Goal: Task Accomplishment & Management: Use online tool/utility

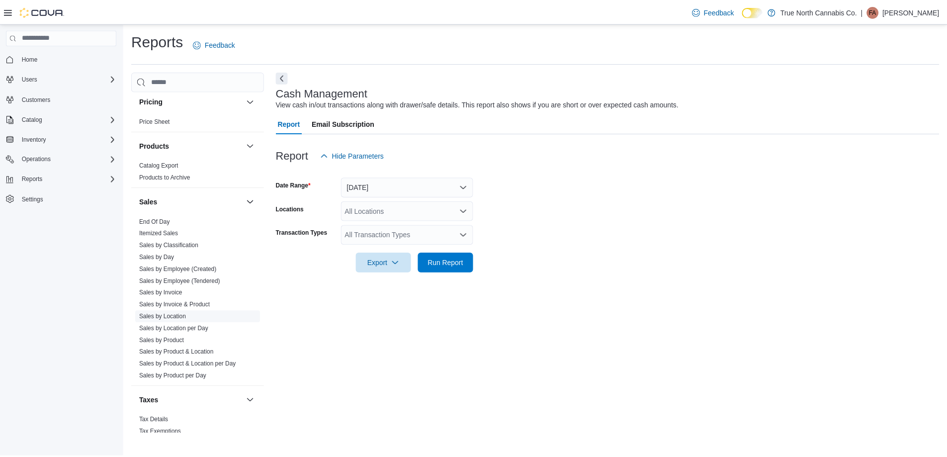
scroll to position [616, 0]
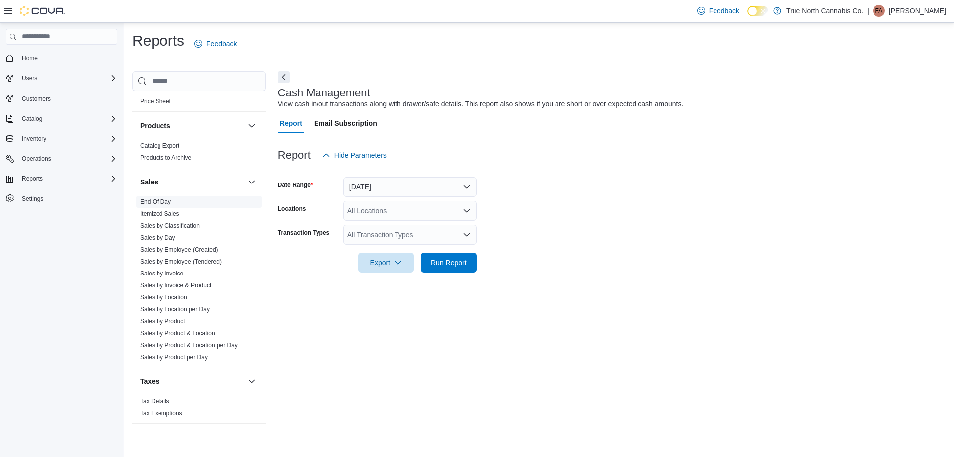
click at [152, 202] on link "End Of Day" at bounding box center [155, 201] width 31 height 7
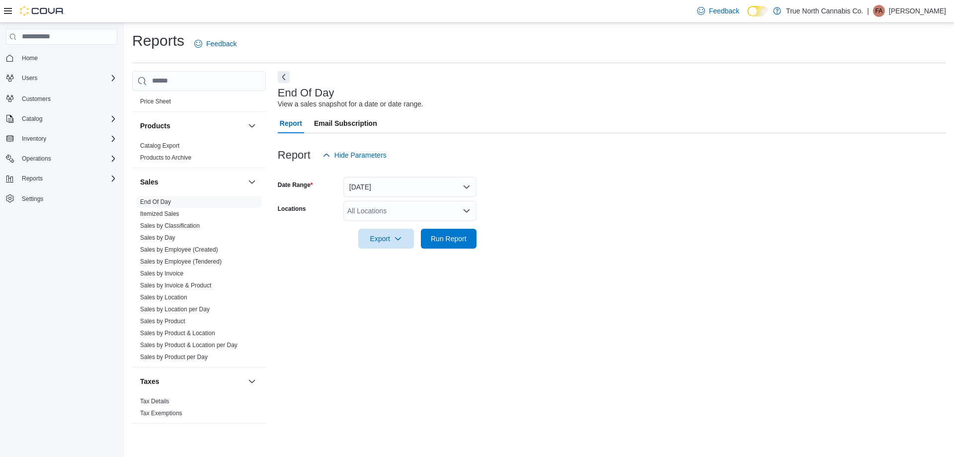
click at [395, 214] on div "All Locations" at bounding box center [409, 211] width 133 height 20
type input "***"
click at [411, 229] on span "Chatham - 85 King St W" at bounding box center [416, 228] width 103 height 10
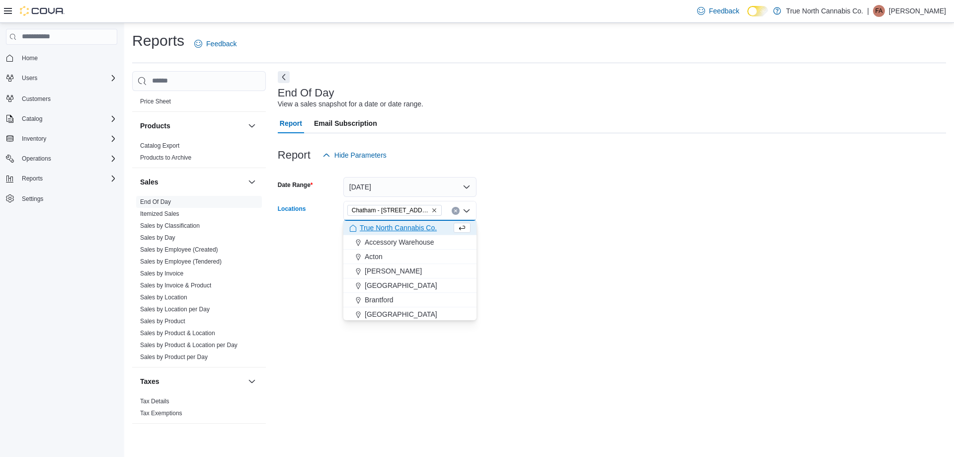
drag, startPoint x: 526, startPoint y: 211, endPoint x: 514, endPoint y: 216, distance: 12.7
click at [526, 211] on form "Date Range Today Locations Chatham - 85 King St W Combo box. Selected. Chatham …" at bounding box center [612, 206] width 668 height 83
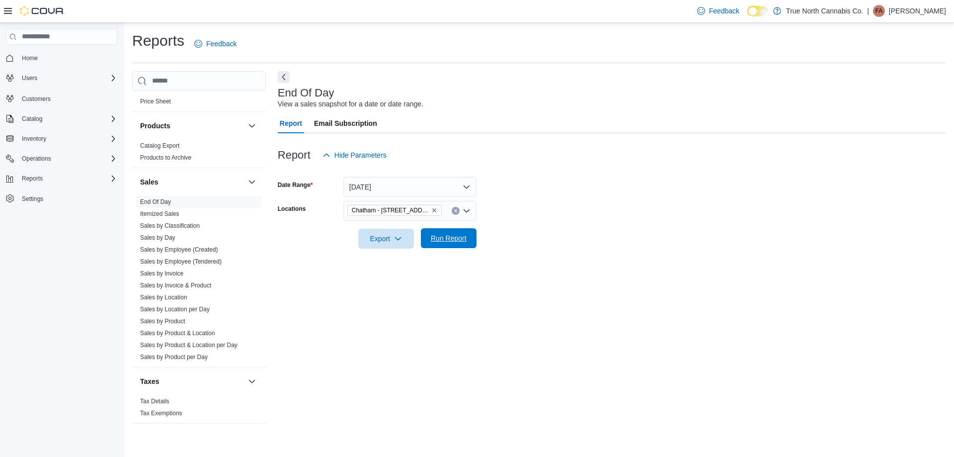
click at [453, 241] on span "Run Report" at bounding box center [449, 238] width 36 height 10
click at [545, 209] on form "Date Range Today Locations Chatham - 85 King St W Export Run Report" at bounding box center [608, 206] width 661 height 83
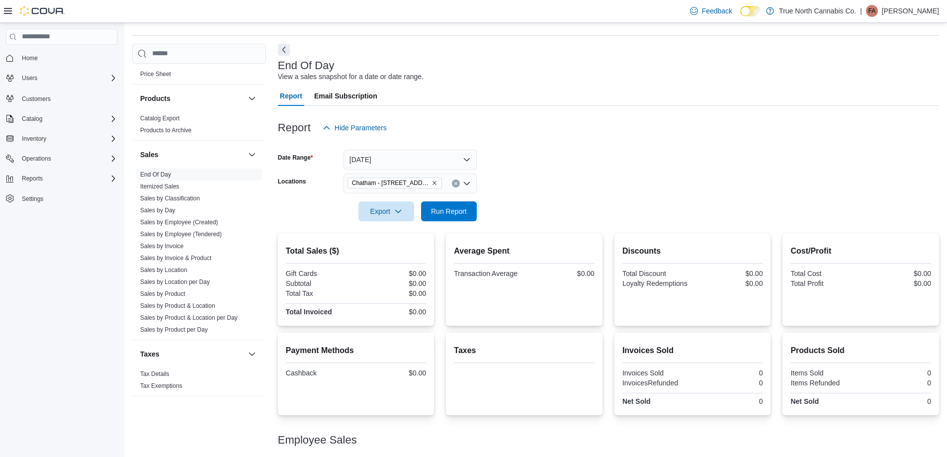
scroll to position [69, 0]
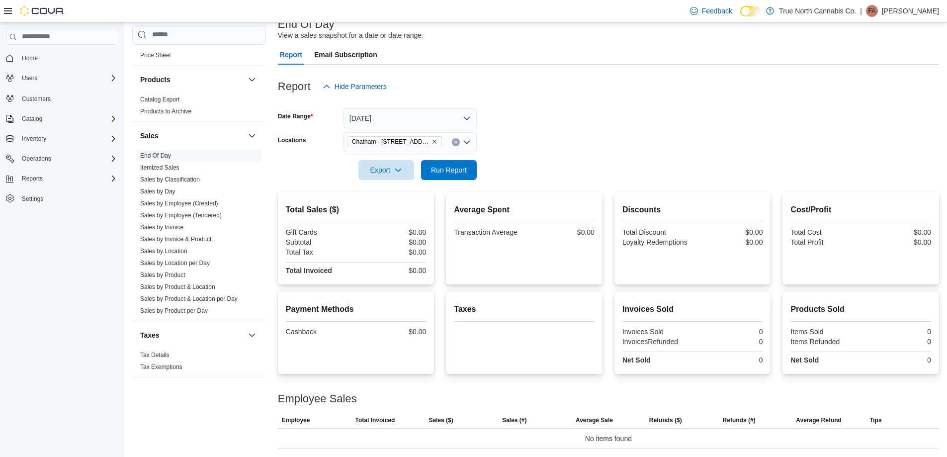
click at [528, 152] on div at bounding box center [608, 156] width 661 height 8
drag, startPoint x: 576, startPoint y: 136, endPoint x: 441, endPoint y: 259, distance: 182.2
click at [575, 136] on form "Date Range Today Locations Chatham - 85 King St W Export Run Report" at bounding box center [608, 137] width 661 height 83
click at [566, 145] on form "Date Range Today Locations Chatham - 85 King St W Export Run Report" at bounding box center [608, 137] width 661 height 83
click at [647, 144] on form "Date Range Today Locations Chatham - 85 King St W Export Run Report" at bounding box center [608, 137] width 661 height 83
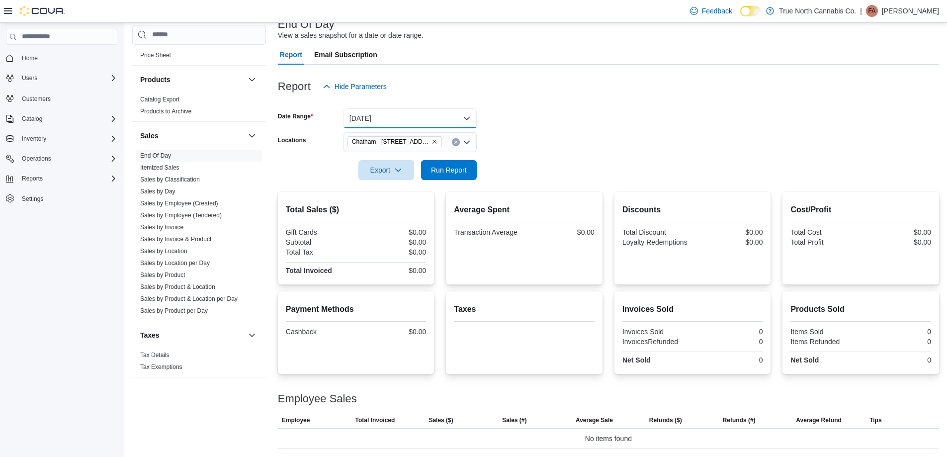
click at [387, 113] on button "Today" at bounding box center [409, 118] width 133 height 20
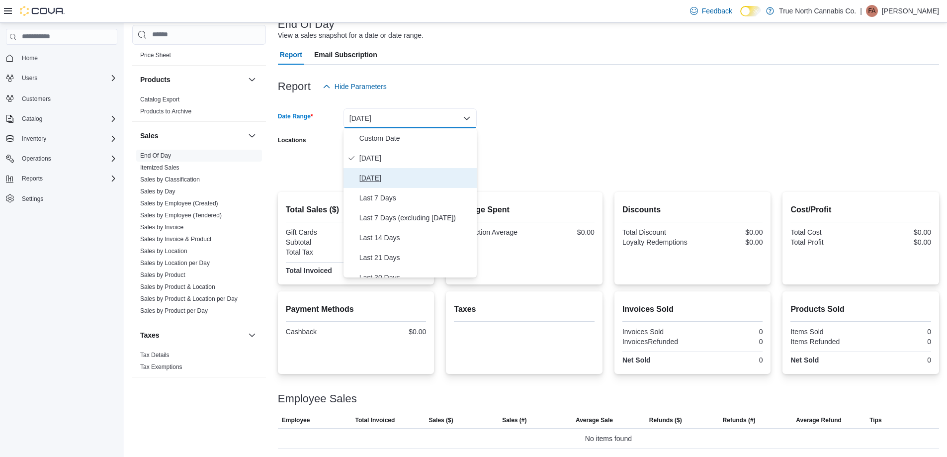
click at [387, 179] on span "Yesterday" at bounding box center [415, 178] width 113 height 12
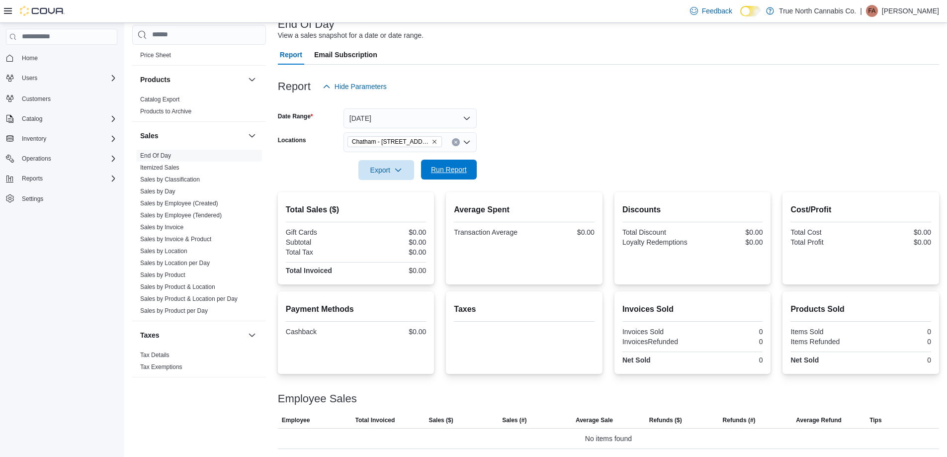
click at [452, 178] on span "Run Report" at bounding box center [449, 170] width 44 height 20
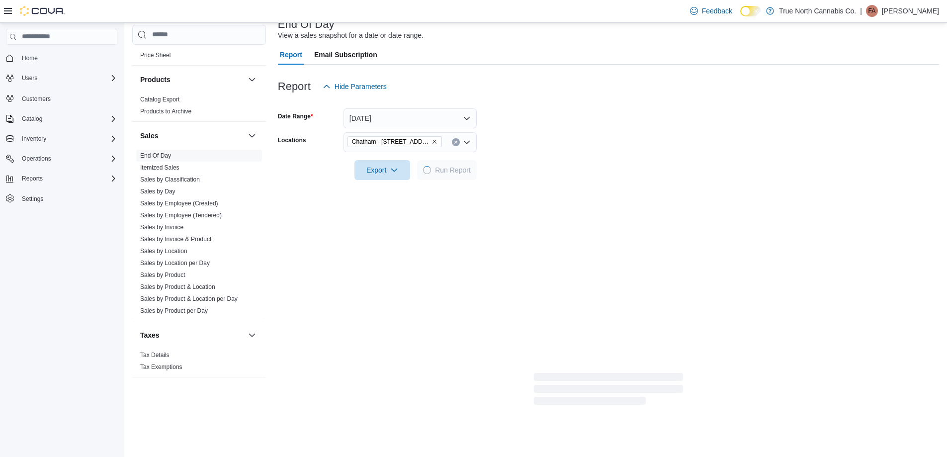
click at [566, 142] on form "Date Range Yesterday Locations Chatham - 85 King St W Export Run Report" at bounding box center [608, 137] width 661 height 83
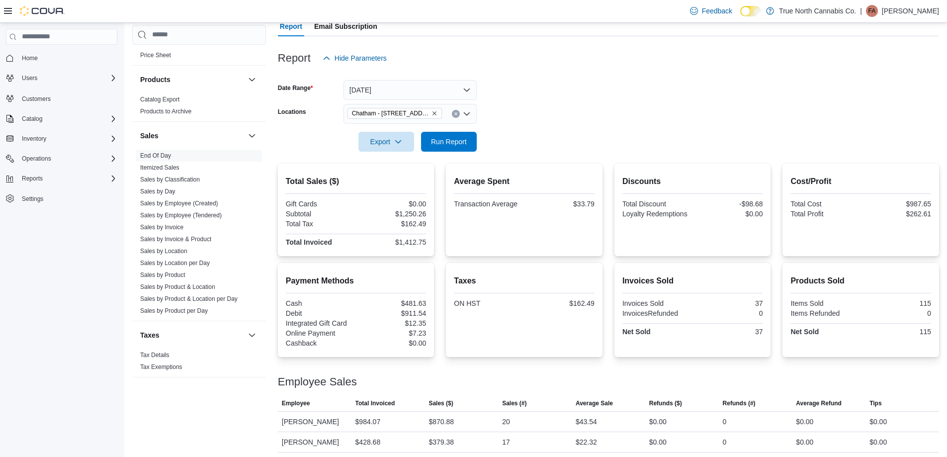
scroll to position [112, 0]
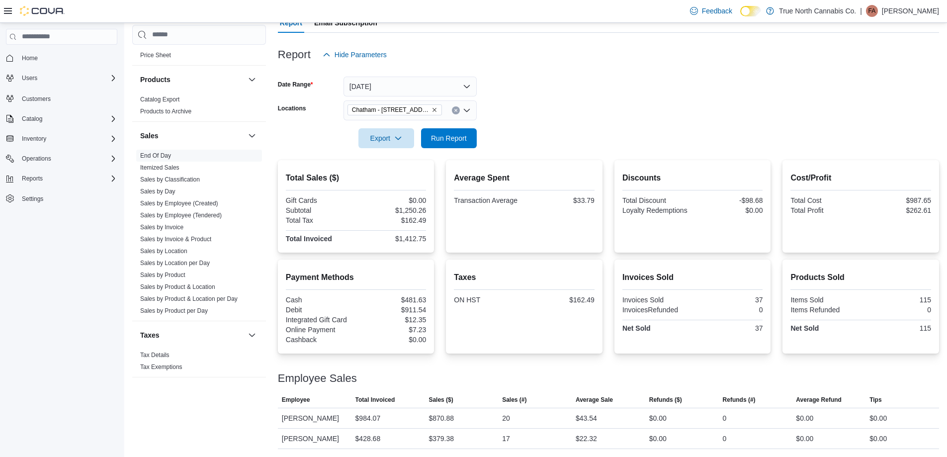
click at [546, 129] on form "Date Range Yesterday Locations Chatham - 85 King St W Export Run Report" at bounding box center [608, 106] width 661 height 83
click at [546, 120] on div at bounding box center [608, 124] width 661 height 8
click at [508, 120] on div at bounding box center [608, 124] width 661 height 8
click at [433, 79] on button "Yesterday" at bounding box center [409, 87] width 133 height 20
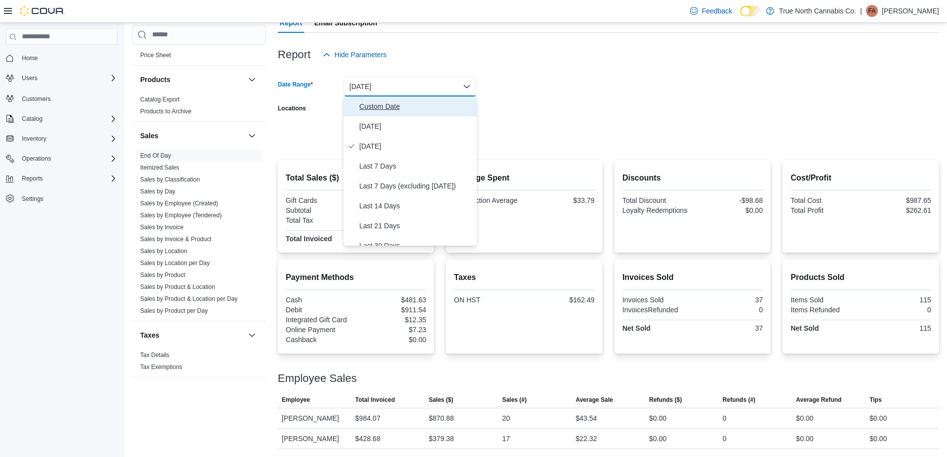
click at [388, 100] on span "Custom Date" at bounding box center [415, 106] width 113 height 12
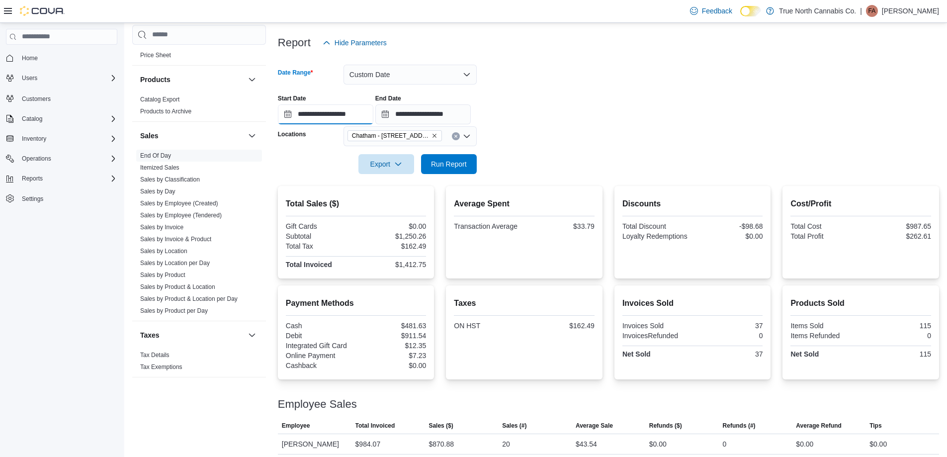
click at [341, 112] on input "**********" at bounding box center [325, 114] width 95 height 20
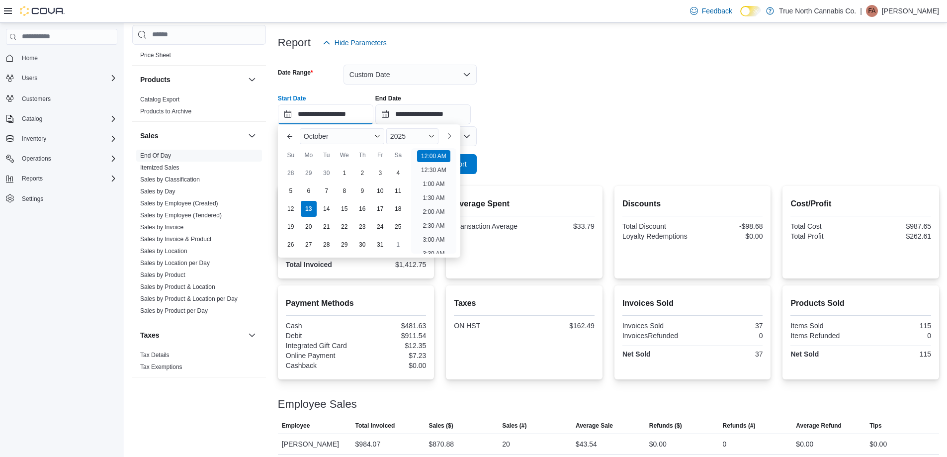
scroll to position [31, 0]
click at [399, 192] on div "11" at bounding box center [397, 190] width 17 height 17
type input "**********"
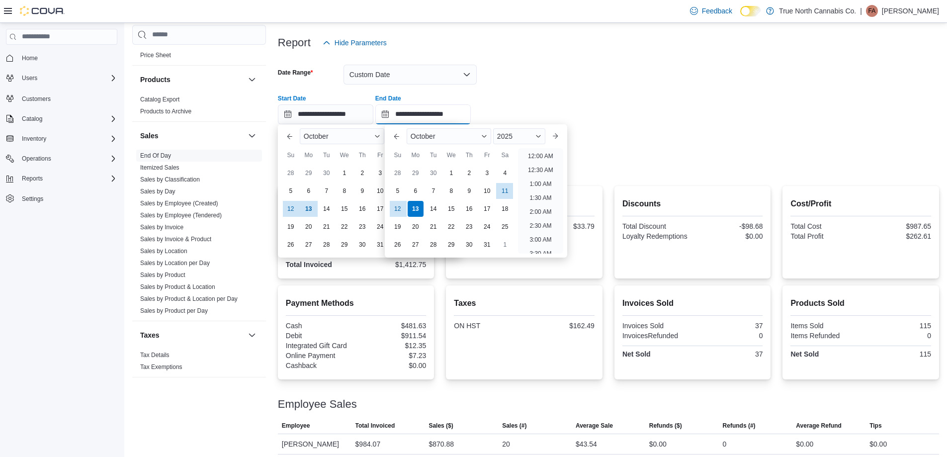
click at [426, 116] on input "**********" at bounding box center [422, 114] width 95 height 20
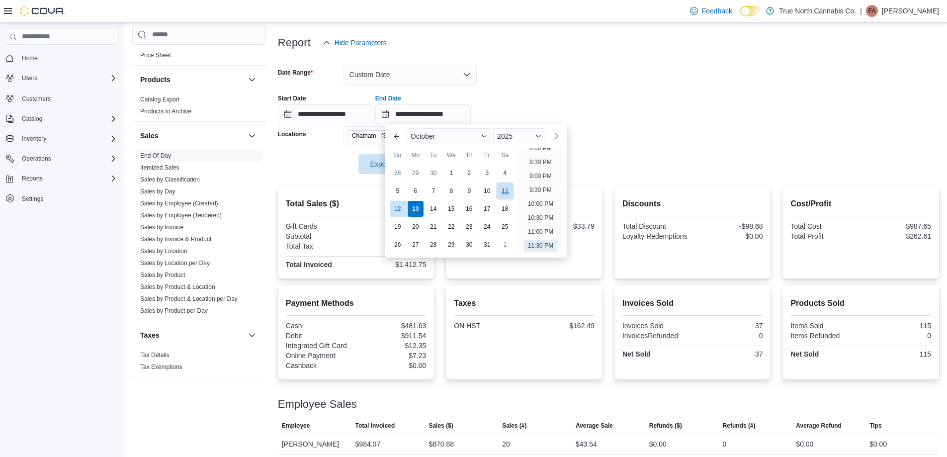
click at [506, 190] on div "11" at bounding box center [504, 190] width 17 height 17
type input "**********"
click at [551, 88] on div "**********" at bounding box center [608, 105] width 661 height 38
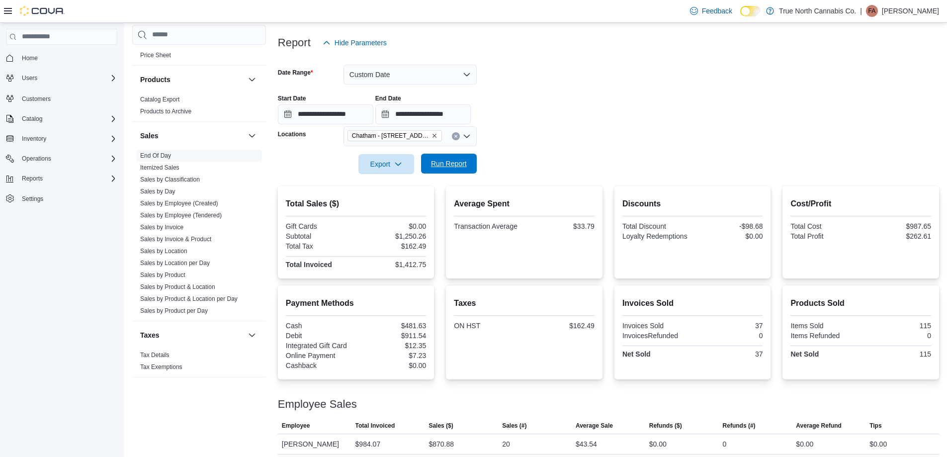
click at [469, 160] on span "Run Report" at bounding box center [449, 164] width 44 height 20
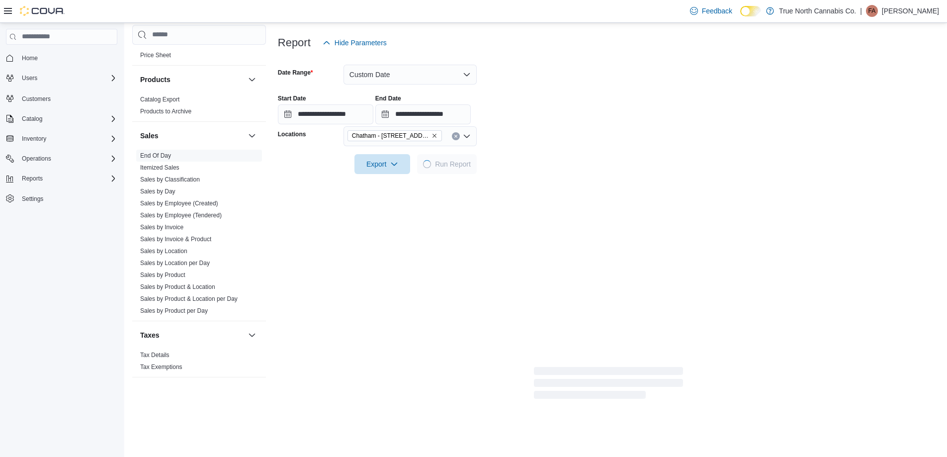
click at [537, 157] on form "**********" at bounding box center [608, 113] width 661 height 121
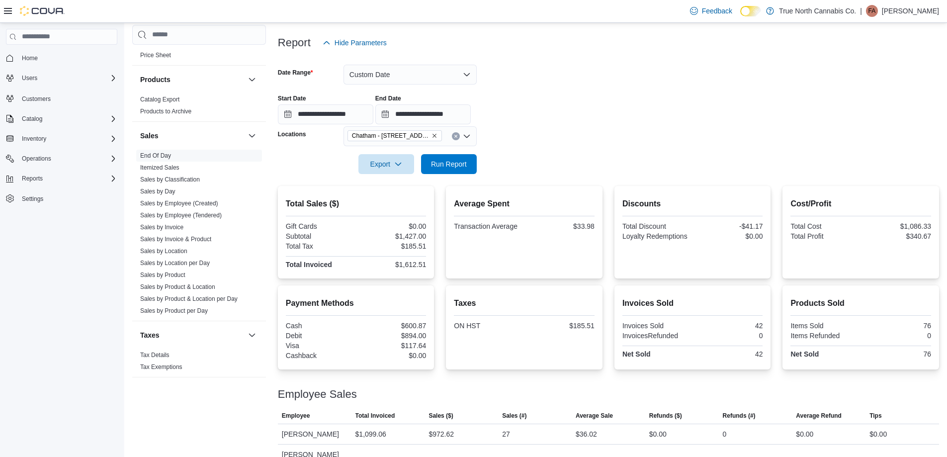
click at [559, 148] on div at bounding box center [608, 150] width 661 height 8
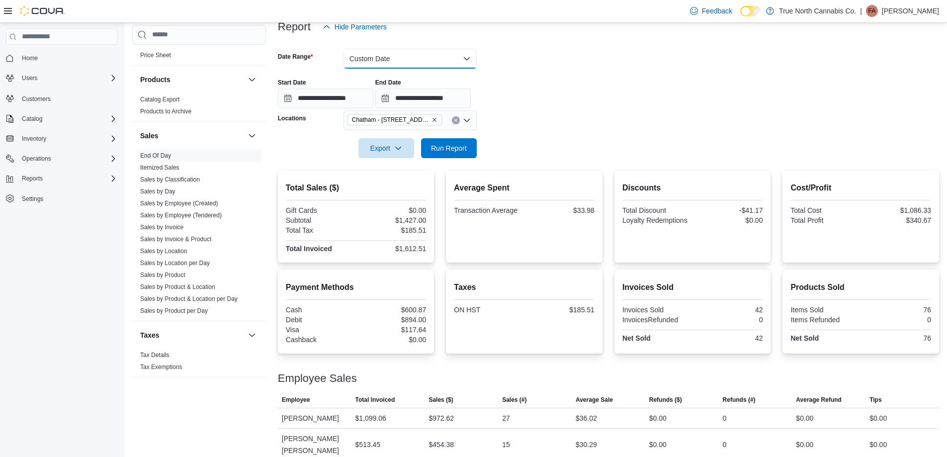
click at [416, 59] on button "Custom Date" at bounding box center [409, 59] width 133 height 20
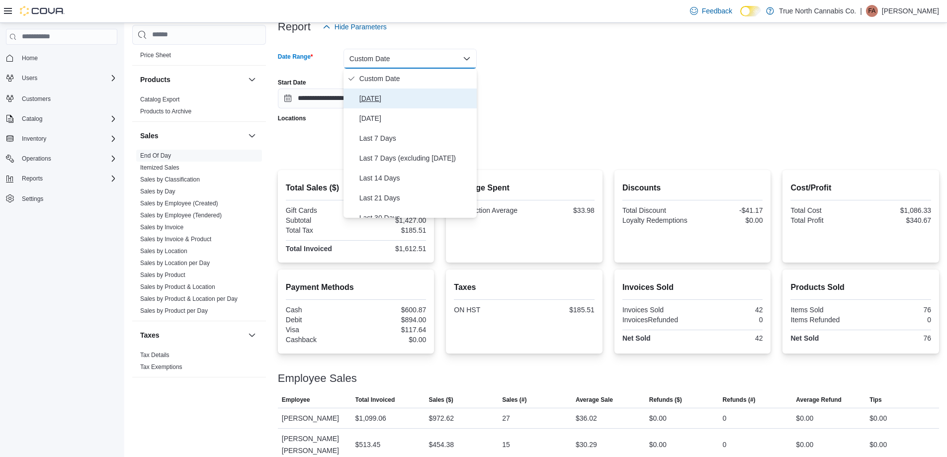
click at [372, 97] on span "Today" at bounding box center [415, 98] width 113 height 12
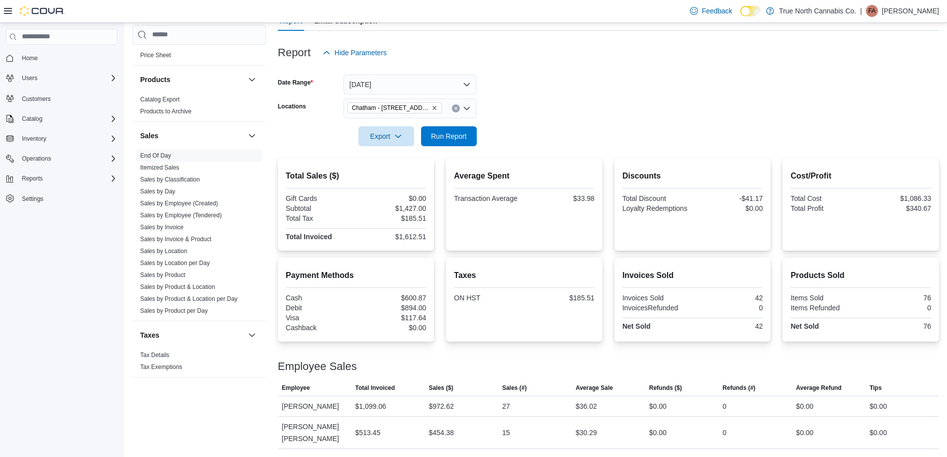
scroll to position [90, 0]
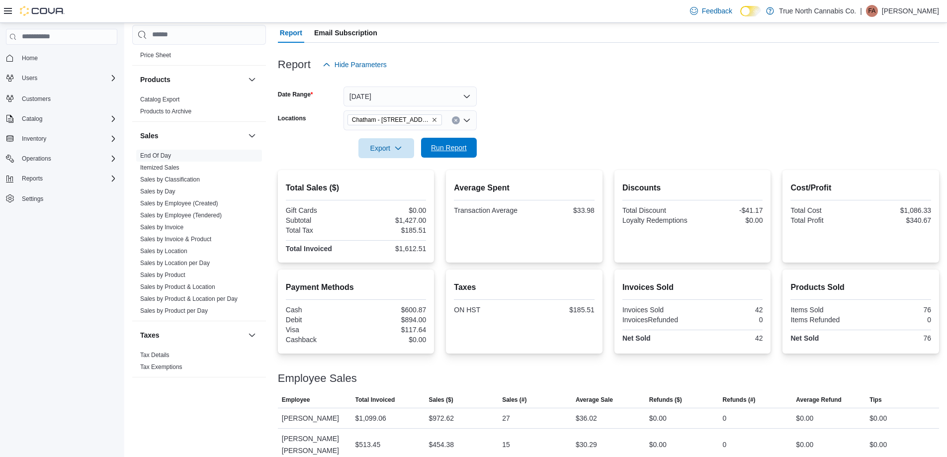
click at [451, 145] on span "Run Report" at bounding box center [449, 148] width 36 height 10
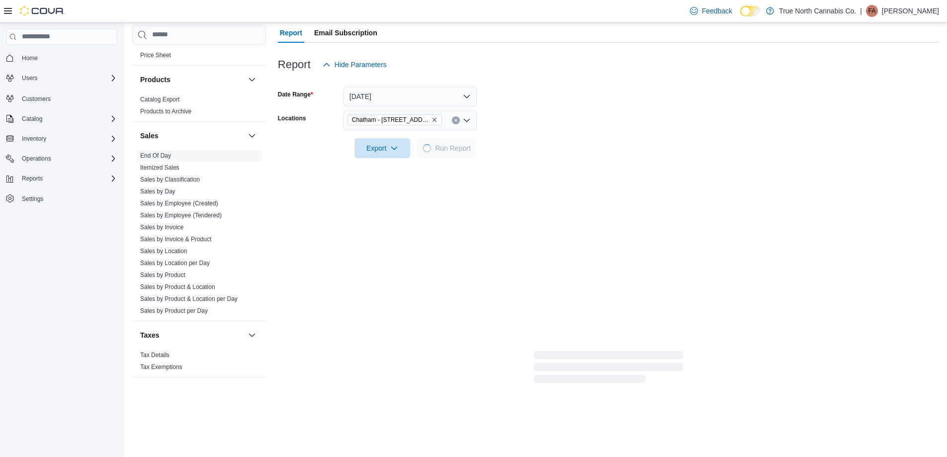
click at [562, 143] on form "Date Range Today Locations Chatham - 85 King St W Export Run Report" at bounding box center [608, 116] width 661 height 83
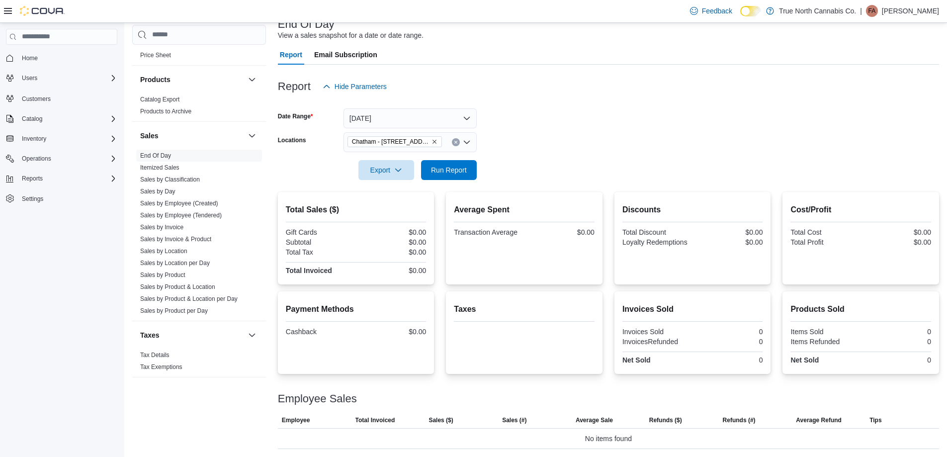
scroll to position [69, 0]
click at [454, 144] on icon "Clear input" at bounding box center [456, 142] width 4 height 4
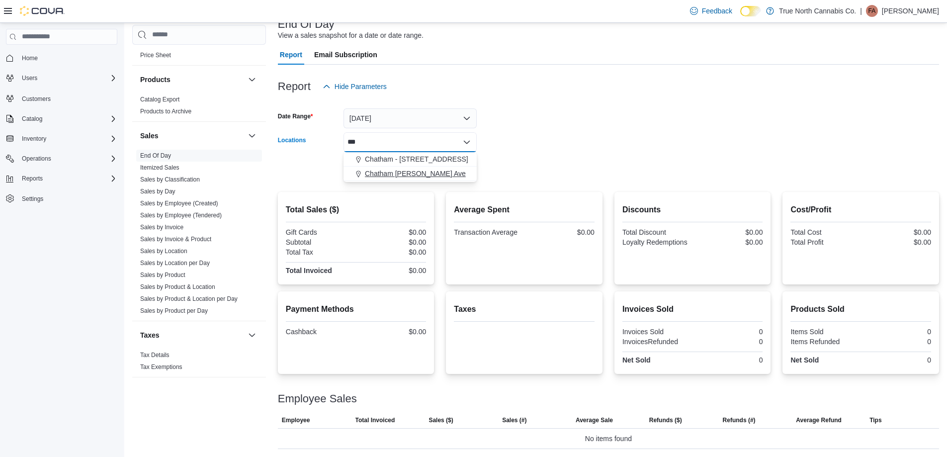
type input "***"
click at [425, 170] on span "Chatham McNaughton Ave" at bounding box center [415, 173] width 101 height 10
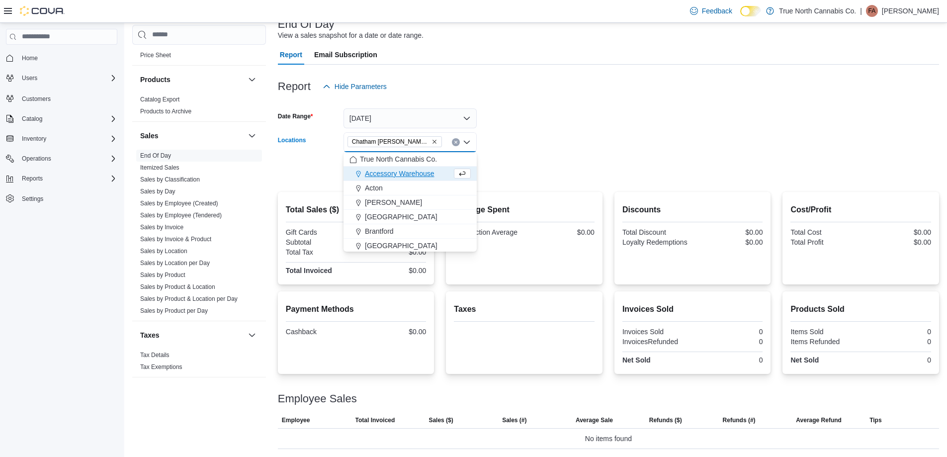
drag, startPoint x: 548, startPoint y: 150, endPoint x: 522, endPoint y: 159, distance: 27.3
click at [546, 150] on form "Date Range Today Locations Chatham McNaughton Ave Combo box. Selected. Chatham …" at bounding box center [608, 137] width 661 height 83
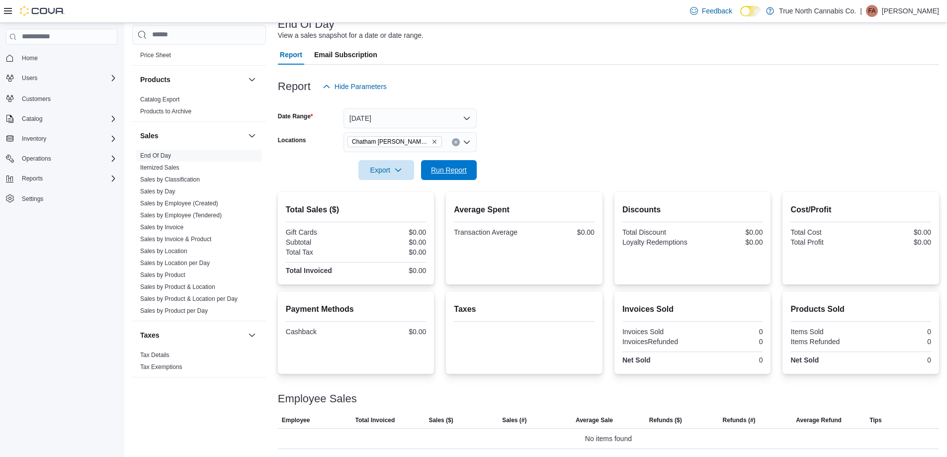
drag, startPoint x: 464, startPoint y: 174, endPoint x: 538, endPoint y: 160, distance: 75.3
click at [465, 174] on span "Run Report" at bounding box center [449, 170] width 36 height 10
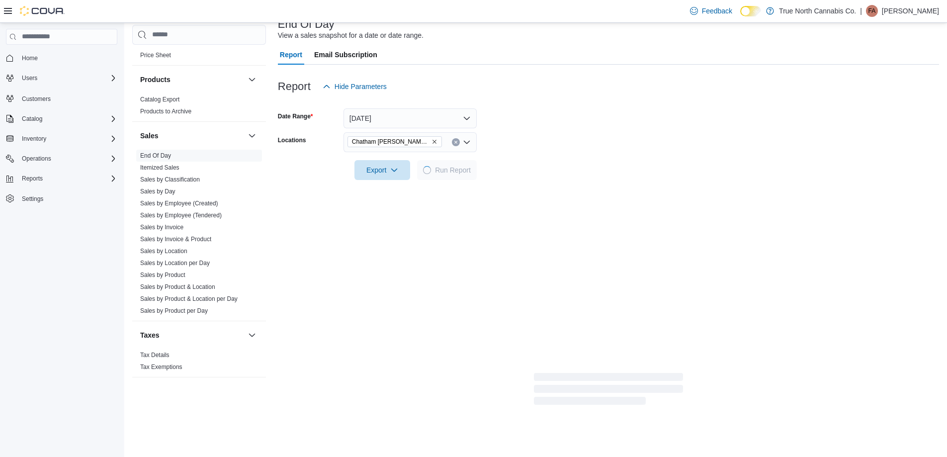
click at [538, 160] on form "Date Range Today Locations Chatham McNaughton Ave Export Run Report" at bounding box center [608, 137] width 661 height 83
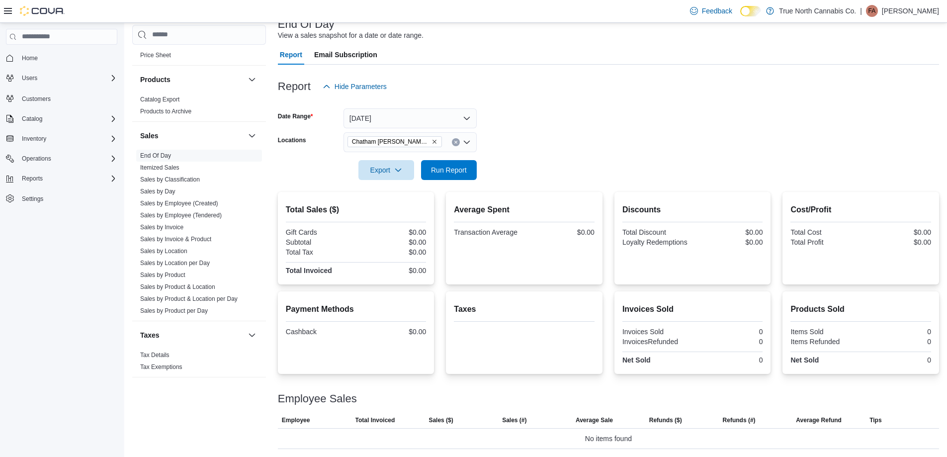
click at [456, 141] on icon "Clear input" at bounding box center [455, 142] width 2 height 2
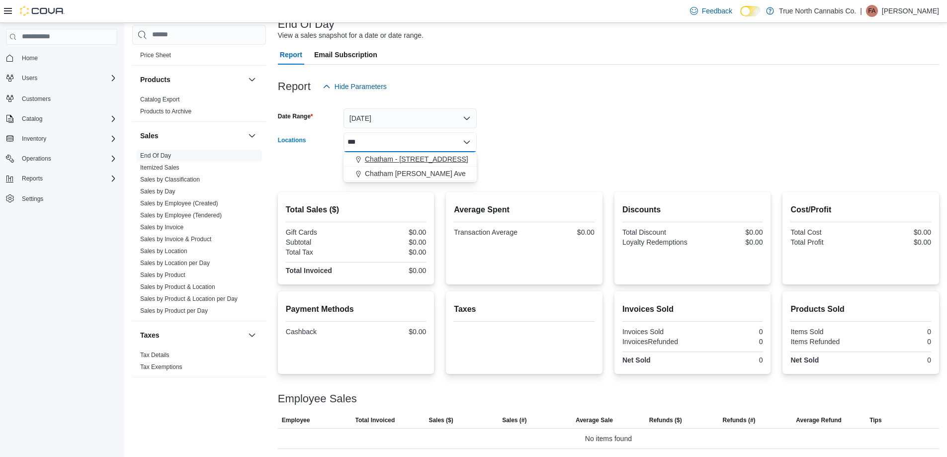
type input "***"
click at [432, 159] on span "Chatham - 85 King St W" at bounding box center [416, 159] width 103 height 10
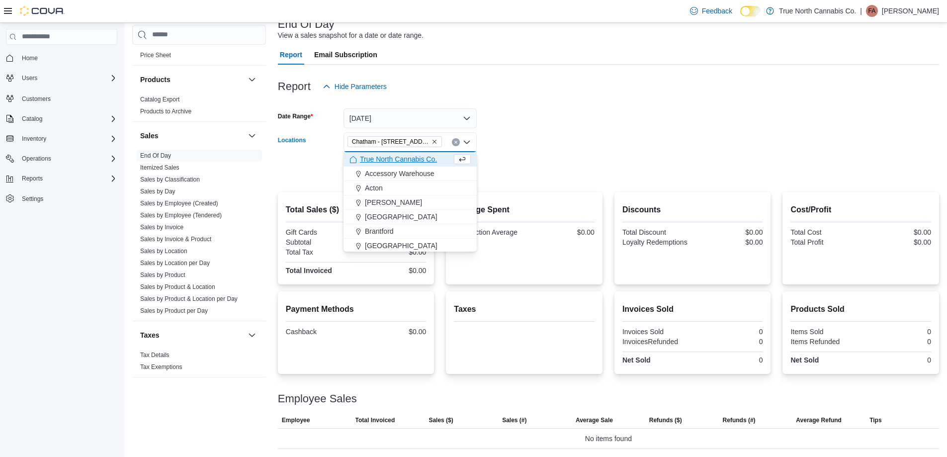
drag, startPoint x: 507, startPoint y: 160, endPoint x: 472, endPoint y: 172, distance: 37.9
click at [506, 160] on div at bounding box center [608, 156] width 661 height 8
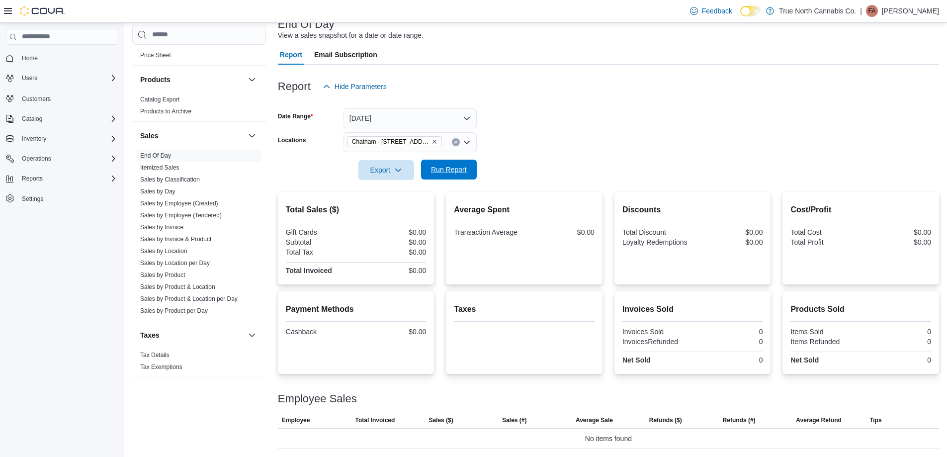
click at [462, 175] on span "Run Report" at bounding box center [449, 170] width 44 height 20
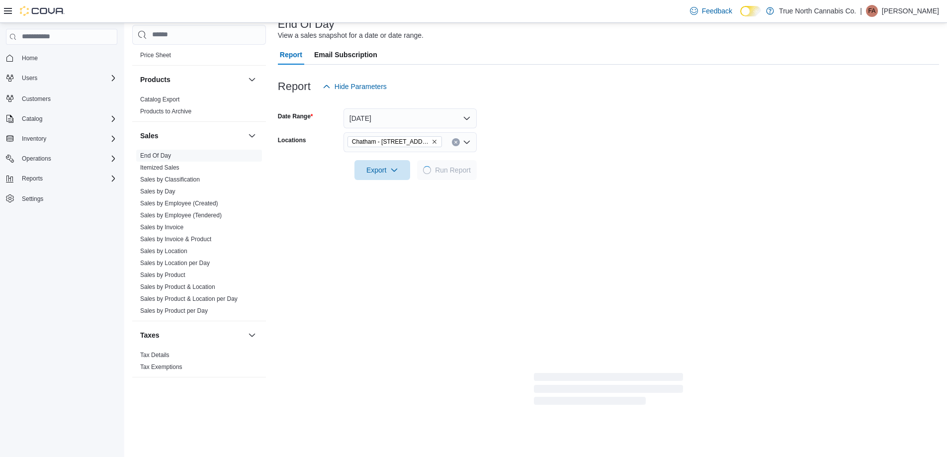
click at [523, 149] on form "Date Range Today Locations Chatham - 85 King St W Export Run Report" at bounding box center [608, 137] width 661 height 83
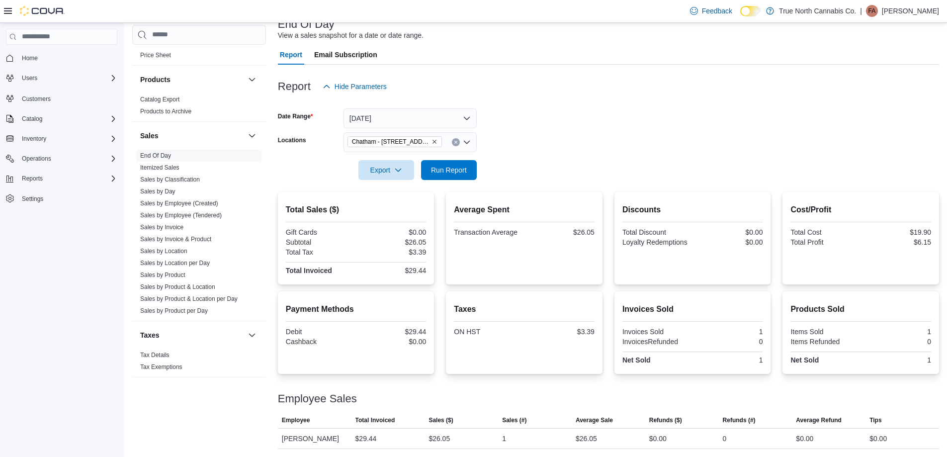
click at [555, 129] on form "Date Range Today Locations Chatham - 85 King St W Export Run Report" at bounding box center [608, 137] width 661 height 83
click at [574, 114] on form "Date Range Today Locations Chatham - 85 King St W Export Run Report" at bounding box center [608, 137] width 661 height 83
click at [574, 93] on div "Report Hide Parameters" at bounding box center [608, 87] width 661 height 20
click at [401, 119] on button "Today" at bounding box center [409, 118] width 133 height 20
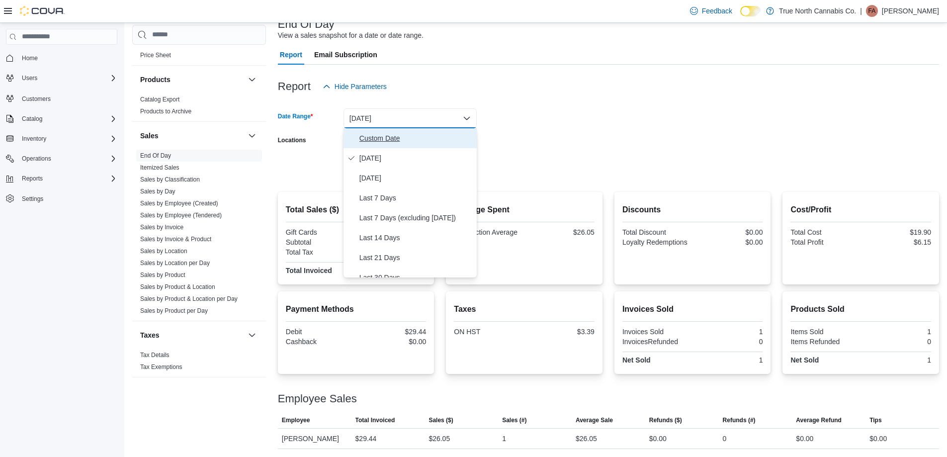
click at [379, 146] on button "Custom Date" at bounding box center [409, 138] width 133 height 20
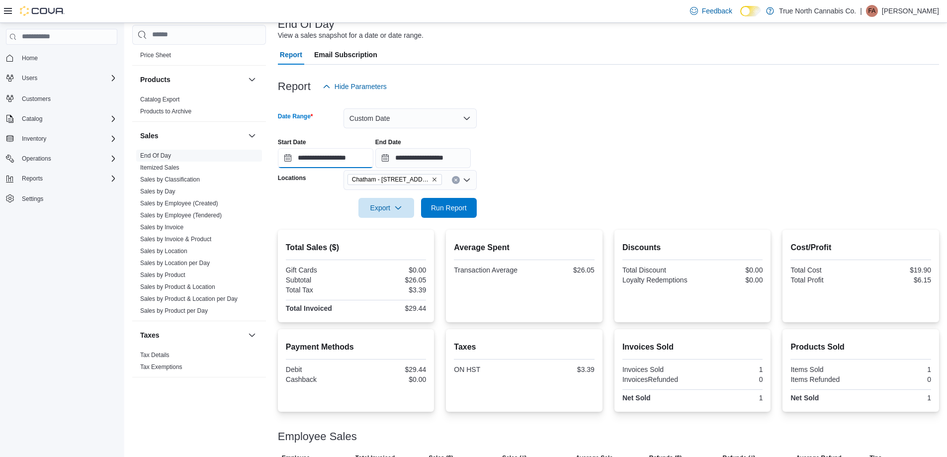
click at [330, 153] on input "**********" at bounding box center [325, 158] width 95 height 20
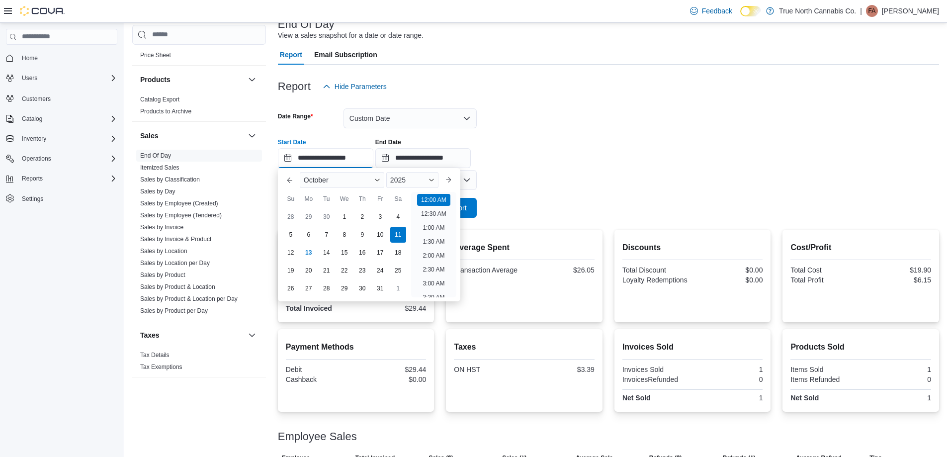
scroll to position [31, 0]
click at [308, 236] on div "6" at bounding box center [308, 234] width 17 height 17
type input "**********"
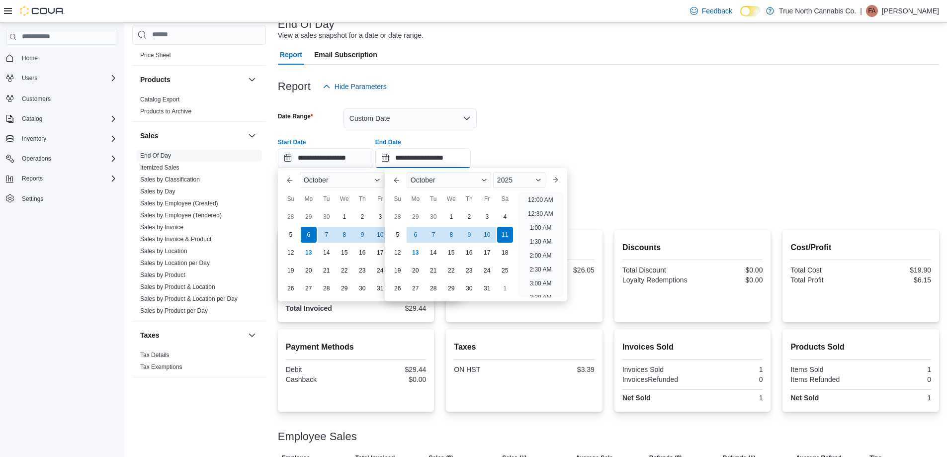
click at [428, 159] on input "**********" at bounding box center [422, 158] width 95 height 20
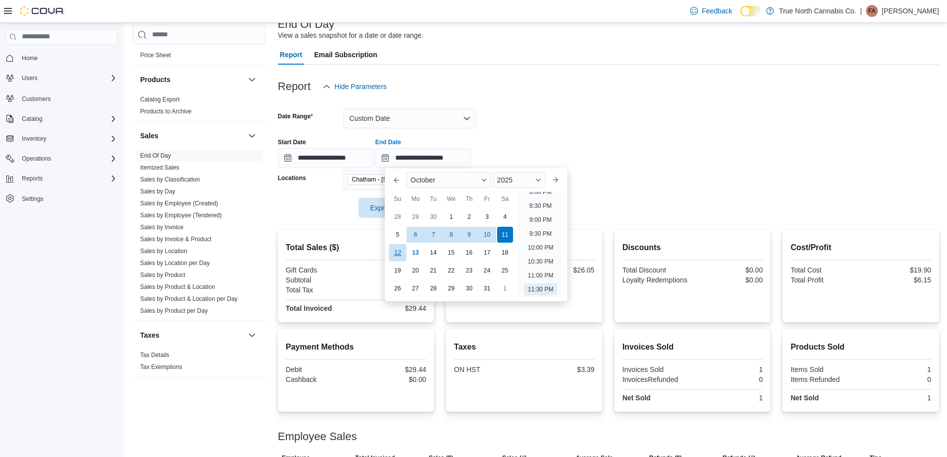
click at [397, 250] on div "12" at bounding box center [397, 251] width 17 height 17
type input "**********"
click at [539, 130] on div "**********" at bounding box center [608, 149] width 661 height 38
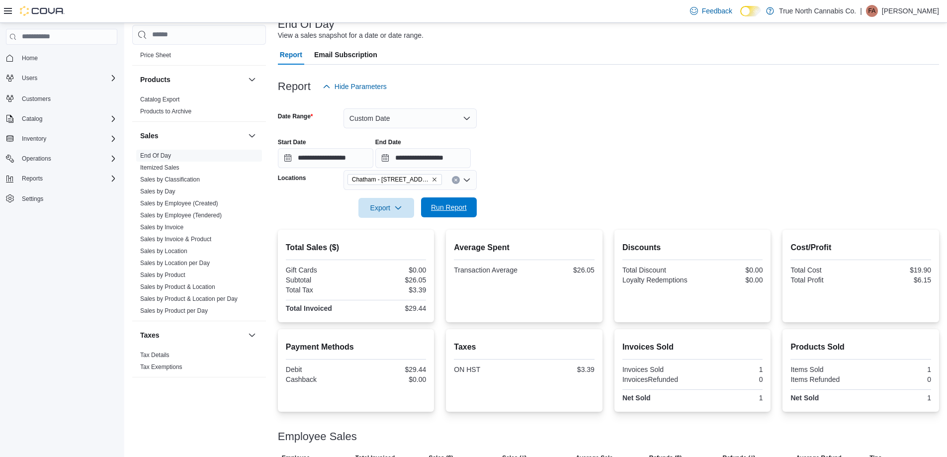
click at [451, 207] on span "Run Report" at bounding box center [449, 207] width 36 height 10
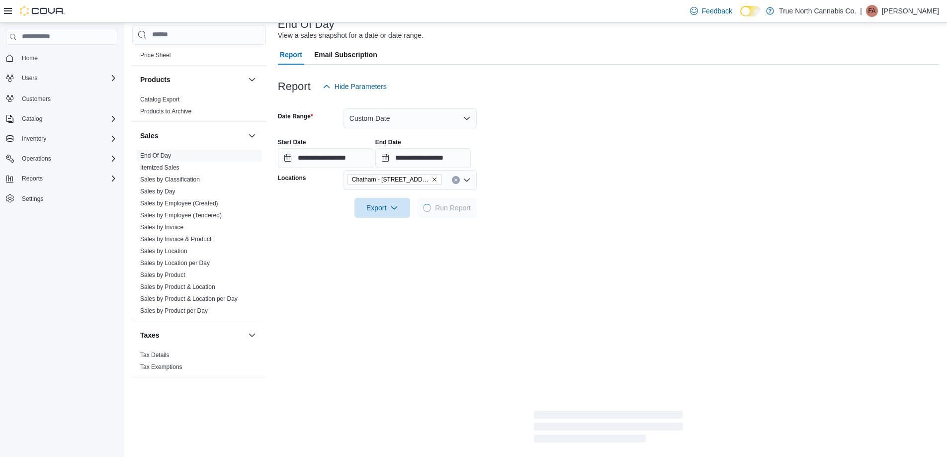
click at [569, 173] on form "**********" at bounding box center [608, 156] width 661 height 121
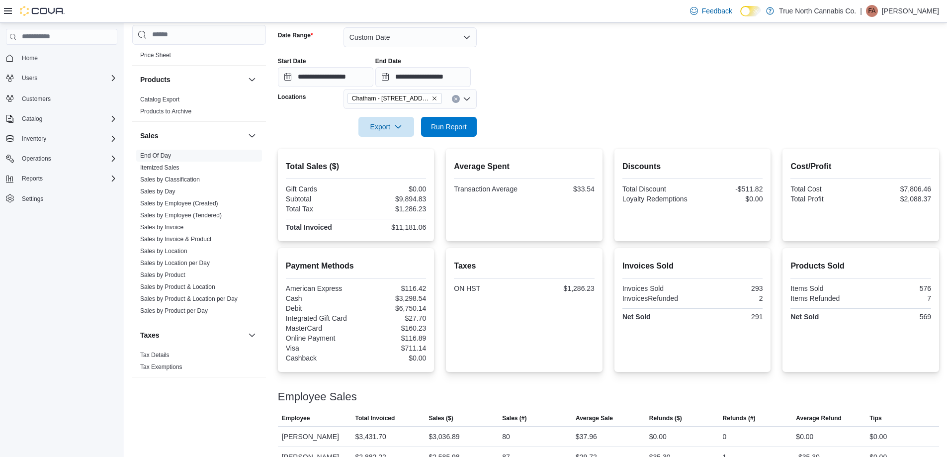
scroll to position [218, 0]
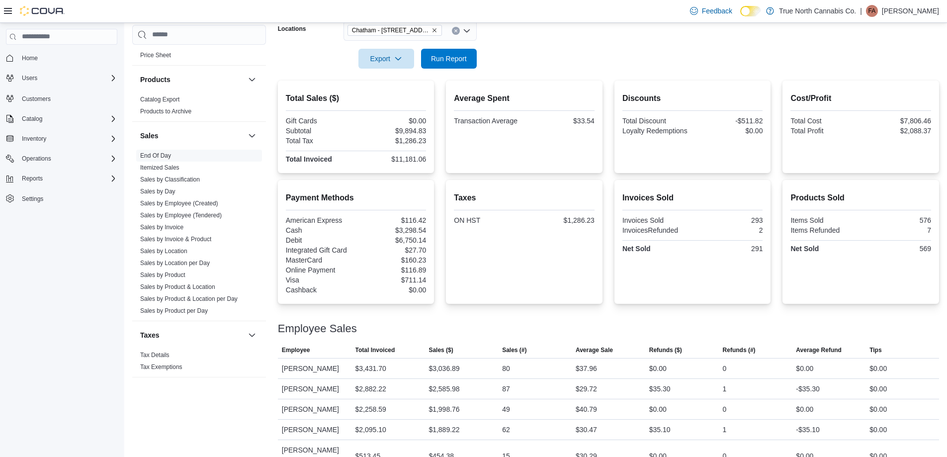
click at [558, 72] on div at bounding box center [608, 75] width 661 height 12
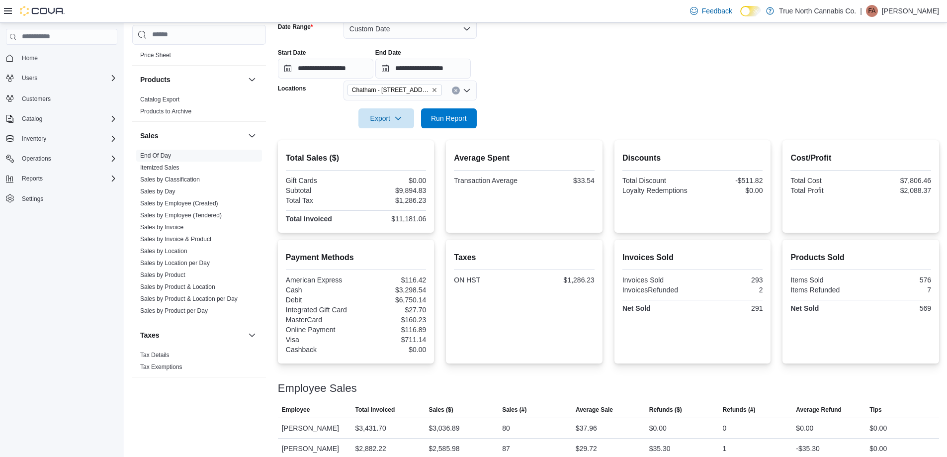
scroll to position [142, 0]
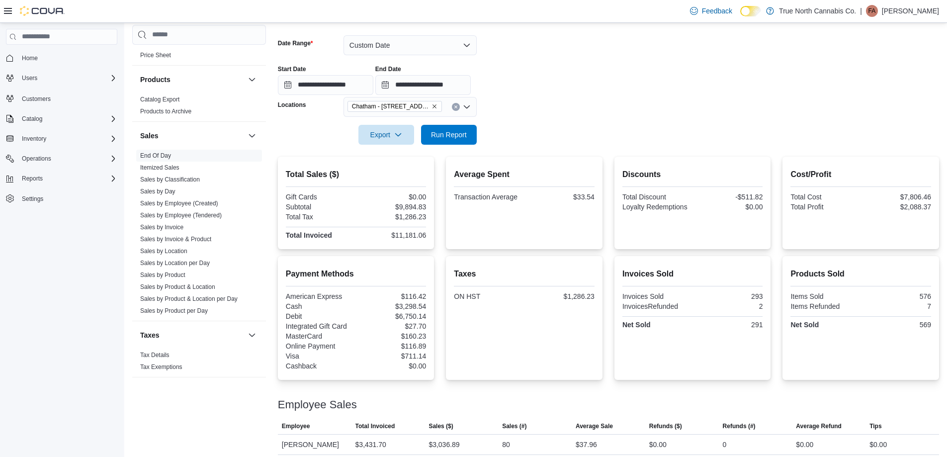
click at [550, 118] on div at bounding box center [608, 121] width 661 height 8
click at [535, 115] on form "**********" at bounding box center [608, 83] width 661 height 121
click at [519, 110] on form "**********" at bounding box center [608, 83] width 661 height 121
click at [565, 137] on form "**********" at bounding box center [608, 83] width 661 height 121
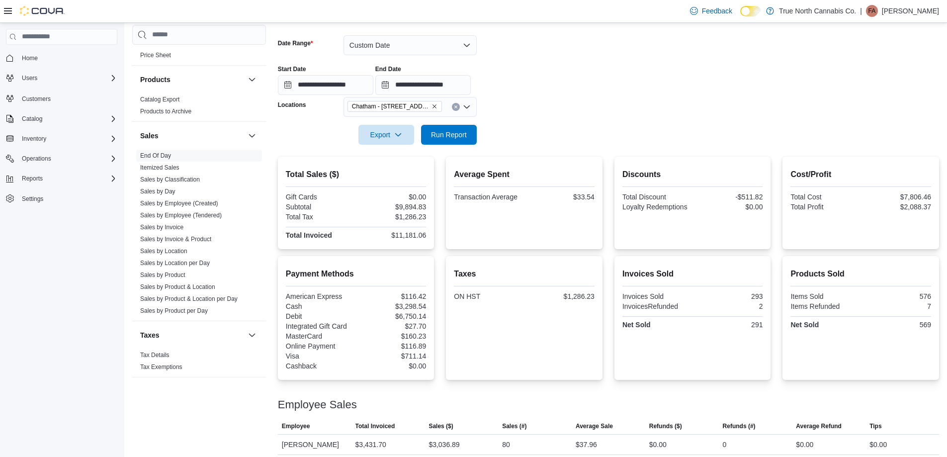
click at [565, 137] on form "**********" at bounding box center [608, 83] width 661 height 121
click at [391, 52] on button "Custom Date" at bounding box center [409, 45] width 133 height 20
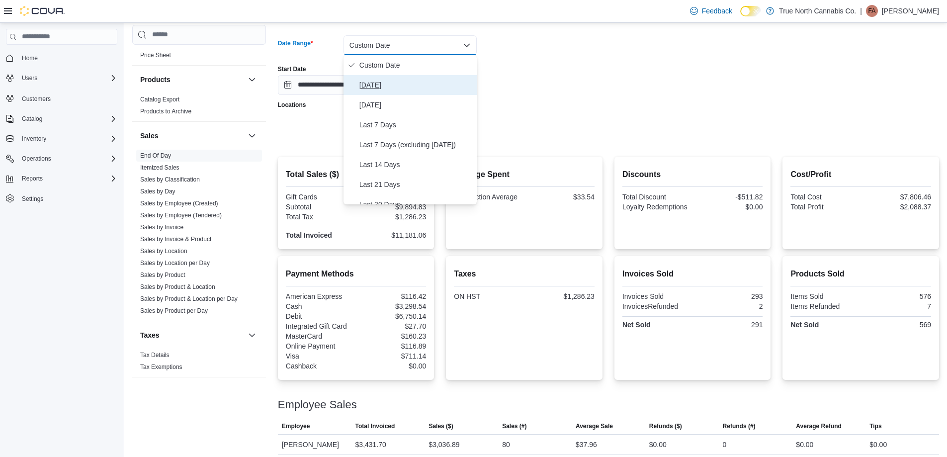
click at [376, 84] on span "Today" at bounding box center [415, 85] width 113 height 12
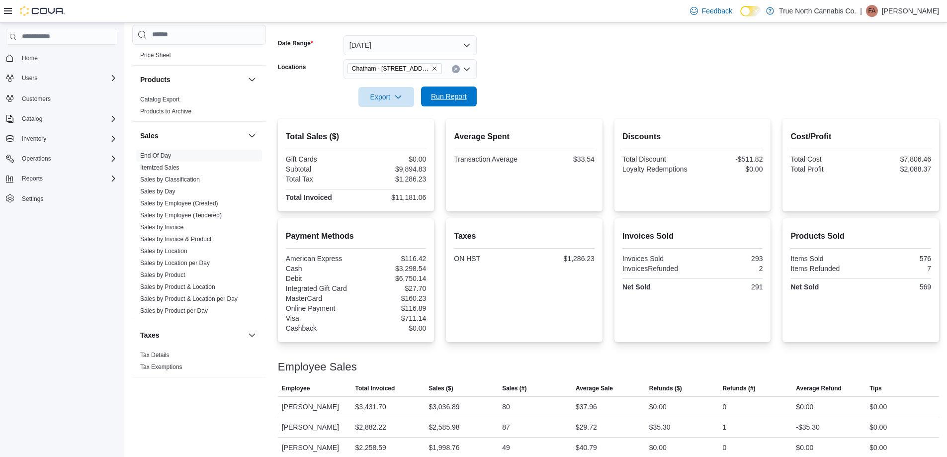
click at [464, 95] on span "Run Report" at bounding box center [449, 96] width 36 height 10
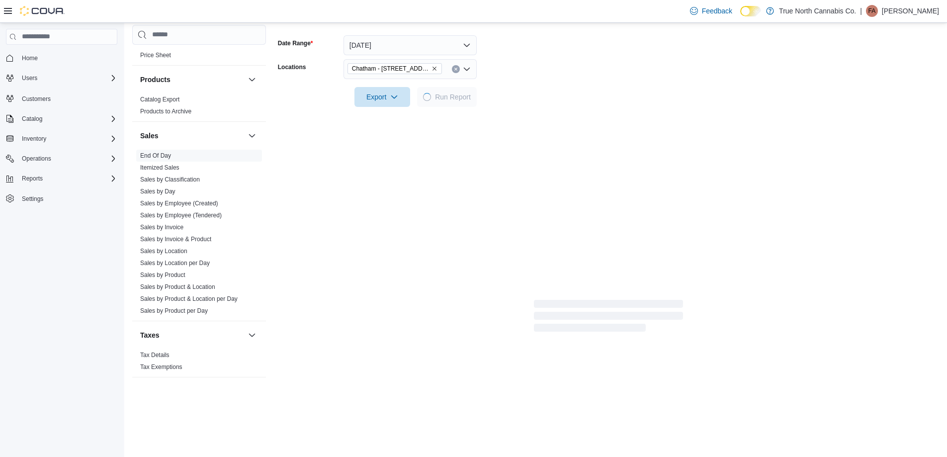
click at [586, 89] on form "Date Range Today Locations Chatham - 85 King St W Export Run Report" at bounding box center [608, 64] width 661 height 83
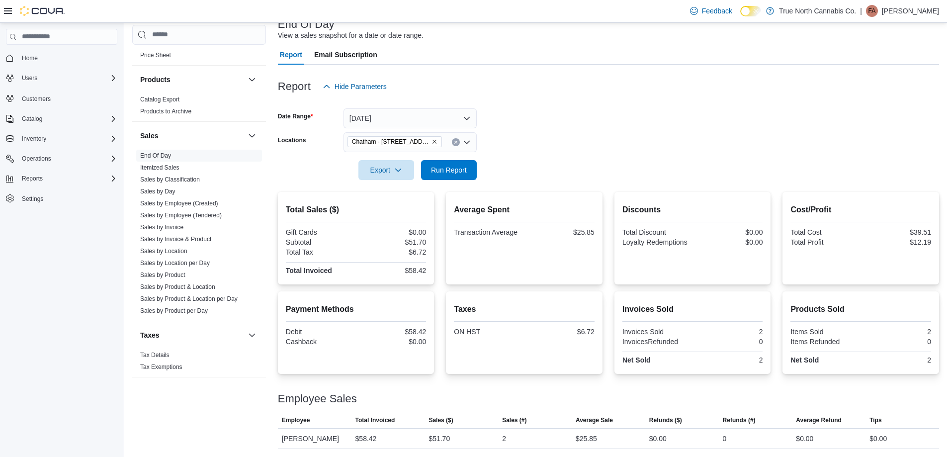
scroll to position [69, 0]
click at [580, 97] on div at bounding box center [608, 102] width 661 height 12
click at [456, 141] on icon "Clear input" at bounding box center [456, 142] width 4 height 4
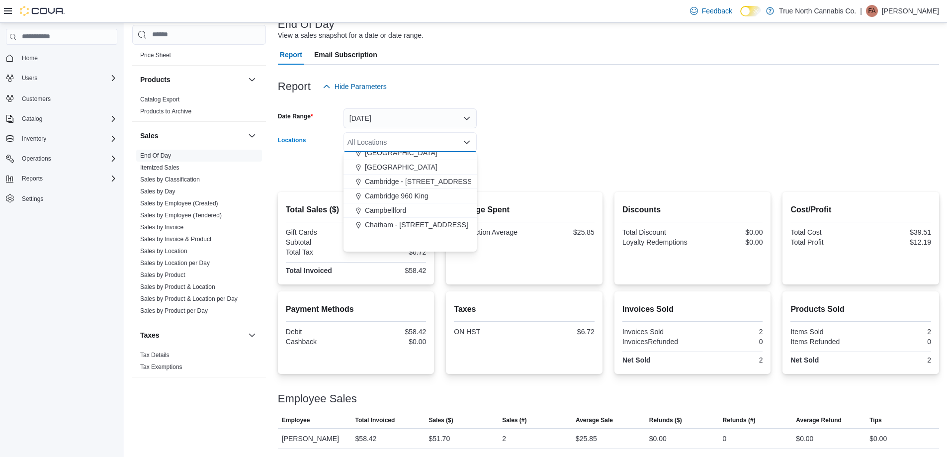
scroll to position [99, 0]
drag, startPoint x: 422, startPoint y: 217, endPoint x: 426, endPoint y: 230, distance: 13.4
click at [426, 230] on span "Chatham McNaughton Ave" at bounding box center [415, 233] width 101 height 10
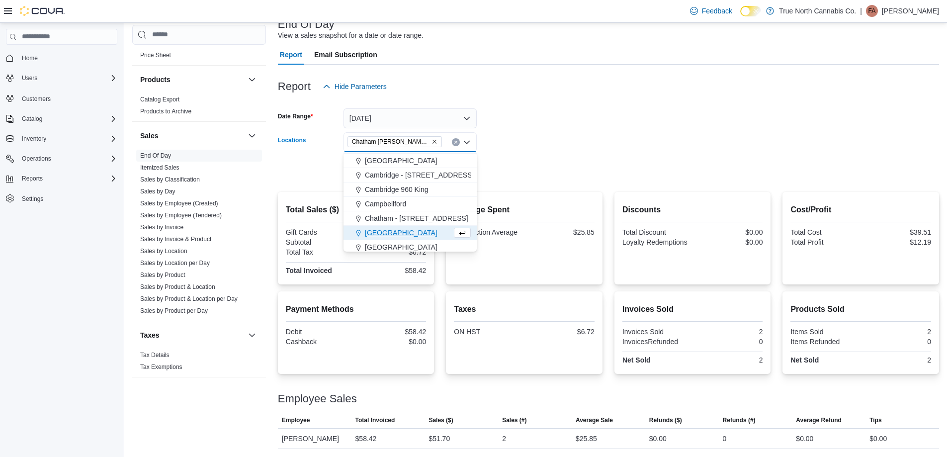
drag, startPoint x: 564, startPoint y: 133, endPoint x: 532, endPoint y: 155, distance: 39.0
click at [550, 144] on form "Date Range Today Locations Chatham McNaughton Ave Combo box. Selected. Chatham …" at bounding box center [608, 137] width 661 height 83
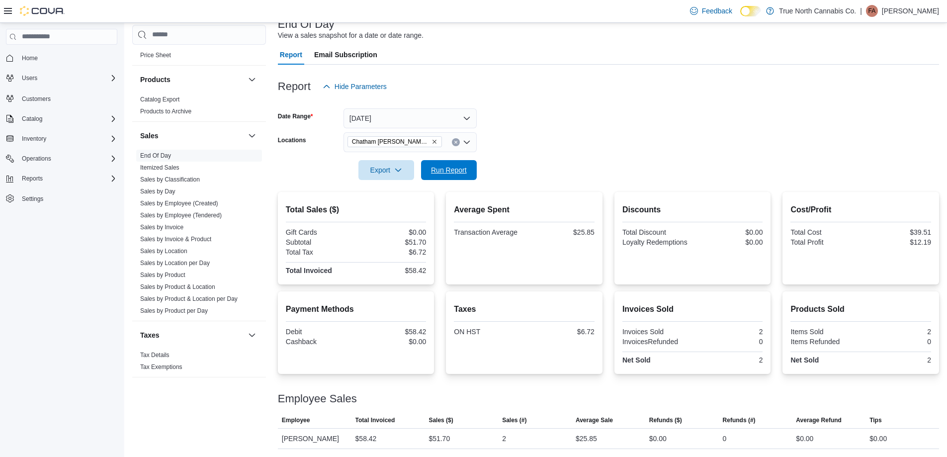
click at [471, 172] on button "Run Report" at bounding box center [449, 170] width 56 height 20
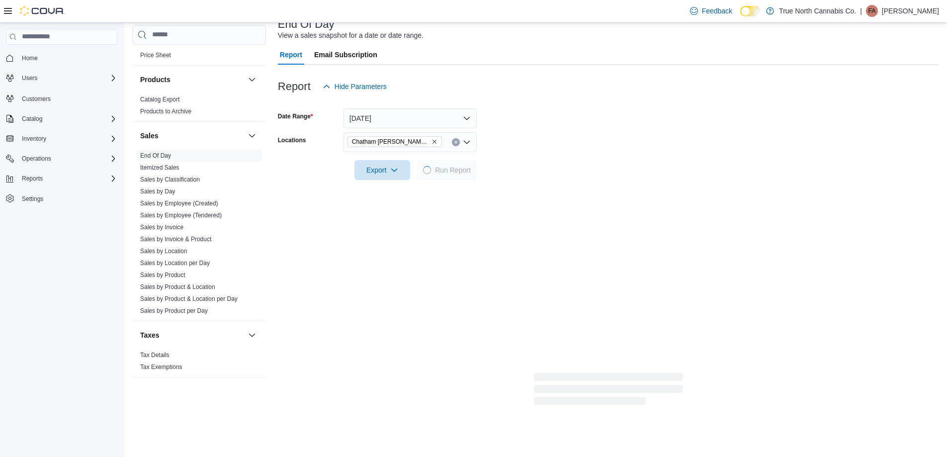
click at [556, 149] on form "Date Range Today Locations Chatham McNaughton Ave Export Run Report" at bounding box center [608, 137] width 661 height 83
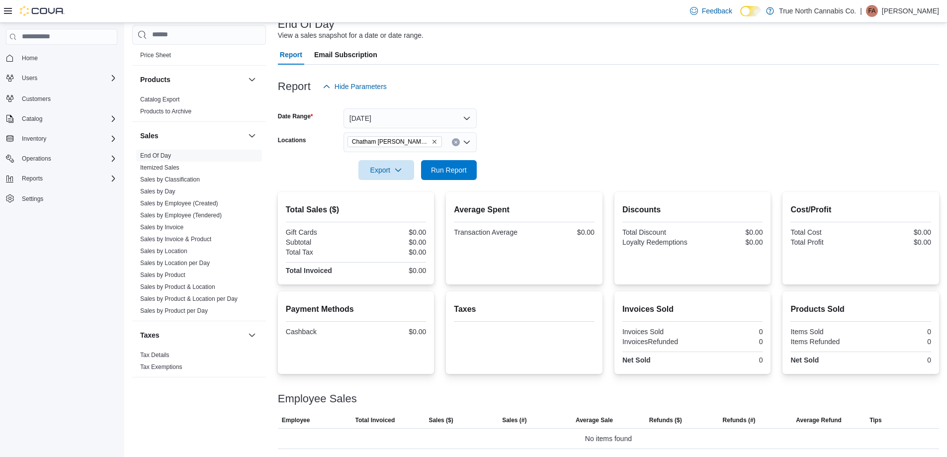
click at [456, 140] on button "Clear input" at bounding box center [456, 142] width 8 height 8
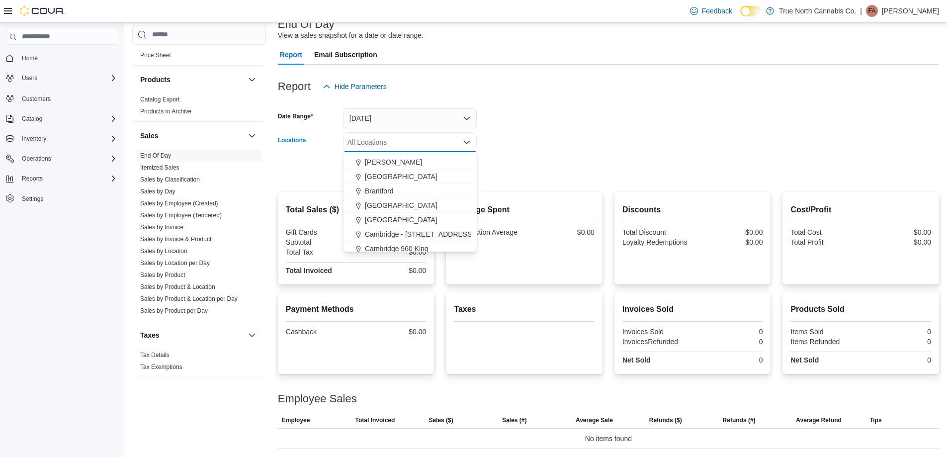
scroll to position [99, 0]
click at [433, 215] on span "Chatham - 85 King St W" at bounding box center [416, 218] width 103 height 10
click at [529, 150] on form "Date Range Today Locations Chatham - 85 King St W Combo box. Selected. Chatham …" at bounding box center [608, 137] width 661 height 83
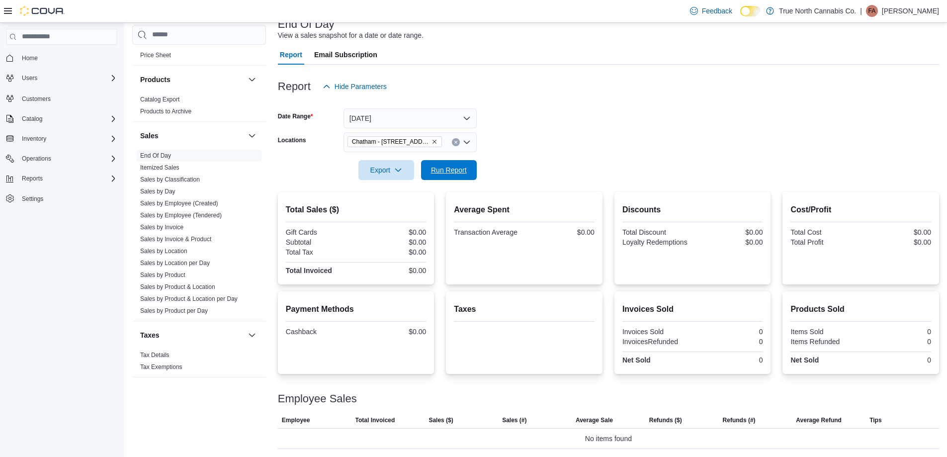
click at [461, 168] on span "Run Report" at bounding box center [449, 170] width 36 height 10
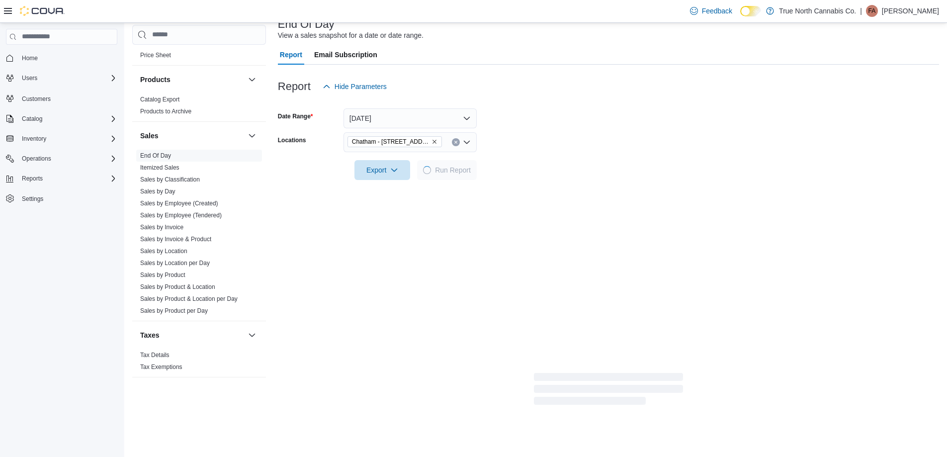
click at [566, 154] on div at bounding box center [608, 156] width 661 height 8
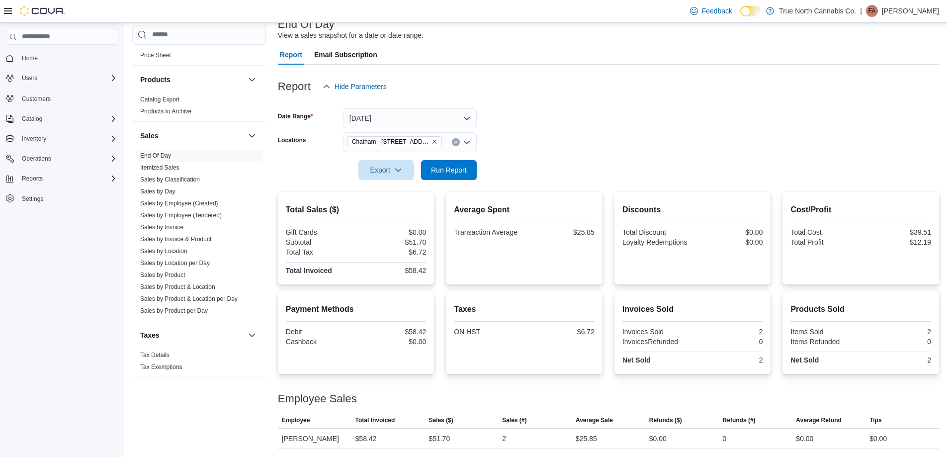
click at [566, 154] on div at bounding box center [608, 156] width 661 height 8
click at [433, 131] on form "Date Range Today Locations Chatham - 85 King St W Export Run Report" at bounding box center [608, 137] width 661 height 83
click at [430, 125] on button "Today" at bounding box center [409, 118] width 133 height 20
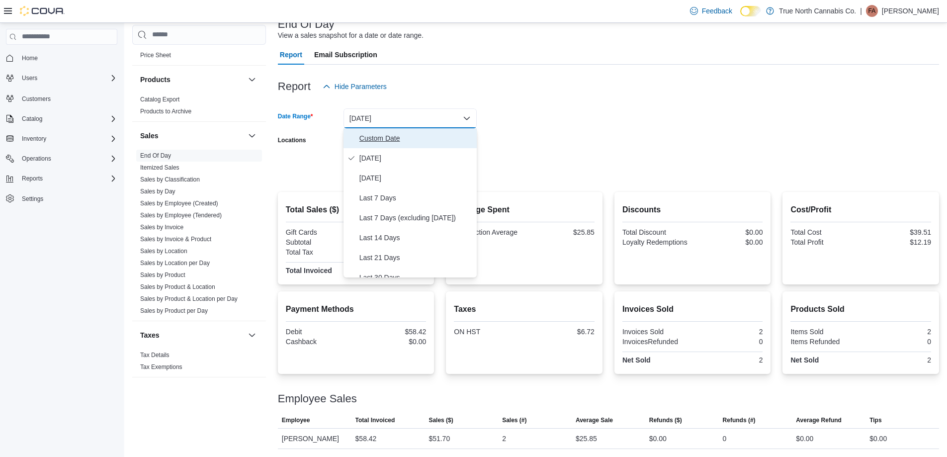
click at [379, 145] on button "Custom Date" at bounding box center [409, 138] width 133 height 20
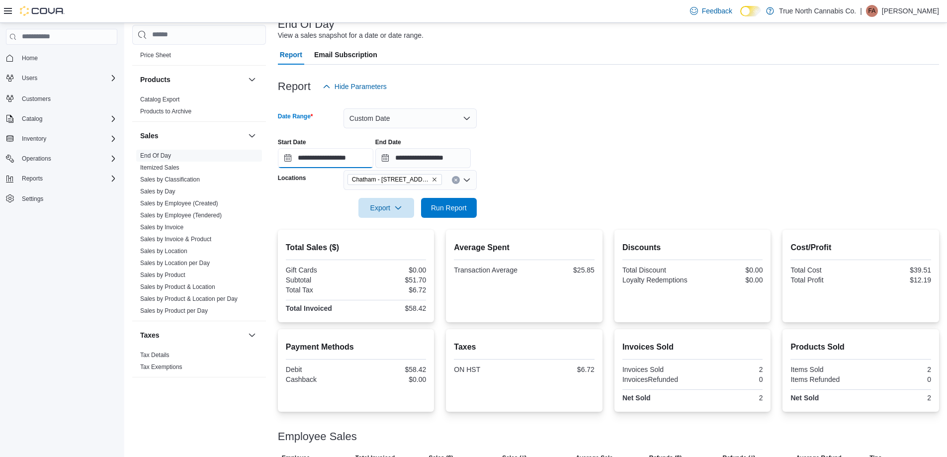
click at [354, 159] on input "**********" at bounding box center [325, 158] width 95 height 20
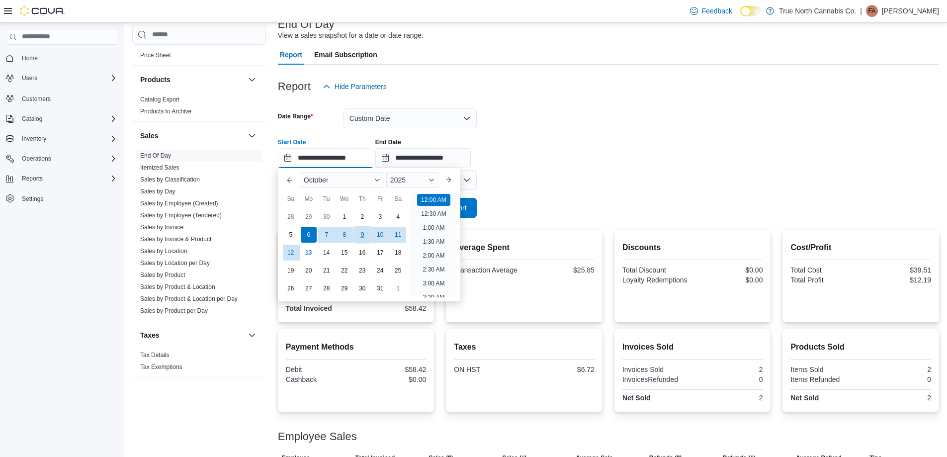
scroll to position [31, 0]
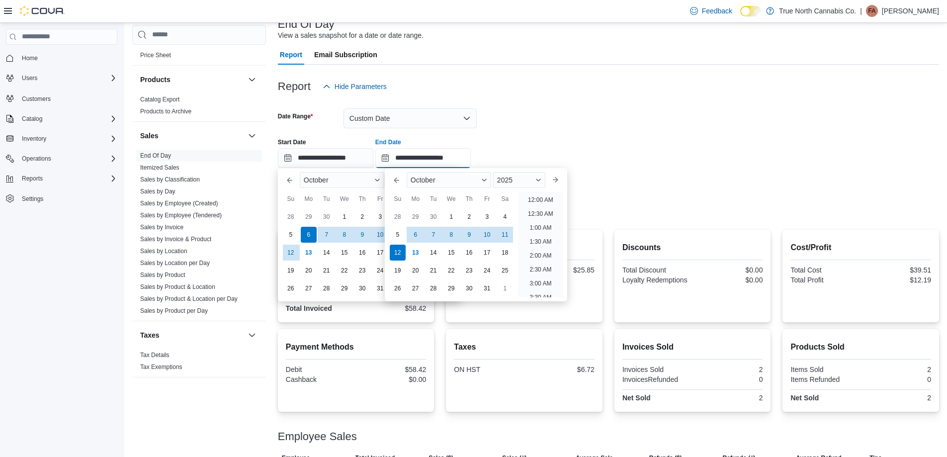
click at [431, 159] on input "**********" at bounding box center [422, 158] width 95 height 20
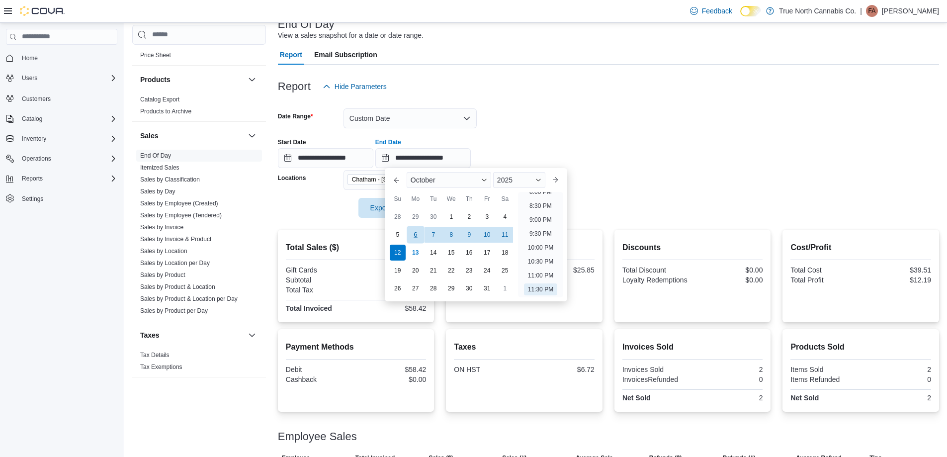
click at [417, 230] on div "6" at bounding box center [414, 234] width 17 height 17
type input "**********"
click at [525, 128] on div at bounding box center [608, 129] width 661 height 2
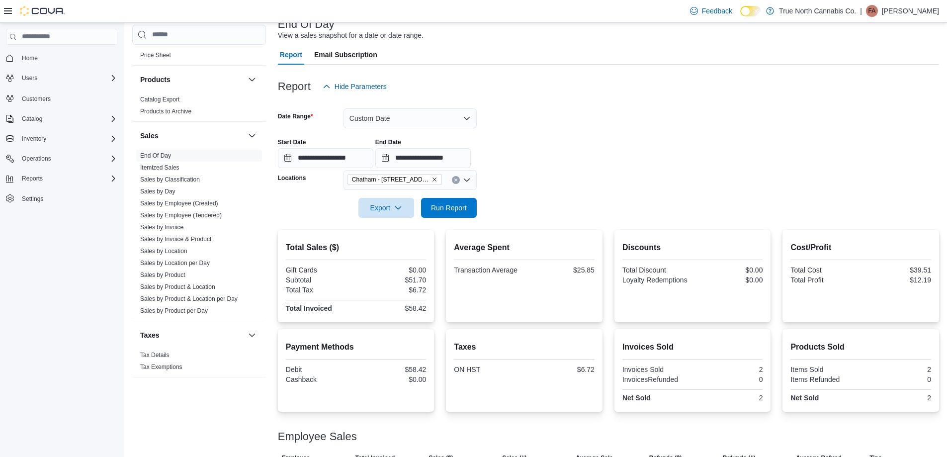
click at [456, 196] on div at bounding box center [608, 194] width 661 height 8
click at [460, 200] on span "Run Report" at bounding box center [449, 207] width 44 height 20
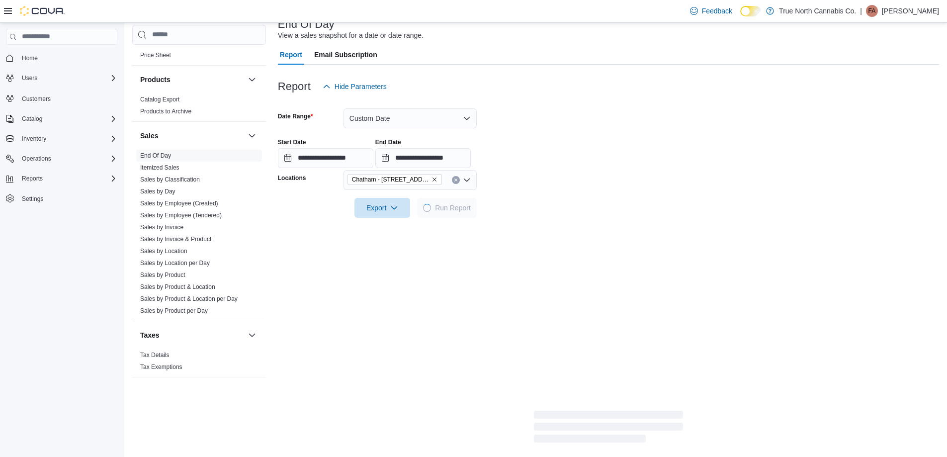
click at [602, 180] on form "**********" at bounding box center [608, 156] width 661 height 121
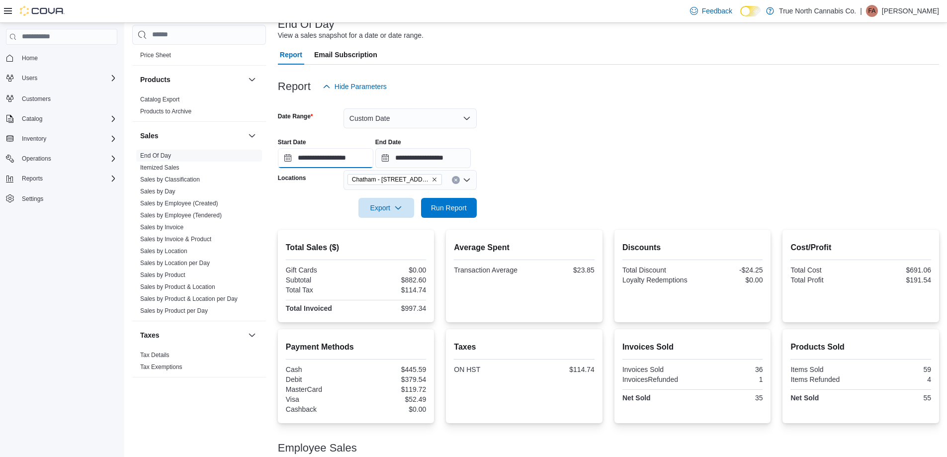
click at [315, 160] on input "**********" at bounding box center [325, 158] width 95 height 20
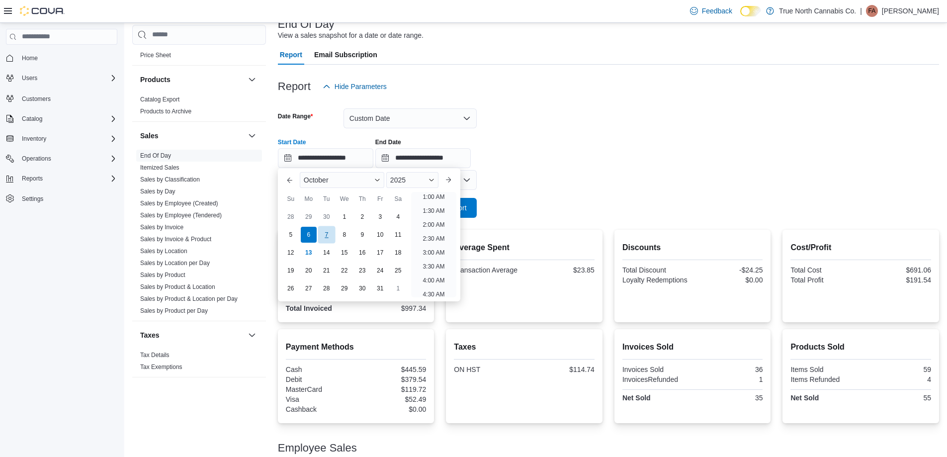
click at [320, 240] on div "7" at bounding box center [326, 234] width 17 height 17
type input "**********"
click at [520, 174] on form "**********" at bounding box center [608, 156] width 661 height 121
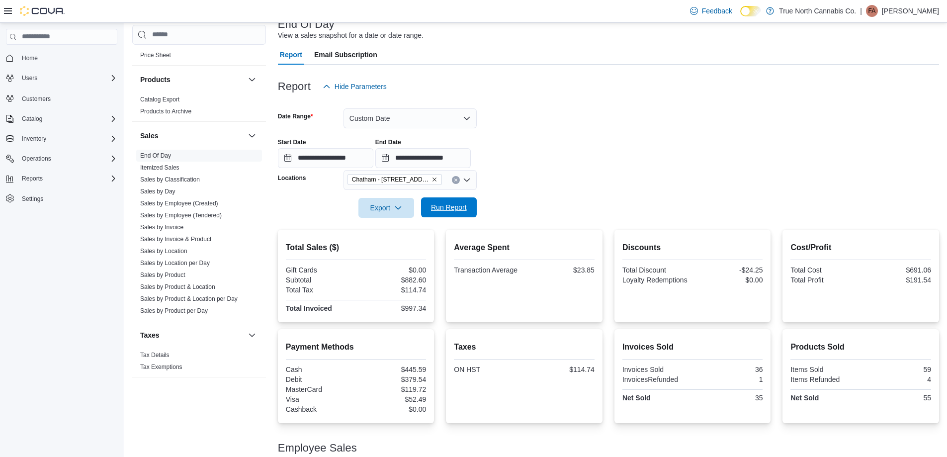
click at [462, 206] on span "Run Report" at bounding box center [449, 207] width 36 height 10
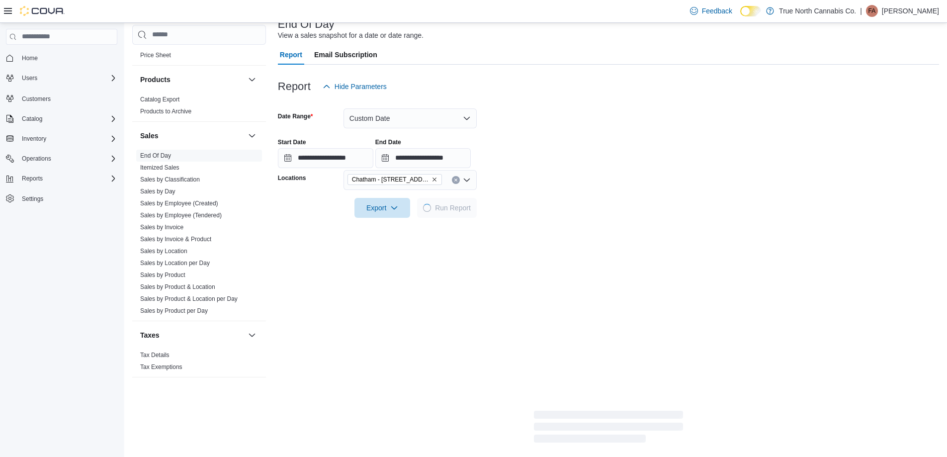
click at [522, 202] on form "**********" at bounding box center [608, 156] width 661 height 121
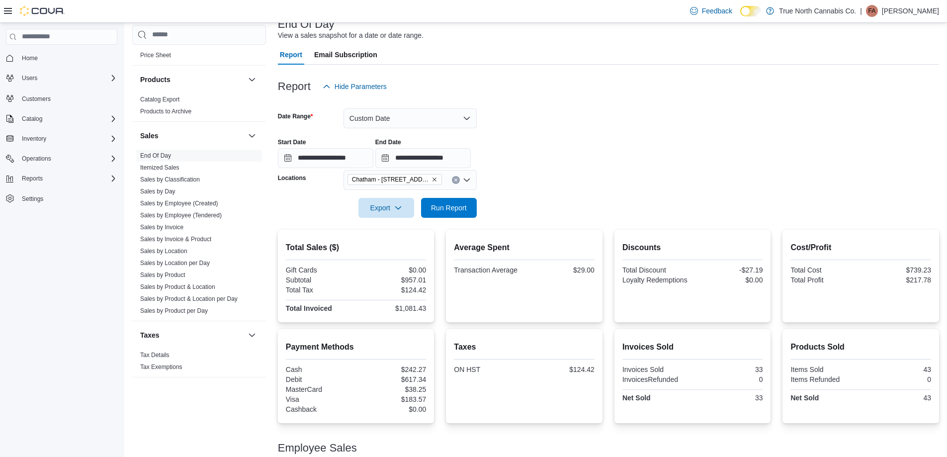
click at [603, 180] on form "**********" at bounding box center [608, 156] width 661 height 121
click at [351, 158] on input "**********" at bounding box center [325, 158] width 95 height 20
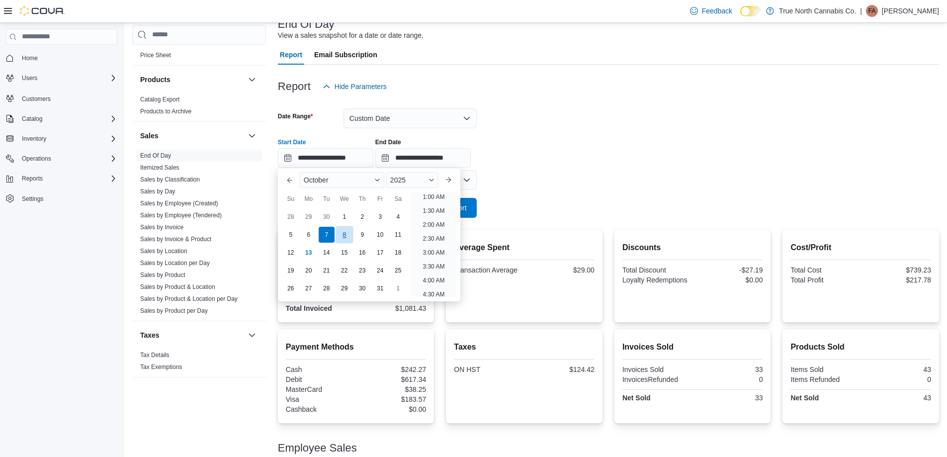
click at [347, 236] on div "8" at bounding box center [343, 234] width 17 height 17
type input "**********"
click at [492, 197] on div at bounding box center [608, 194] width 661 height 8
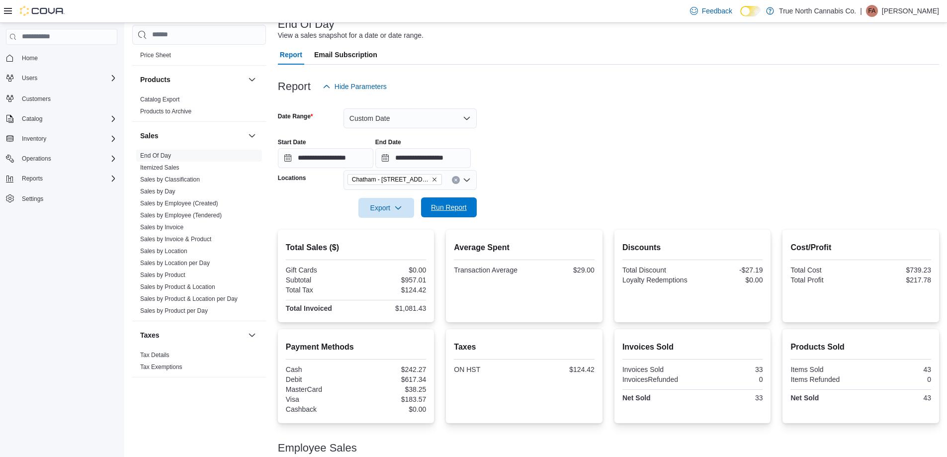
click at [469, 213] on span "Run Report" at bounding box center [449, 207] width 44 height 20
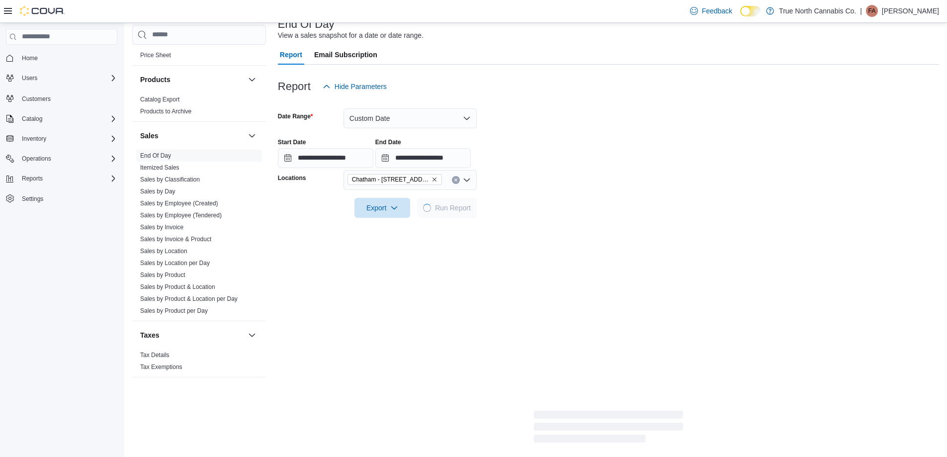
click at [557, 195] on div at bounding box center [608, 194] width 661 height 8
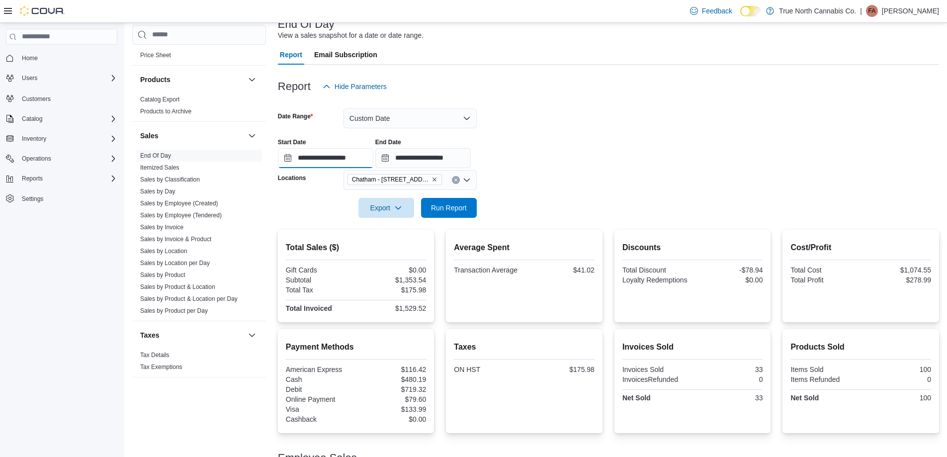
click at [314, 153] on input "**********" at bounding box center [325, 158] width 95 height 20
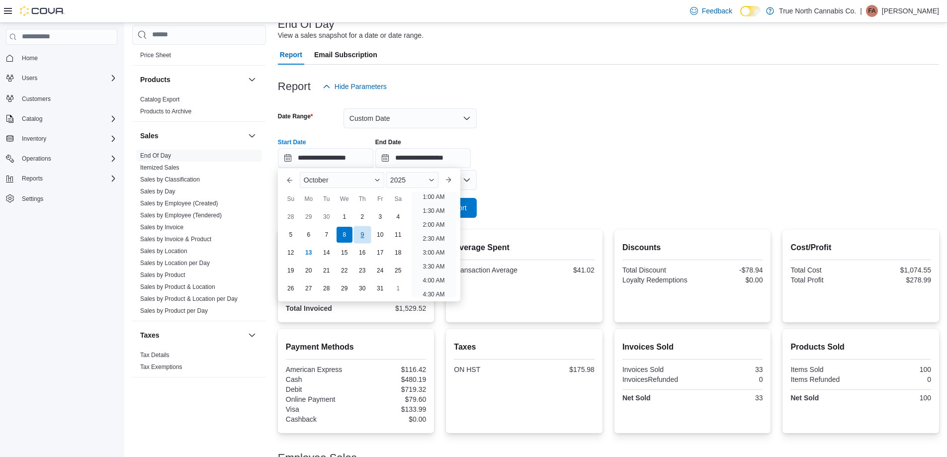
click at [363, 238] on div "9" at bounding box center [361, 234] width 17 height 17
type input "**********"
drag, startPoint x: 557, startPoint y: 162, endPoint x: 548, endPoint y: 165, distance: 9.1
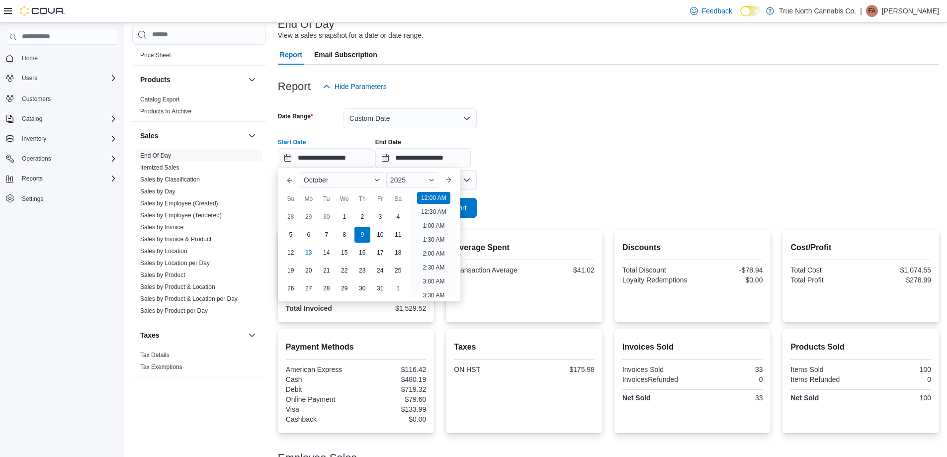
click at [555, 162] on div "**********" at bounding box center [608, 149] width 661 height 38
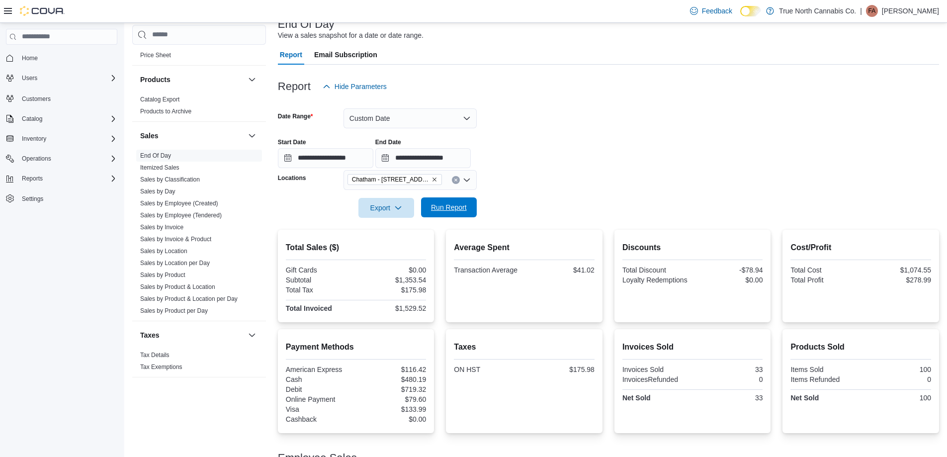
click at [470, 205] on span "Run Report" at bounding box center [449, 207] width 44 height 20
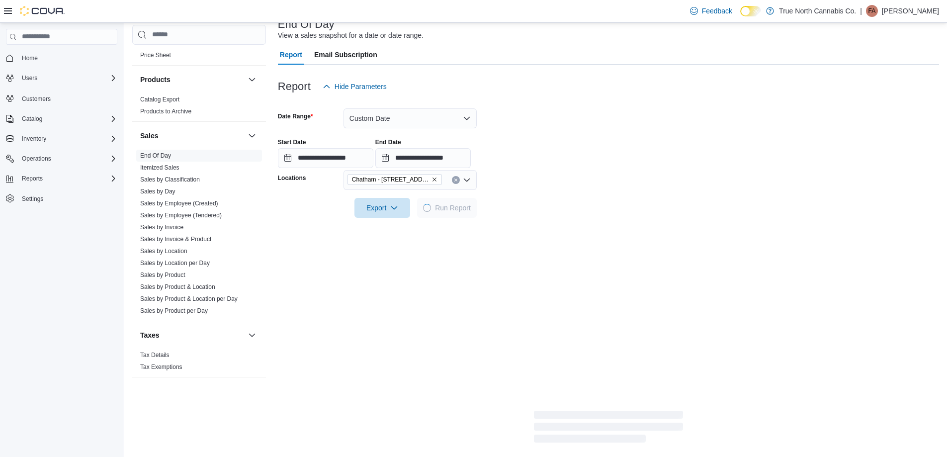
click at [562, 199] on form "**********" at bounding box center [608, 156] width 661 height 121
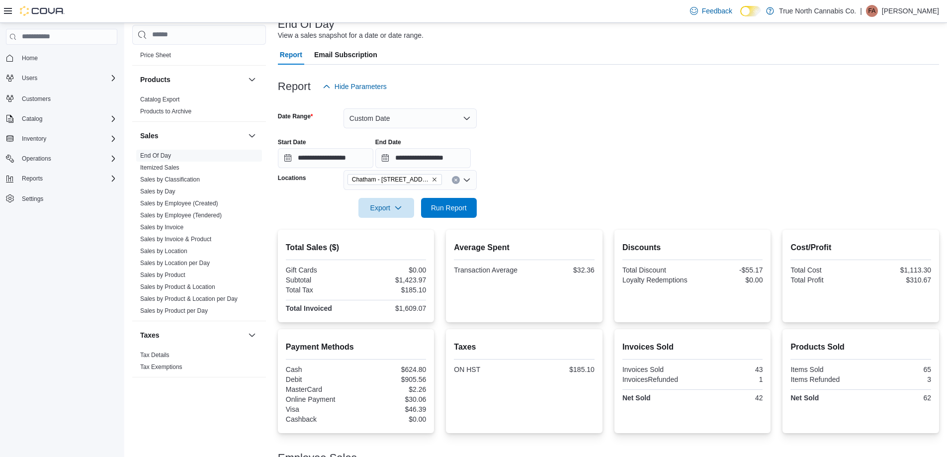
click at [572, 179] on form "**********" at bounding box center [608, 156] width 661 height 121
click at [320, 154] on input "**********" at bounding box center [325, 158] width 95 height 20
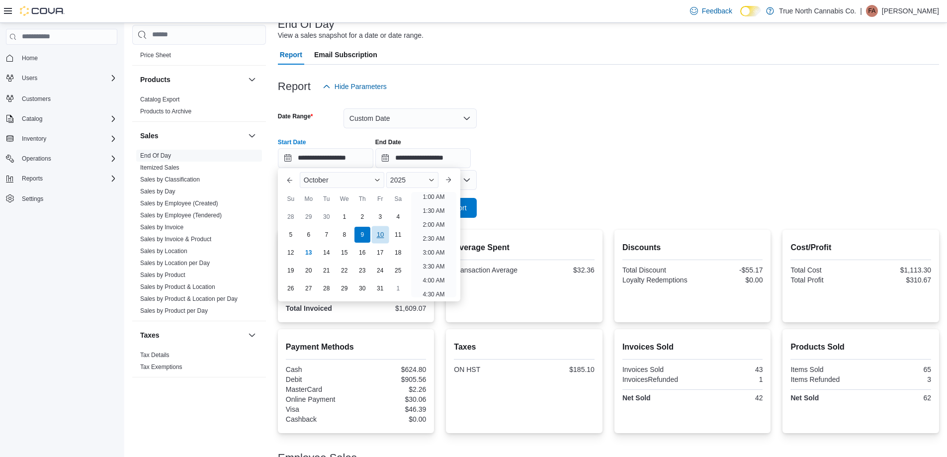
click at [378, 227] on div "10" at bounding box center [379, 234] width 17 height 17
type input "**********"
drag, startPoint x: 598, startPoint y: 182, endPoint x: 574, endPoint y: 194, distance: 27.1
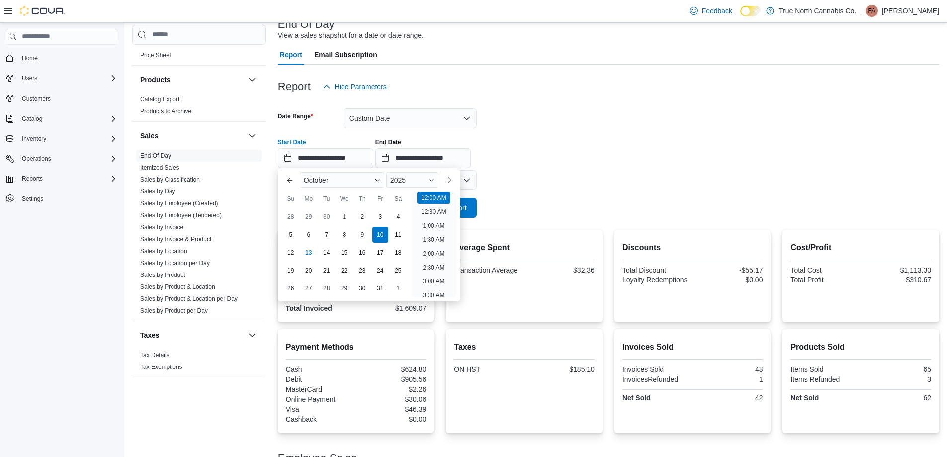
click at [591, 186] on form "**********" at bounding box center [608, 156] width 661 height 121
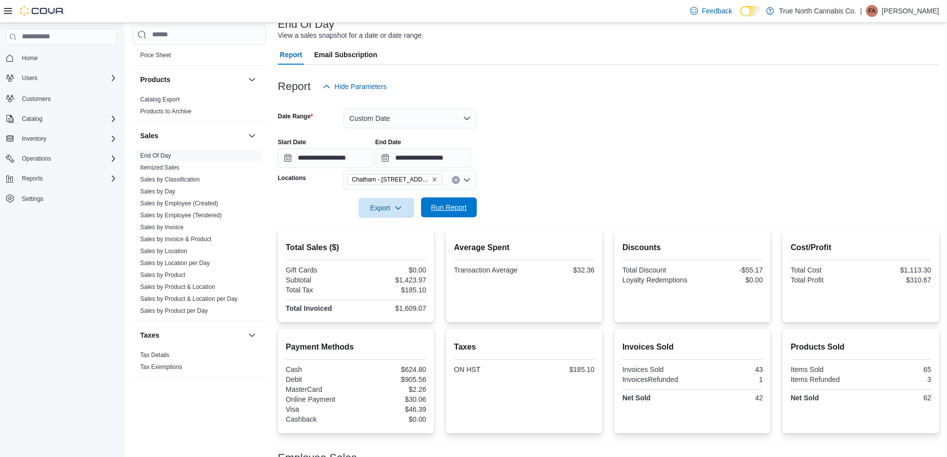
click at [467, 202] on span "Run Report" at bounding box center [449, 207] width 44 height 20
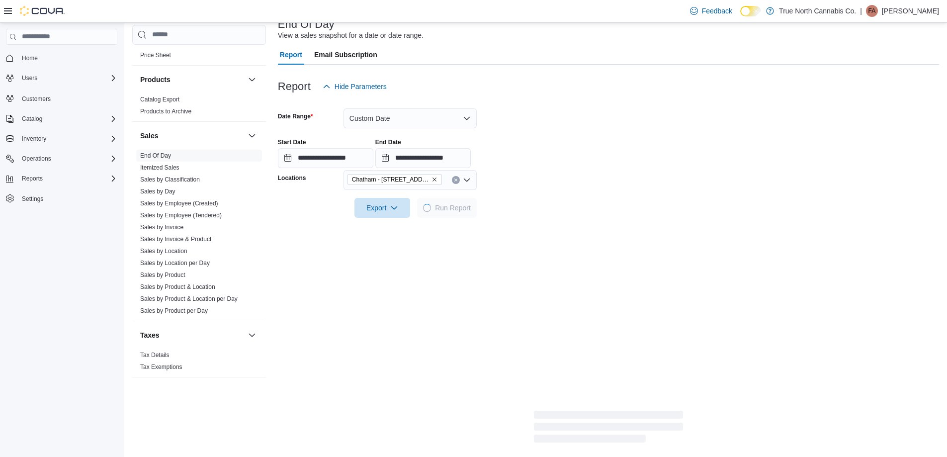
click at [514, 202] on form "**********" at bounding box center [608, 156] width 661 height 121
click at [544, 175] on form "**********" at bounding box center [608, 156] width 661 height 121
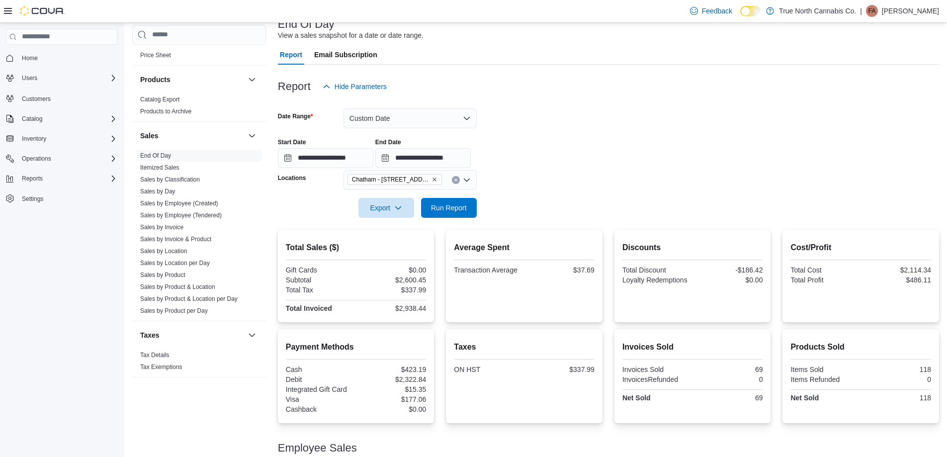
click at [310, 169] on div at bounding box center [608, 169] width 661 height 2
click at [337, 154] on input "**********" at bounding box center [325, 158] width 95 height 20
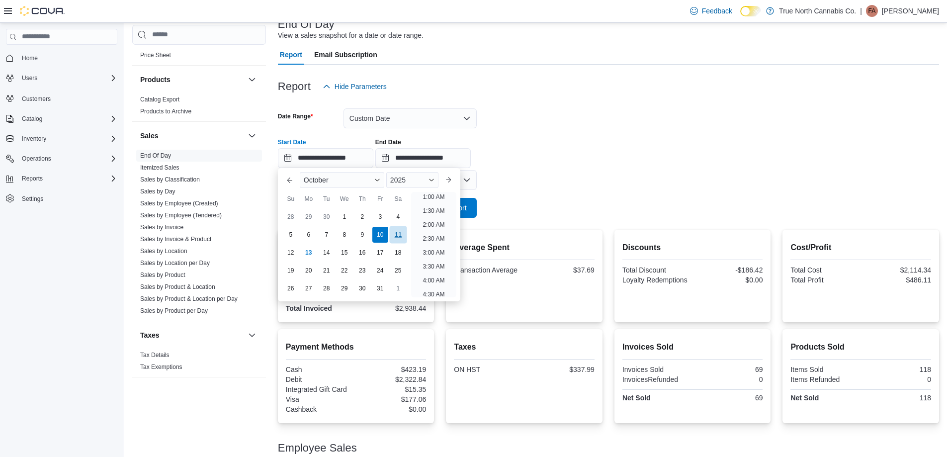
click at [398, 235] on div "11" at bounding box center [397, 234] width 17 height 17
type input "**********"
click at [557, 130] on div "**********" at bounding box center [608, 149] width 661 height 38
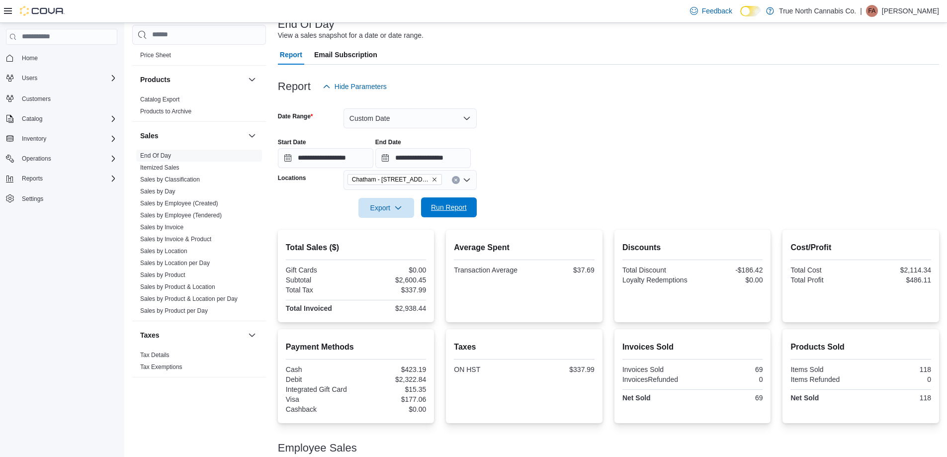
click at [470, 203] on span "Run Report" at bounding box center [449, 207] width 44 height 20
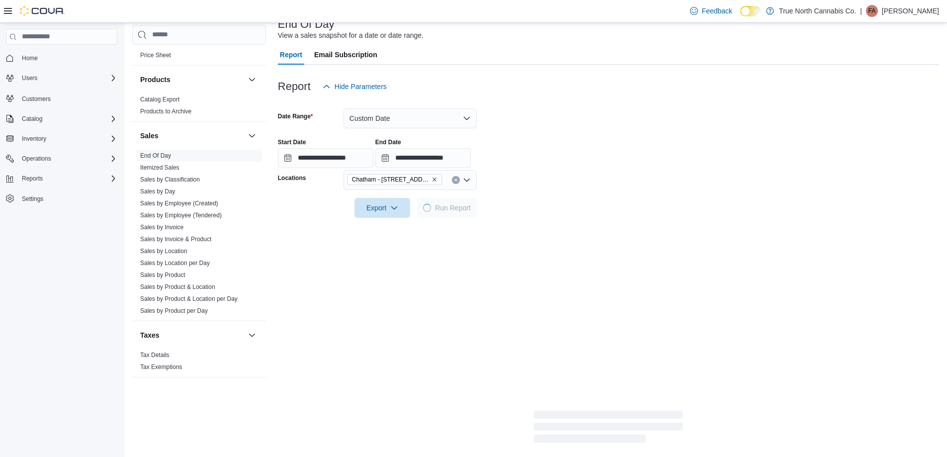
click at [558, 186] on form "**********" at bounding box center [608, 156] width 661 height 121
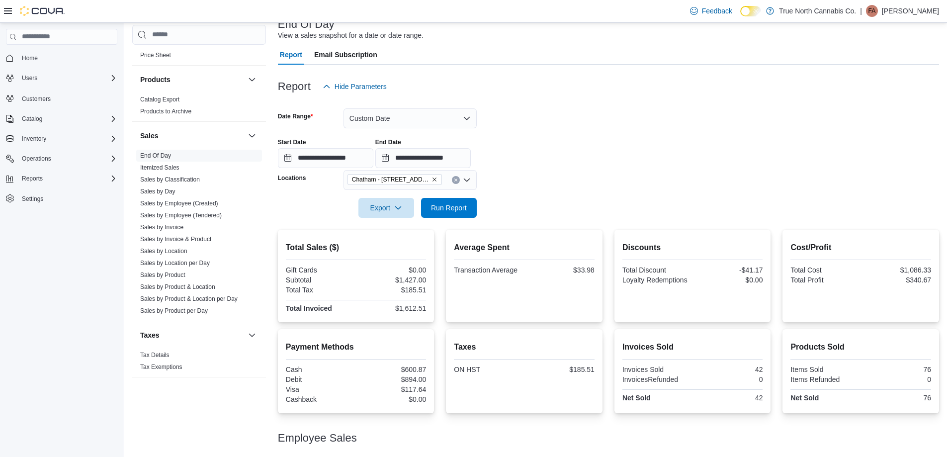
click at [558, 186] on form "**********" at bounding box center [608, 156] width 661 height 121
click at [362, 151] on input "**********" at bounding box center [325, 158] width 95 height 20
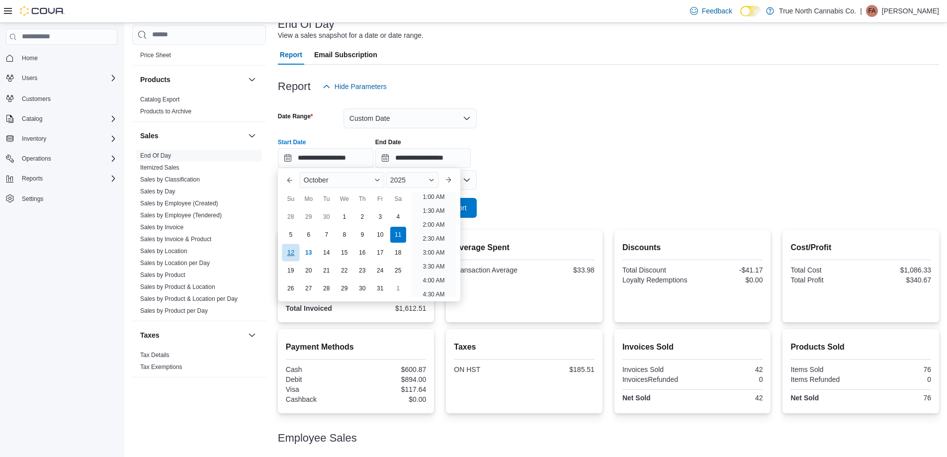
click at [295, 257] on div "12" at bounding box center [290, 251] width 17 height 17
type input "**********"
click at [495, 170] on form "**********" at bounding box center [608, 156] width 661 height 121
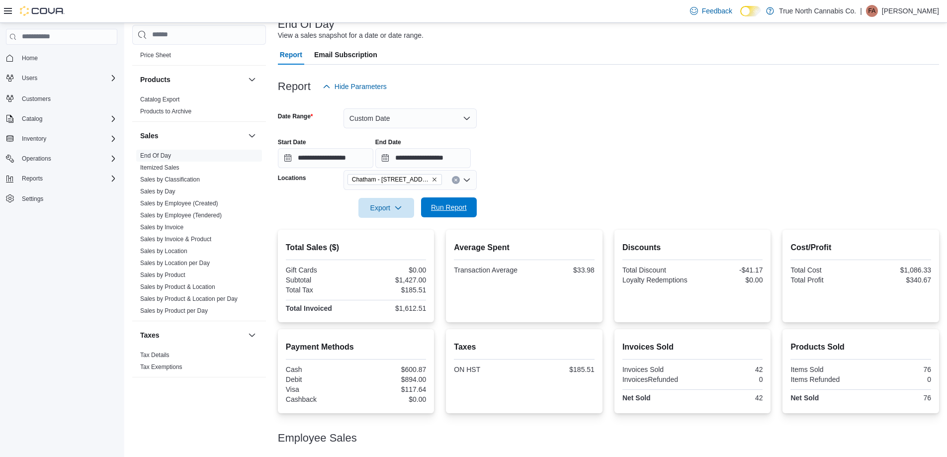
click at [456, 198] on span "Run Report" at bounding box center [449, 207] width 44 height 20
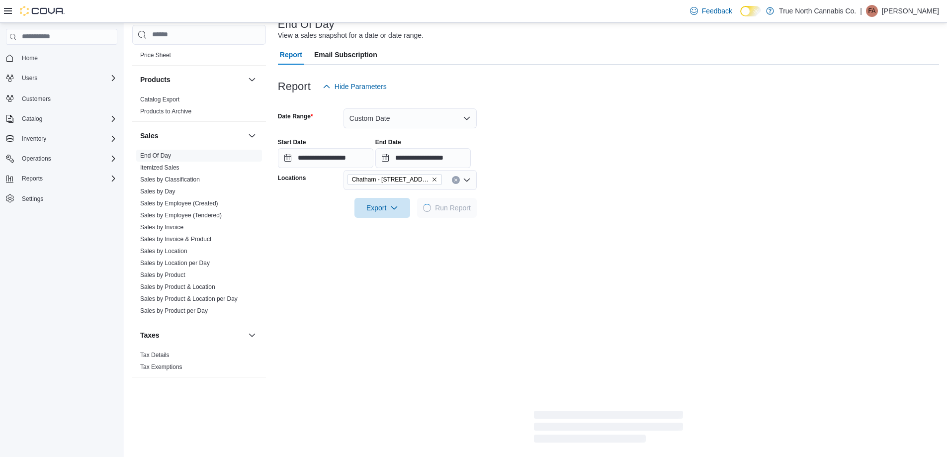
click at [560, 200] on form "**********" at bounding box center [608, 156] width 661 height 121
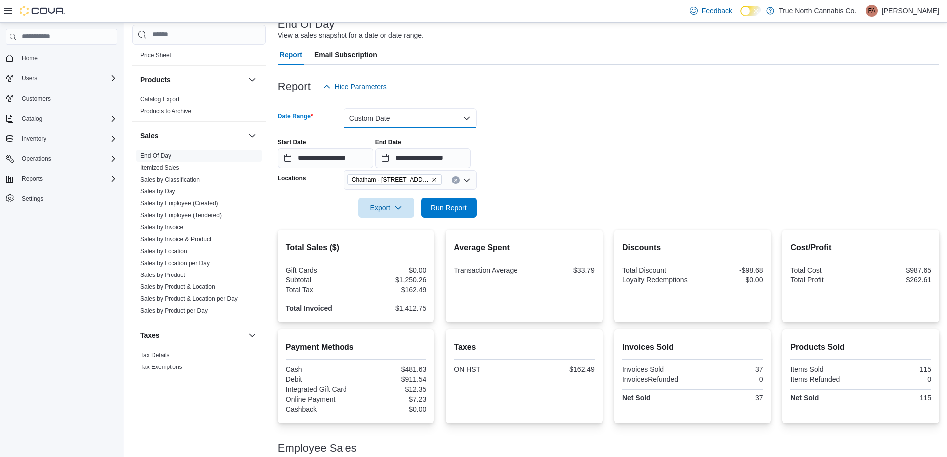
click at [379, 111] on button "Custom Date" at bounding box center [409, 118] width 133 height 20
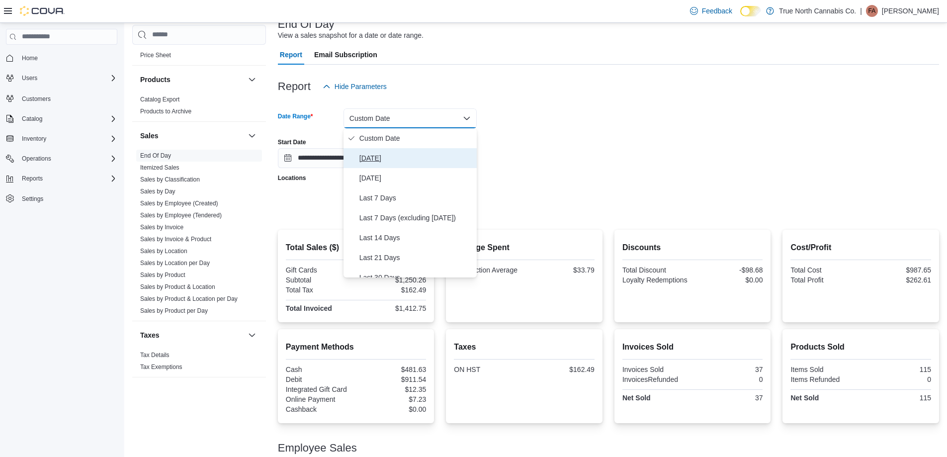
click at [400, 160] on span "Today" at bounding box center [415, 158] width 113 height 12
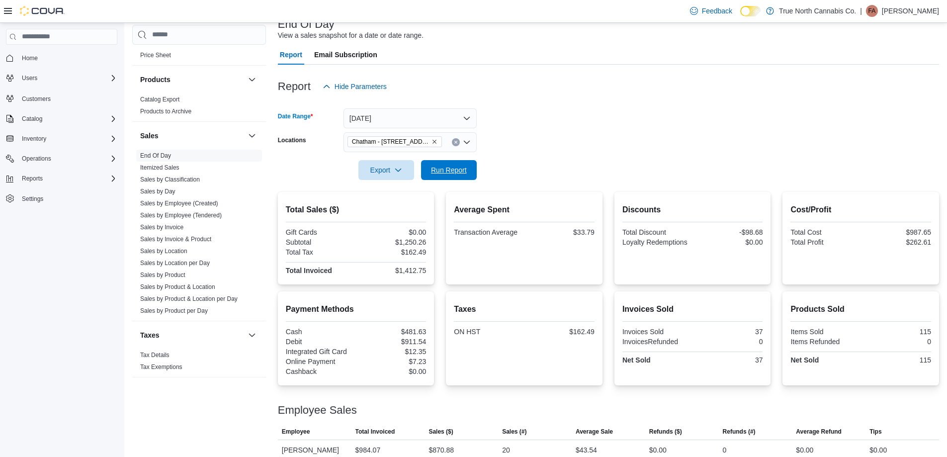
click at [454, 174] on span "Run Report" at bounding box center [449, 170] width 36 height 10
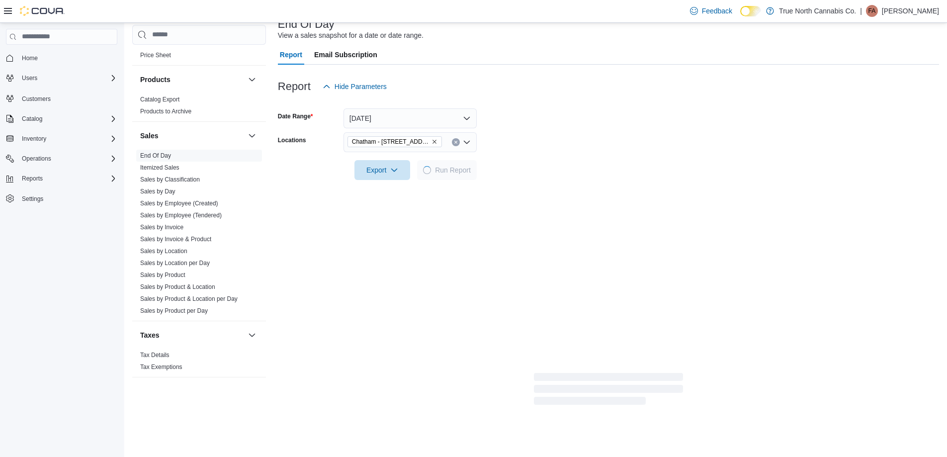
click at [545, 147] on form "Date Range Today Locations Chatham - 85 King St W Export Run Report" at bounding box center [608, 137] width 661 height 83
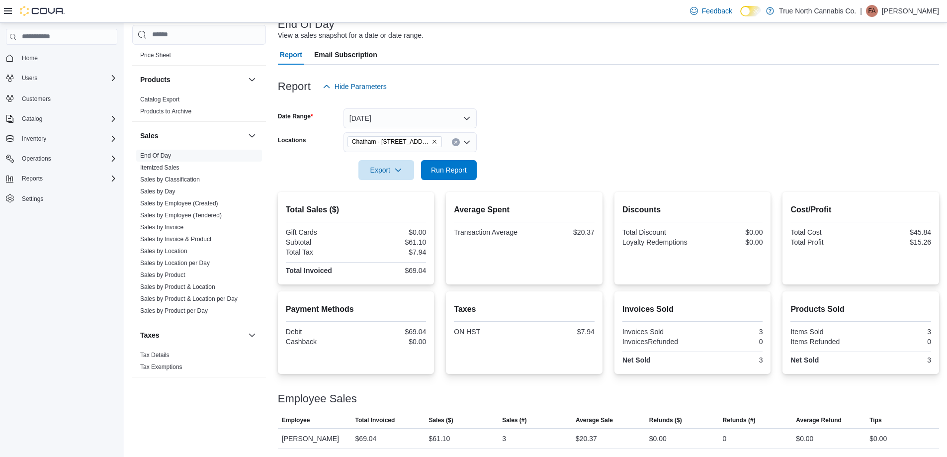
click at [580, 139] on form "Date Range Today Locations Chatham - 85 King St W Export Run Report" at bounding box center [608, 137] width 661 height 83
click at [457, 143] on icon "Clear input" at bounding box center [456, 142] width 4 height 4
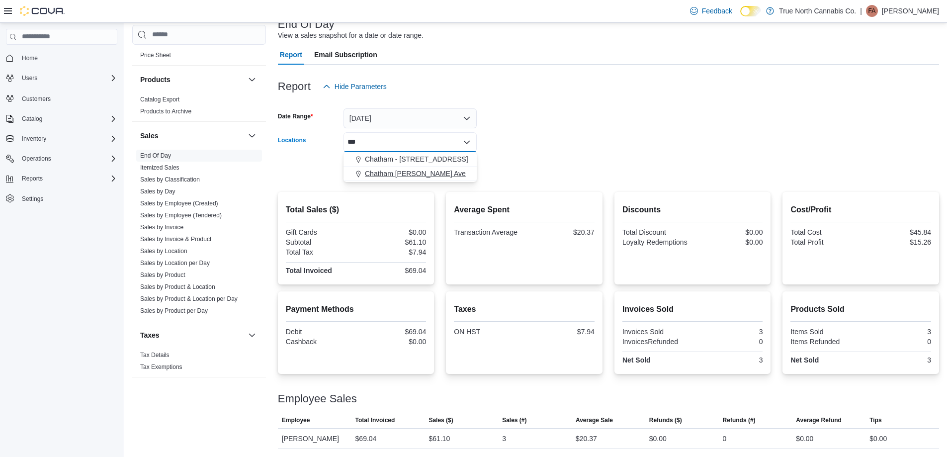
type input "***"
click at [443, 172] on span "Chatham McNaughton Ave" at bounding box center [415, 173] width 101 height 10
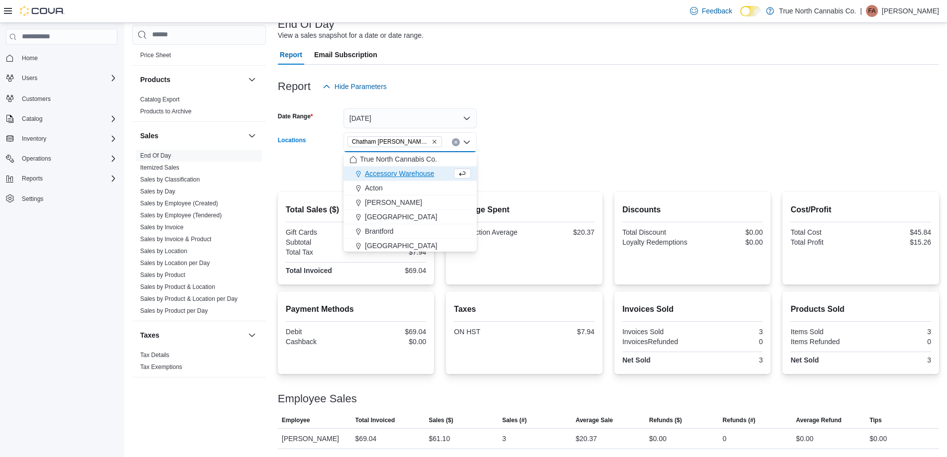
drag, startPoint x: 513, startPoint y: 167, endPoint x: 503, endPoint y: 173, distance: 11.6
click at [512, 168] on form "Date Range Today Locations Chatham McNaughton Ave Combo box. Selected. Chatham …" at bounding box center [608, 137] width 661 height 83
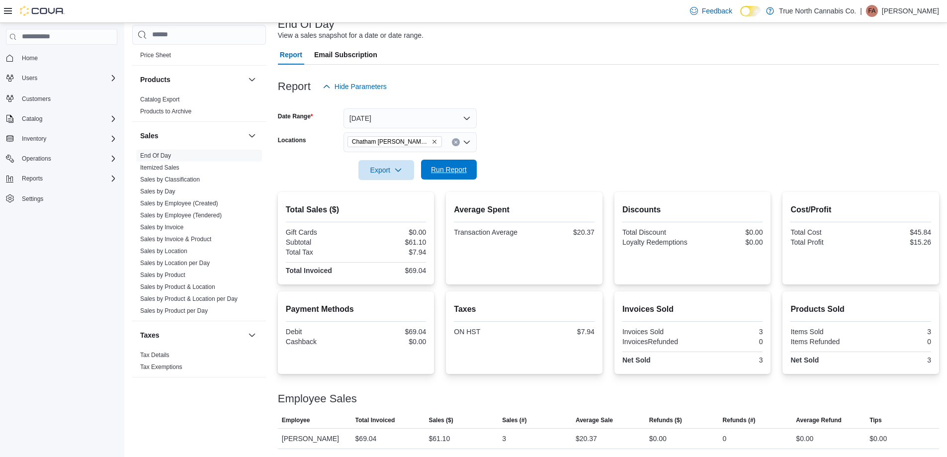
click at [467, 176] on span "Run Report" at bounding box center [449, 170] width 44 height 20
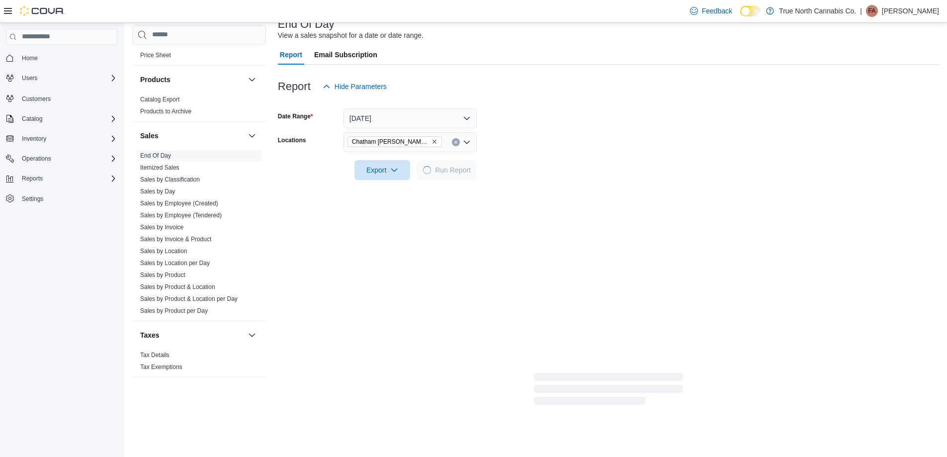
click at [545, 157] on div at bounding box center [608, 156] width 661 height 8
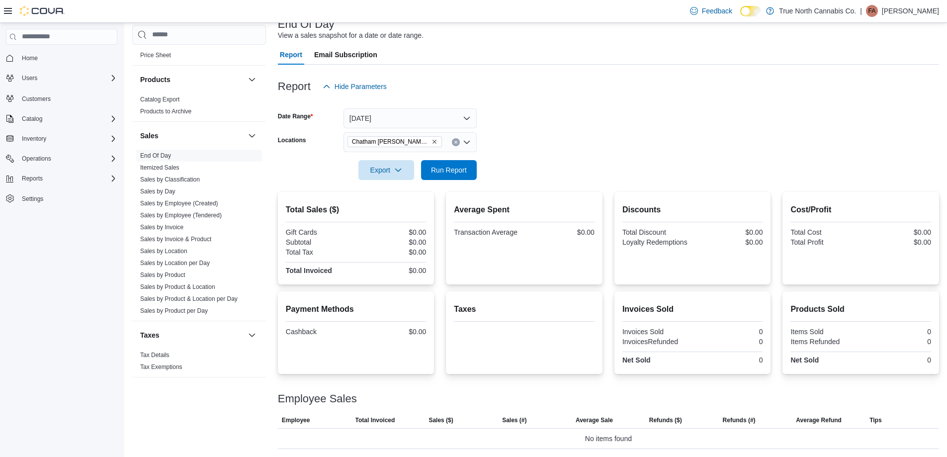
click at [458, 141] on button "Clear input" at bounding box center [456, 142] width 8 height 8
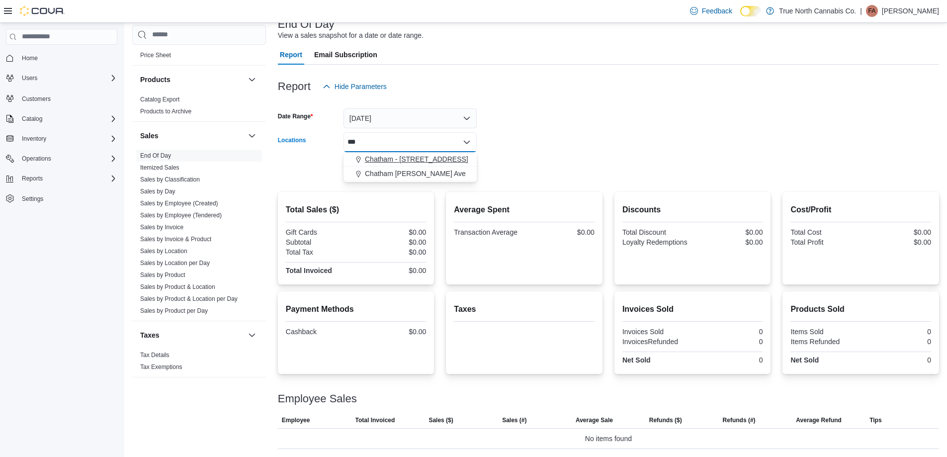
type input "***"
drag, startPoint x: 445, startPoint y: 155, endPoint x: 490, endPoint y: 156, distance: 45.2
click at [448, 156] on div "Chatham - 85 King St W" at bounding box center [409, 159] width 121 height 10
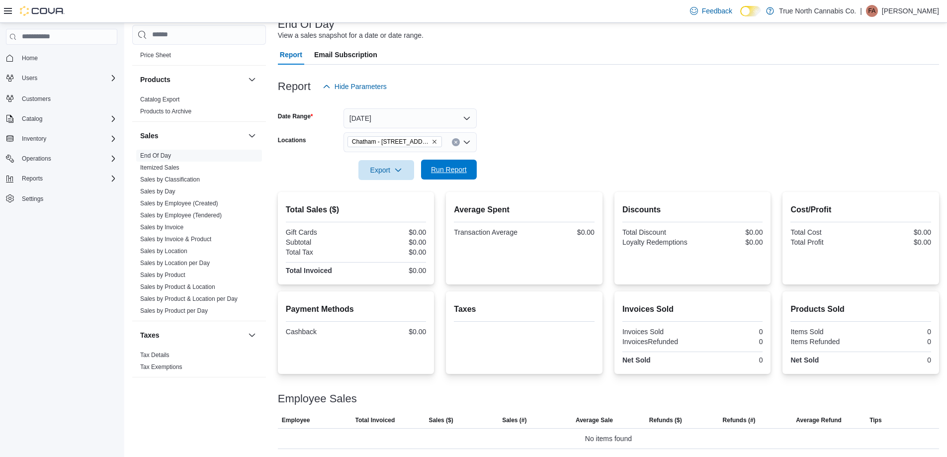
drag, startPoint x: 497, startPoint y: 157, endPoint x: 467, endPoint y: 168, distance: 32.6
click at [493, 160] on form "Date Range Today Locations Chatham - 85 King St W Export Run Report" at bounding box center [608, 137] width 661 height 83
drag, startPoint x: 465, startPoint y: 168, endPoint x: 547, endPoint y: 155, distance: 82.7
click at [465, 169] on span "Run Report" at bounding box center [449, 170] width 36 height 10
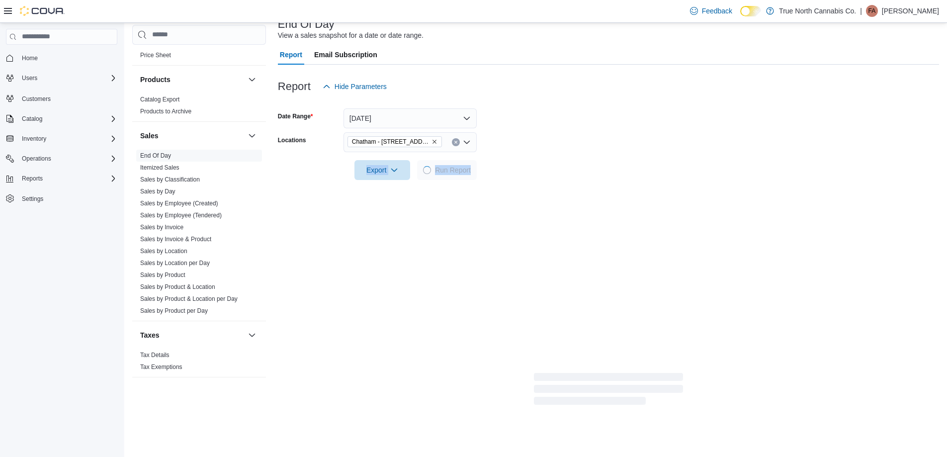
click at [548, 155] on div at bounding box center [608, 156] width 661 height 8
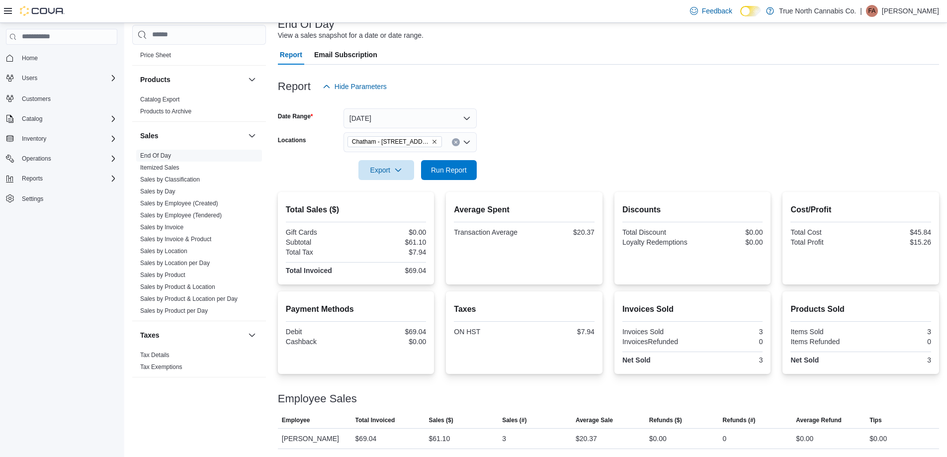
click at [534, 134] on form "Date Range Today Locations Chatham - 85 King St W Export Run Report" at bounding box center [608, 137] width 661 height 83
click at [458, 166] on span "Run Report" at bounding box center [449, 169] width 36 height 10
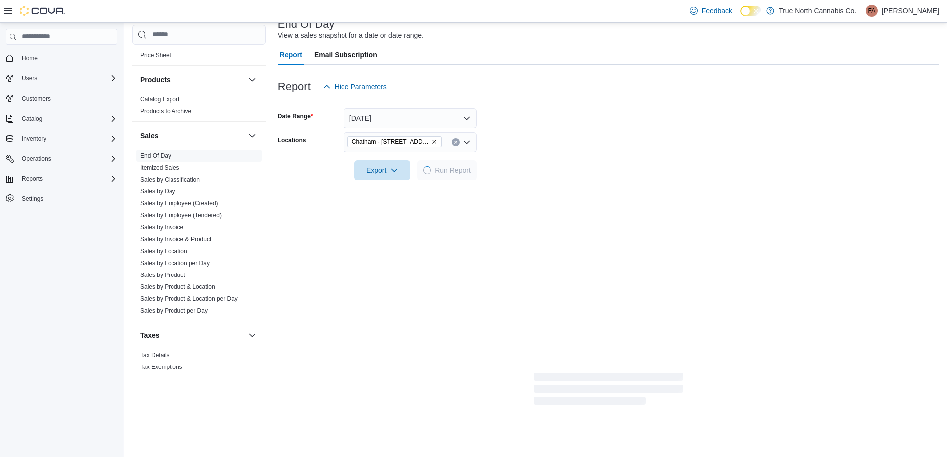
click at [565, 156] on div at bounding box center [608, 156] width 661 height 8
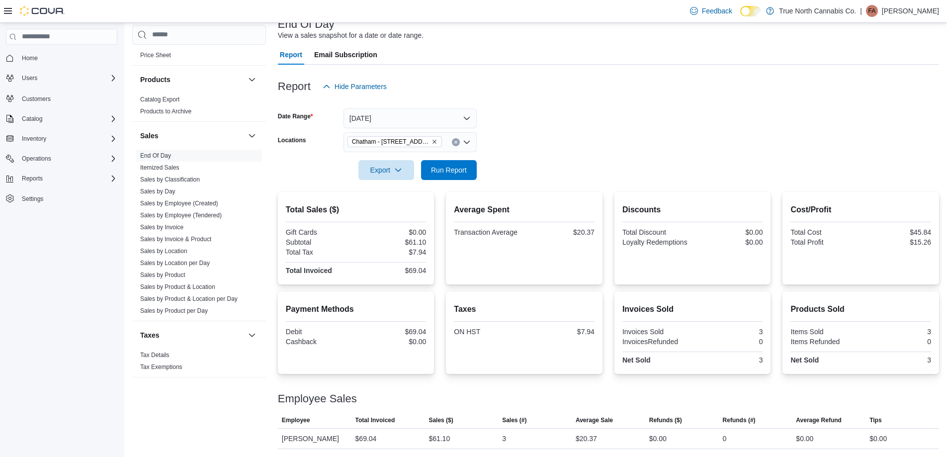
click at [458, 144] on button "Clear input" at bounding box center [456, 142] width 8 height 8
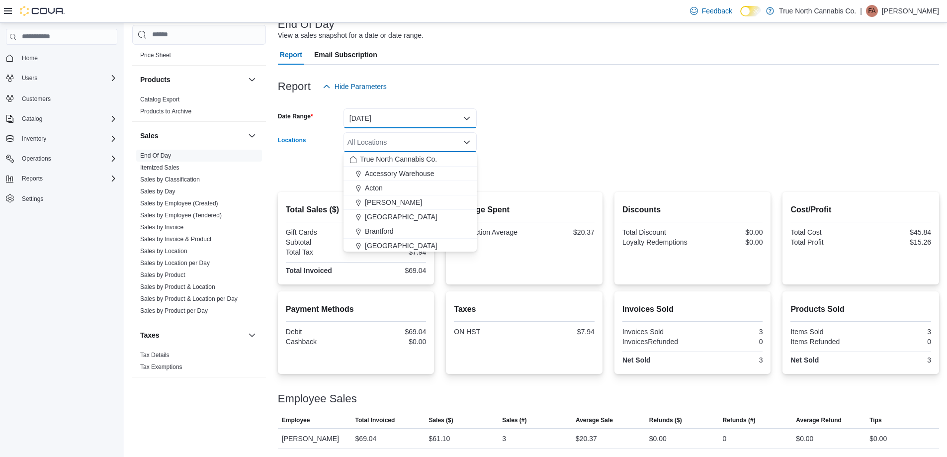
click at [470, 116] on button "Today" at bounding box center [409, 118] width 133 height 20
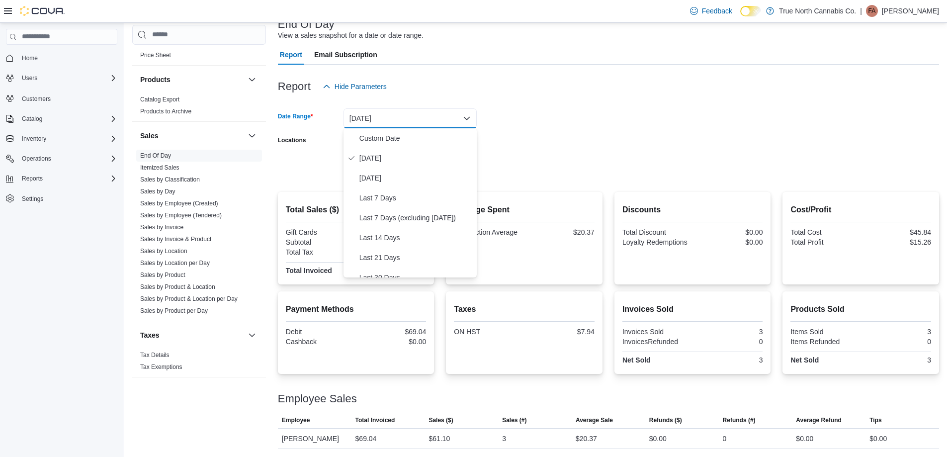
click at [507, 134] on form "Date Range Today Locations All Locations Export Run Report" at bounding box center [608, 137] width 661 height 83
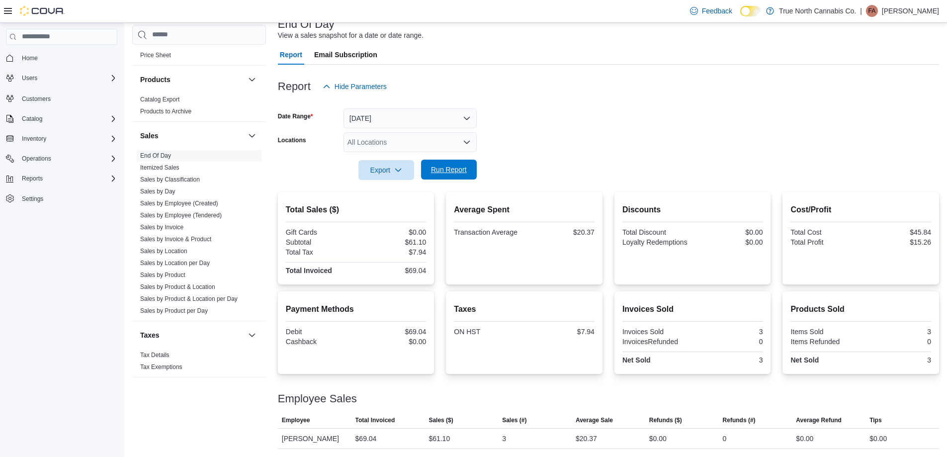
click at [442, 164] on span "Run Report" at bounding box center [449, 170] width 44 height 20
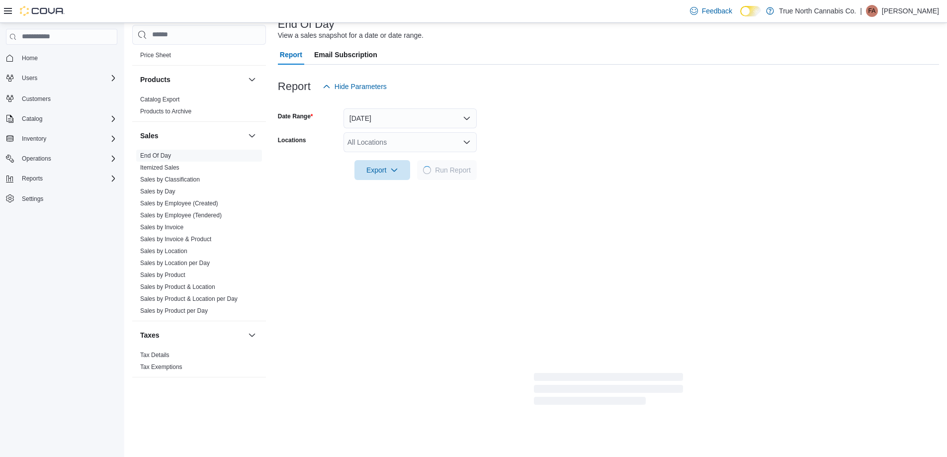
click at [525, 156] on div at bounding box center [608, 156] width 661 height 8
click at [536, 142] on form "Date Range Today Locations All Locations Export Run Report" at bounding box center [608, 137] width 661 height 83
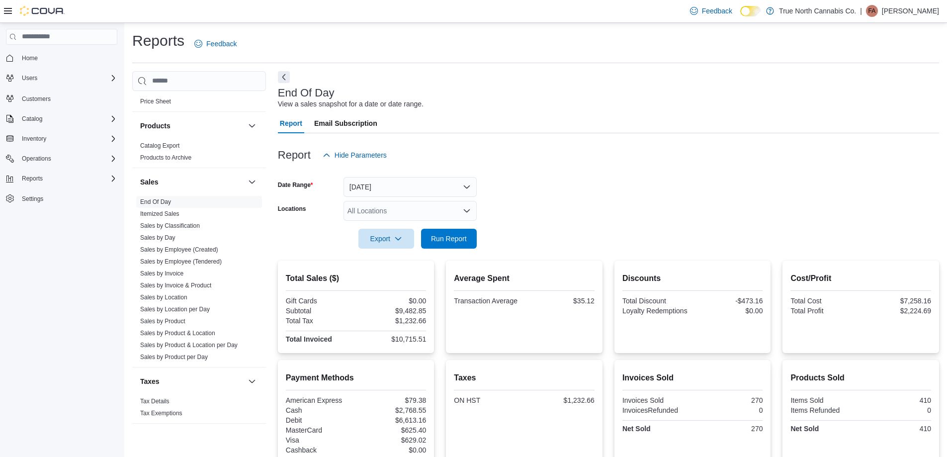
click at [416, 216] on div "All Locations" at bounding box center [409, 211] width 133 height 20
type input "***"
click at [410, 235] on button "Chatham - 85 King St W" at bounding box center [409, 228] width 133 height 14
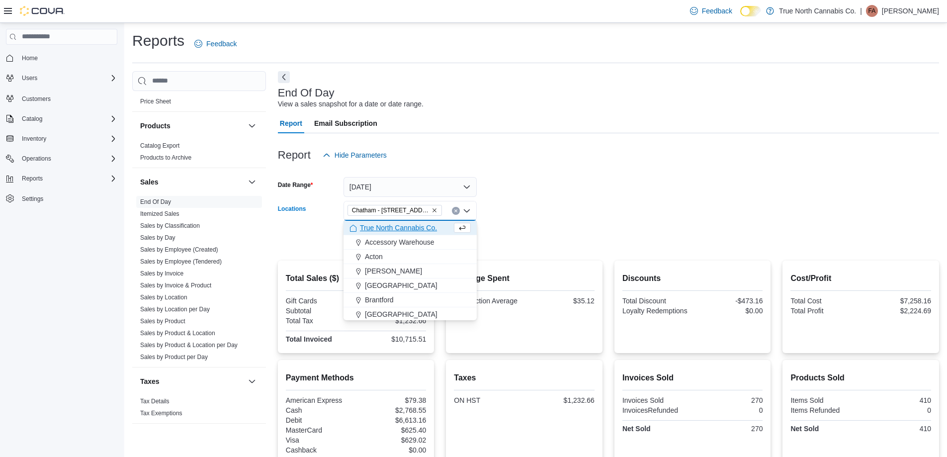
drag, startPoint x: 509, startPoint y: 211, endPoint x: 497, endPoint y: 219, distance: 14.7
click at [502, 216] on form "Date Range Today Locations Chatham - 85 King St W Combo box. Selected. Chatham …" at bounding box center [608, 206] width 661 height 83
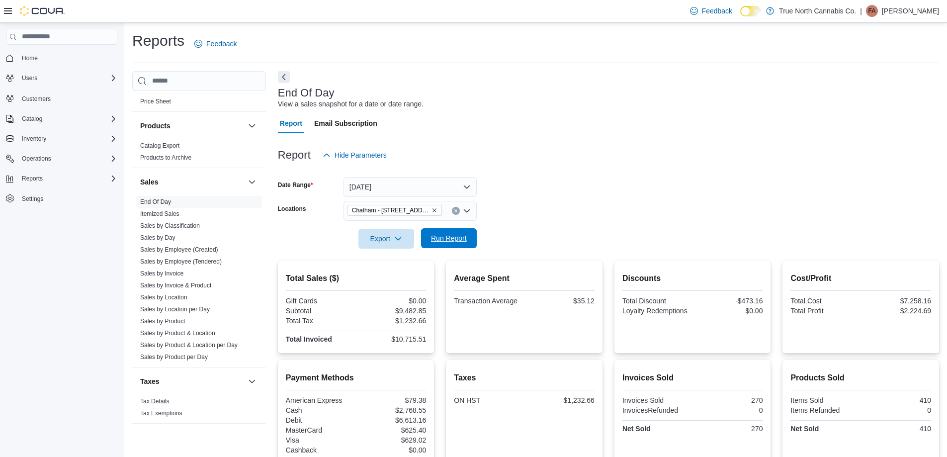
drag, startPoint x: 464, startPoint y: 239, endPoint x: 553, endPoint y: 223, distance: 90.9
click at [464, 241] on span "Run Report" at bounding box center [449, 238] width 36 height 10
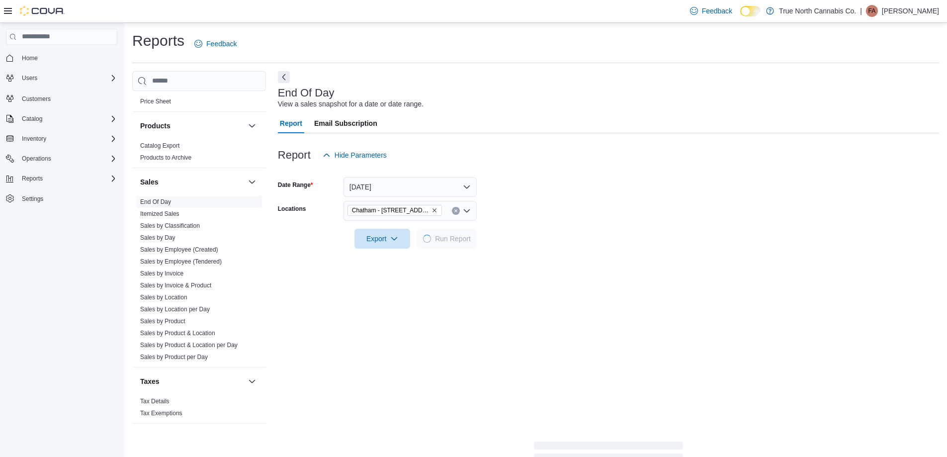
click at [553, 223] on div at bounding box center [608, 225] width 661 height 8
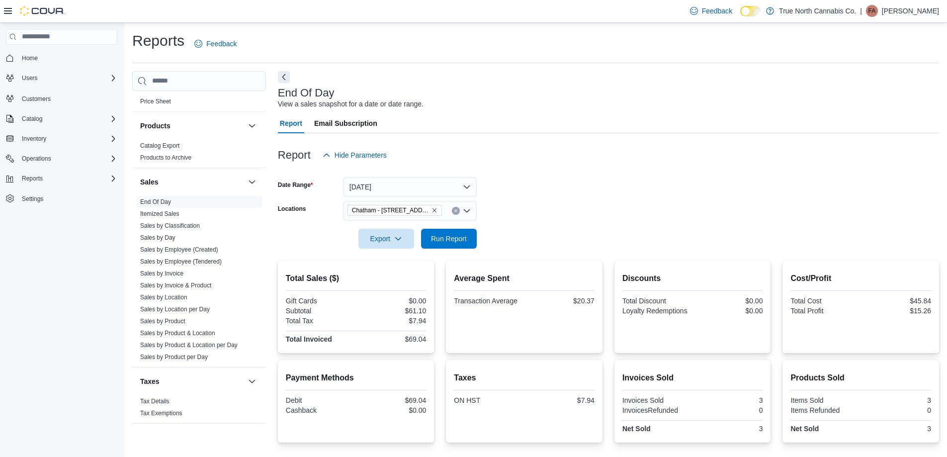
click at [454, 211] on icon "Clear input" at bounding box center [456, 211] width 4 height 4
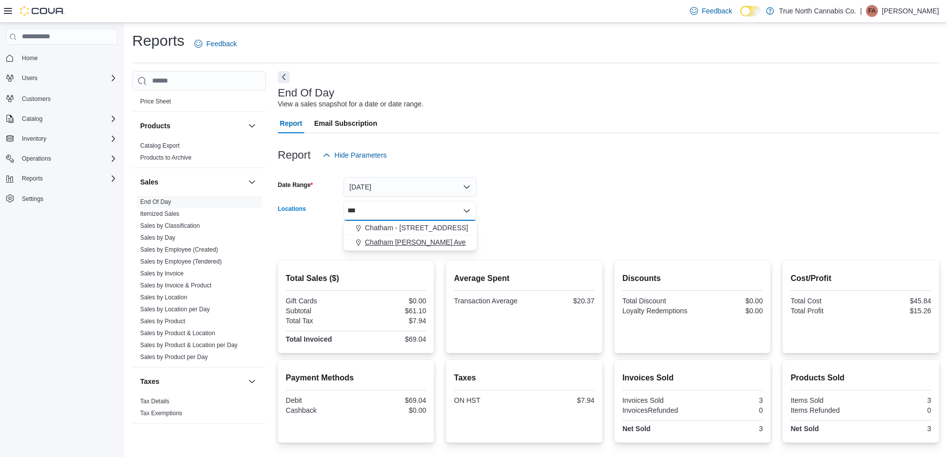
type input "***"
click at [441, 239] on span "Chatham McNaughton Ave" at bounding box center [415, 242] width 101 height 10
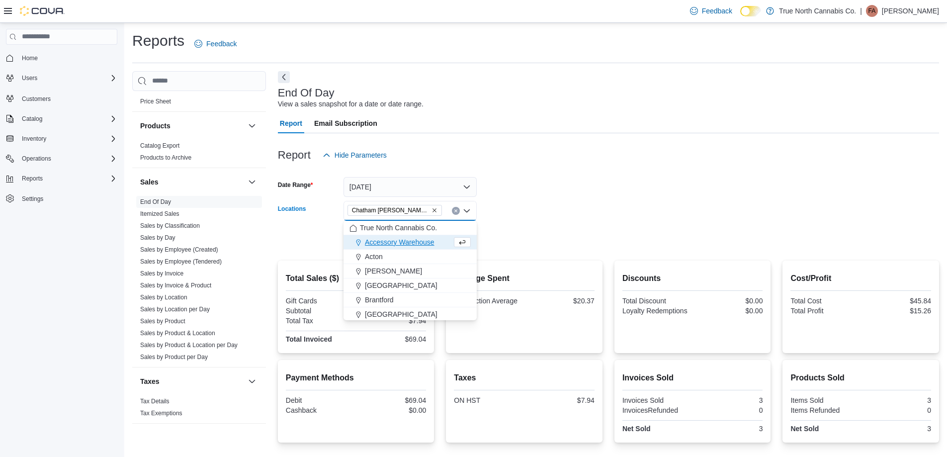
drag, startPoint x: 520, startPoint y: 219, endPoint x: 483, endPoint y: 231, distance: 38.7
click at [511, 223] on form "Date Range Today Locations Chatham McNaughton Ave Combo box. Selected. Chatham …" at bounding box center [608, 206] width 661 height 83
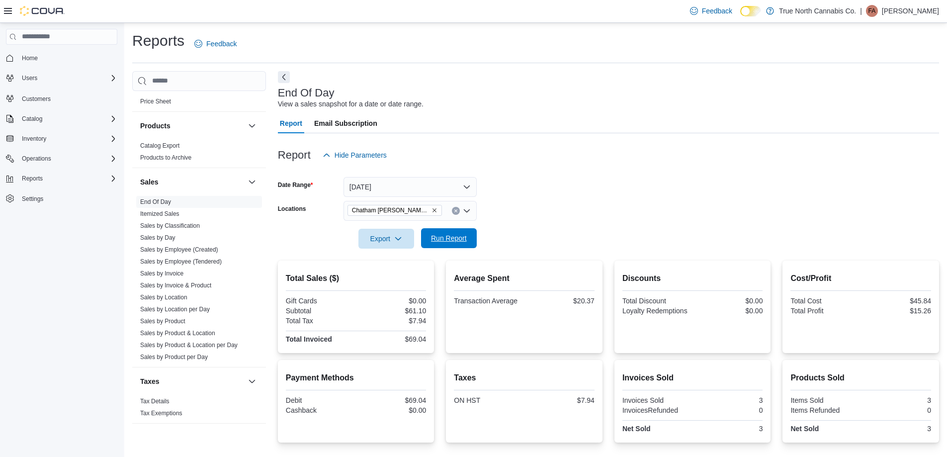
click at [458, 236] on span "Run Report" at bounding box center [449, 238] width 36 height 10
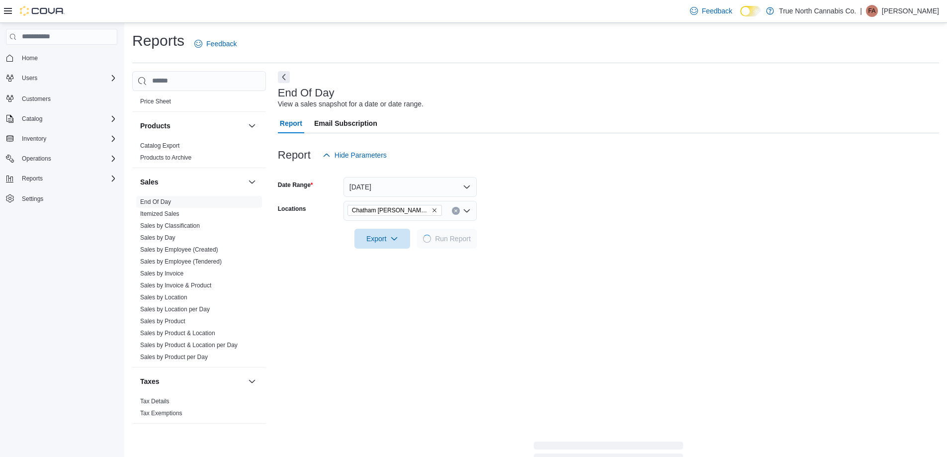
click at [551, 225] on div at bounding box center [608, 225] width 661 height 8
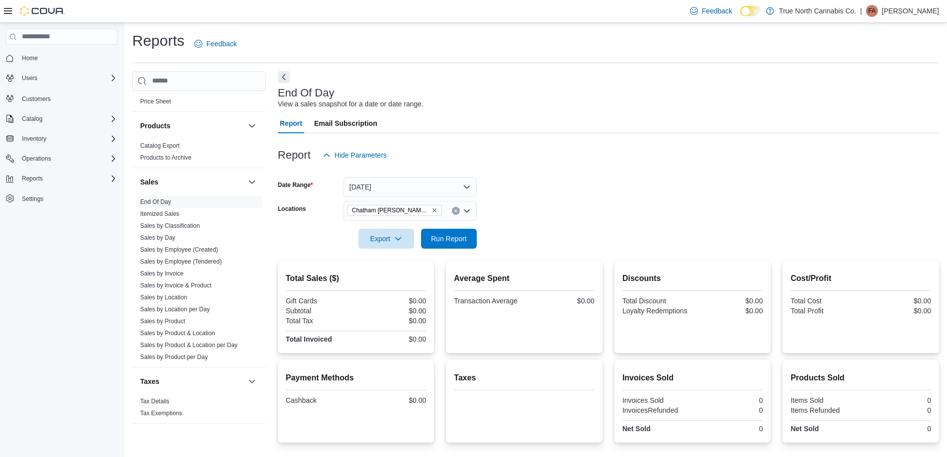
click at [457, 213] on button "Clear input" at bounding box center [456, 211] width 8 height 8
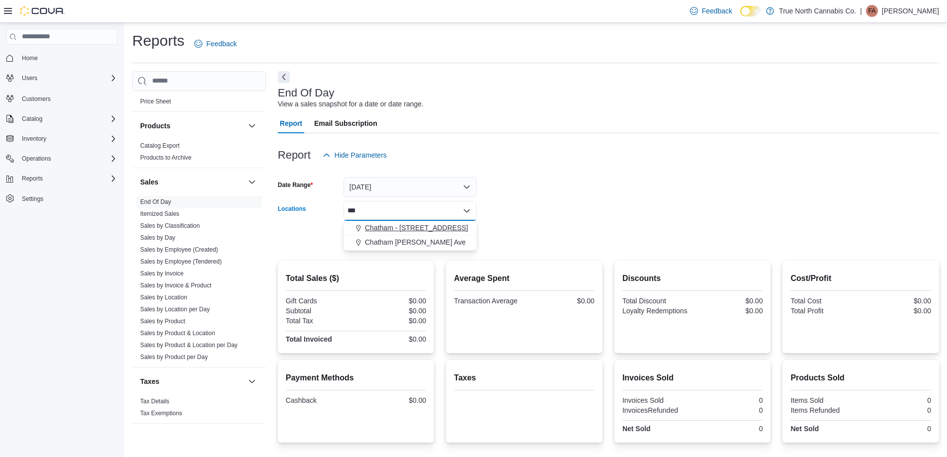
type input "***"
click at [427, 226] on span "Chatham - 85 King St W" at bounding box center [416, 228] width 103 height 10
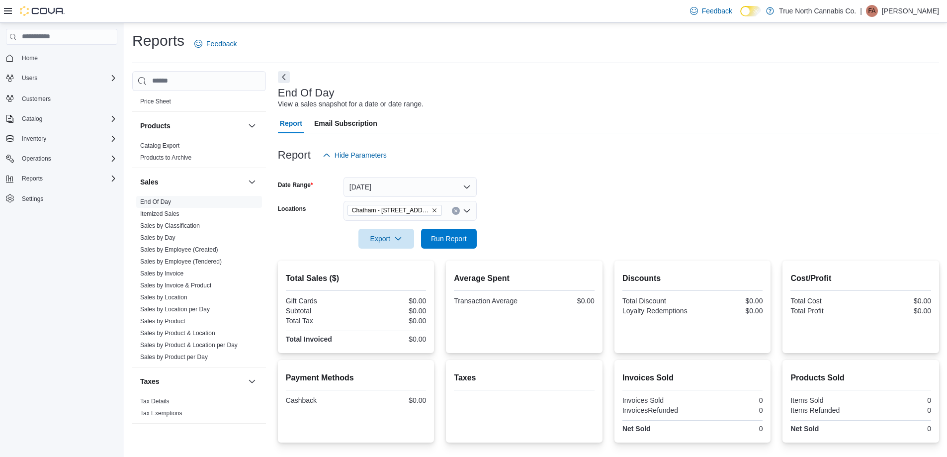
drag, startPoint x: 500, startPoint y: 221, endPoint x: 466, endPoint y: 233, distance: 36.3
click at [499, 221] on div at bounding box center [608, 225] width 661 height 8
drag, startPoint x: 461, startPoint y: 233, endPoint x: 565, endPoint y: 214, distance: 105.6
click at [465, 236] on span "Run Report" at bounding box center [449, 239] width 36 height 10
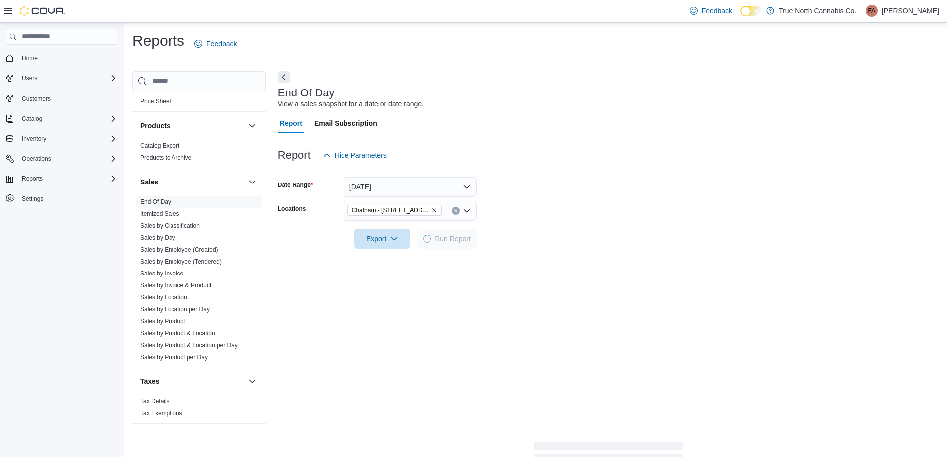
click at [565, 214] on form "Date Range Today Locations Chatham - 85 King St W Export Run Report" at bounding box center [608, 206] width 661 height 83
click at [563, 198] on form "Date Range Today Locations Chatham - 85 King St W Export Run Report" at bounding box center [608, 206] width 661 height 83
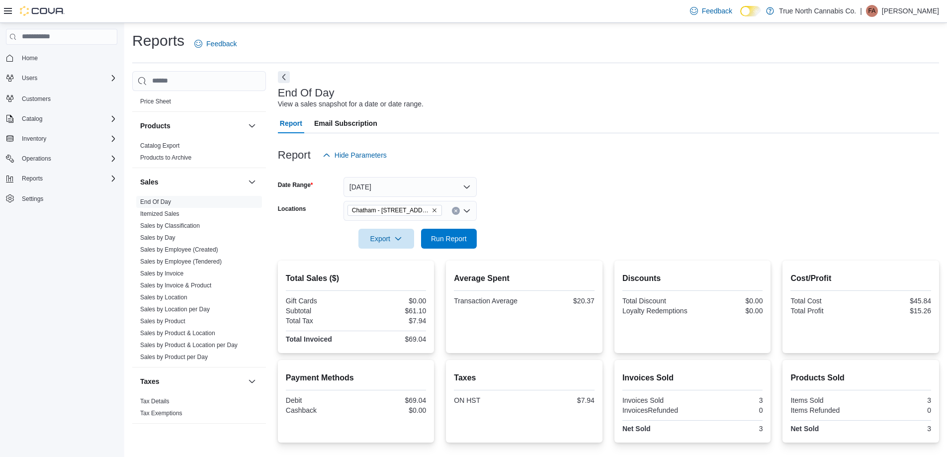
click at [563, 198] on form "Date Range Today Locations Chatham - 85 King St W Export Run Report" at bounding box center [608, 206] width 661 height 83
click at [558, 208] on form "Date Range Today Locations Chatham - 85 King St W Export Run Report" at bounding box center [608, 206] width 661 height 83
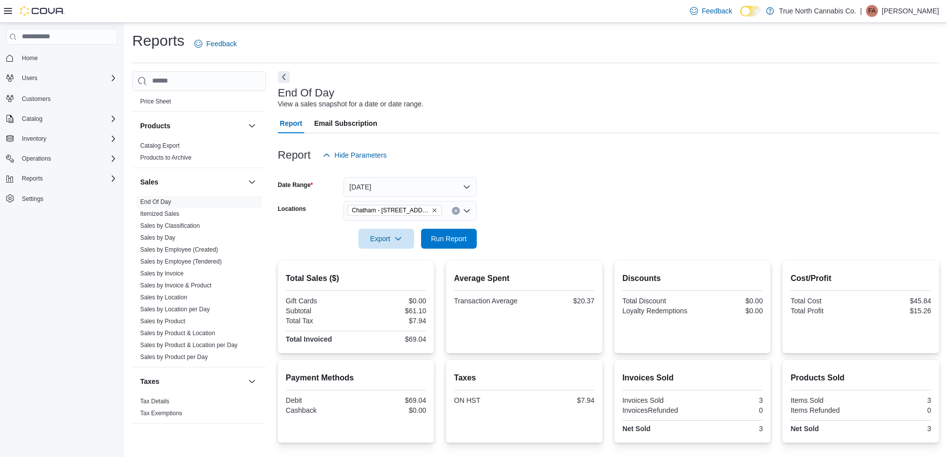
click at [558, 208] on form "Date Range Today Locations Chatham - 85 King St W Export Run Report" at bounding box center [608, 206] width 661 height 83
click at [466, 198] on form "Date Range Today Locations Chatham - 85 King St W Export Run Report" at bounding box center [608, 206] width 661 height 83
click at [467, 191] on button "Today" at bounding box center [409, 187] width 133 height 20
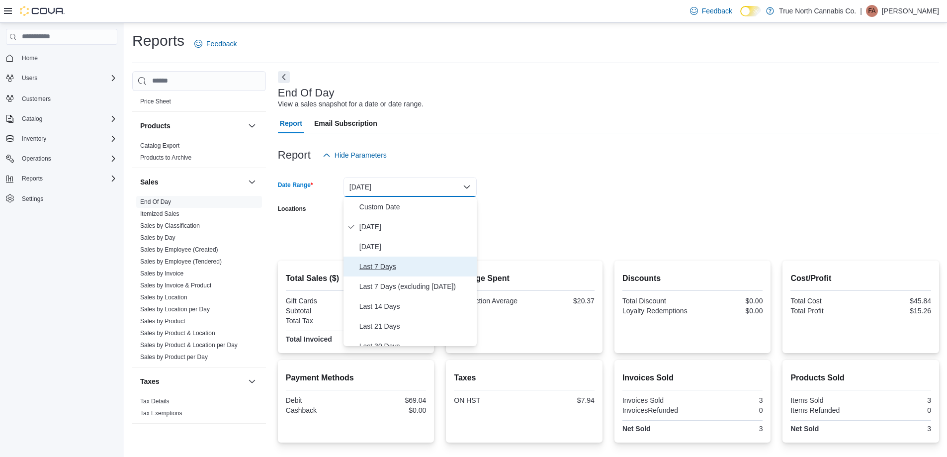
click at [377, 267] on span "Last 7 Days" at bounding box center [415, 266] width 113 height 12
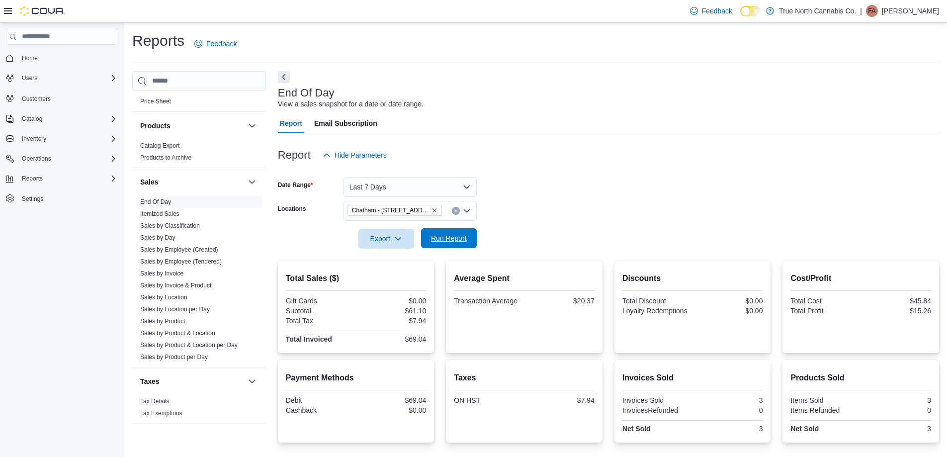
click at [452, 234] on span "Run Report" at bounding box center [449, 238] width 36 height 10
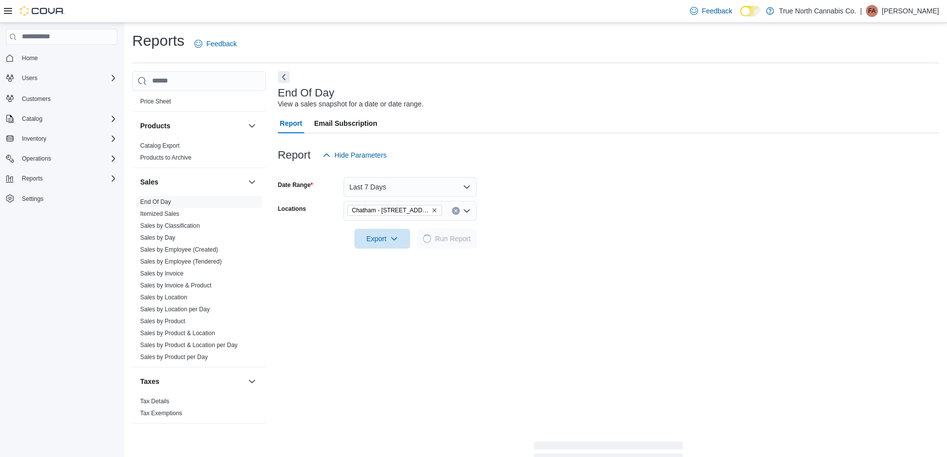
click at [557, 202] on form "Date Range Last 7 Days Locations Chatham - 85 King St W Export Run Report" at bounding box center [608, 206] width 661 height 83
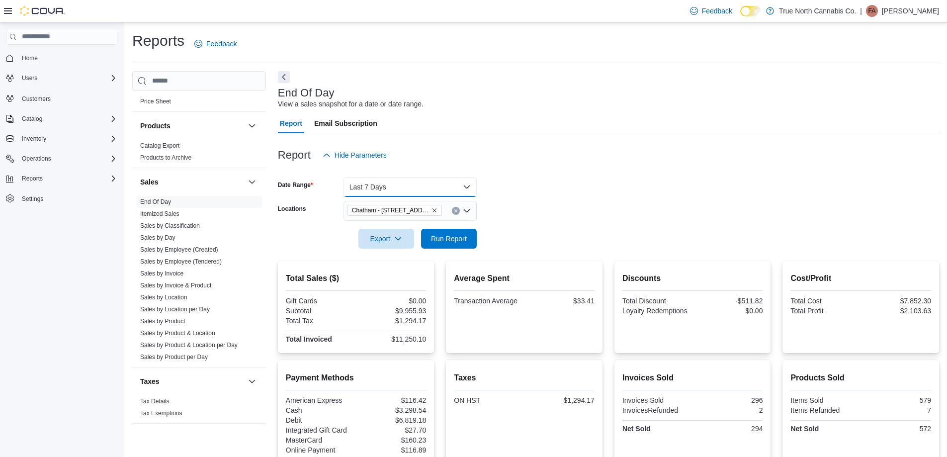
click at [413, 185] on button "Last 7 Days" at bounding box center [409, 187] width 133 height 20
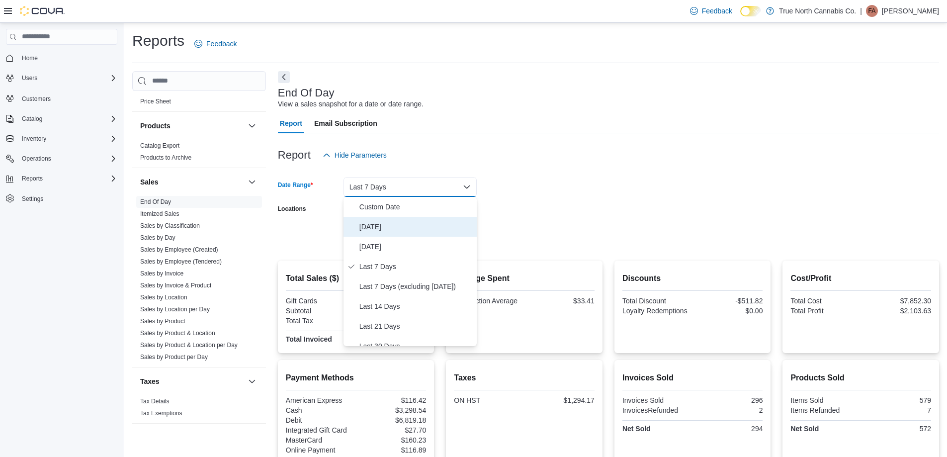
click at [386, 221] on span "Today" at bounding box center [415, 227] width 113 height 12
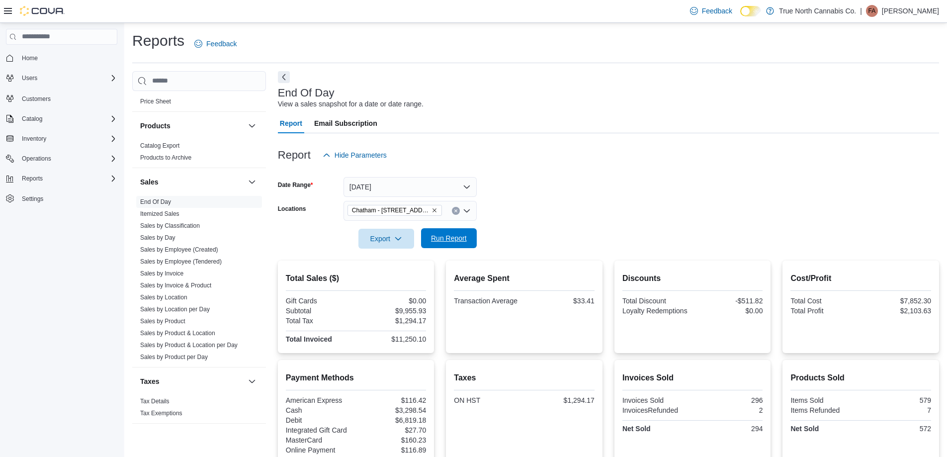
click at [455, 233] on span "Run Report" at bounding box center [449, 238] width 44 height 20
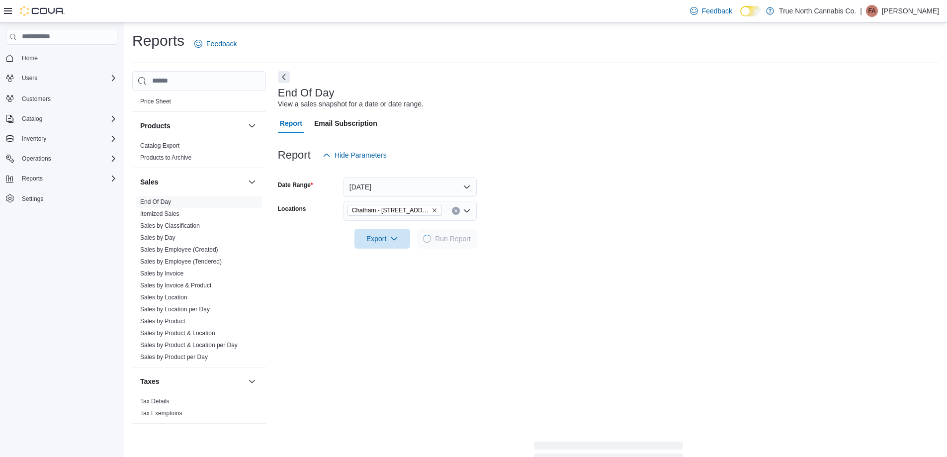
click at [580, 192] on form "Date Range Today Locations Chatham - 85 King St W Export Run Report" at bounding box center [608, 206] width 661 height 83
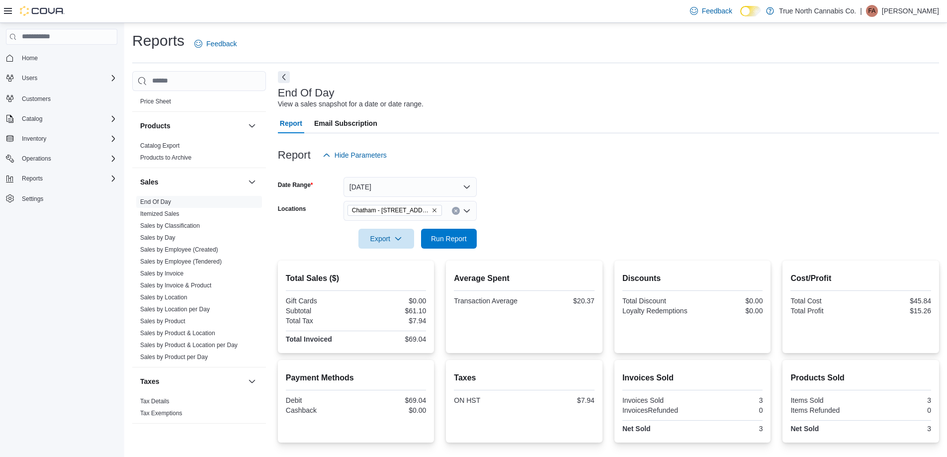
click at [548, 192] on form "Date Range Today Locations Chatham - 85 King St W Export Run Report" at bounding box center [608, 206] width 661 height 83
click at [609, 187] on form "Date Range Today Locations Chatham - 85 King St W Export Run Report" at bounding box center [608, 206] width 661 height 83
click at [466, 242] on span "Run Report" at bounding box center [449, 238] width 36 height 10
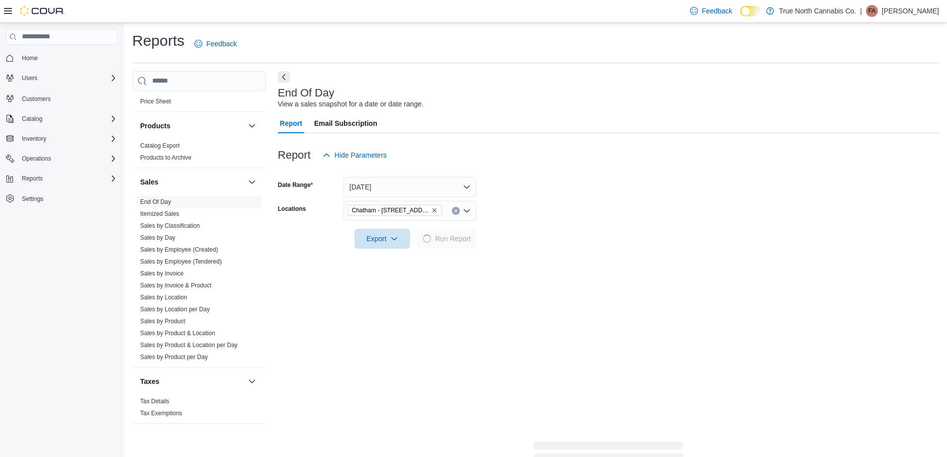
click at [540, 199] on form "Date Range Today Locations Chatham - 85 King St W Export Run Report" at bounding box center [608, 206] width 661 height 83
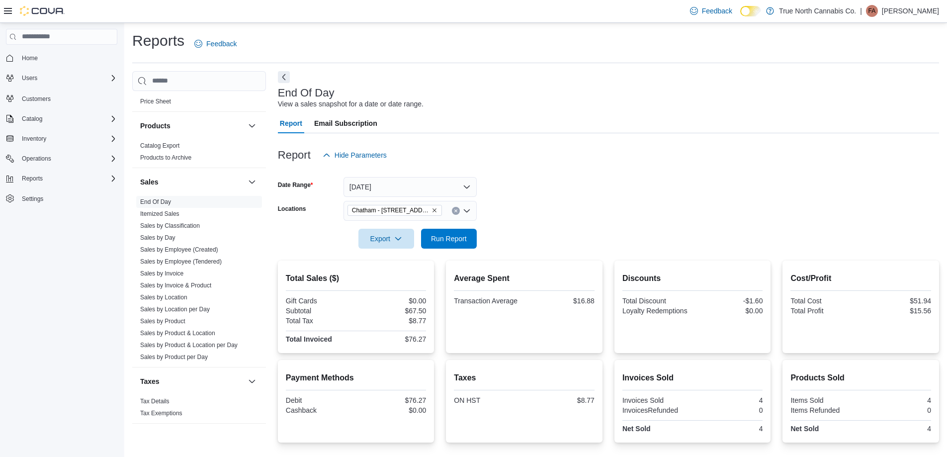
click at [540, 199] on form "Date Range Today Locations Chatham - 85 King St W Export Run Report" at bounding box center [608, 206] width 661 height 83
click at [449, 239] on span "Run Report" at bounding box center [449, 238] width 36 height 10
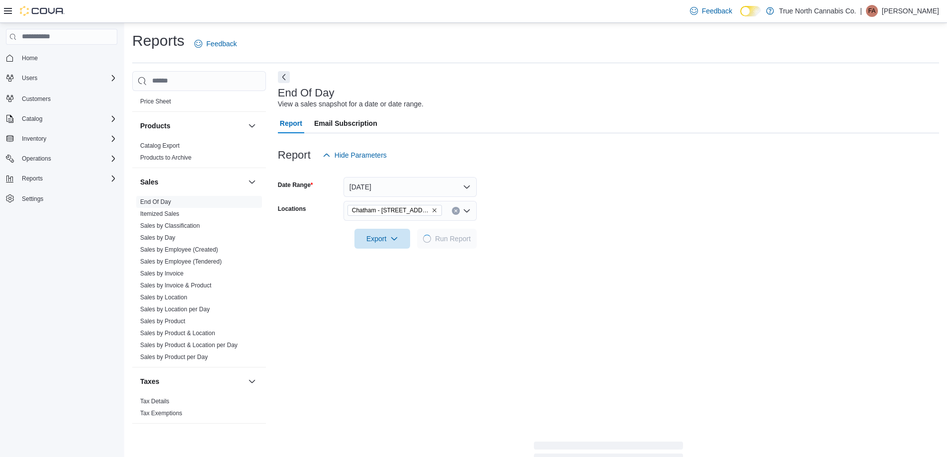
click at [548, 215] on form "Date Range Today Locations Chatham - 85 King St W Export Run Report" at bounding box center [608, 206] width 661 height 83
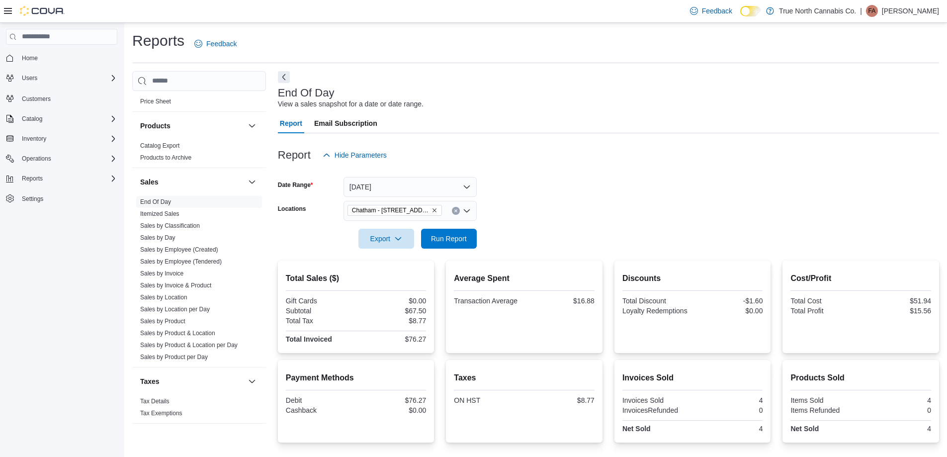
click at [561, 196] on form "Date Range Today Locations Chatham - 85 King St W Export Run Report" at bounding box center [608, 206] width 661 height 83
click at [458, 211] on button "Clear input" at bounding box center [456, 211] width 8 height 8
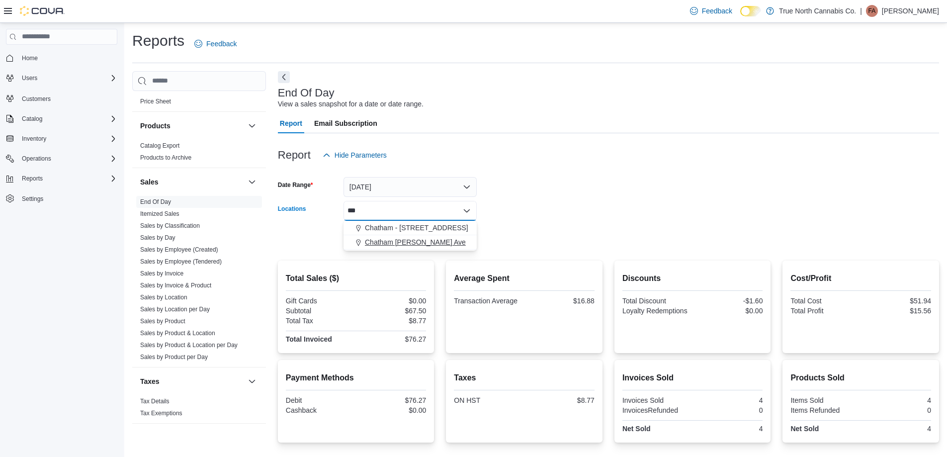
type input "***"
drag, startPoint x: 428, startPoint y: 241, endPoint x: 484, endPoint y: 235, distance: 56.0
click at [429, 241] on span "Chatham McNaughton Ave" at bounding box center [415, 242] width 101 height 10
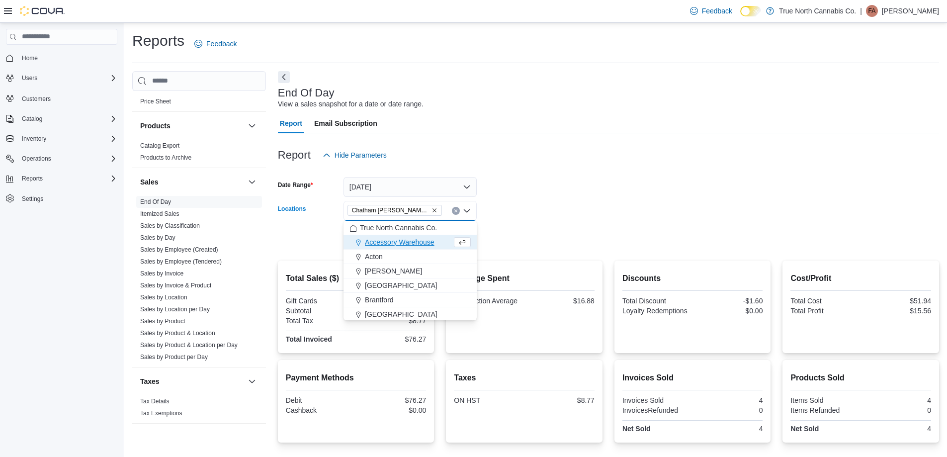
click at [495, 231] on form "Date Range Today Locations Chatham McNaughton Ave Combo box. Selected. Chatham …" at bounding box center [608, 206] width 661 height 83
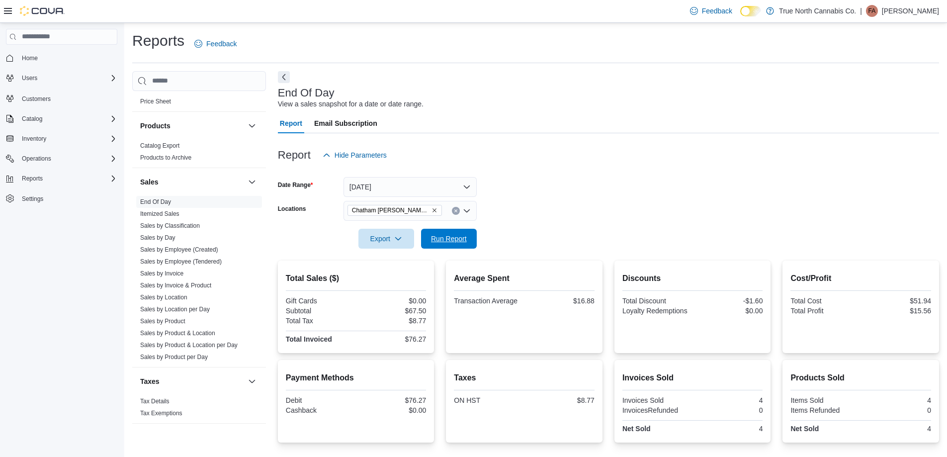
drag, startPoint x: 465, startPoint y: 237, endPoint x: 547, endPoint y: 218, distance: 84.2
click at [465, 238] on span "Run Report" at bounding box center [449, 239] width 36 height 10
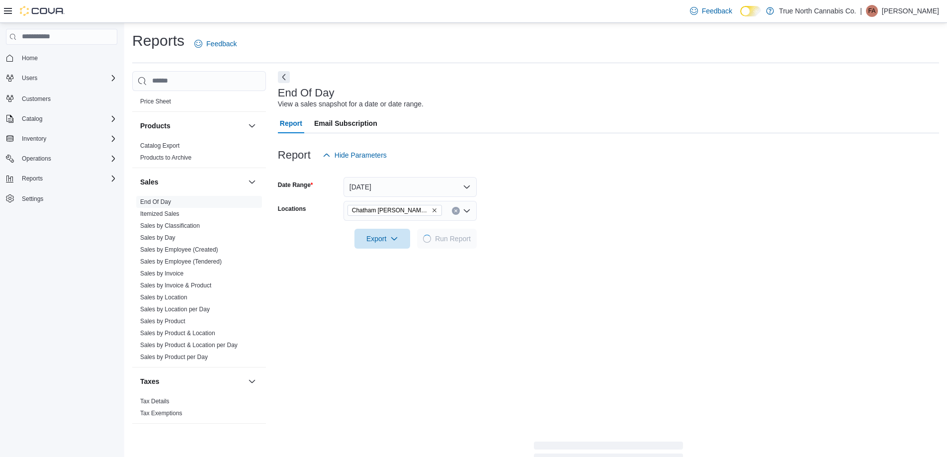
click at [547, 218] on form "Date Range Today Locations Chatham McNaughton Ave Export Run Report" at bounding box center [608, 206] width 661 height 83
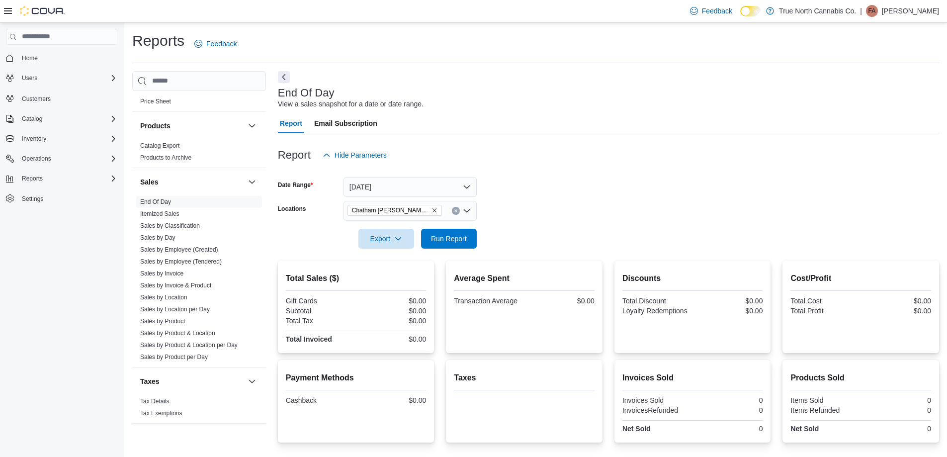
click at [455, 214] on button "Clear input" at bounding box center [456, 211] width 8 height 8
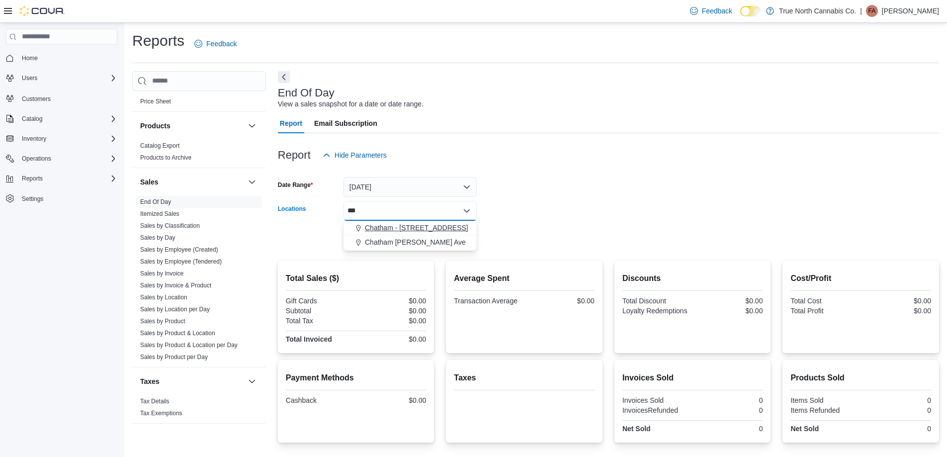
type input "***"
click at [434, 226] on span "Chatham - 85 King St W" at bounding box center [416, 228] width 103 height 10
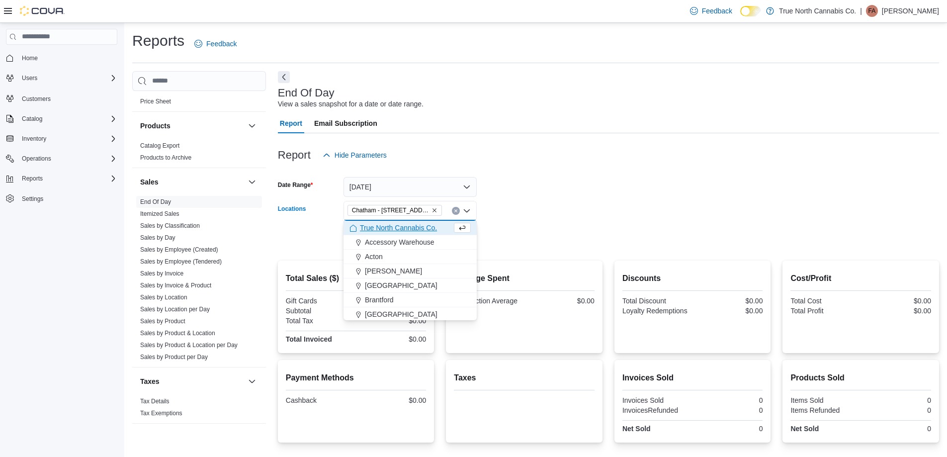
drag, startPoint x: 491, startPoint y: 215, endPoint x: 475, endPoint y: 224, distance: 18.4
click at [489, 215] on form "Date Range Today Locations Chatham - 85 King St W Combo box. Selected. Chatham …" at bounding box center [608, 206] width 661 height 83
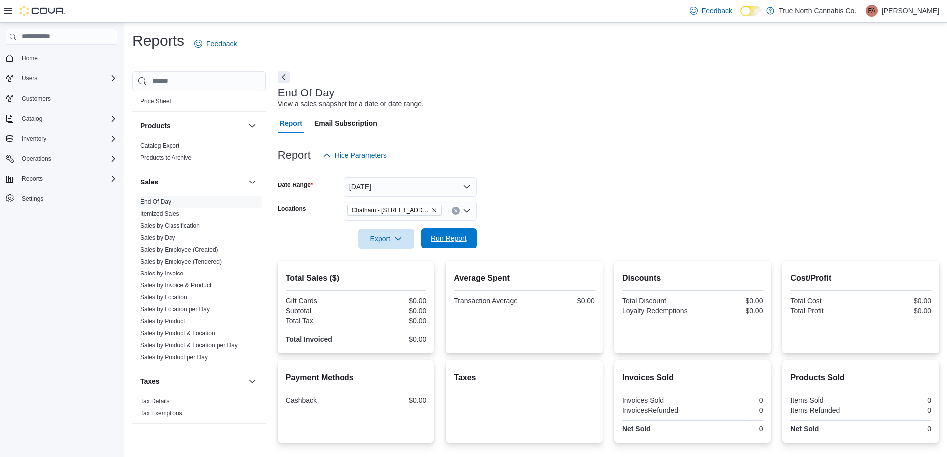
drag, startPoint x: 462, startPoint y: 232, endPoint x: 523, endPoint y: 208, distance: 65.4
click at [463, 232] on span "Run Report" at bounding box center [449, 239] width 44 height 20
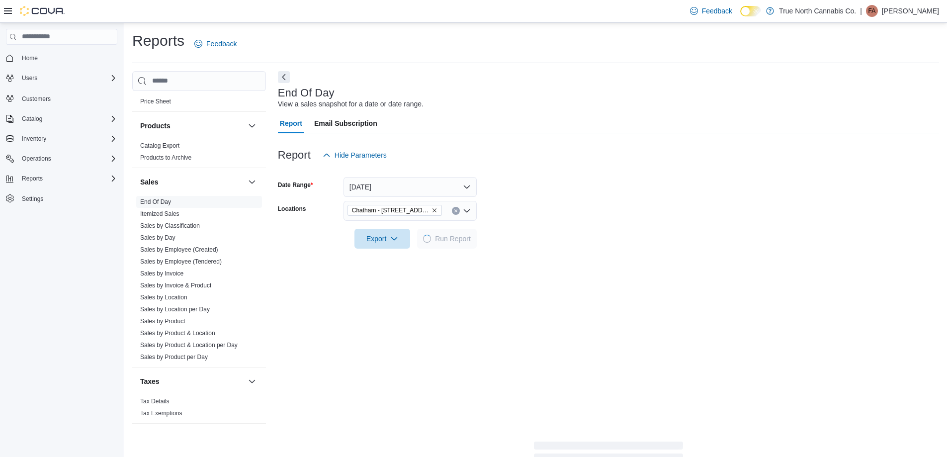
click at [529, 206] on form "Date Range Today Locations Chatham - 85 King St W Export Run Report" at bounding box center [608, 206] width 661 height 83
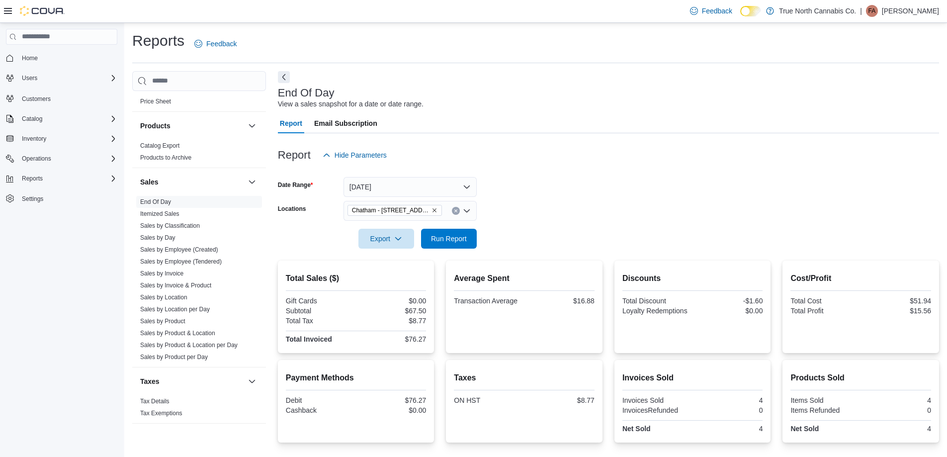
click at [532, 172] on div at bounding box center [608, 171] width 661 height 12
click at [527, 176] on div at bounding box center [608, 171] width 661 height 12
drag, startPoint x: 459, startPoint y: 236, endPoint x: 582, endPoint y: 174, distance: 137.8
click at [461, 235] on span "Run Report" at bounding box center [449, 239] width 36 height 10
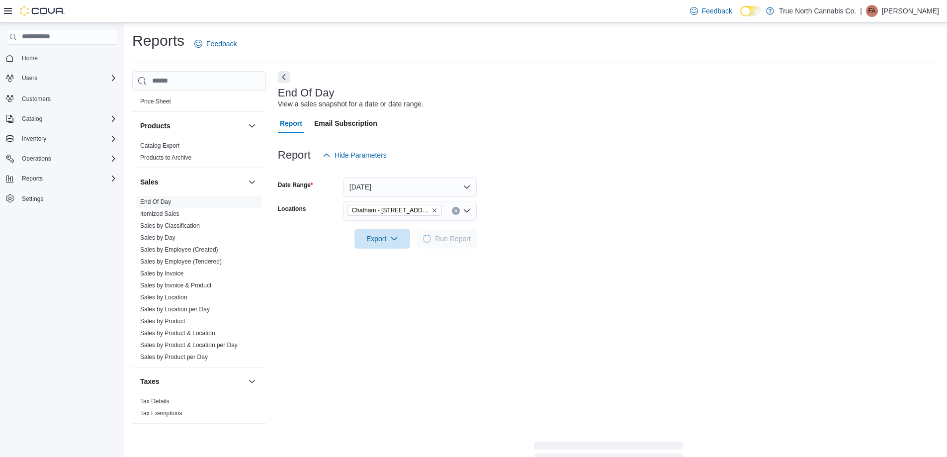
click at [582, 174] on div at bounding box center [608, 171] width 661 height 12
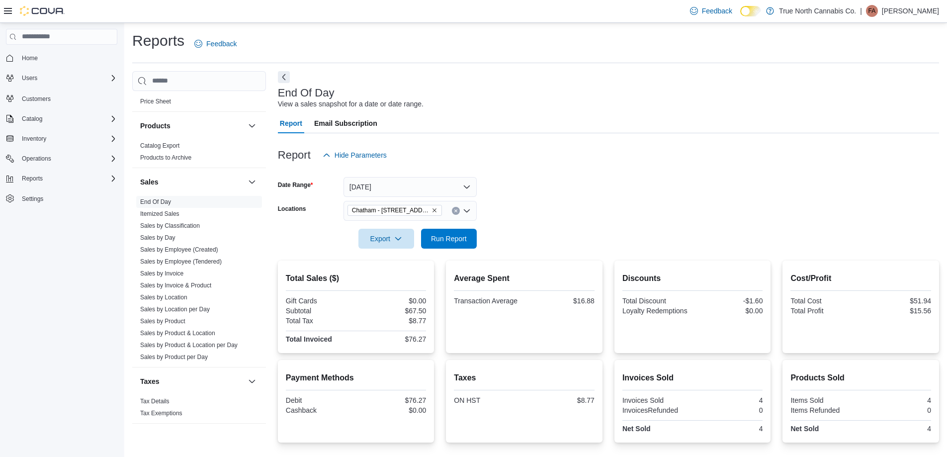
click at [528, 236] on form "Date Range Today Locations Chatham - 85 King St W Export Run Report" at bounding box center [608, 206] width 661 height 83
click at [458, 238] on span "Run Report" at bounding box center [449, 238] width 36 height 10
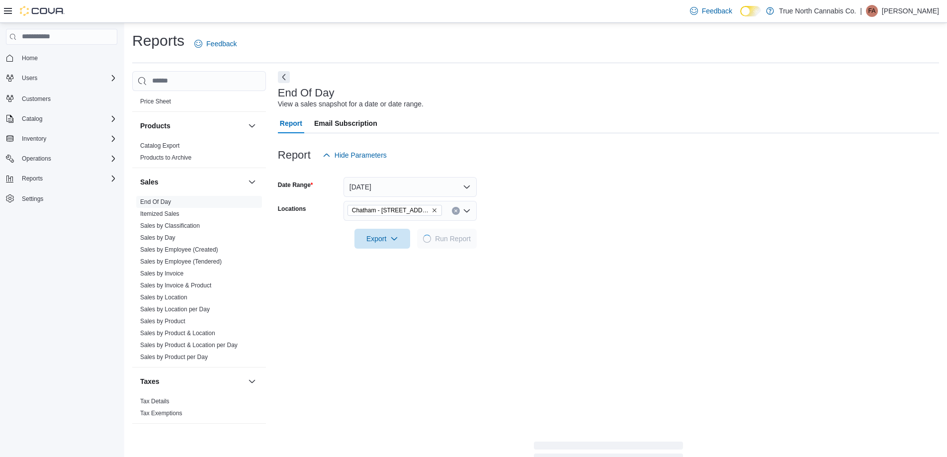
click at [515, 210] on form "Date Range Today Locations Chatham - 85 King St W Export Run Report" at bounding box center [608, 206] width 661 height 83
click at [531, 175] on div at bounding box center [608, 171] width 661 height 12
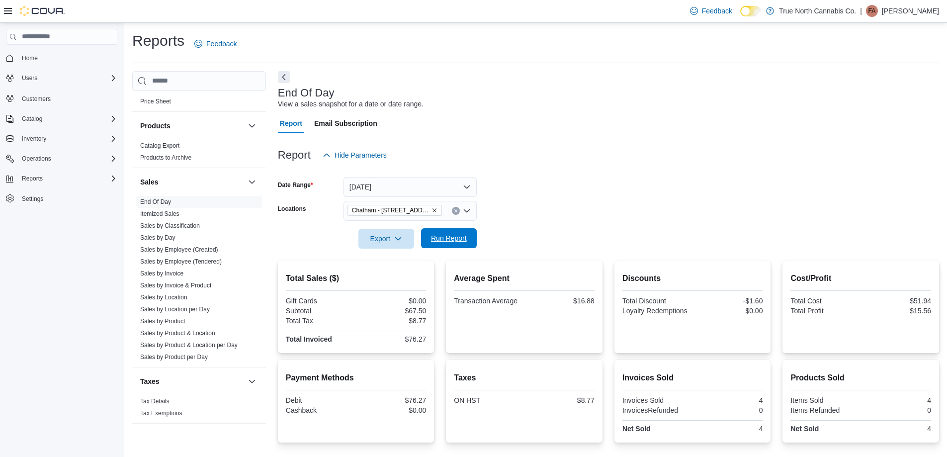
drag, startPoint x: 429, startPoint y: 244, endPoint x: 551, endPoint y: 209, distance: 127.4
click at [429, 244] on span "Run Report" at bounding box center [449, 239] width 44 height 20
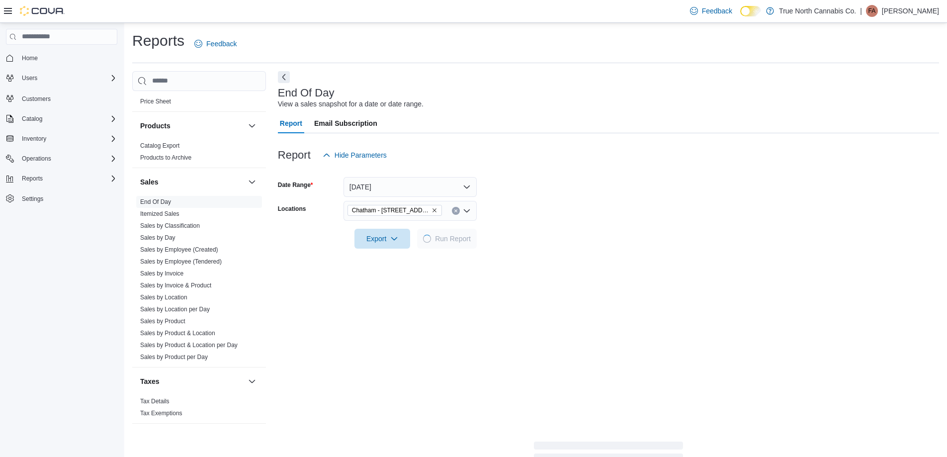
click at [551, 209] on form "Date Range Today Locations Chatham - 85 King St W Export Run Report" at bounding box center [608, 206] width 661 height 83
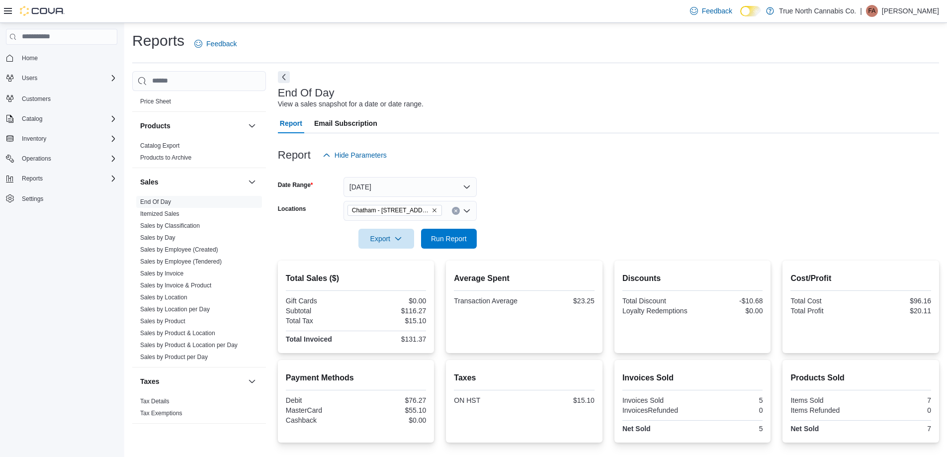
click at [550, 192] on form "Date Range Today Locations Chatham - 85 King St W Export Run Report" at bounding box center [608, 206] width 661 height 83
click at [548, 196] on form "Date Range Today Locations Chatham - 85 King St W Export Run Report" at bounding box center [608, 206] width 661 height 83
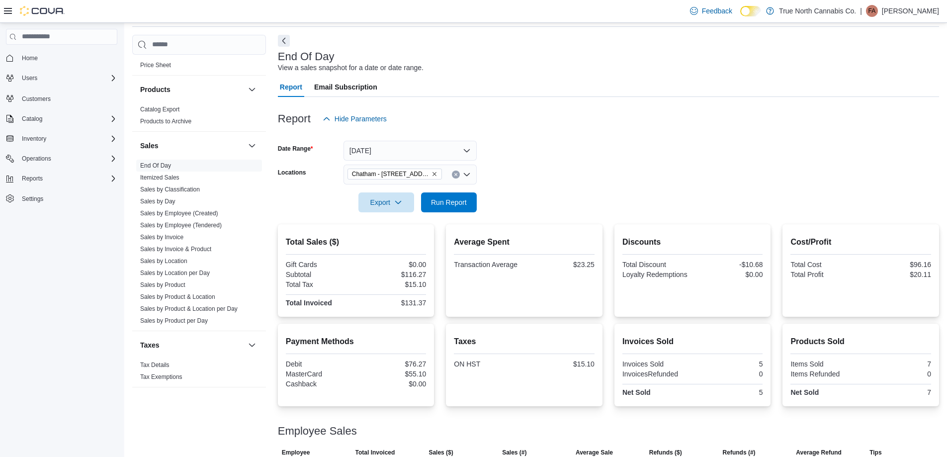
scroll to position [69, 0]
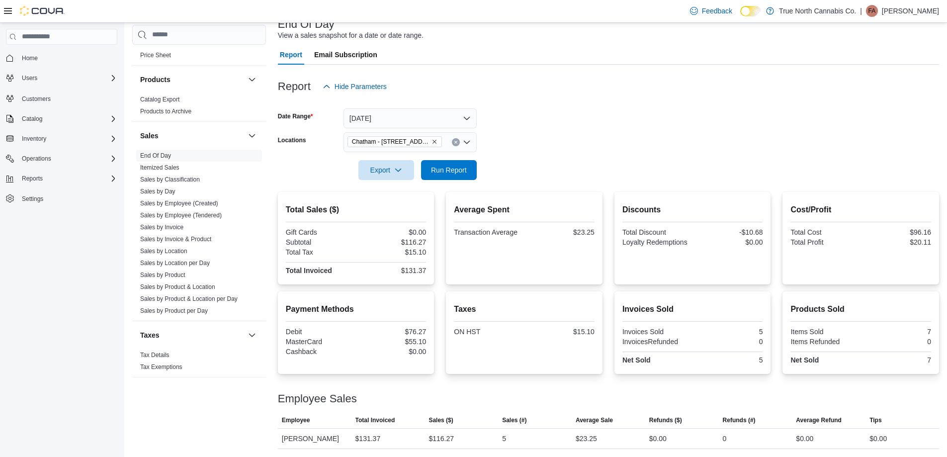
click at [545, 156] on div at bounding box center [608, 156] width 661 height 8
click at [454, 139] on button "Clear input" at bounding box center [456, 142] width 8 height 8
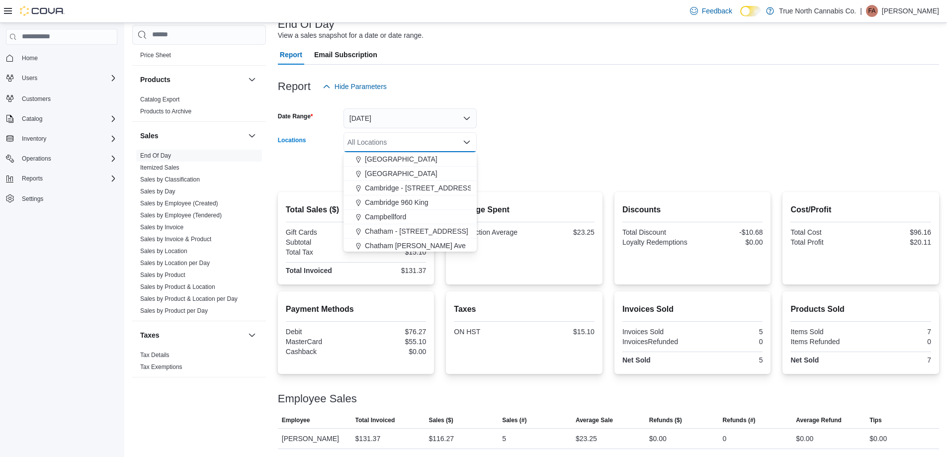
scroll to position [99, 0]
click at [429, 217] on span "Chatham - 85 King St W" at bounding box center [416, 218] width 103 height 10
click at [459, 141] on button "Clear input" at bounding box center [456, 142] width 8 height 8
click at [430, 234] on span "Chatham McNaughton Ave" at bounding box center [415, 233] width 101 height 10
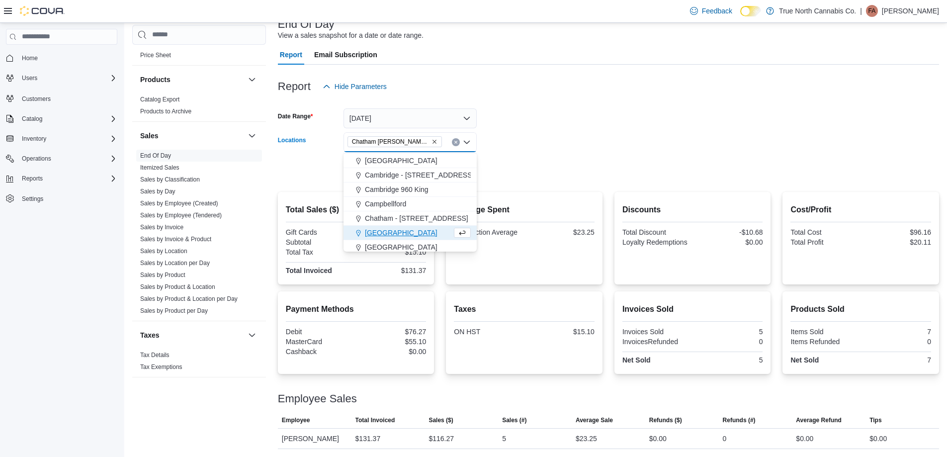
drag, startPoint x: 507, startPoint y: 153, endPoint x: 479, endPoint y: 172, distance: 34.6
click at [506, 153] on div at bounding box center [608, 156] width 661 height 8
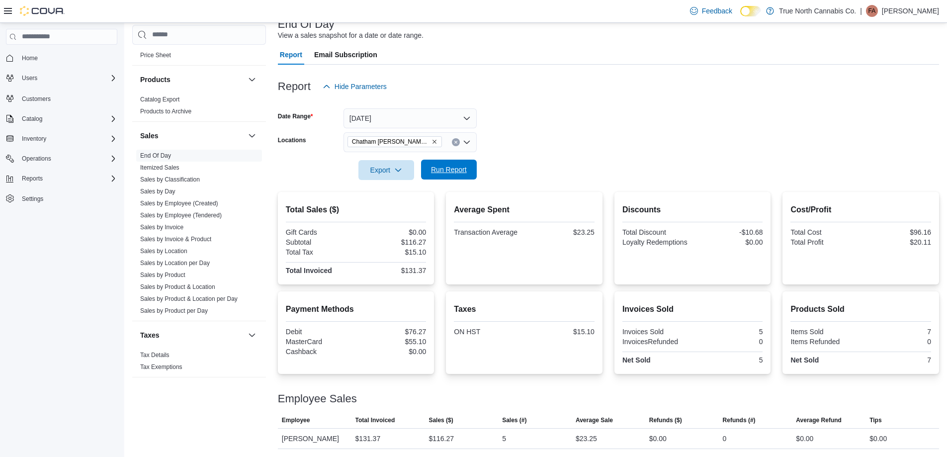
click at [461, 172] on span "Run Report" at bounding box center [449, 169] width 36 height 10
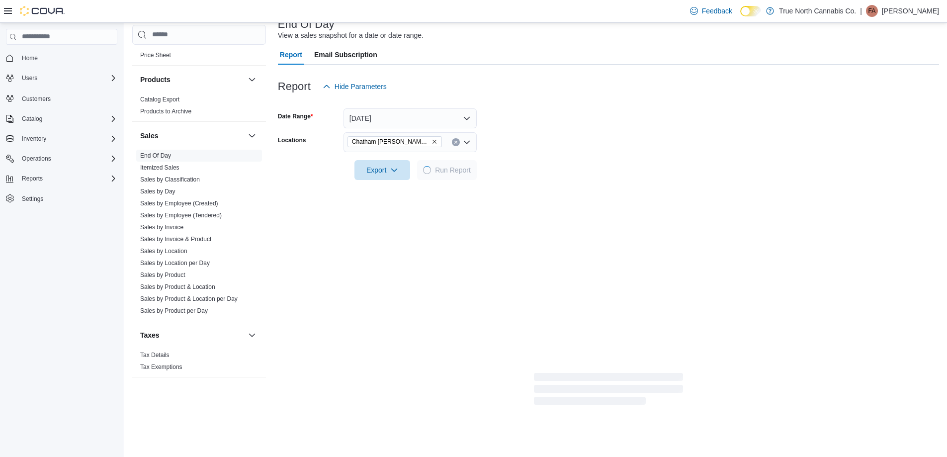
click at [510, 160] on form "Date Range Today Locations Chatham McNaughton Ave Export Run Report" at bounding box center [608, 137] width 661 height 83
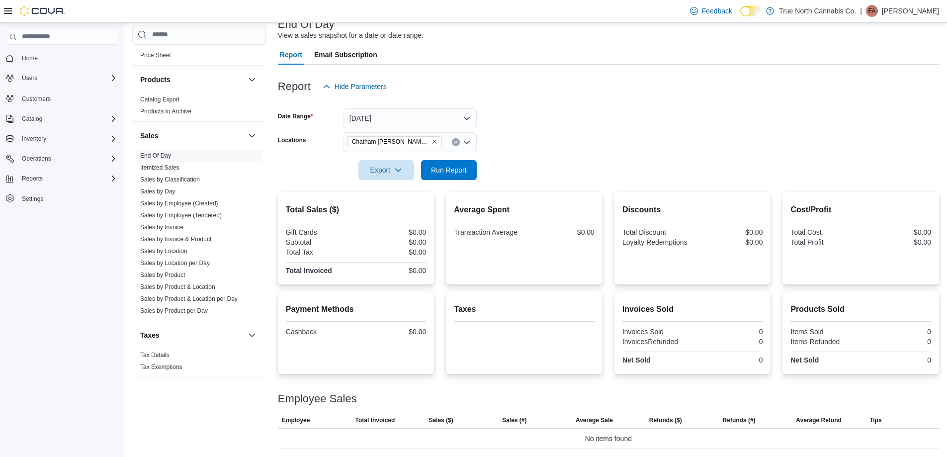
click at [549, 134] on form "Date Range Today Locations Chatham McNaughton Ave Export Run Report" at bounding box center [608, 137] width 661 height 83
click at [455, 145] on button "Clear input" at bounding box center [456, 142] width 8 height 8
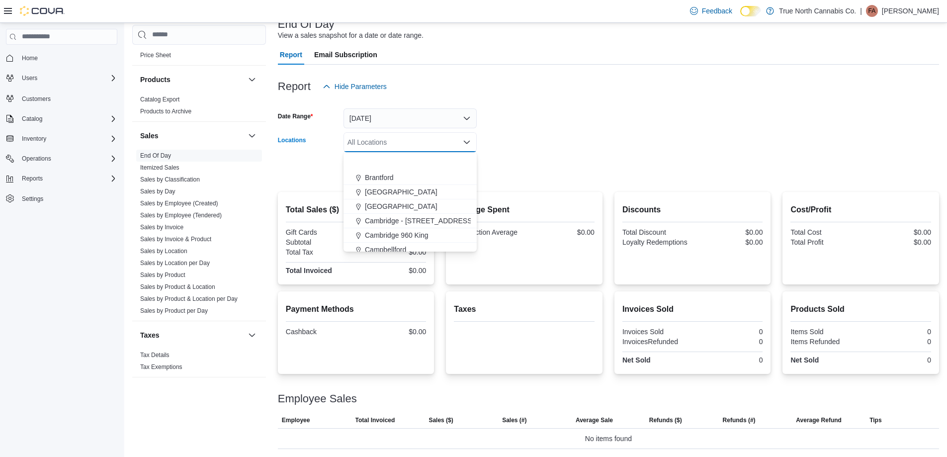
scroll to position [99, 0]
drag, startPoint x: 427, startPoint y: 216, endPoint x: 505, endPoint y: 144, distance: 106.2
click at [427, 216] on span "Chatham - 85 King St W" at bounding box center [416, 218] width 103 height 10
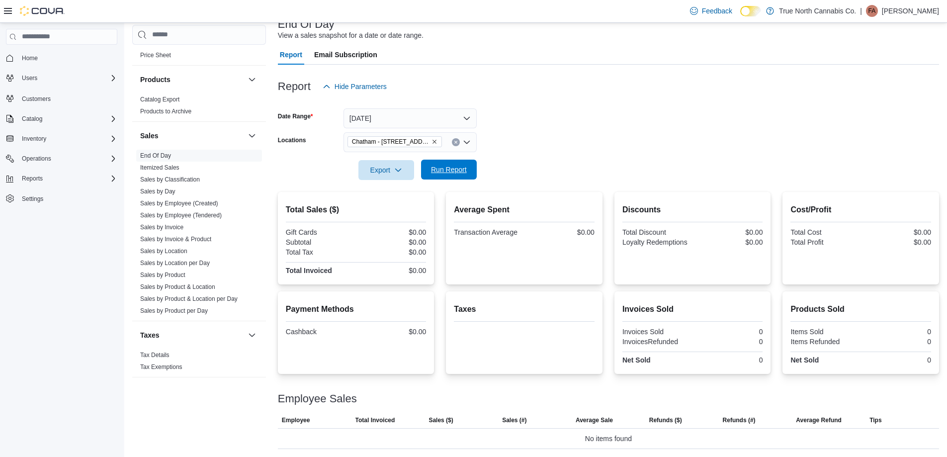
drag, startPoint x: 519, startPoint y: 136, endPoint x: 470, endPoint y: 170, distance: 60.1
click at [516, 137] on form "Date Range Today Locations Chatham - 85 King St W Export Run Report" at bounding box center [608, 137] width 661 height 83
click at [463, 174] on span "Run Report" at bounding box center [449, 169] width 36 height 10
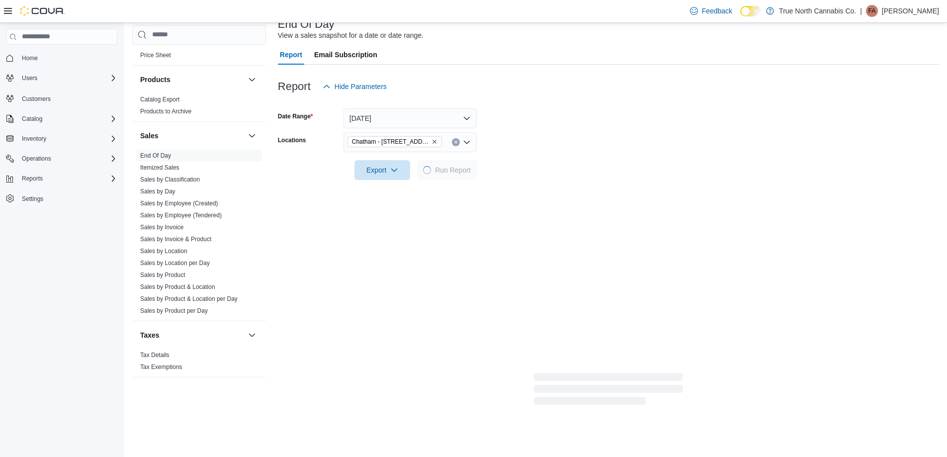
click at [545, 144] on form "Date Range Today Locations Chatham - 85 King St W Export Run Report" at bounding box center [608, 137] width 661 height 83
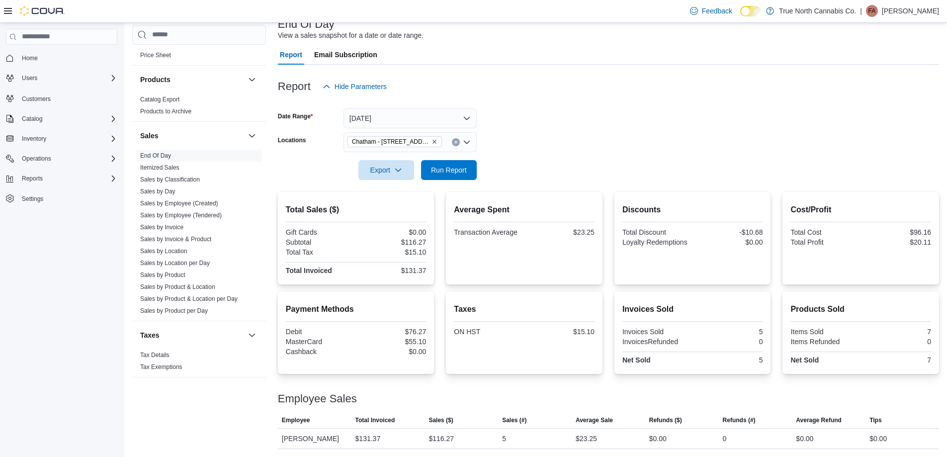
click at [549, 140] on form "Date Range Today Locations Chatham - 85 King St W Export Run Report" at bounding box center [608, 137] width 661 height 83
click at [444, 174] on span "Run Report" at bounding box center [449, 169] width 36 height 10
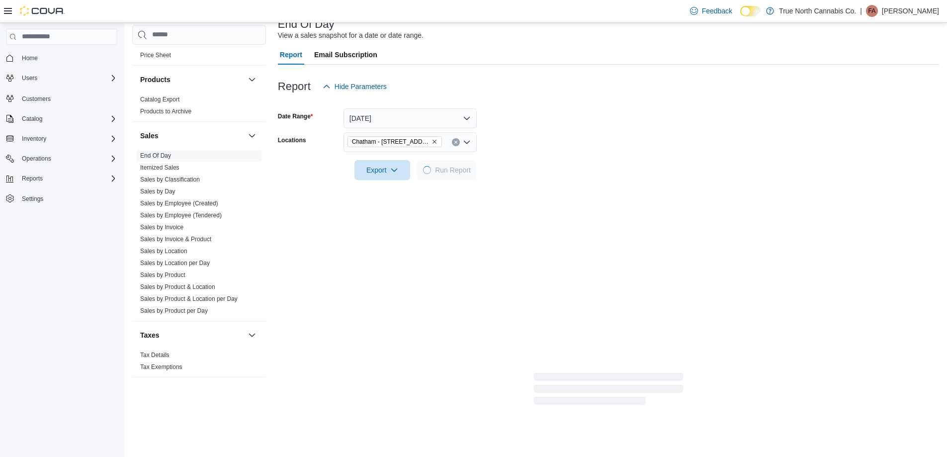
click at [510, 155] on div at bounding box center [608, 156] width 661 height 8
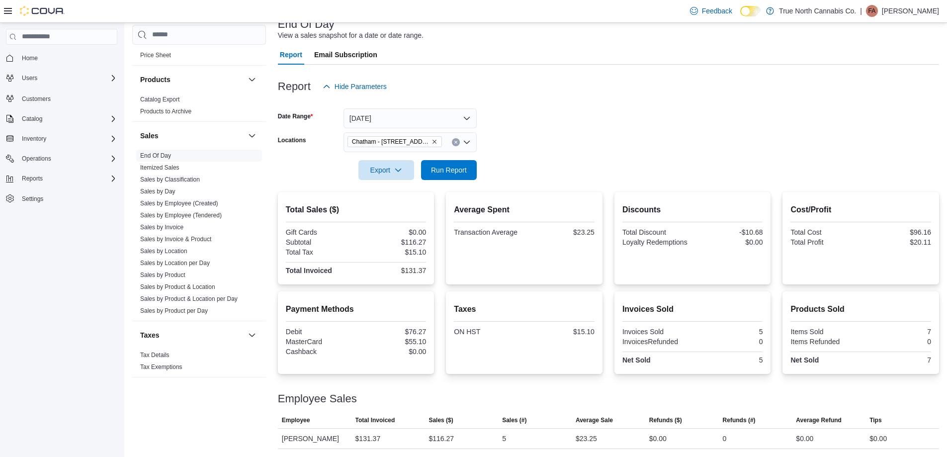
click at [579, 116] on form "Date Range Today Locations Chatham - 85 King St W Export Run Report" at bounding box center [608, 137] width 661 height 83
click at [448, 172] on span "Run Report" at bounding box center [449, 169] width 36 height 10
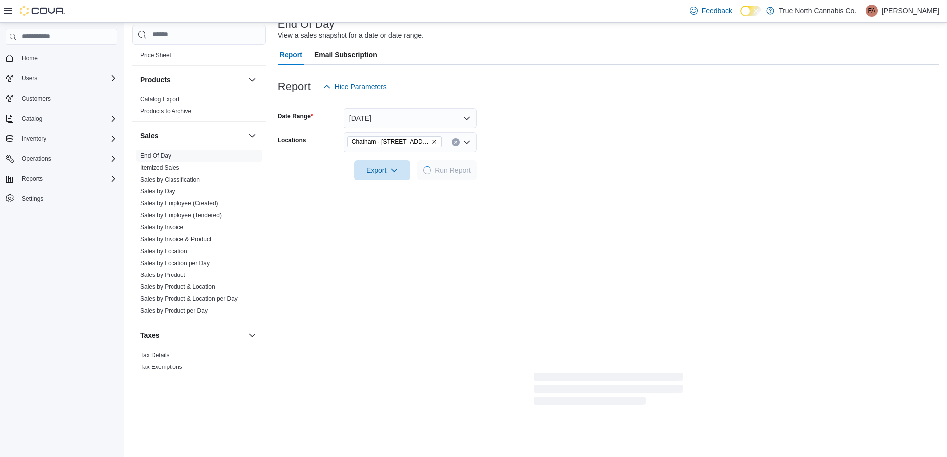
click at [524, 151] on form "Date Range Today Locations Chatham - 85 King St W Export Run Report" at bounding box center [608, 137] width 661 height 83
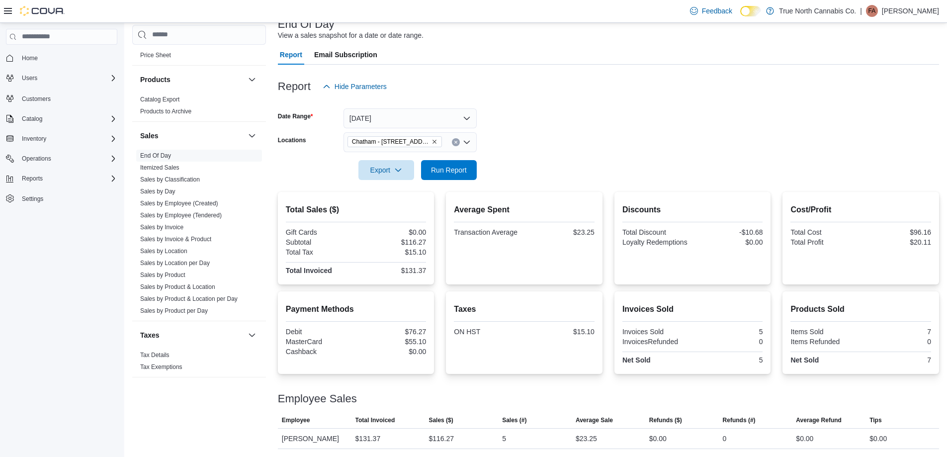
click at [545, 131] on form "Date Range Today Locations Chatham - 85 King St W Export Run Report" at bounding box center [608, 137] width 661 height 83
click at [454, 141] on icon "Clear input" at bounding box center [456, 142] width 4 height 4
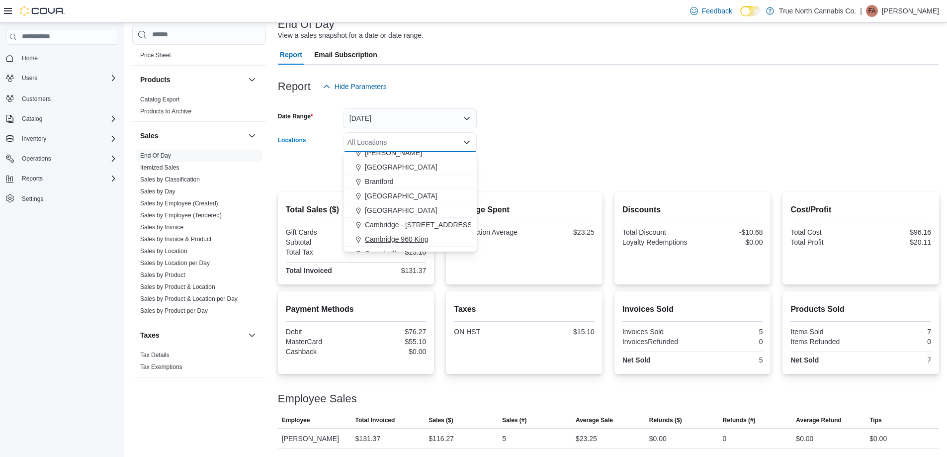
scroll to position [99, 0]
click at [421, 234] on span "Chatham McNaughton Ave" at bounding box center [415, 233] width 101 height 10
click at [500, 147] on form "Date Range Today Locations Chatham McNaughton Ave Combo box. Selected. Chatham …" at bounding box center [608, 137] width 661 height 83
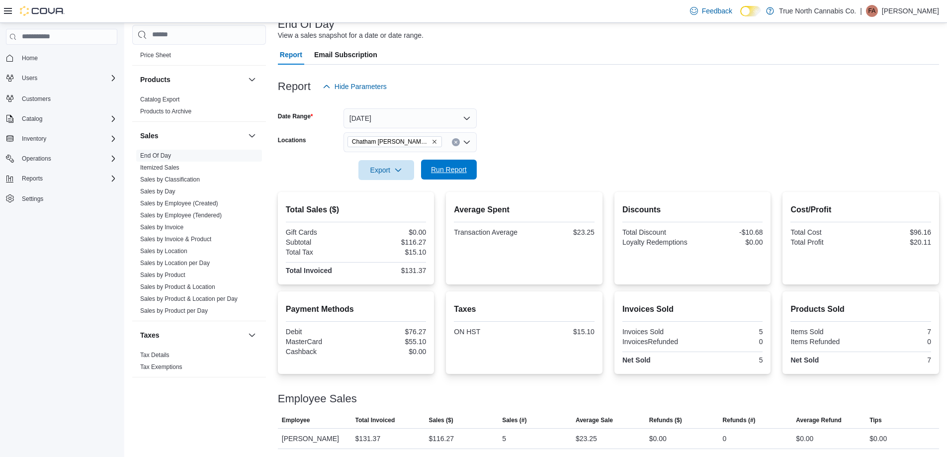
click at [468, 166] on span "Run Report" at bounding box center [449, 170] width 44 height 20
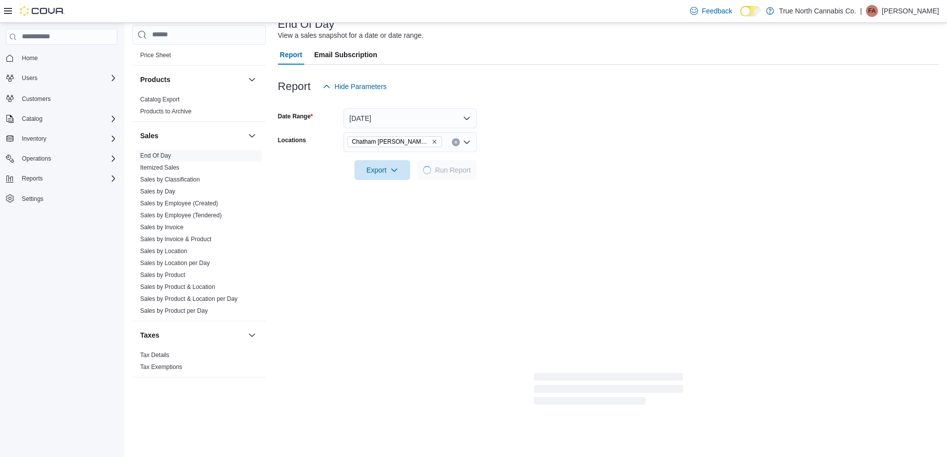
click at [558, 145] on form "Date Range Today Locations Chatham McNaughton Ave Export Run Report" at bounding box center [608, 137] width 661 height 83
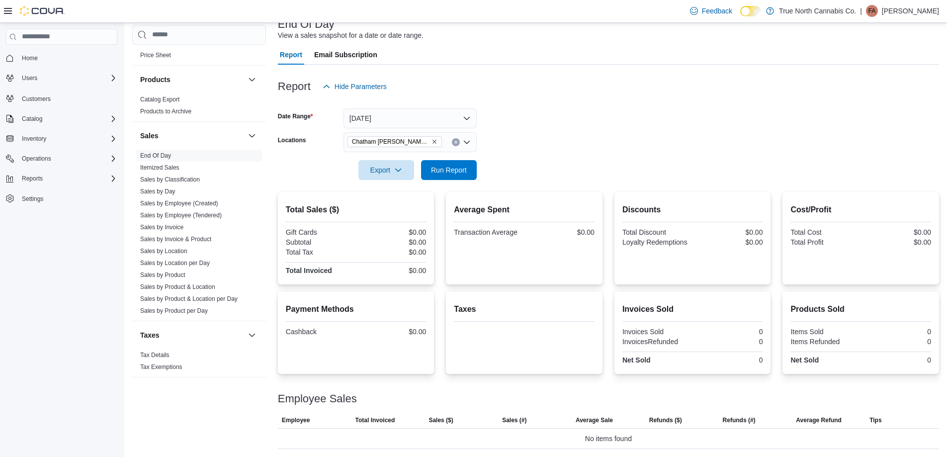
click at [456, 144] on button "Clear input" at bounding box center [456, 142] width 8 height 8
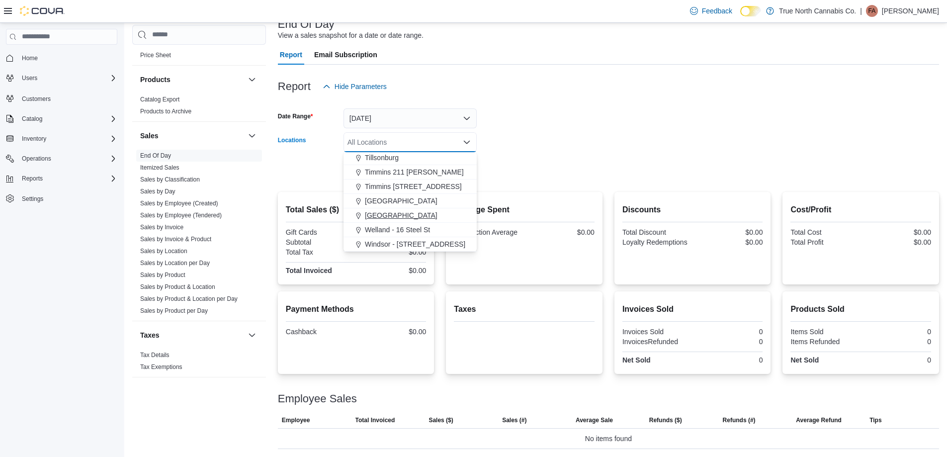
click at [403, 214] on span "Wallaceburg" at bounding box center [401, 215] width 73 height 10
click at [491, 158] on div at bounding box center [608, 156] width 661 height 8
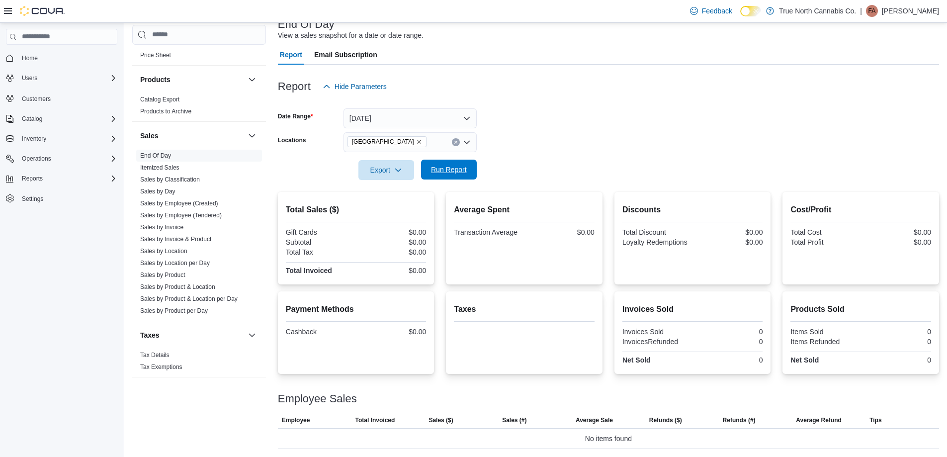
click at [461, 178] on span "Run Report" at bounding box center [449, 170] width 44 height 20
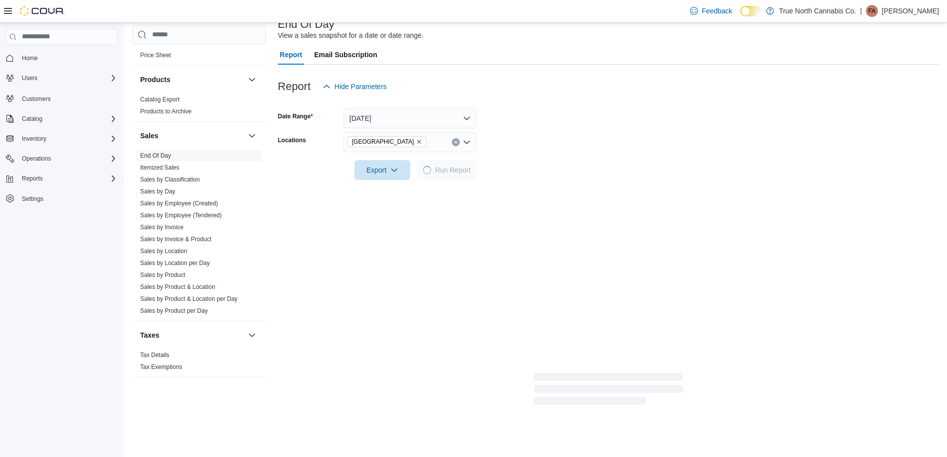
click at [575, 142] on form "Date Range Today Locations Wallaceburg Export Run Report" at bounding box center [608, 137] width 661 height 83
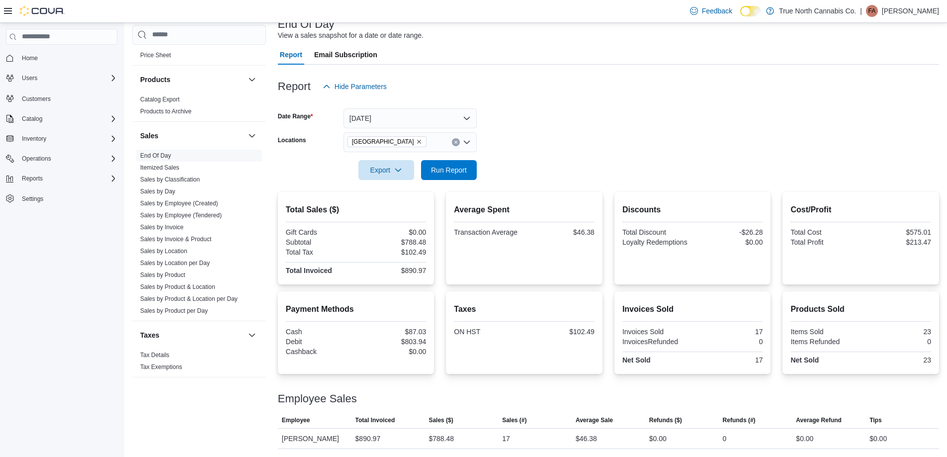
click at [575, 135] on form "Date Range Today Locations Wallaceburg Export Run Report" at bounding box center [608, 137] width 661 height 83
click at [565, 142] on form "Date Range Today Locations Wallaceburg Export Run Report" at bounding box center [608, 137] width 661 height 83
click at [457, 141] on icon "Clear input" at bounding box center [455, 142] width 2 height 2
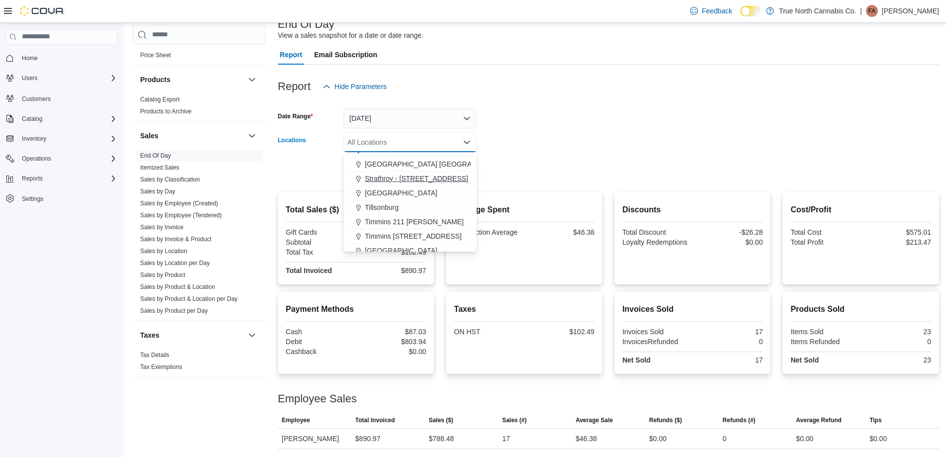
scroll to position [637, 0]
click at [408, 156] on span "Sarnia - 129 Mitton St S" at bounding box center [441, 156] width 153 height 10
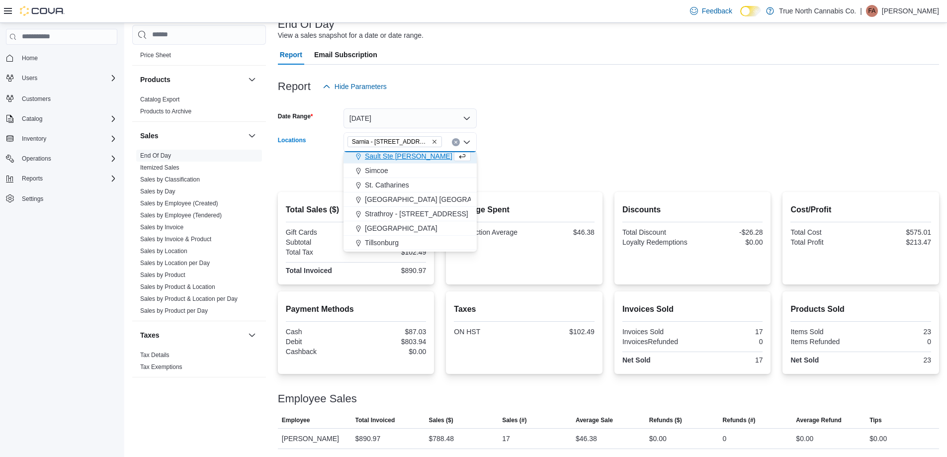
scroll to position [634, 0]
click at [506, 159] on div at bounding box center [608, 156] width 661 height 8
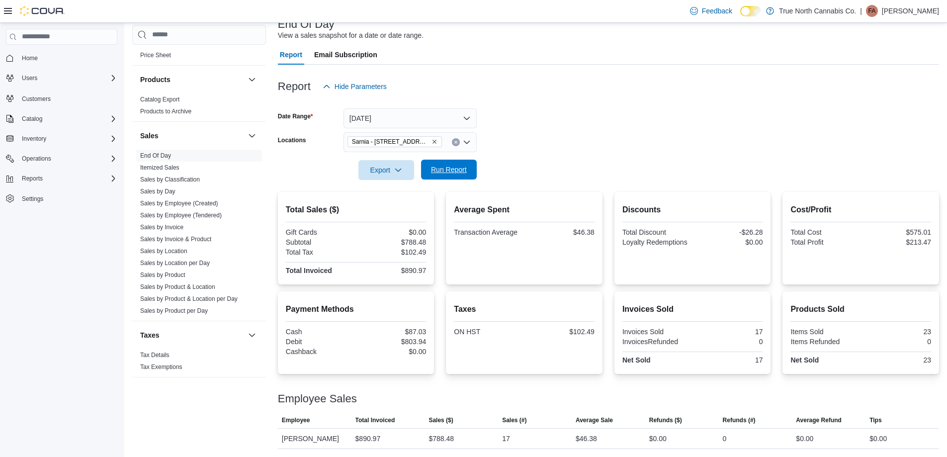
click at [457, 166] on span "Run Report" at bounding box center [449, 169] width 36 height 10
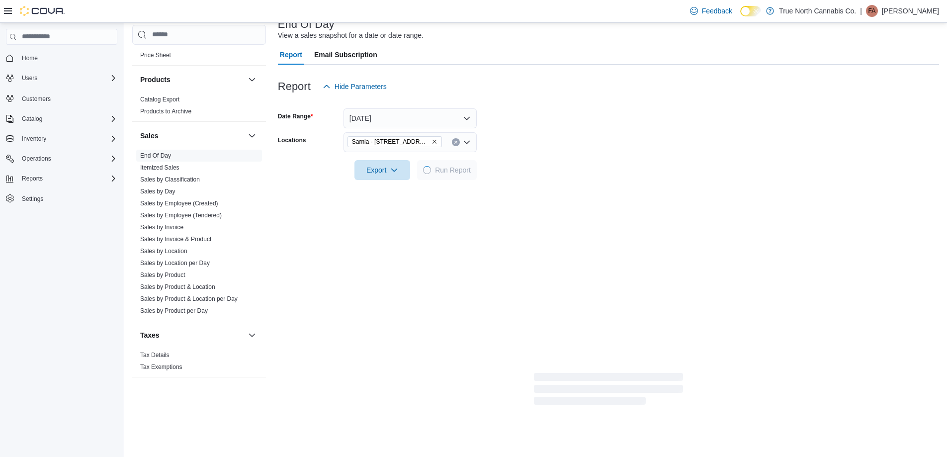
click at [593, 155] on div at bounding box center [608, 156] width 661 height 8
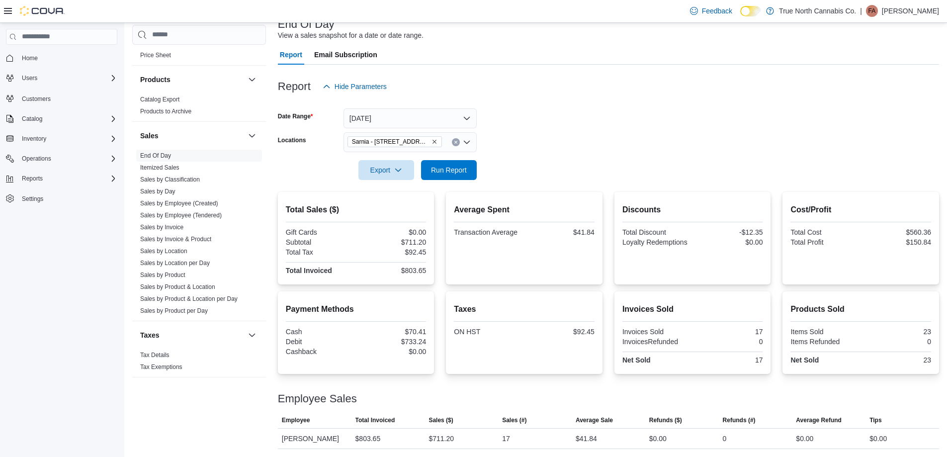
click at [458, 141] on button "Clear input" at bounding box center [456, 142] width 8 height 8
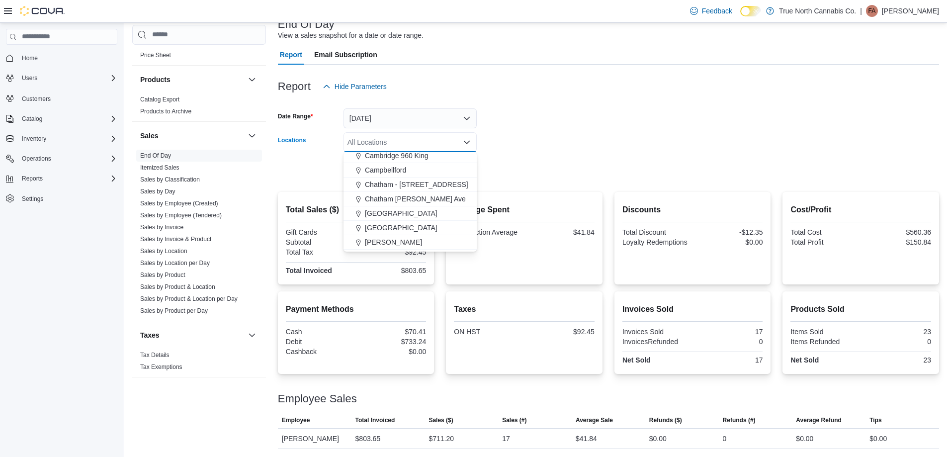
scroll to position [149, 0]
click at [424, 172] on span "Chatham - 85 King St W" at bounding box center [416, 168] width 103 height 10
click at [512, 155] on div at bounding box center [608, 156] width 661 height 8
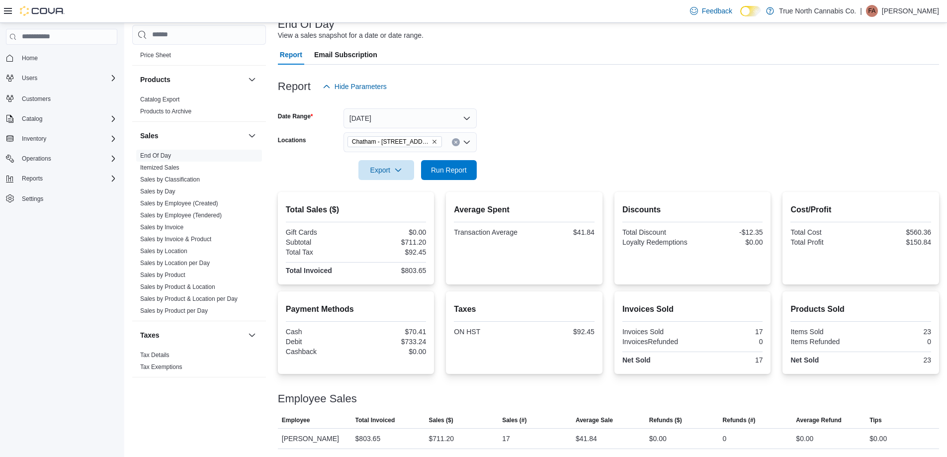
click at [459, 159] on div at bounding box center [608, 156] width 661 height 8
click at [466, 165] on span "Run Report" at bounding box center [449, 169] width 36 height 10
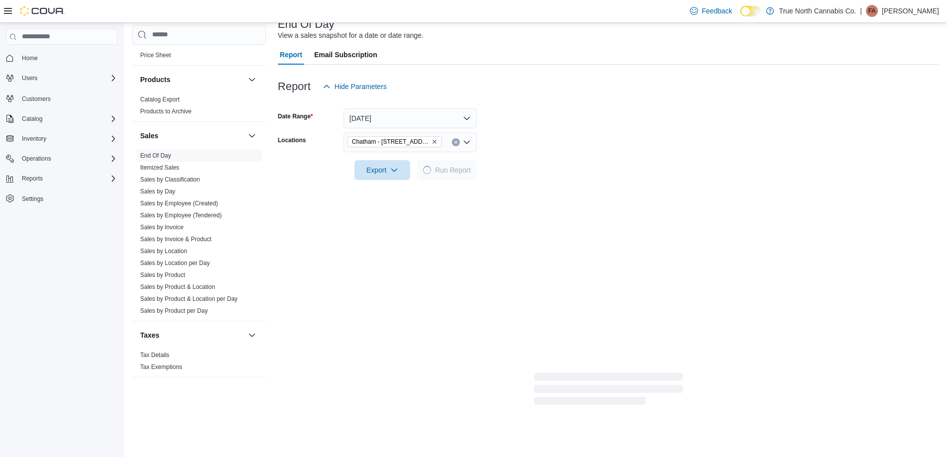
click at [558, 134] on form "Date Range Today Locations Chatham - 85 King St W Export Run Report" at bounding box center [608, 137] width 661 height 83
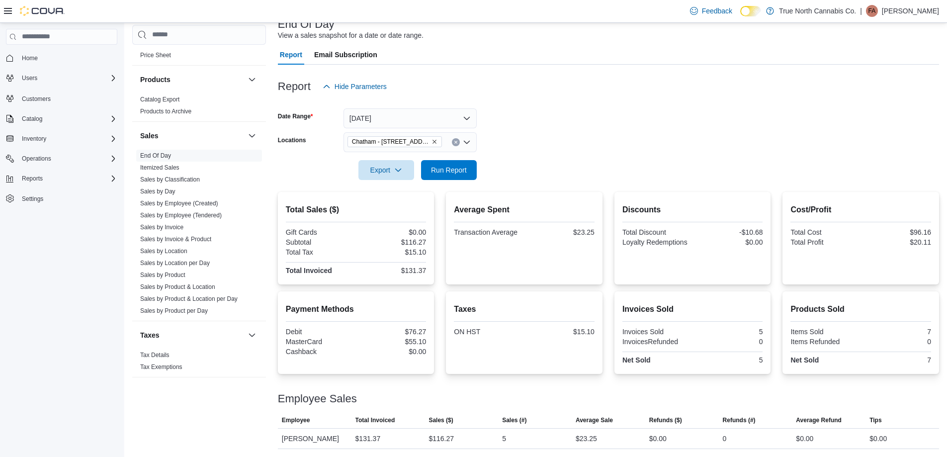
click at [506, 154] on div at bounding box center [608, 156] width 661 height 8
drag, startPoint x: 466, startPoint y: 167, endPoint x: 530, endPoint y: 156, distance: 64.6
click at [468, 167] on span "Run Report" at bounding box center [449, 170] width 44 height 20
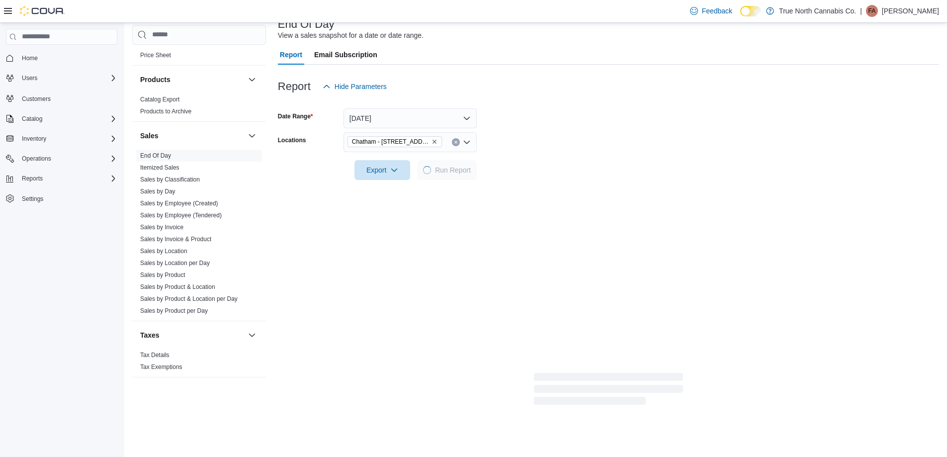
click at [530, 156] on div at bounding box center [608, 156] width 661 height 8
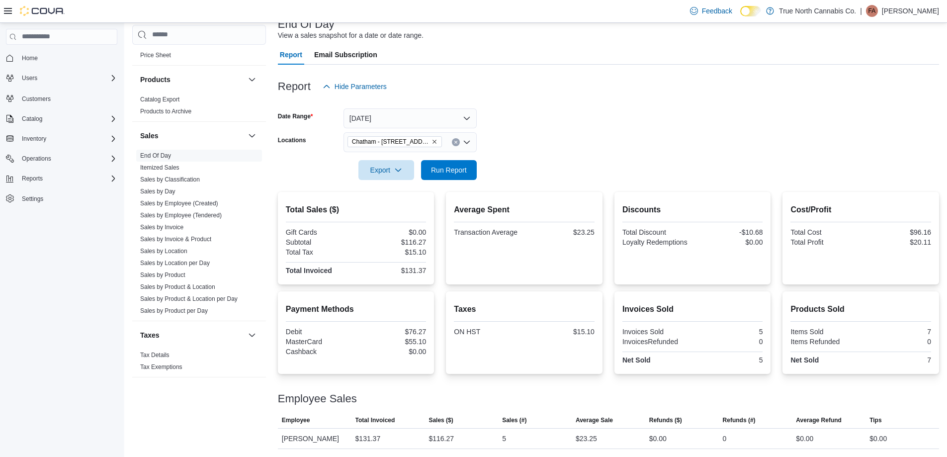
click at [557, 145] on form "Date Range Today Locations Chatham - 85 King St W Export Run Report" at bounding box center [608, 137] width 661 height 83
click at [458, 173] on span "Run Report" at bounding box center [449, 169] width 36 height 10
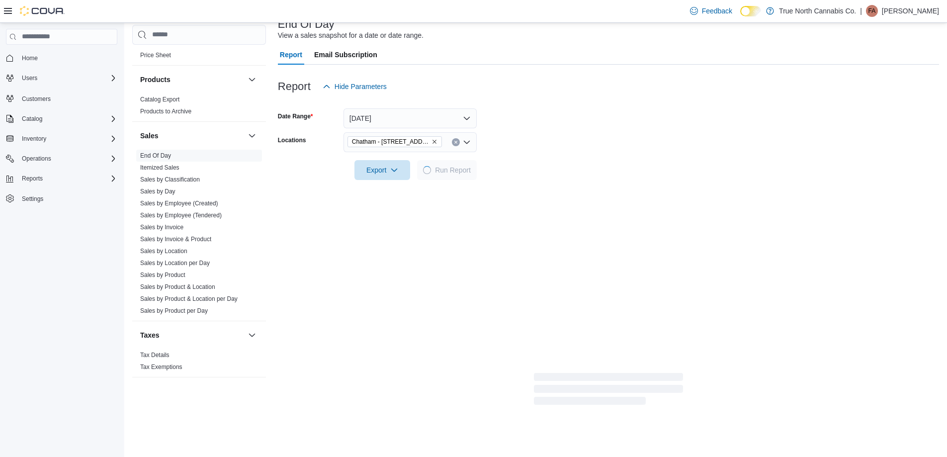
click at [511, 150] on form "Date Range Today Locations Chatham - 85 King St W Export Run Report" at bounding box center [608, 137] width 661 height 83
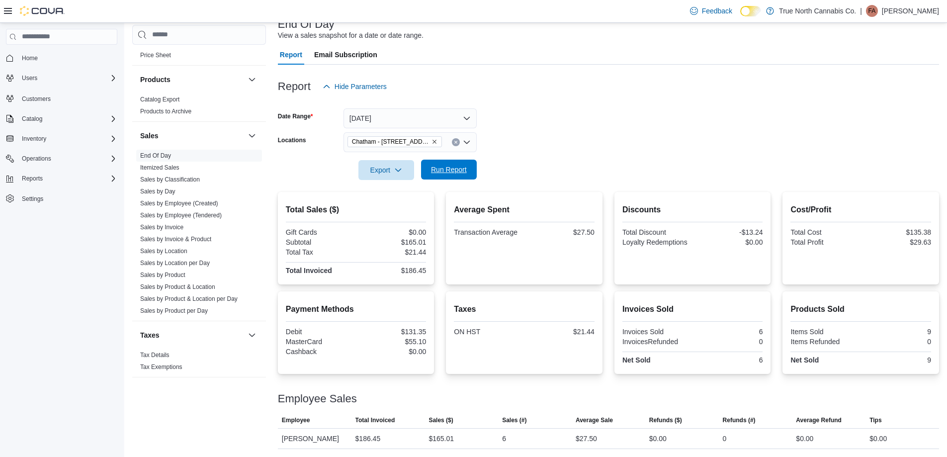
click at [468, 173] on span "Run Report" at bounding box center [449, 170] width 44 height 20
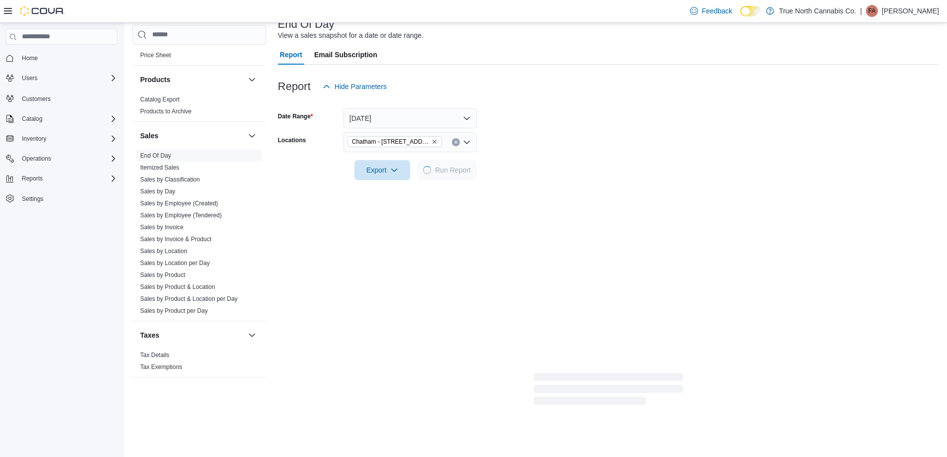
click at [558, 145] on form "Date Range Today Locations Chatham - 85 King St W Export Run Report" at bounding box center [608, 137] width 661 height 83
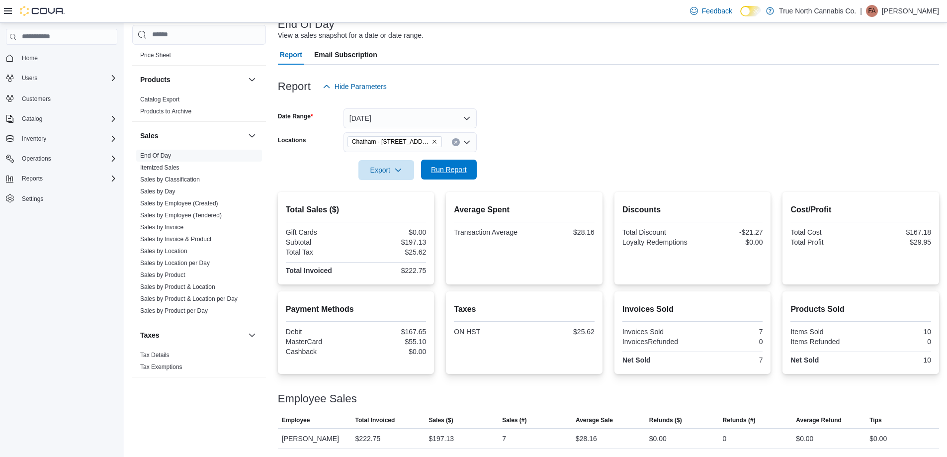
click at [455, 175] on span "Run Report" at bounding box center [449, 170] width 44 height 20
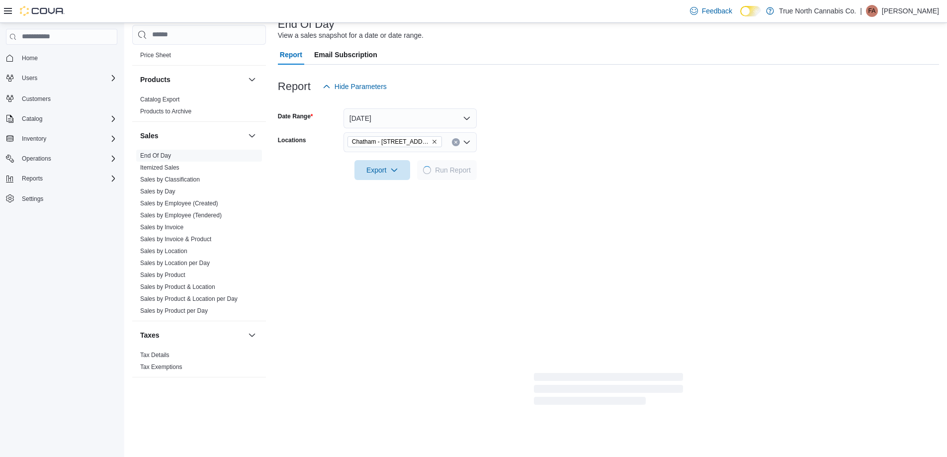
click at [529, 144] on form "Date Range Today Locations Chatham - 85 King St W Export Run Report" at bounding box center [608, 137] width 661 height 83
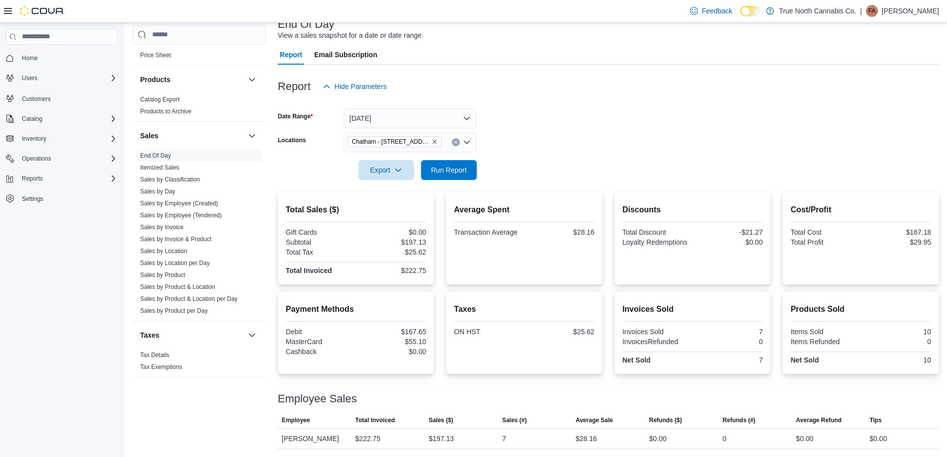
click at [558, 132] on form "Date Range Today Locations Chatham - 85 King St W Export Run Report" at bounding box center [608, 137] width 661 height 83
click at [549, 137] on form "Date Range Today Locations Chatham - 85 King St W Export Run Report" at bounding box center [608, 137] width 661 height 83
click at [456, 140] on icon "Clear input" at bounding box center [456, 142] width 4 height 4
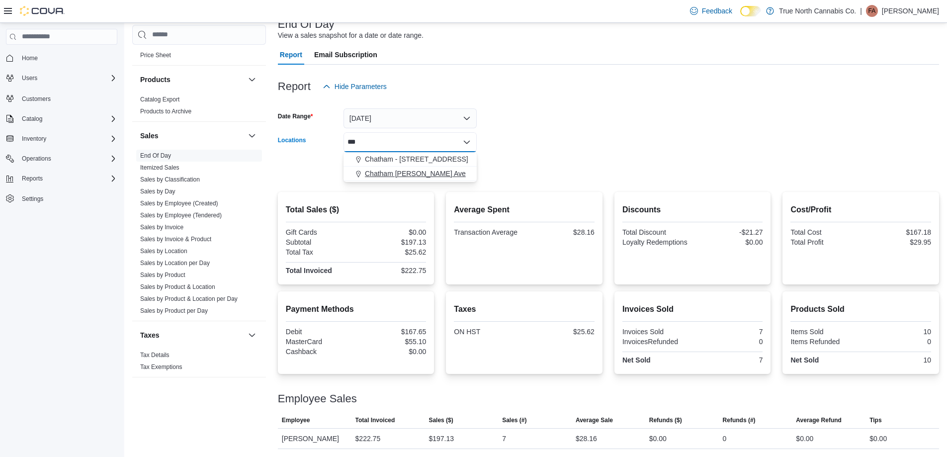
type input "***"
click at [438, 175] on span "Chatham McNaughton Ave" at bounding box center [415, 173] width 101 height 10
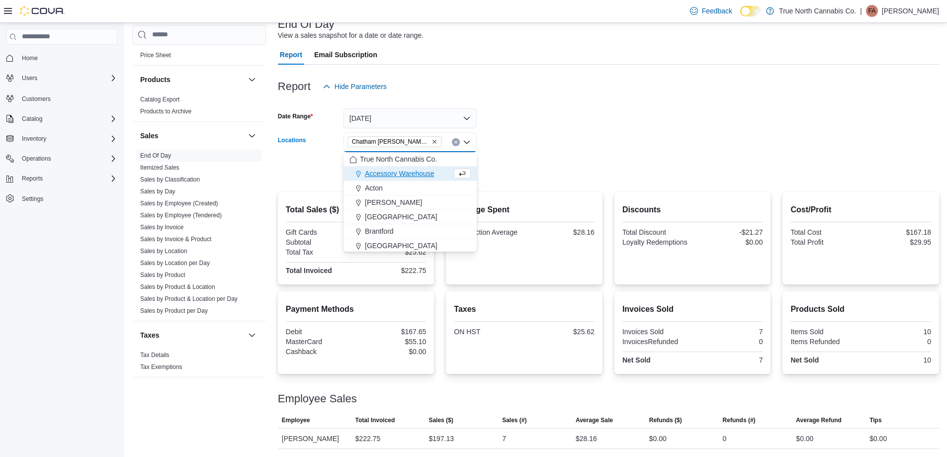
click at [494, 166] on form "Date Range Today Locations Chatham McNaughton Ave Combo box. Selected. Chatham …" at bounding box center [608, 137] width 661 height 83
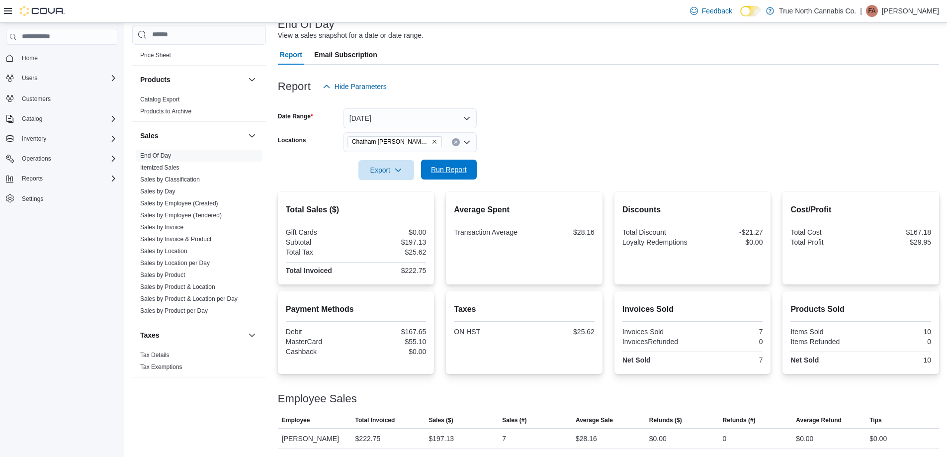
drag, startPoint x: 463, startPoint y: 170, endPoint x: 529, endPoint y: 161, distance: 66.7
click at [463, 169] on span "Run Report" at bounding box center [449, 169] width 36 height 10
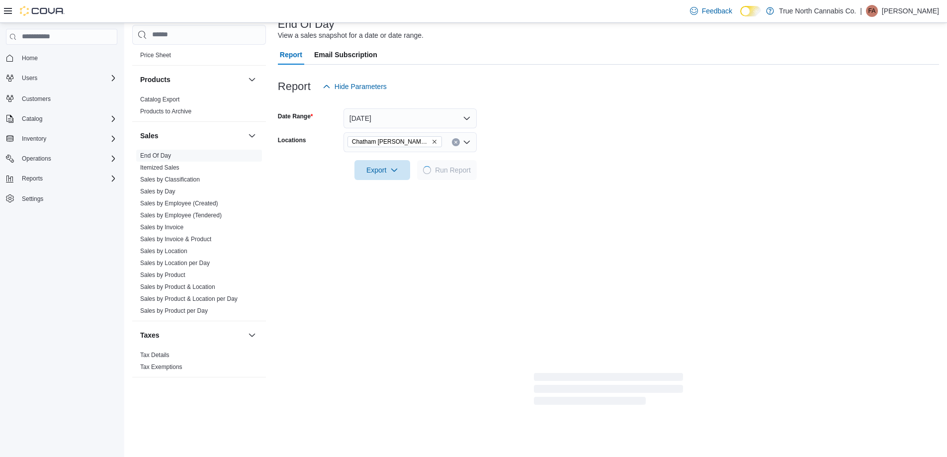
click at [529, 161] on form "Date Range Today Locations Chatham McNaughton Ave Export Run Report" at bounding box center [608, 137] width 661 height 83
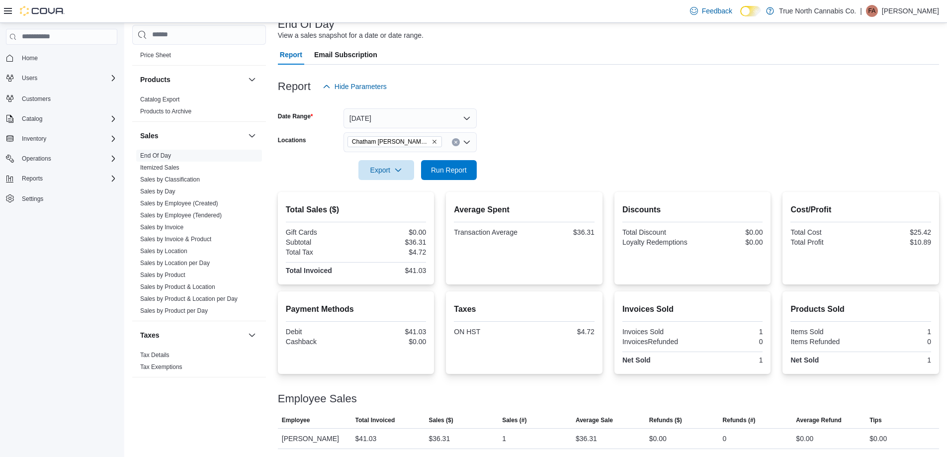
click at [550, 154] on div at bounding box center [608, 156] width 661 height 8
click at [455, 140] on icon "Clear input" at bounding box center [456, 142] width 4 height 4
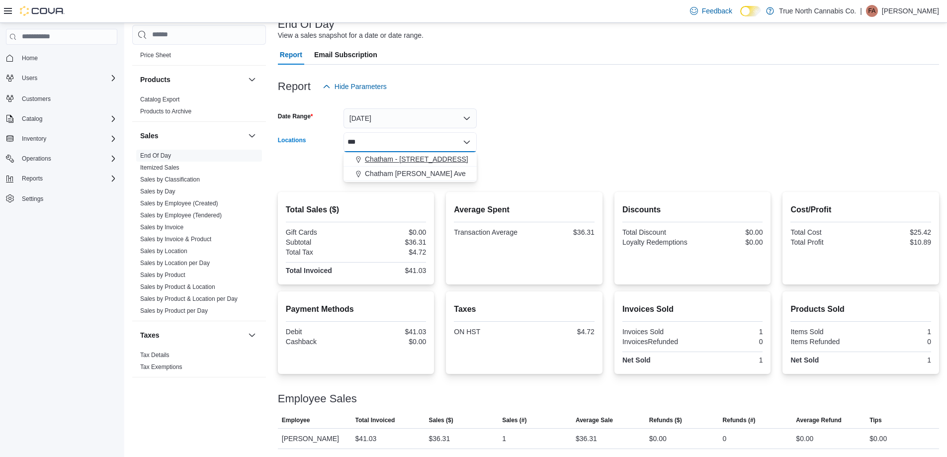
type input "***"
click at [437, 163] on span "Chatham - 85 King St W" at bounding box center [416, 159] width 103 height 10
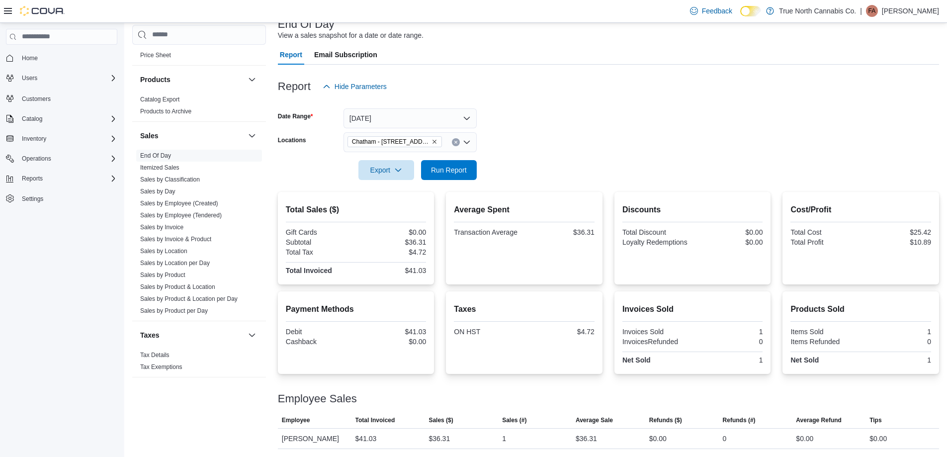
drag, startPoint x: 531, startPoint y: 154, endPoint x: 481, endPoint y: 164, distance: 51.3
click at [523, 157] on div at bounding box center [608, 156] width 661 height 8
click at [464, 165] on span "Run Report" at bounding box center [449, 169] width 36 height 10
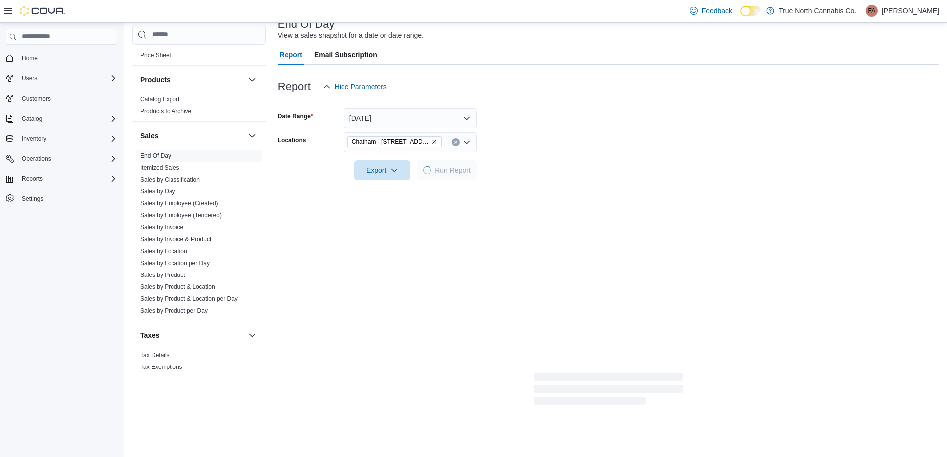
click at [530, 148] on form "Date Range Today Locations Chatham - 85 King St W Export Run Report" at bounding box center [608, 137] width 661 height 83
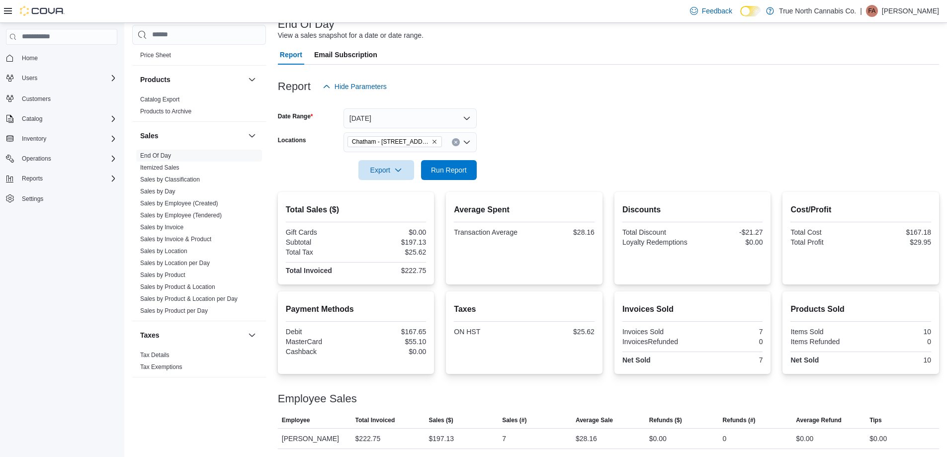
click at [551, 137] on form "Date Range Today Locations Chatham - 85 King St W Export Run Report" at bounding box center [608, 137] width 661 height 83
click at [454, 182] on div at bounding box center [608, 186] width 661 height 12
click at [461, 173] on span "Run Report" at bounding box center [449, 169] width 36 height 10
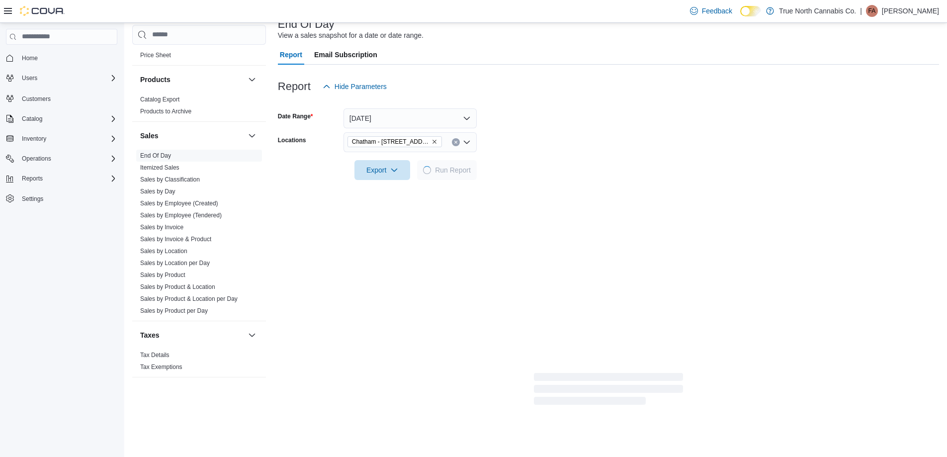
click at [525, 143] on form "Date Range Today Locations Chatham - 85 King St W Export Run Report" at bounding box center [608, 137] width 661 height 83
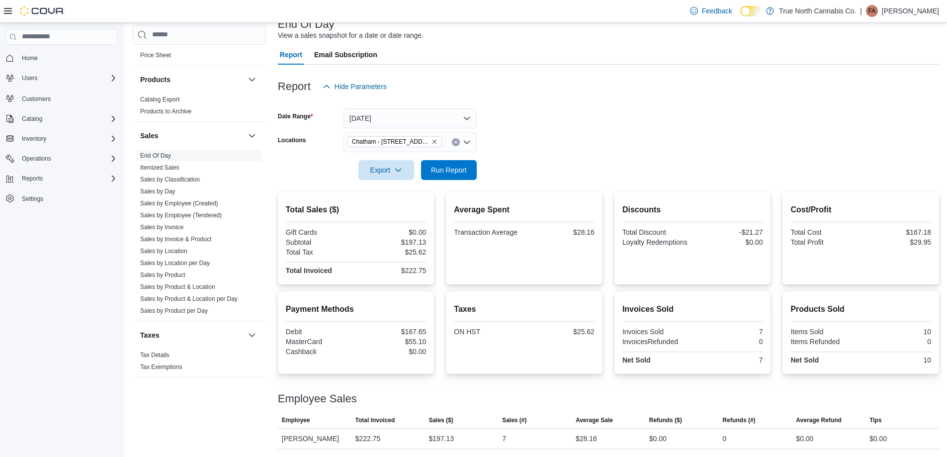
click at [519, 130] on form "Date Range Today Locations Chatham - 85 King St W Export Run Report" at bounding box center [608, 137] width 661 height 83
click at [530, 138] on form "Date Range Today Locations Chatham - 85 King St W Export Run Report" at bounding box center [608, 137] width 661 height 83
click at [564, 115] on form "Date Range Today Locations Chatham - 85 King St W Export Run Report" at bounding box center [608, 137] width 661 height 83
click at [564, 113] on form "Date Range Today Locations Chatham - 85 King St W Export Run Report" at bounding box center [608, 137] width 661 height 83
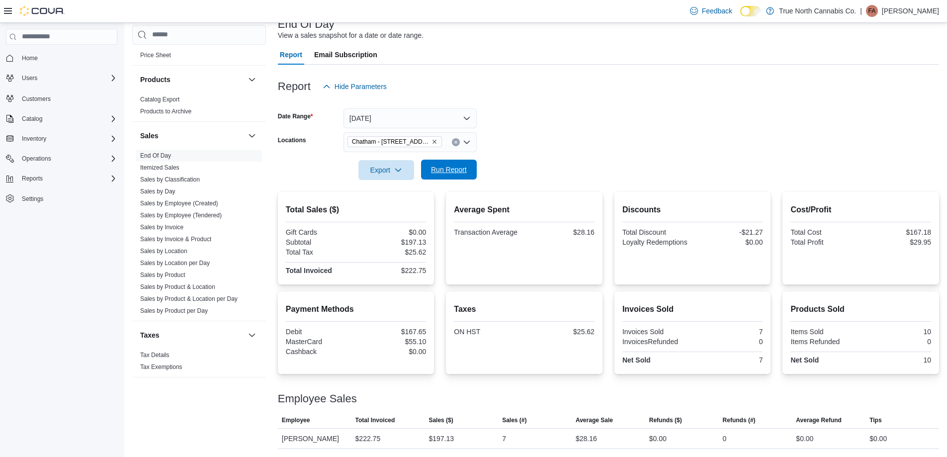
click at [466, 172] on span "Run Report" at bounding box center [449, 169] width 36 height 10
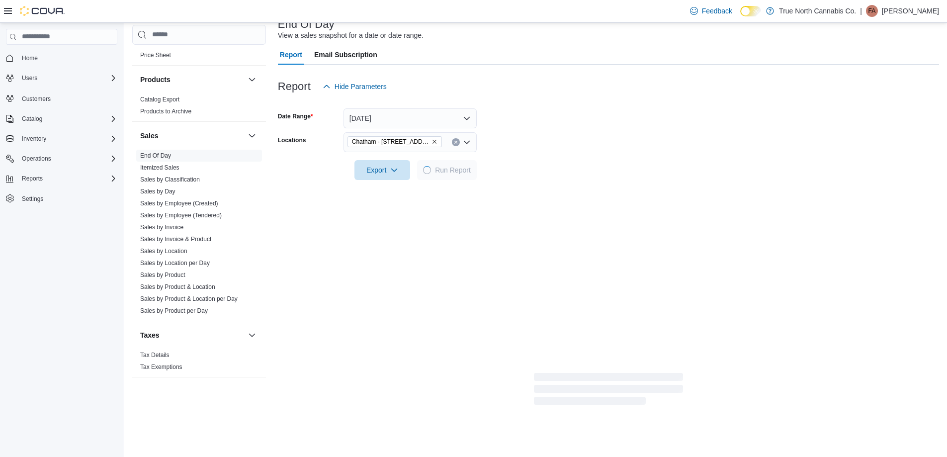
click at [583, 140] on form "Date Range Today Locations Chatham - 85 King St W Export Run Report" at bounding box center [608, 137] width 661 height 83
click at [570, 135] on form "Date Range Today Locations Chatham - 85 King St W Export Run Report" at bounding box center [608, 137] width 661 height 83
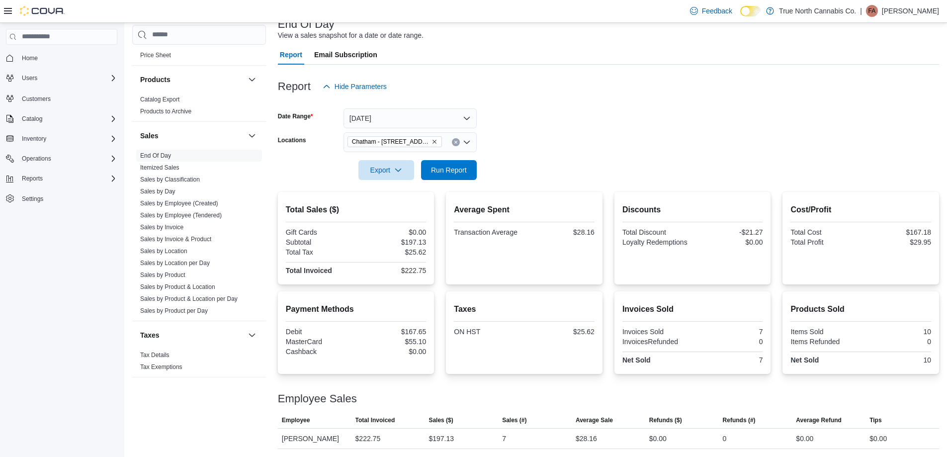
click at [517, 159] on div at bounding box center [608, 156] width 661 height 8
click at [465, 178] on span "Run Report" at bounding box center [449, 170] width 44 height 20
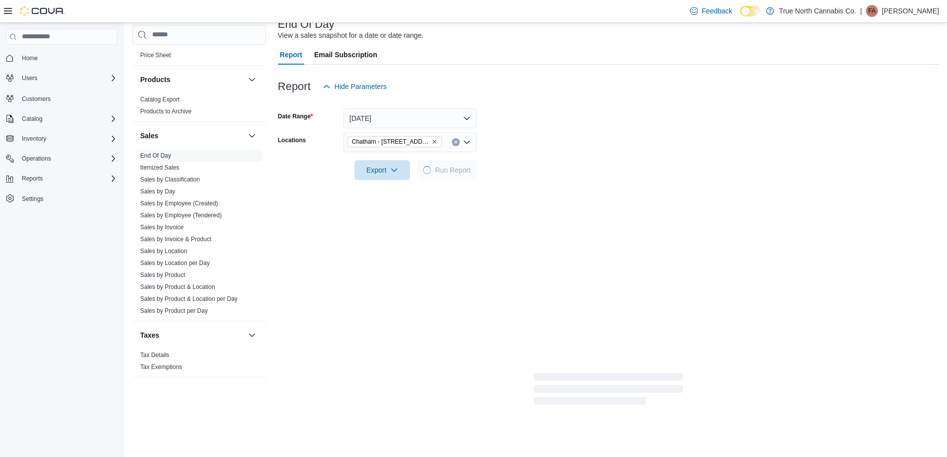
click at [547, 148] on form "Date Range Today Locations Chatham - 85 King St W Export Run Report" at bounding box center [608, 137] width 661 height 83
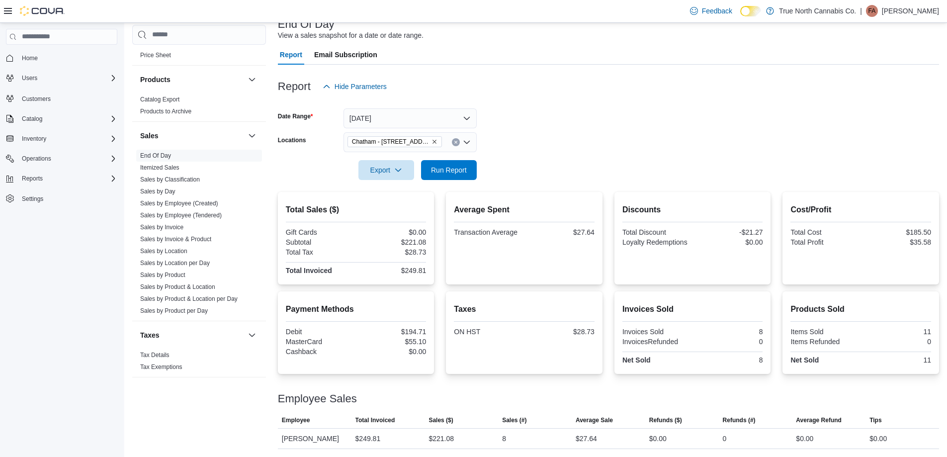
click at [457, 142] on icon "Clear input" at bounding box center [456, 142] width 4 height 4
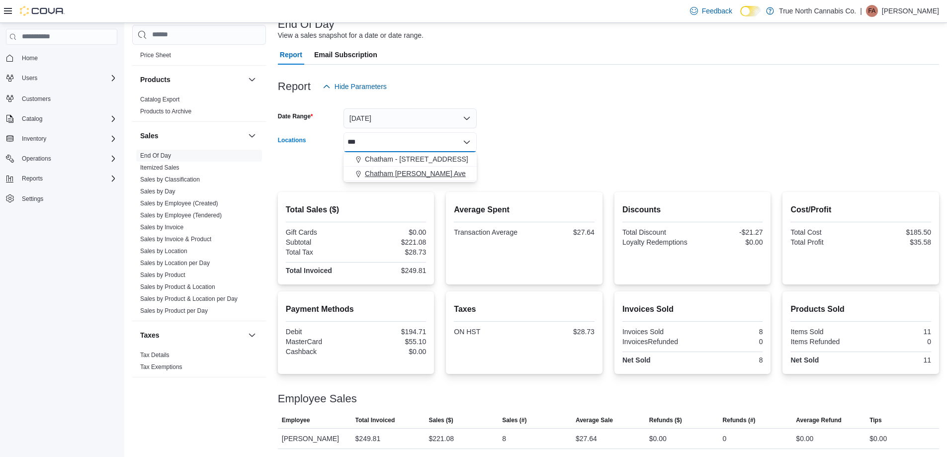
type input "***"
click at [431, 172] on span "Chatham McNaughton Ave" at bounding box center [415, 173] width 101 height 10
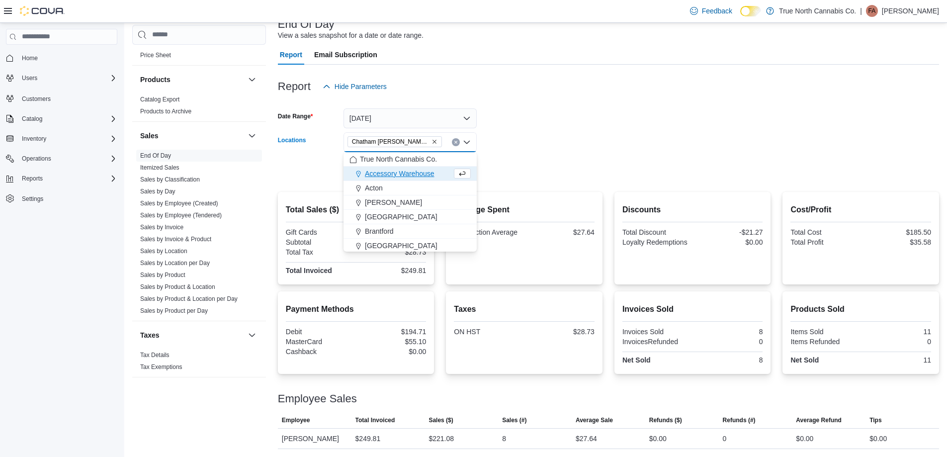
drag, startPoint x: 509, startPoint y: 165, endPoint x: 471, endPoint y: 175, distance: 39.5
click at [499, 170] on form "Date Range Today Locations Chatham McNaughton Ave Combo box. Selected. Chatham …" at bounding box center [608, 137] width 661 height 83
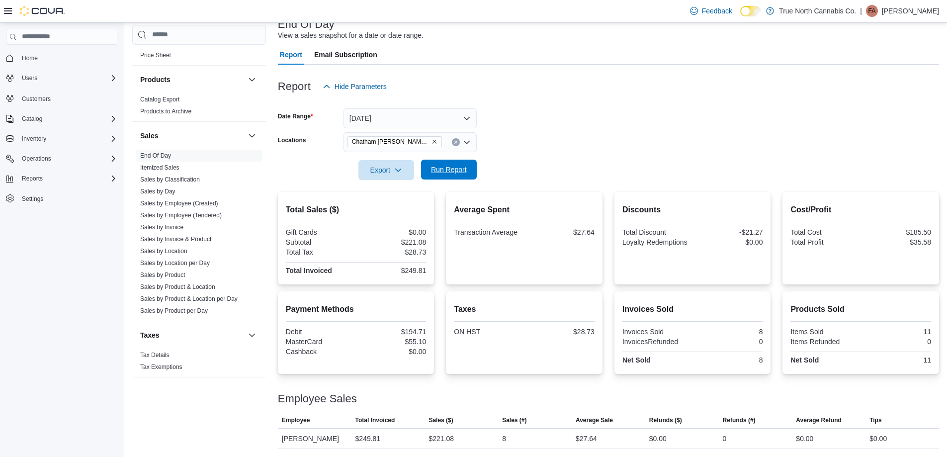
click at [464, 175] on span "Run Report" at bounding box center [449, 170] width 44 height 20
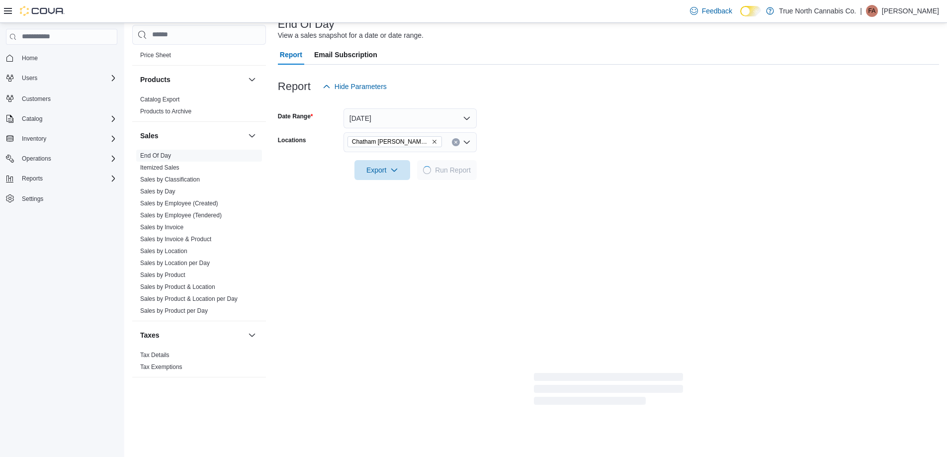
click at [542, 159] on div at bounding box center [608, 156] width 661 height 8
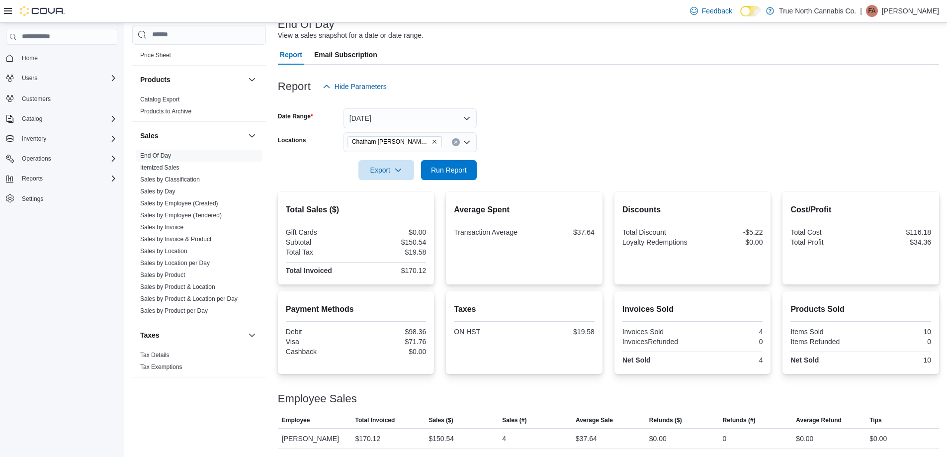
click at [562, 126] on form "Date Range Today Locations Chatham McNaughton Ave Export Run Report" at bounding box center [608, 137] width 661 height 83
click at [455, 145] on button "Clear input" at bounding box center [456, 142] width 8 height 8
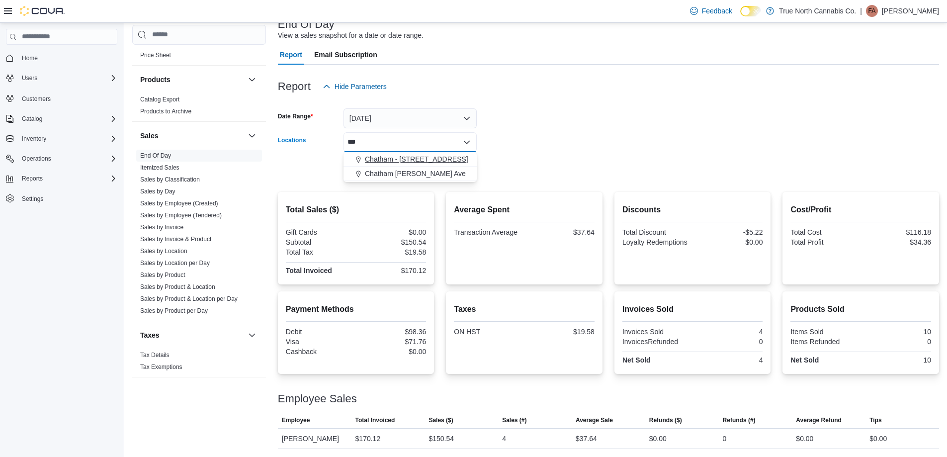
type input "***"
click at [411, 154] on span "Chatham - 85 King St W" at bounding box center [416, 159] width 103 height 10
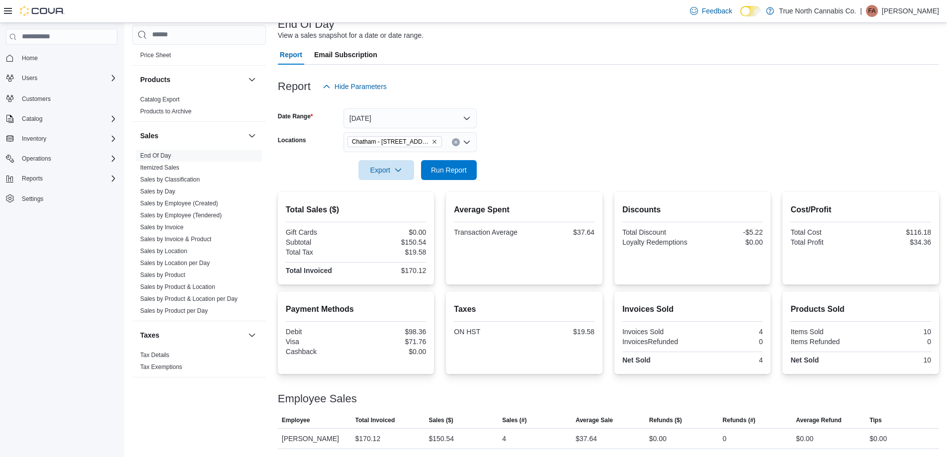
drag, startPoint x: 508, startPoint y: 141, endPoint x: 470, endPoint y: 154, distance: 39.9
click at [504, 142] on form "Date Range Today Locations Chatham - 85 King St W Export Run Report" at bounding box center [608, 137] width 661 height 83
click at [455, 166] on span "Run Report" at bounding box center [449, 169] width 36 height 10
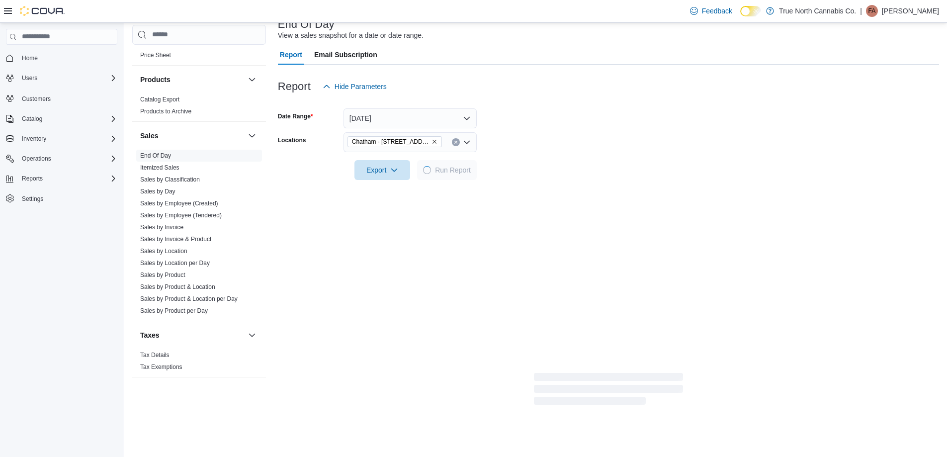
click at [561, 144] on form "Date Range Today Locations Chatham - 85 King St W Export Run Report" at bounding box center [608, 137] width 661 height 83
click at [552, 142] on form "Date Range Today Locations Chatham - 85 King St W Export Run Report" at bounding box center [608, 137] width 661 height 83
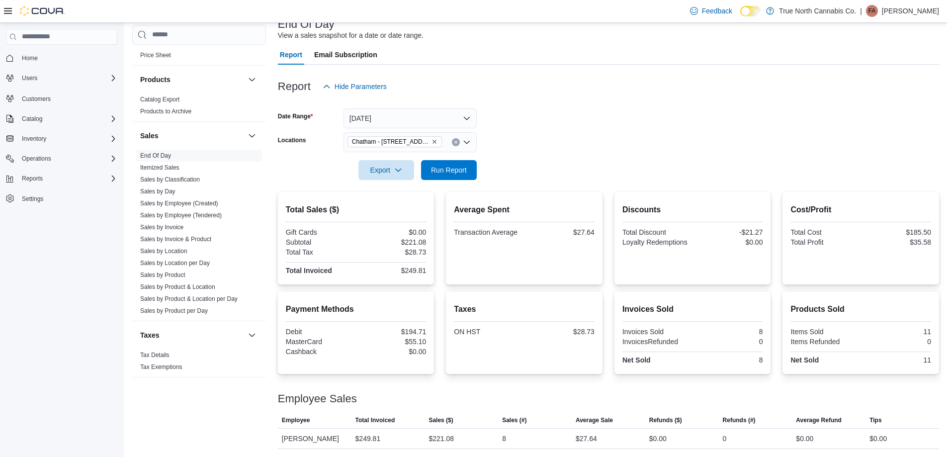
click at [545, 142] on form "Date Range Today Locations Chatham - 85 King St W Export Run Report" at bounding box center [608, 137] width 661 height 83
click at [540, 143] on form "Date Range Today Locations Chatham - 85 King St W Export Run Report" at bounding box center [608, 137] width 661 height 83
click at [447, 167] on span "Run Report" at bounding box center [449, 169] width 36 height 10
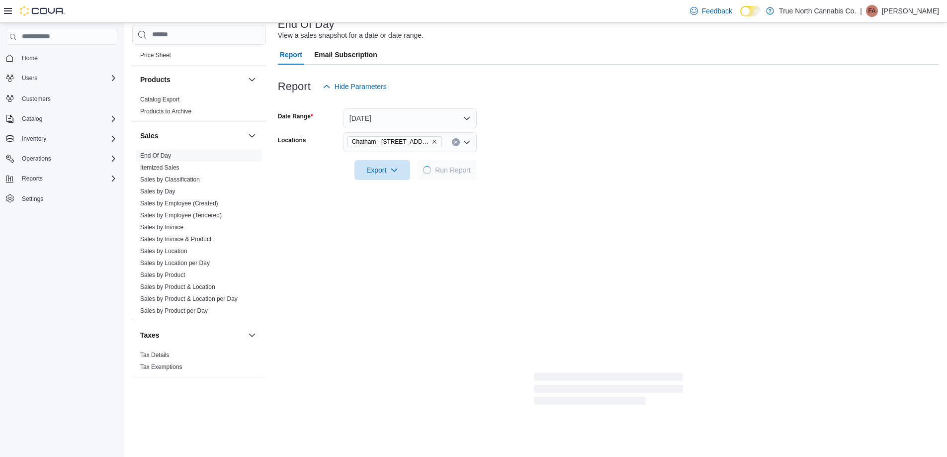
click at [623, 169] on form "Date Range Today Locations Chatham - 85 King St W Export Run Report" at bounding box center [608, 137] width 661 height 83
click at [574, 153] on div at bounding box center [608, 156] width 661 height 8
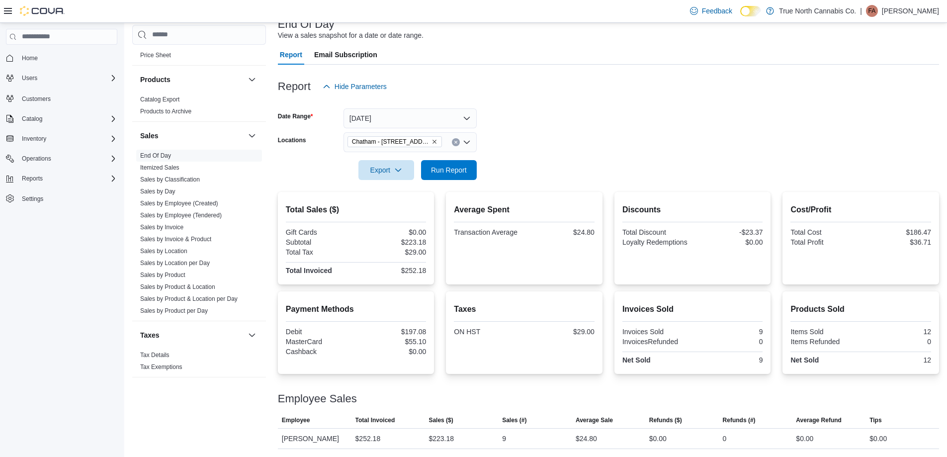
click at [571, 150] on form "Date Range Today Locations Chatham - 85 King St W Export Run Report" at bounding box center [608, 137] width 661 height 83
drag, startPoint x: 461, startPoint y: 176, endPoint x: 537, endPoint y: 171, distance: 76.2
click at [469, 176] on span "Run Report" at bounding box center [449, 170] width 44 height 20
click at [537, 171] on form "Date Range Today Locations Chatham - 85 King St W Export Run Report" at bounding box center [608, 137] width 661 height 83
drag, startPoint x: 470, startPoint y: 174, endPoint x: 521, endPoint y: 165, distance: 52.4
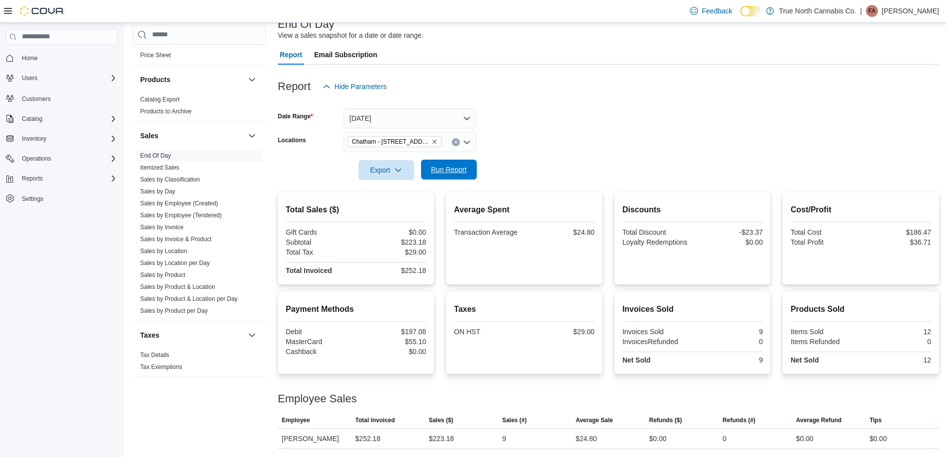
click at [473, 173] on button "Run Report" at bounding box center [449, 170] width 56 height 20
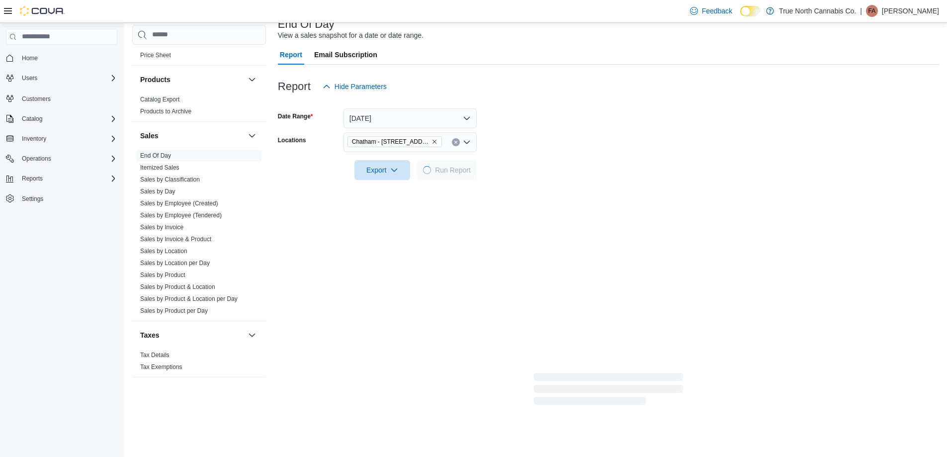
click at [521, 165] on form "Date Range Today Locations Chatham - 85 King St W Export Run Report" at bounding box center [608, 137] width 661 height 83
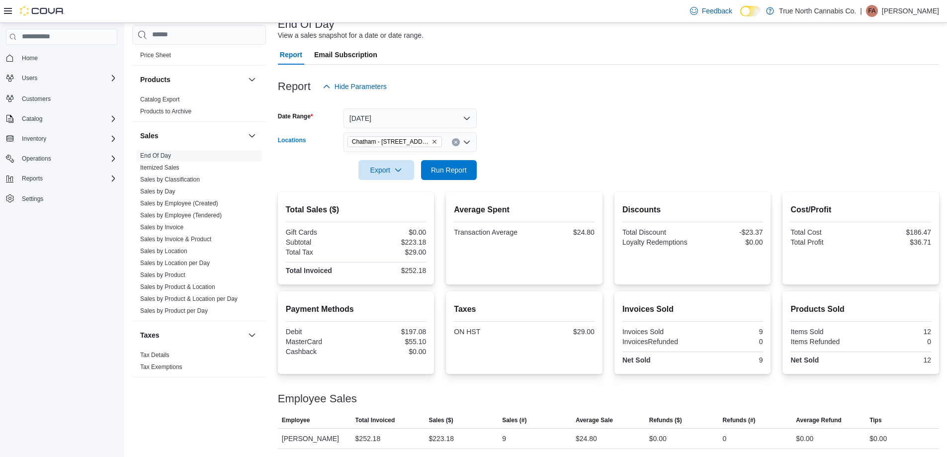
click at [455, 143] on icon "Clear input" at bounding box center [455, 142] width 2 height 2
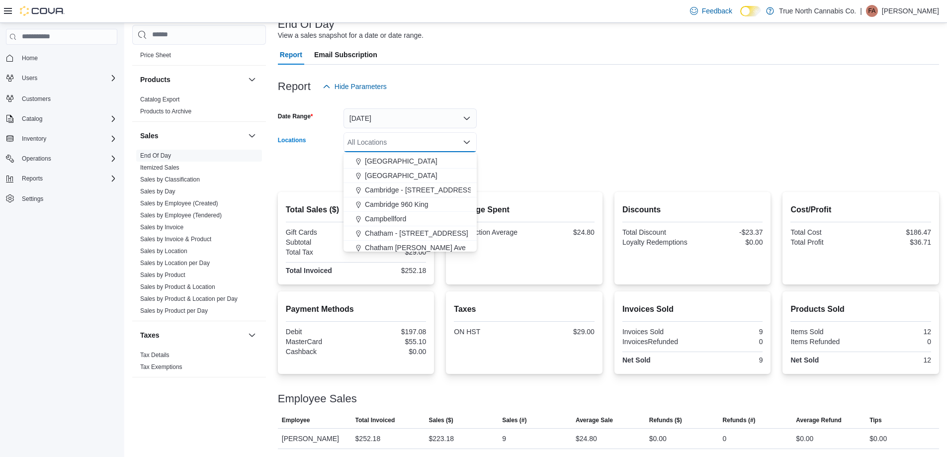
scroll to position [99, 0]
click at [433, 231] on span "Chatham McNaughton Ave" at bounding box center [415, 233] width 101 height 10
click at [521, 153] on div at bounding box center [608, 156] width 661 height 8
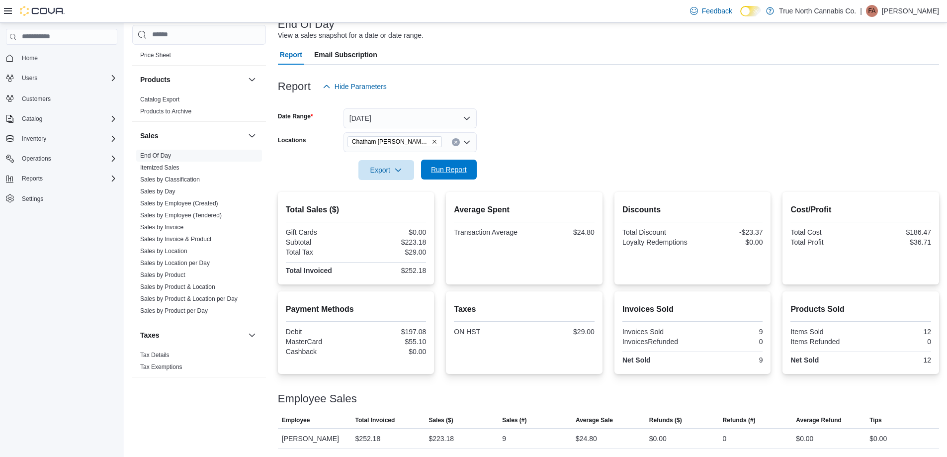
click at [465, 167] on span "Run Report" at bounding box center [449, 169] width 36 height 10
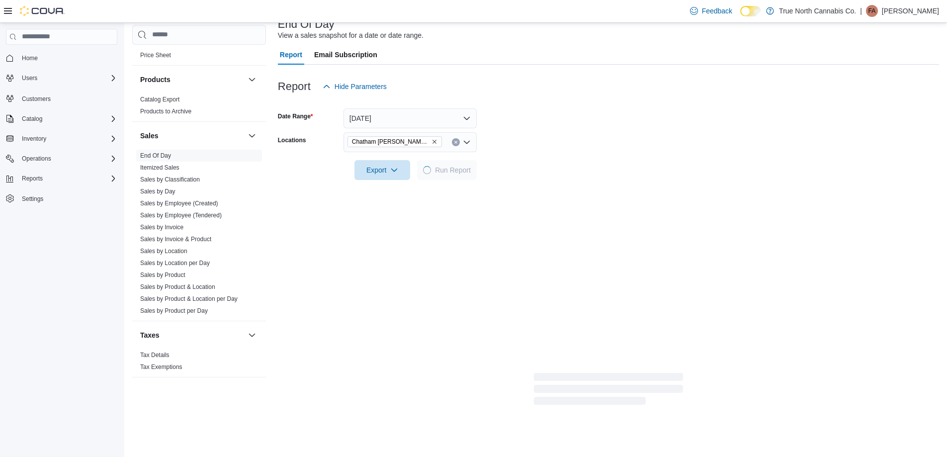
click at [548, 153] on div at bounding box center [608, 156] width 661 height 8
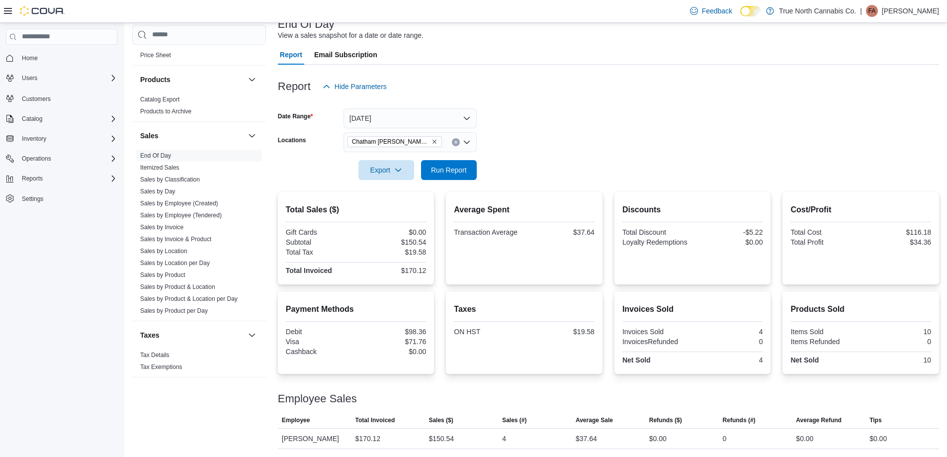
click at [551, 153] on div at bounding box center [608, 156] width 661 height 8
click at [458, 140] on button "Clear input" at bounding box center [456, 142] width 8 height 8
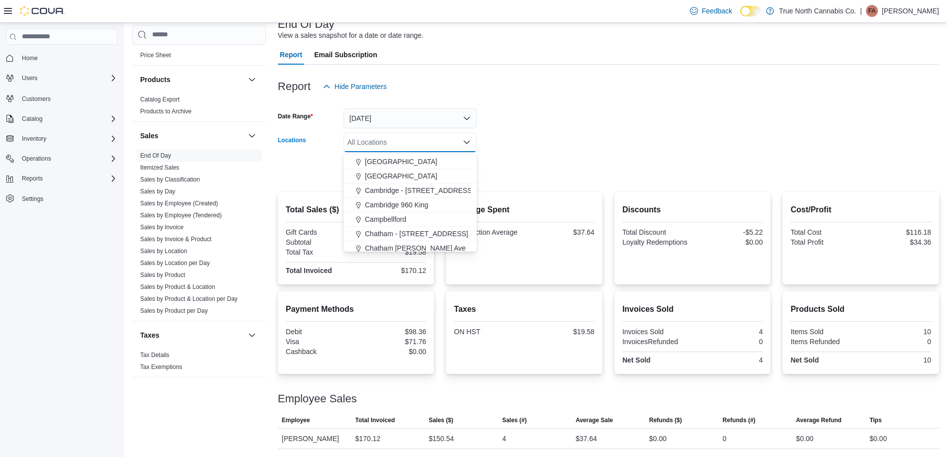
scroll to position [99, 0]
click at [432, 217] on span "Chatham - 85 King St W" at bounding box center [416, 218] width 103 height 10
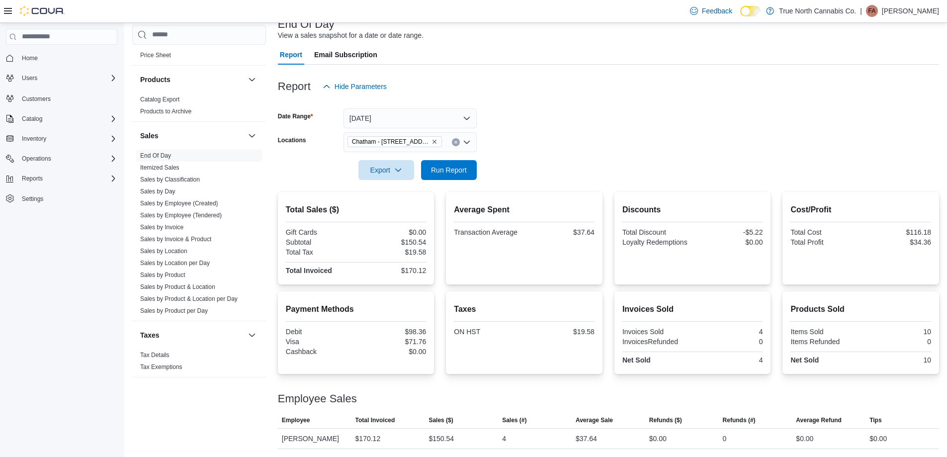
click at [494, 176] on form "Date Range Today Locations Chatham - 85 King St W Export Run Report" at bounding box center [608, 137] width 661 height 83
drag, startPoint x: 460, startPoint y: 174, endPoint x: 551, endPoint y: 156, distance: 93.3
click at [461, 174] on span "Run Report" at bounding box center [449, 169] width 36 height 10
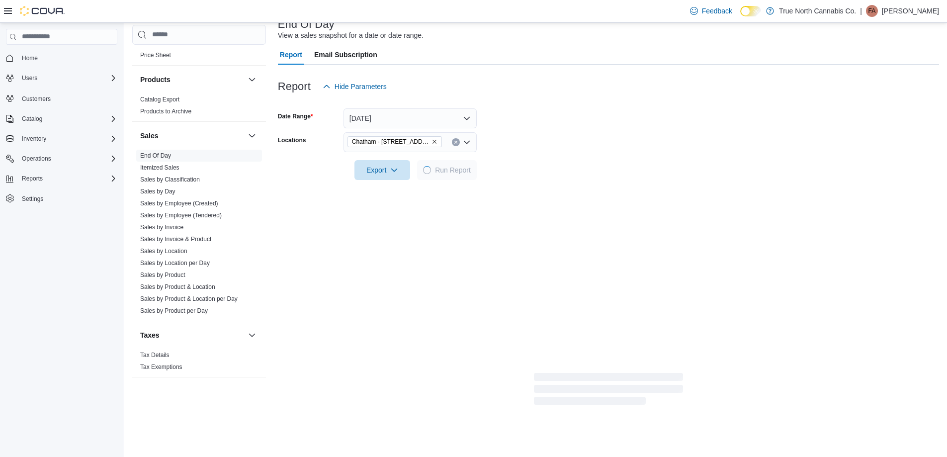
click at [559, 151] on form "Date Range Today Locations Chatham - 85 King St W Export Run Report" at bounding box center [608, 137] width 661 height 83
click at [562, 139] on form "Date Range Today Locations Chatham - 85 King St W Export Run Report" at bounding box center [608, 137] width 661 height 83
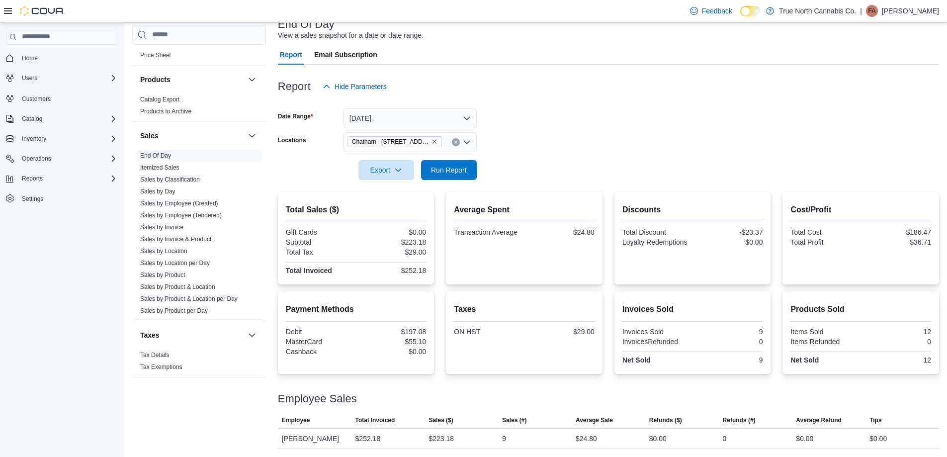
click at [533, 128] on form "Date Range Today Locations Chatham - 85 King St W Export Run Report" at bounding box center [608, 137] width 661 height 83
click at [183, 225] on link "Sales by Invoice" at bounding box center [161, 227] width 43 height 7
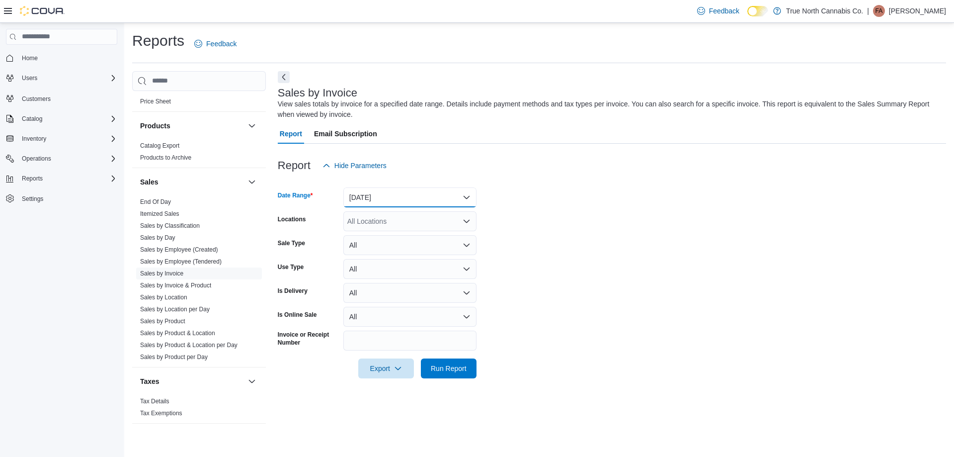
click at [402, 200] on button "Yesterday" at bounding box center [409, 197] width 133 height 20
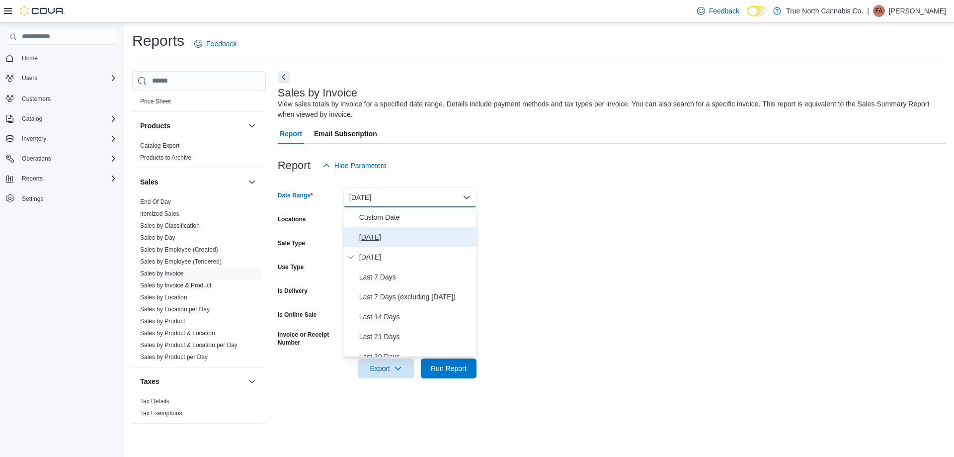
click at [374, 237] on span "Today" at bounding box center [415, 237] width 113 height 12
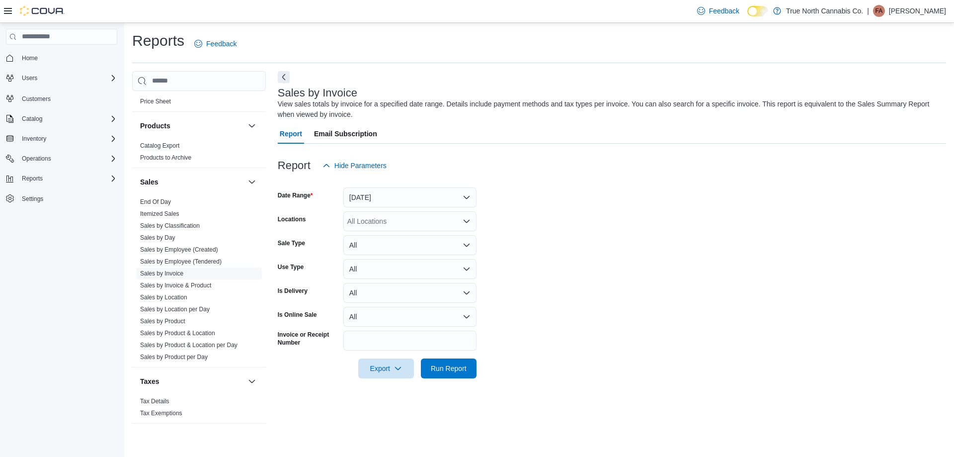
click at [397, 218] on div "All Locations" at bounding box center [409, 221] width 133 height 20
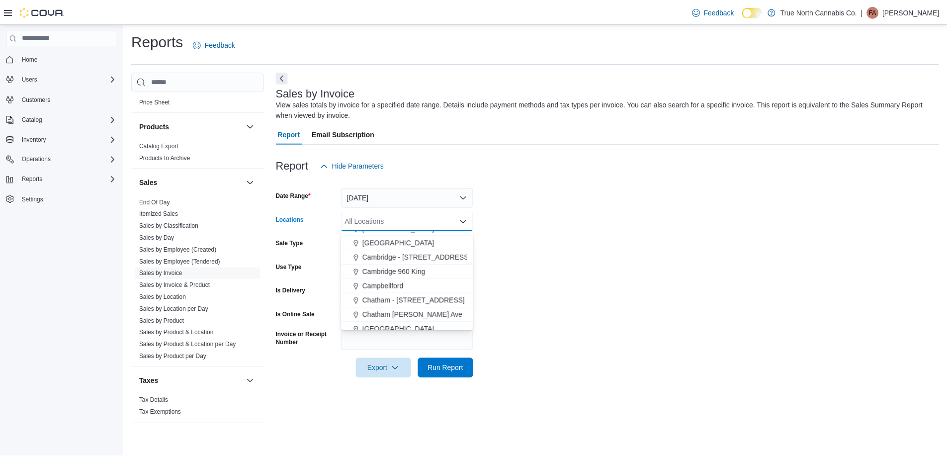
scroll to position [99, 0]
click at [407, 296] on span "Chatham - 85 King St W" at bounding box center [416, 297] width 103 height 10
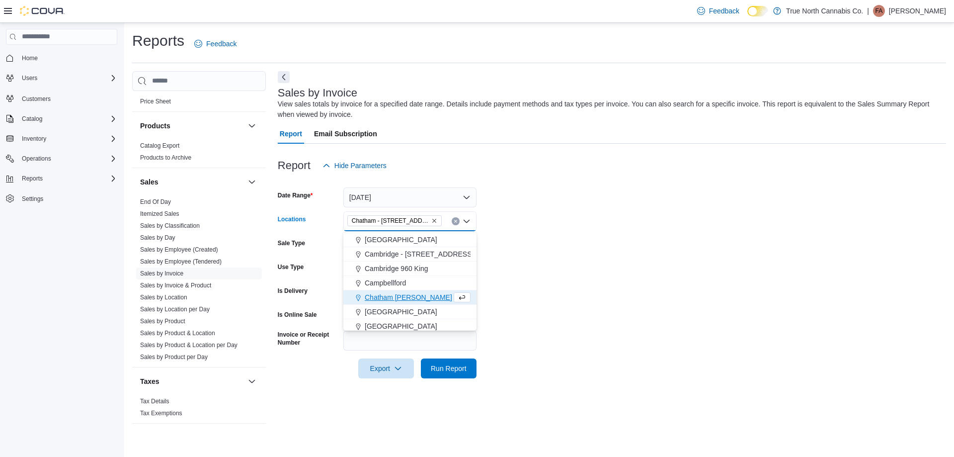
drag, startPoint x: 525, startPoint y: 268, endPoint x: 506, endPoint y: 308, distance: 44.5
click at [525, 269] on form "Date Range Today Locations Chatham - 85 King St W Combo box. Selected. Chatham …" at bounding box center [612, 276] width 668 height 203
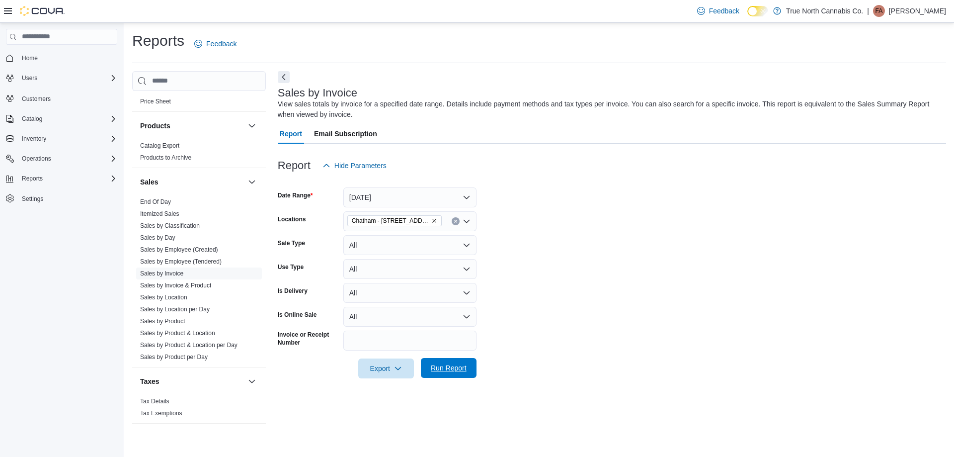
click at [470, 367] on span "Run Report" at bounding box center [449, 368] width 44 height 20
click at [583, 266] on form "Date Range Today Locations Chatham - 85 King St W Sale Type All Use Type All Is…" at bounding box center [608, 276] width 661 height 203
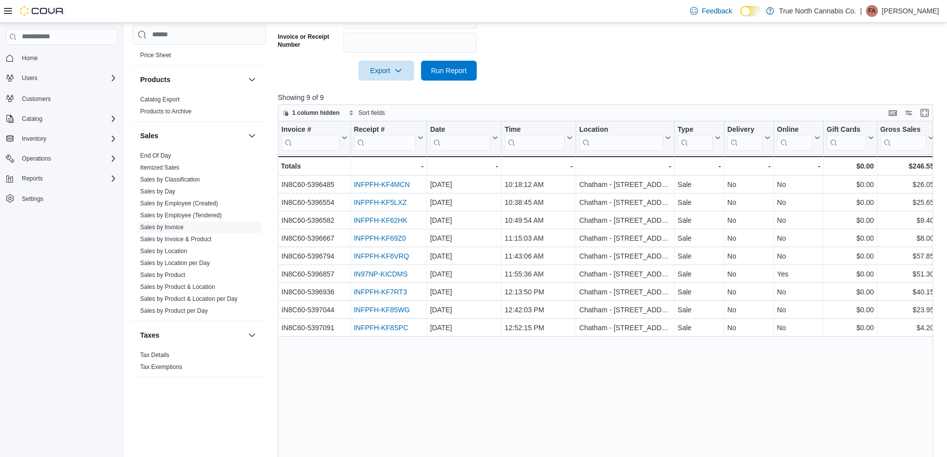
scroll to position [298, 0]
click at [544, 391] on div "Invoice # Click to view column header actions Receipt # Click to view column he…" at bounding box center [609, 295] width 662 height 348
click at [560, 375] on div "Invoice # Click to view column header actions Receipt # Click to view column he…" at bounding box center [609, 295] width 662 height 348
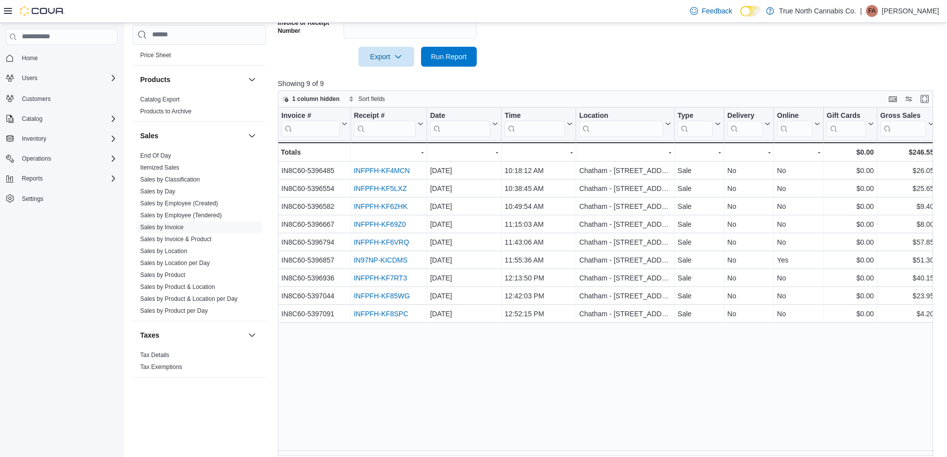
scroll to position [319, 0]
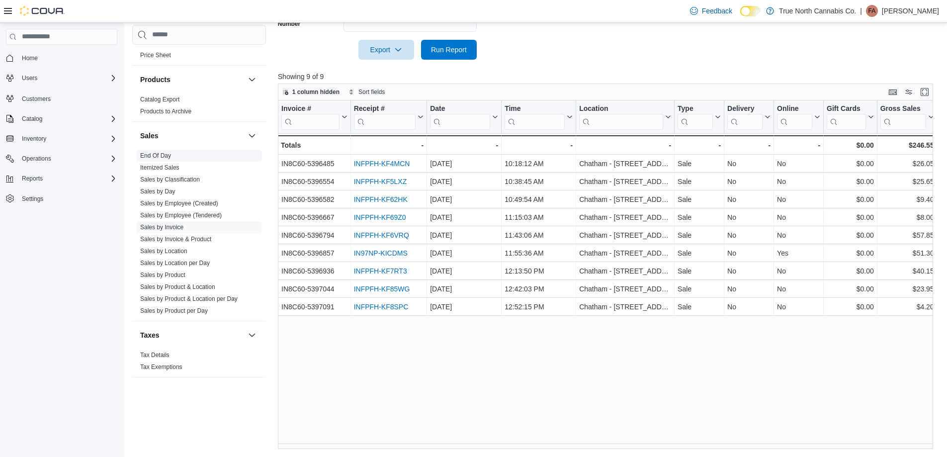
click at [172, 156] on span "End Of Day" at bounding box center [199, 156] width 126 height 12
click at [166, 154] on link "End Of Day" at bounding box center [155, 155] width 31 height 7
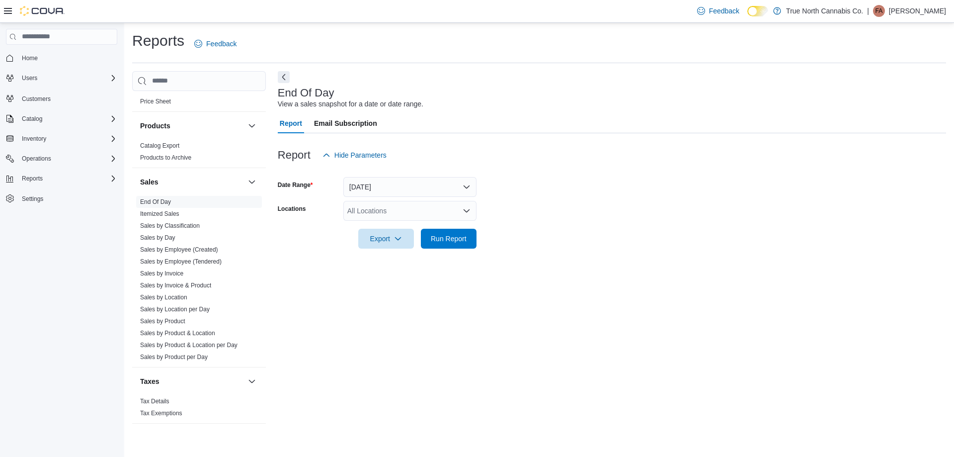
click at [382, 213] on div "All Locations" at bounding box center [409, 211] width 133 height 20
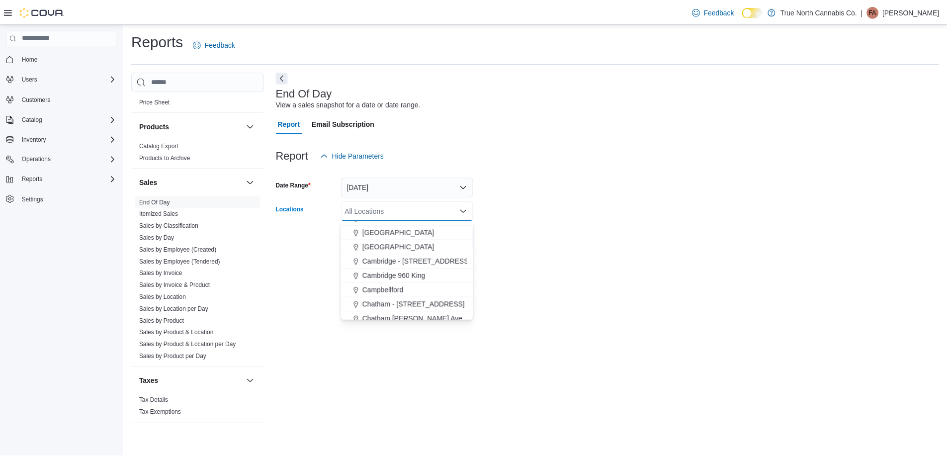
scroll to position [99, 0]
click at [424, 289] on span "Chatham - 85 King St W" at bounding box center [416, 287] width 103 height 10
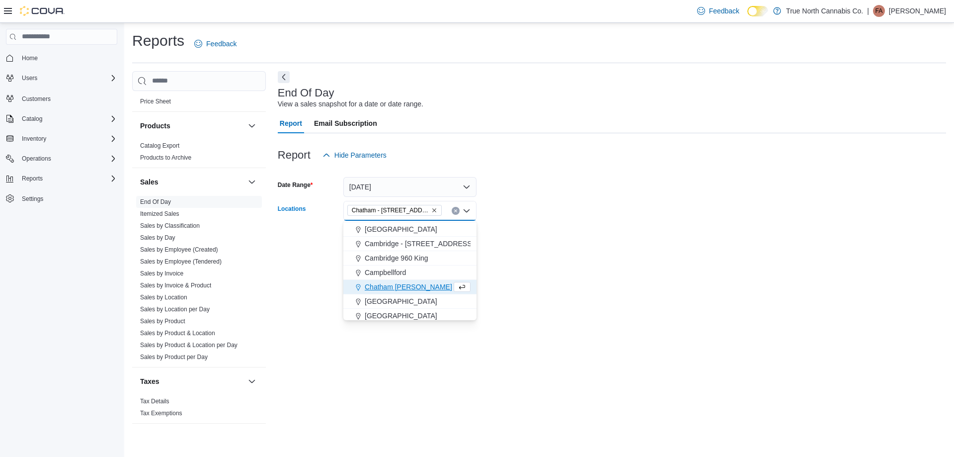
click at [512, 205] on form "Date Range Today Locations Chatham - 85 King St W Combo box. Selected. Chatham …" at bounding box center [612, 206] width 668 height 83
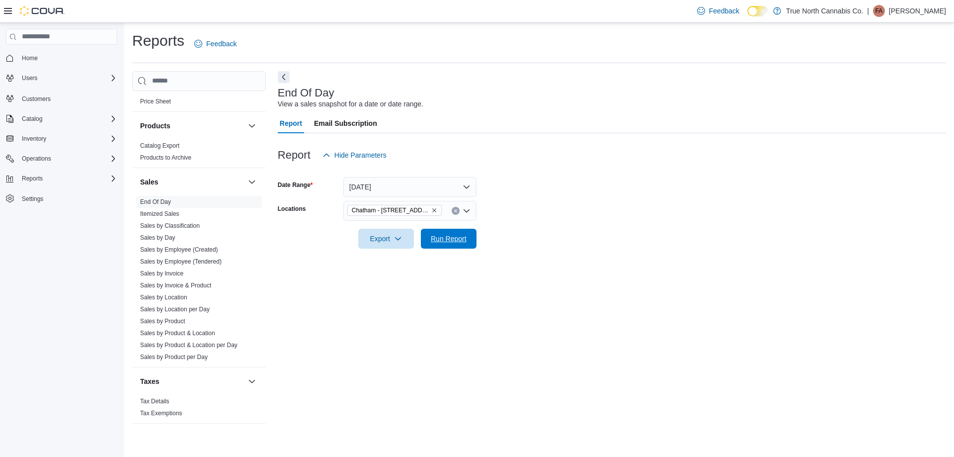
drag, startPoint x: 458, startPoint y: 237, endPoint x: 545, endPoint y: 217, distance: 88.8
click at [458, 239] on span "Run Report" at bounding box center [449, 239] width 36 height 10
click at [545, 216] on form "Date Range Today Locations Chatham - 85 King St W Export Run Report" at bounding box center [608, 206] width 661 height 83
click at [557, 195] on form "Date Range Today Locations Chatham - 85 King St W Export Run Report" at bounding box center [608, 206] width 661 height 83
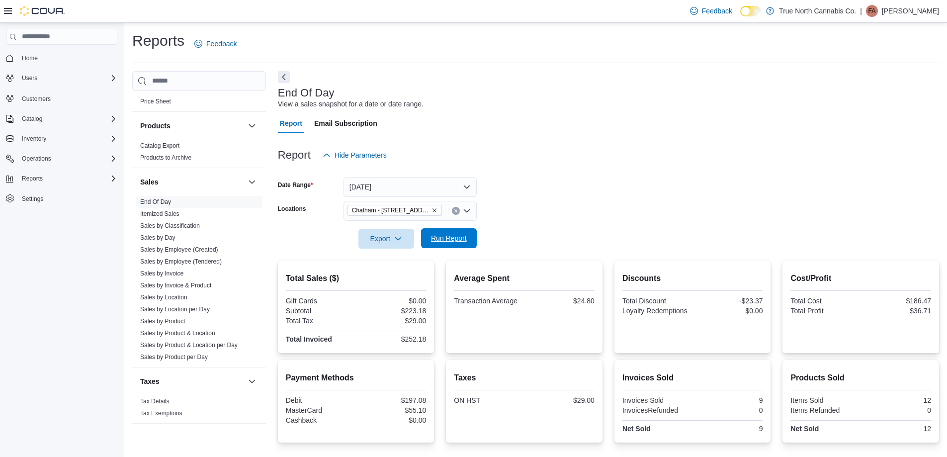
click at [466, 242] on span "Run Report" at bounding box center [449, 238] width 36 height 10
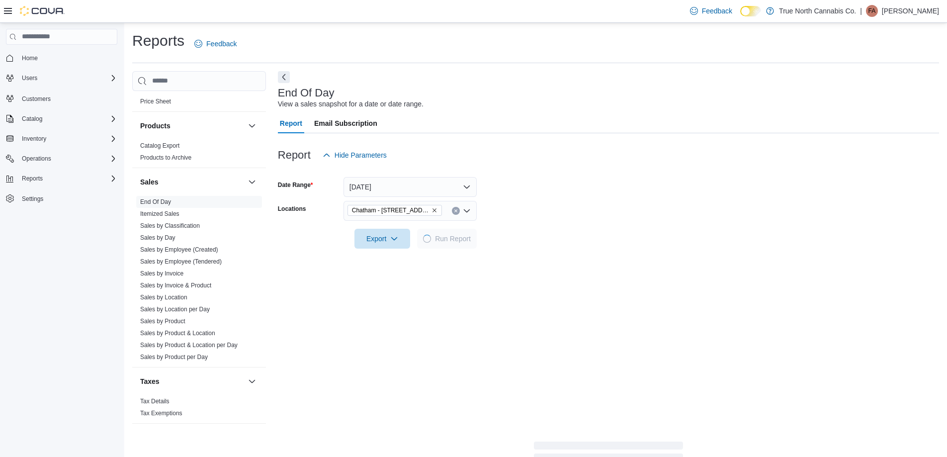
click at [512, 223] on div at bounding box center [608, 225] width 661 height 8
click at [560, 187] on form "Date Range Today Locations Chatham - 85 King St W Export Run Report" at bounding box center [608, 206] width 661 height 83
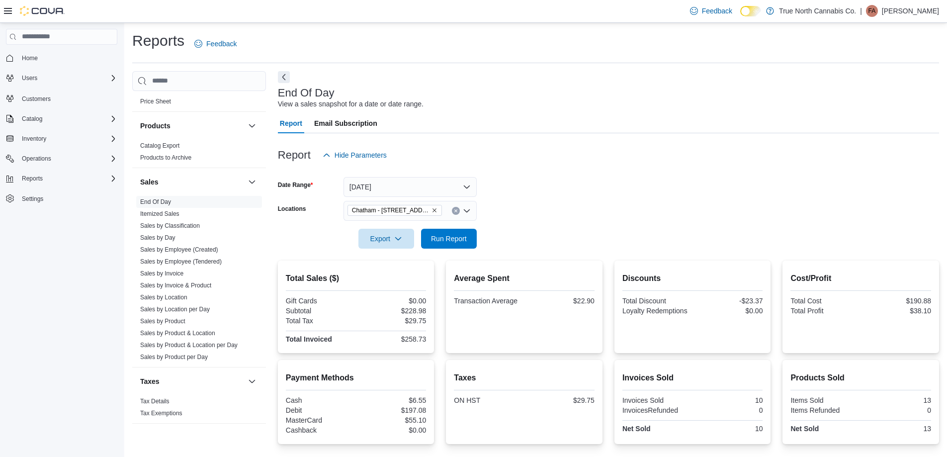
scroll to position [70, 0]
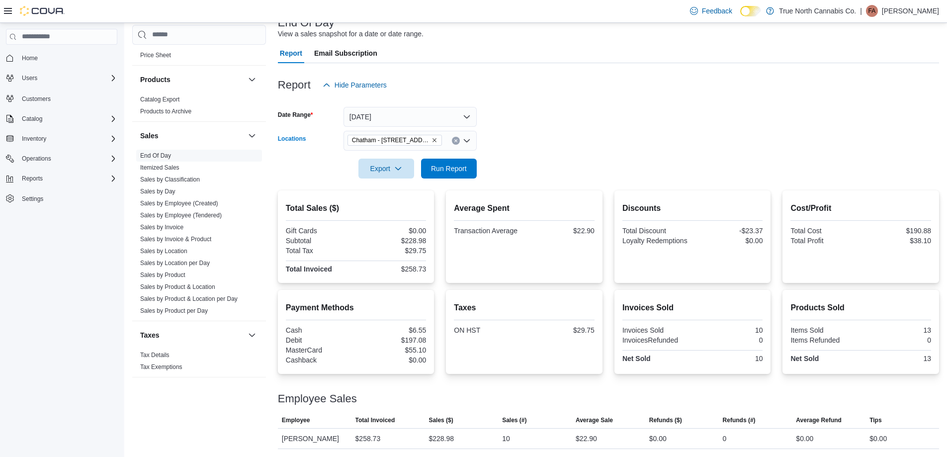
click at [456, 139] on icon "Clear input" at bounding box center [456, 141] width 4 height 4
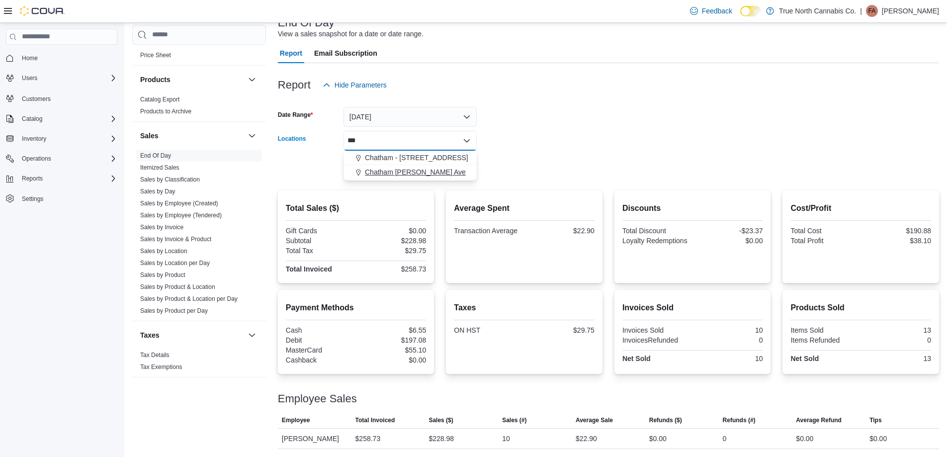
type input "***"
click at [425, 168] on span "Chatham McNaughton Ave" at bounding box center [415, 172] width 101 height 10
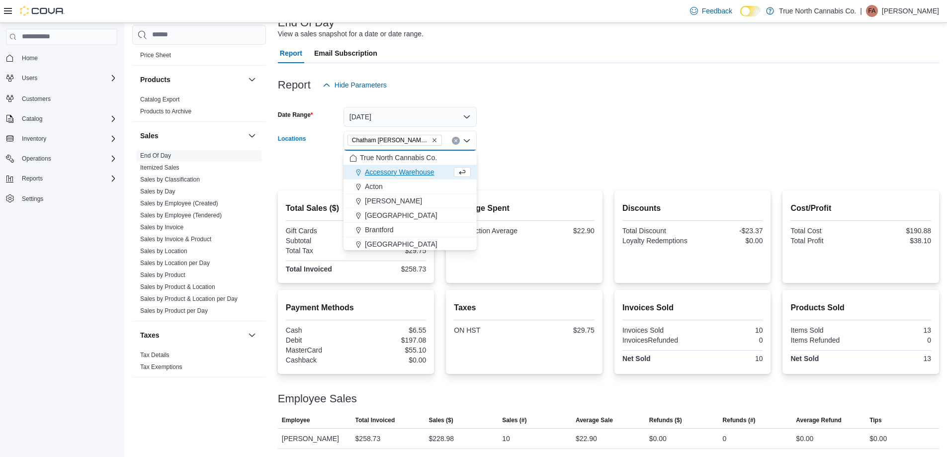
click at [494, 148] on form "Date Range Today Locations Chatham McNaughton Ave Combo box. Selected. Chatham …" at bounding box center [608, 136] width 661 height 83
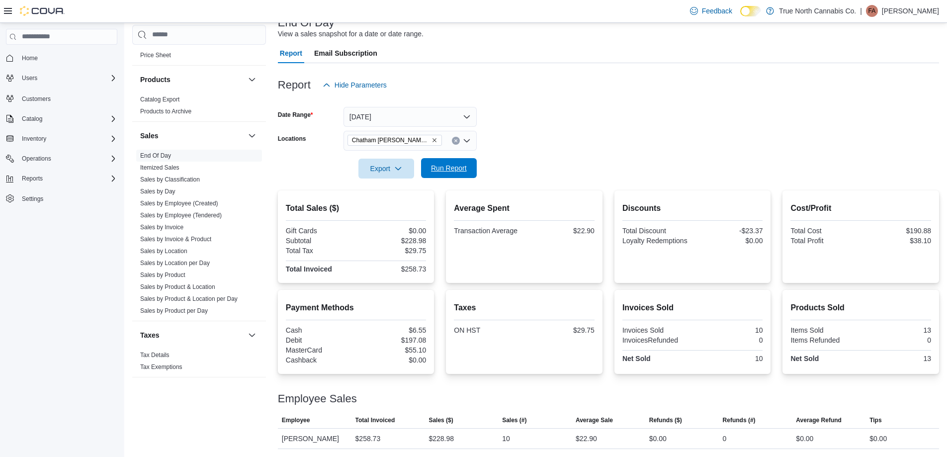
click at [469, 163] on span "Run Report" at bounding box center [449, 168] width 44 height 20
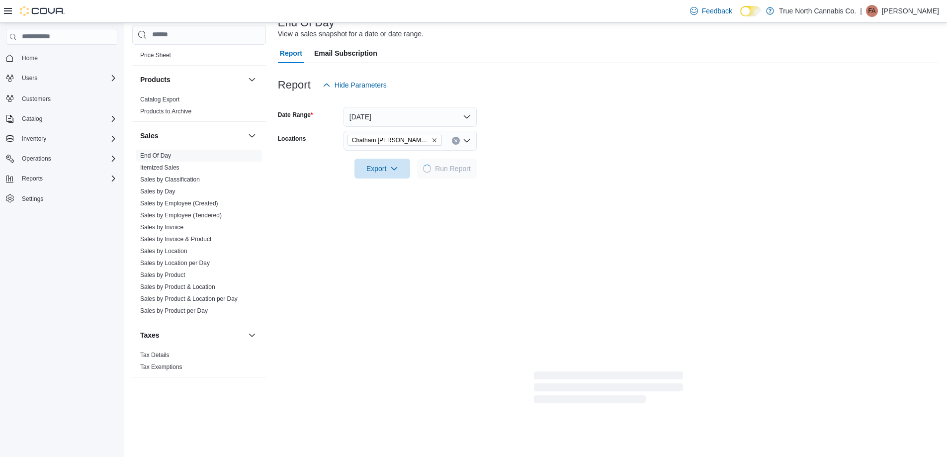
click at [565, 158] on div at bounding box center [608, 155] width 661 height 8
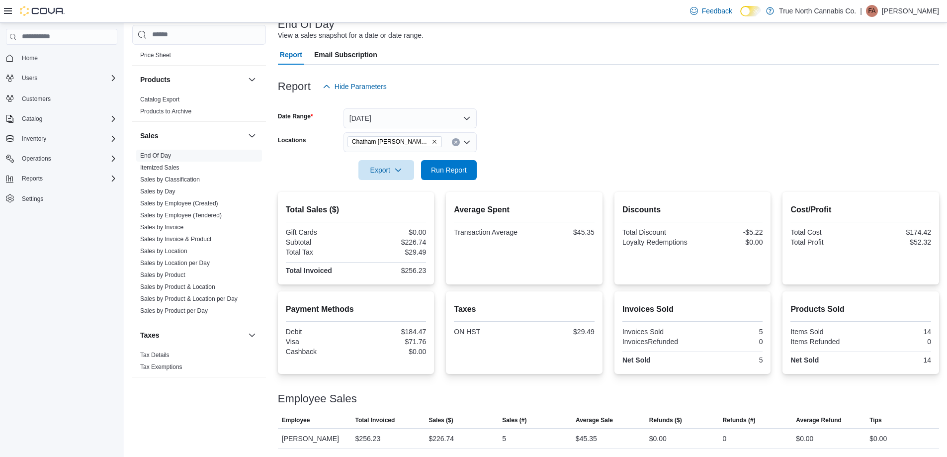
scroll to position [69, 0]
click at [455, 142] on icon "Clear input" at bounding box center [456, 142] width 4 height 4
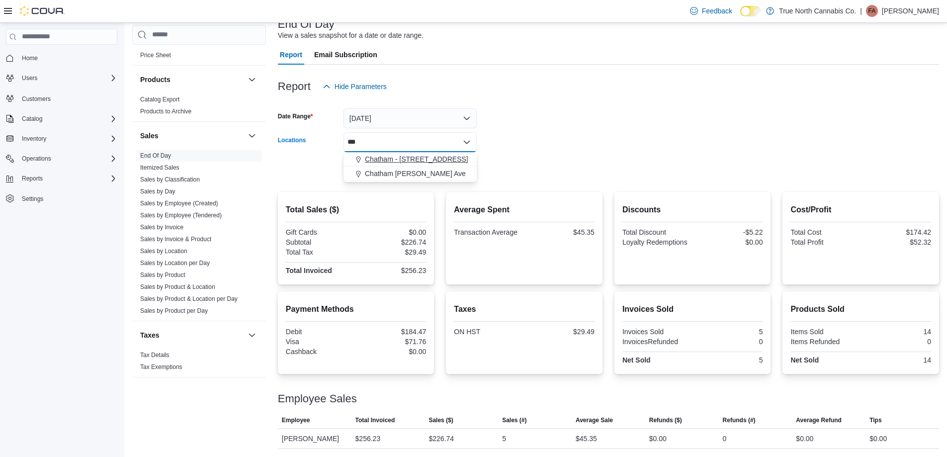
type input "***"
click at [423, 158] on span "Chatham - 85 King St W" at bounding box center [416, 159] width 103 height 10
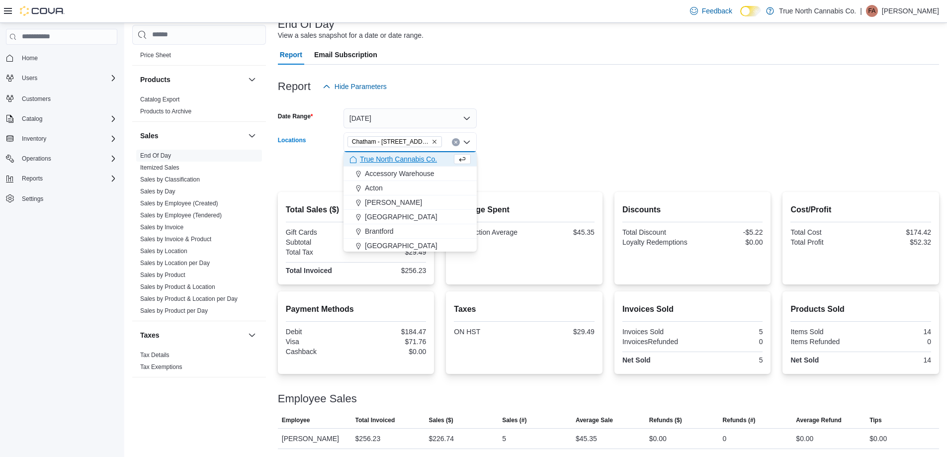
drag, startPoint x: 513, startPoint y: 158, endPoint x: 473, endPoint y: 170, distance: 42.7
click at [512, 158] on div at bounding box center [608, 156] width 661 height 8
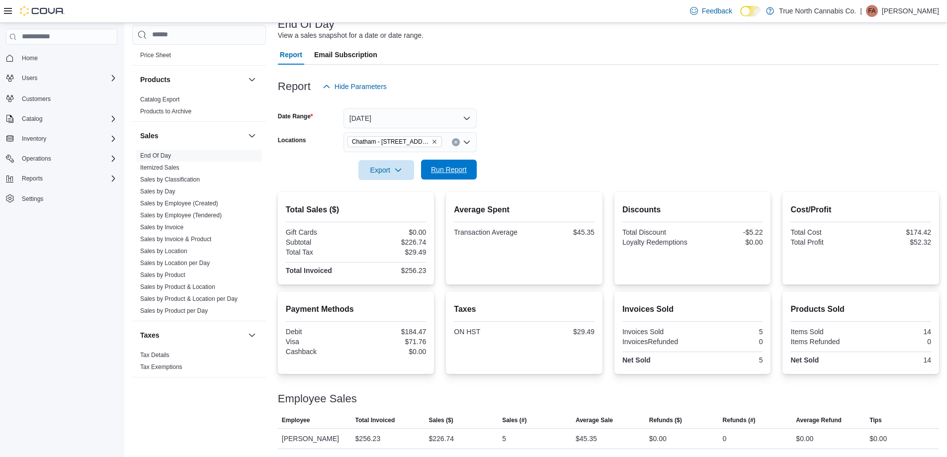
drag, startPoint x: 469, startPoint y: 170, endPoint x: 545, endPoint y: 159, distance: 77.4
click at [470, 170] on span "Run Report" at bounding box center [449, 170] width 44 height 20
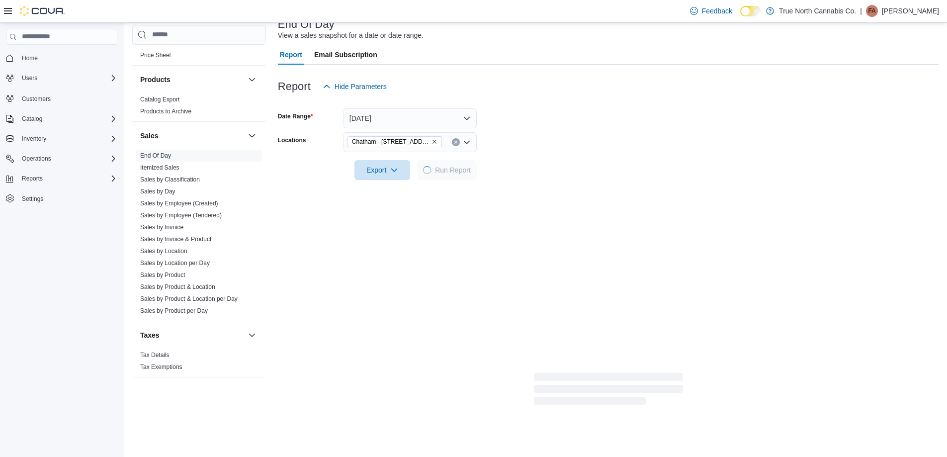
click at [547, 157] on div at bounding box center [608, 156] width 661 height 8
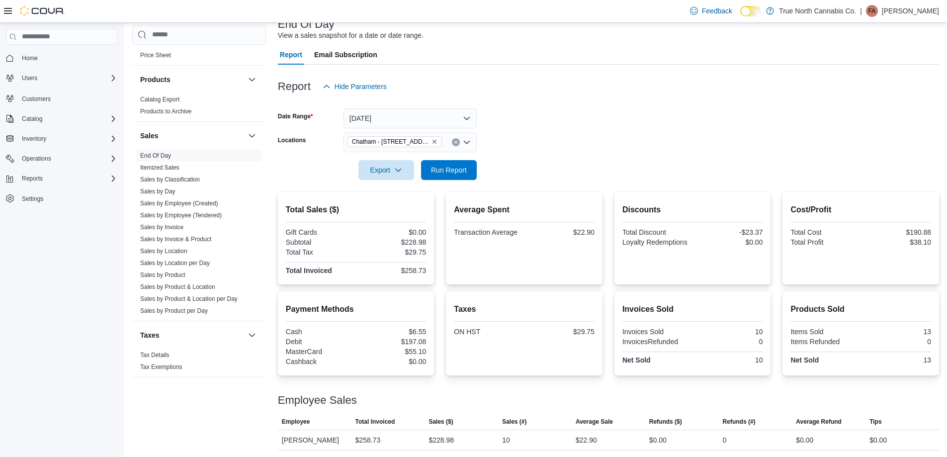
click at [547, 143] on form "Date Range Today Locations Chatham - 85 King St W Export Run Report" at bounding box center [608, 137] width 661 height 83
click at [179, 229] on link "Sales by Invoice" at bounding box center [161, 227] width 43 height 7
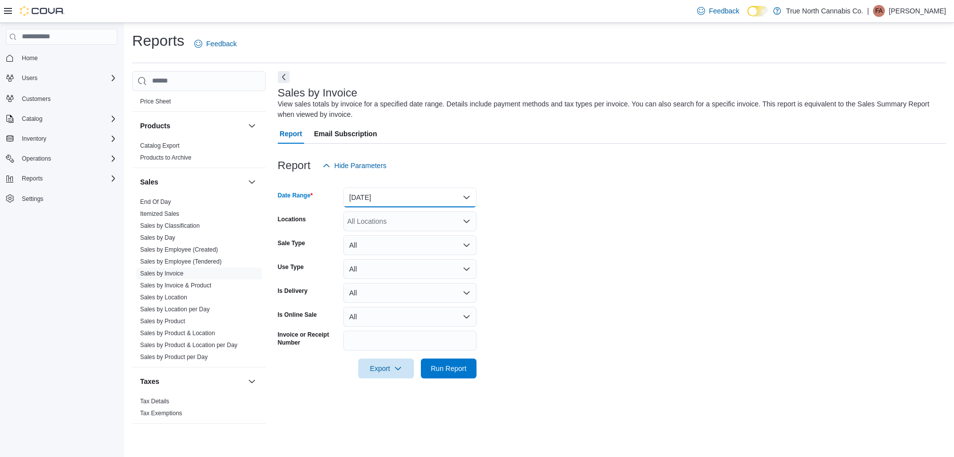
click at [433, 193] on button "Yesterday" at bounding box center [409, 197] width 133 height 20
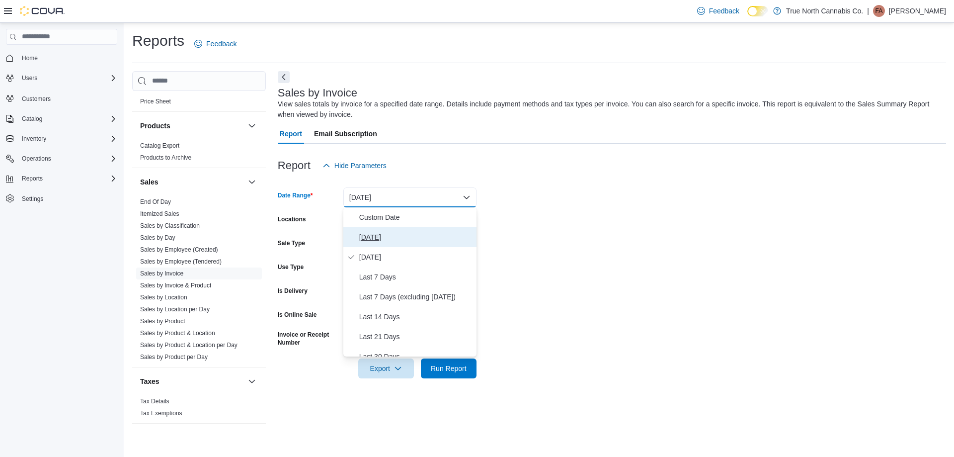
click at [390, 235] on span "Today" at bounding box center [415, 237] width 113 height 12
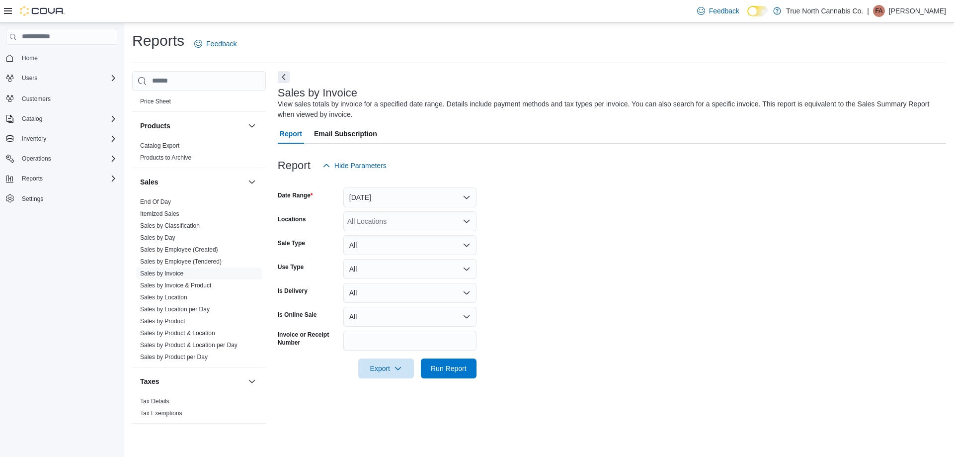
click at [405, 212] on div "All Locations" at bounding box center [409, 221] width 133 height 20
type input "***"
click at [401, 235] on span "Chatham - 85 King St W" at bounding box center [416, 238] width 103 height 10
drag, startPoint x: 535, startPoint y: 234, endPoint x: 529, endPoint y: 243, distance: 11.4
click at [529, 243] on form "Date Range Today Locations Chatham - 85 King St W Sale Type All Use Type All Is…" at bounding box center [612, 276] width 668 height 203
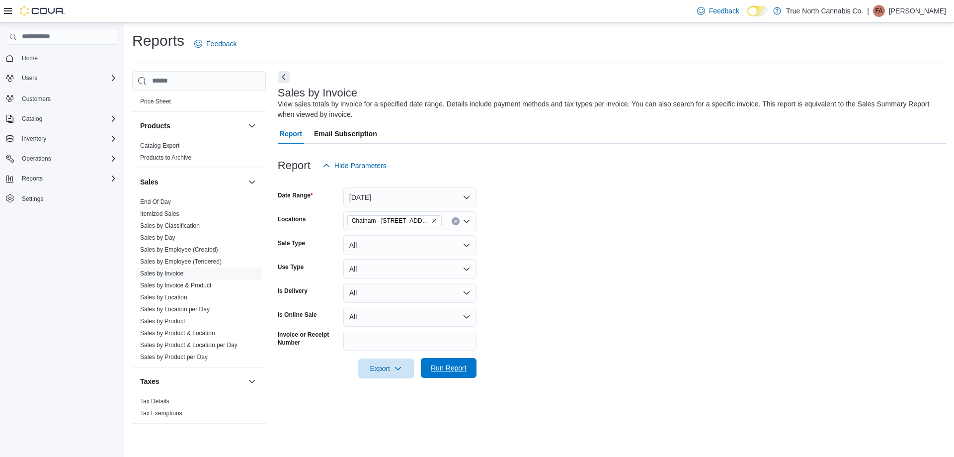
click at [448, 372] on span "Run Report" at bounding box center [449, 368] width 36 height 10
click at [539, 303] on form "Date Range Today Locations Chatham - 85 King St W Sale Type All Use Type All Is…" at bounding box center [608, 276] width 661 height 203
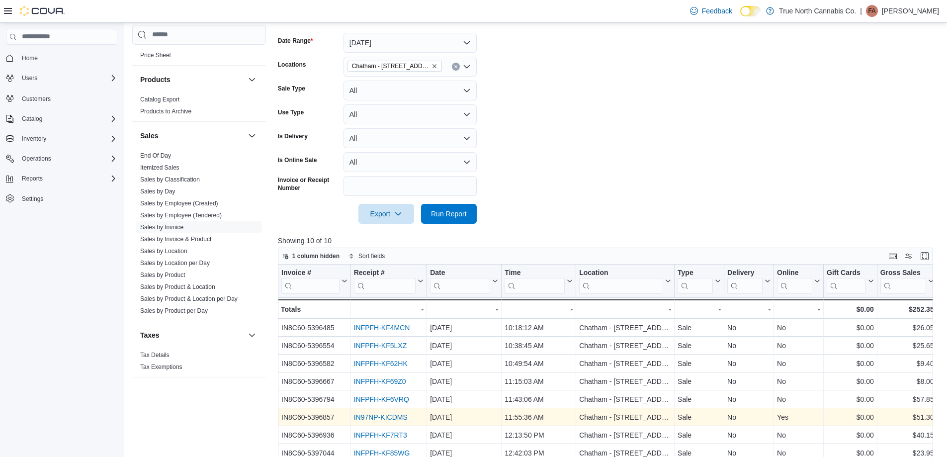
scroll to position [319, 0]
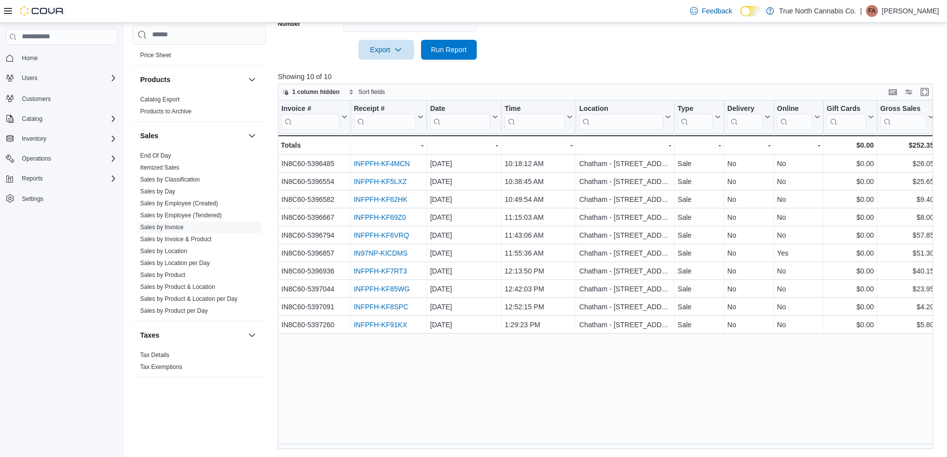
click at [450, 373] on div "Invoice # Click to view column header actions Receipt # Click to view column he…" at bounding box center [609, 274] width 662 height 348
click at [151, 156] on link "End Of Day" at bounding box center [155, 155] width 31 height 7
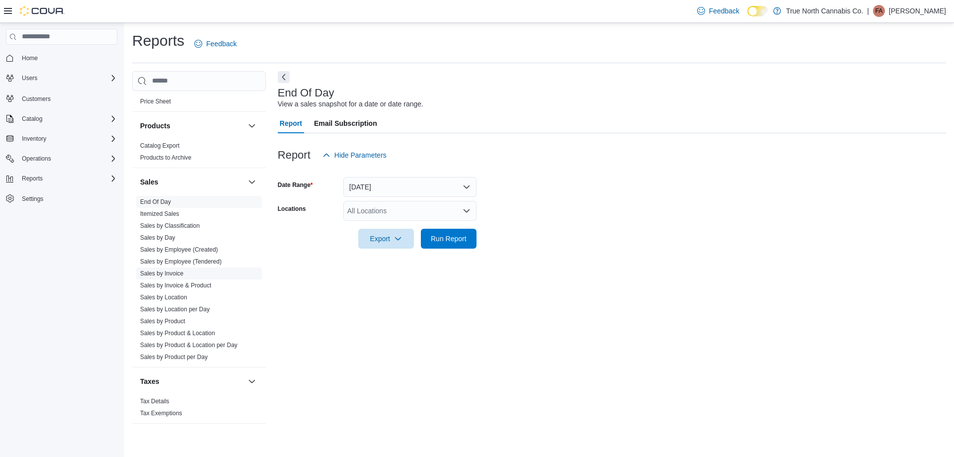
click at [185, 270] on span "Sales by Invoice" at bounding box center [199, 273] width 126 height 12
click at [171, 273] on link "Sales by Invoice" at bounding box center [161, 273] width 43 height 7
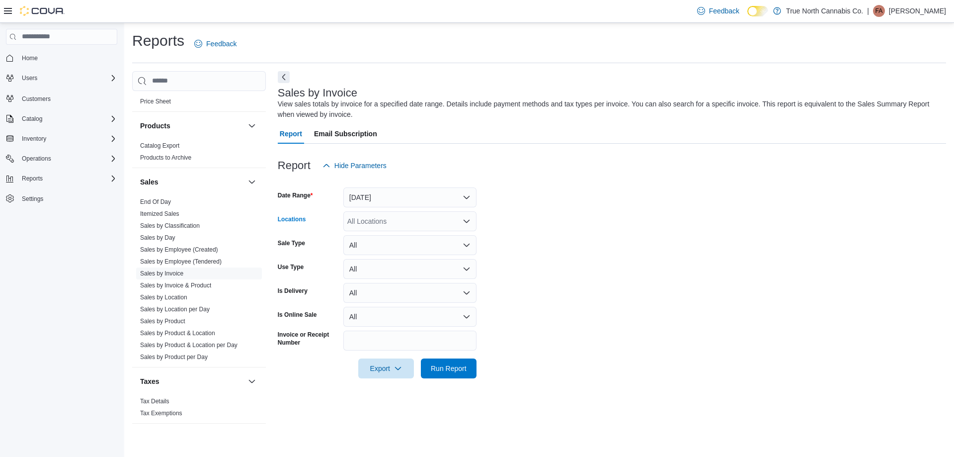
click at [379, 221] on div "All Locations" at bounding box center [409, 221] width 133 height 20
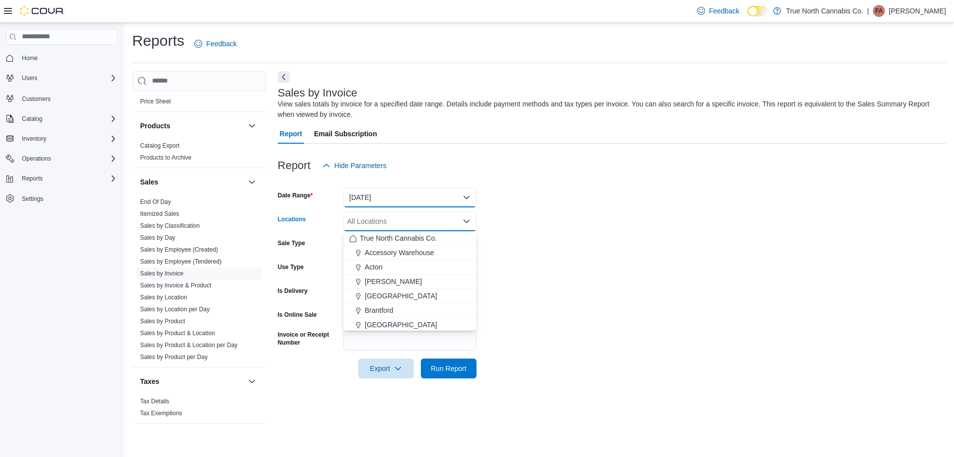
click at [391, 192] on button "Yesterday" at bounding box center [409, 197] width 133 height 20
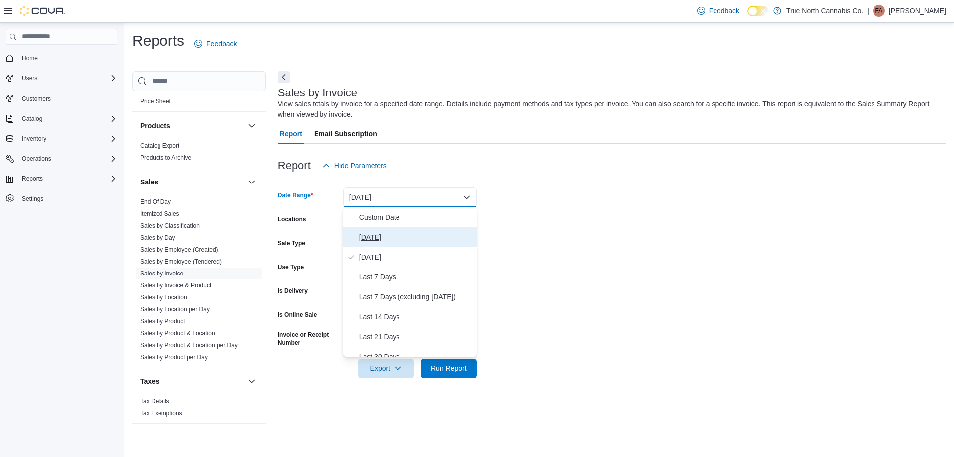
click at [380, 233] on span "Today" at bounding box center [415, 237] width 113 height 12
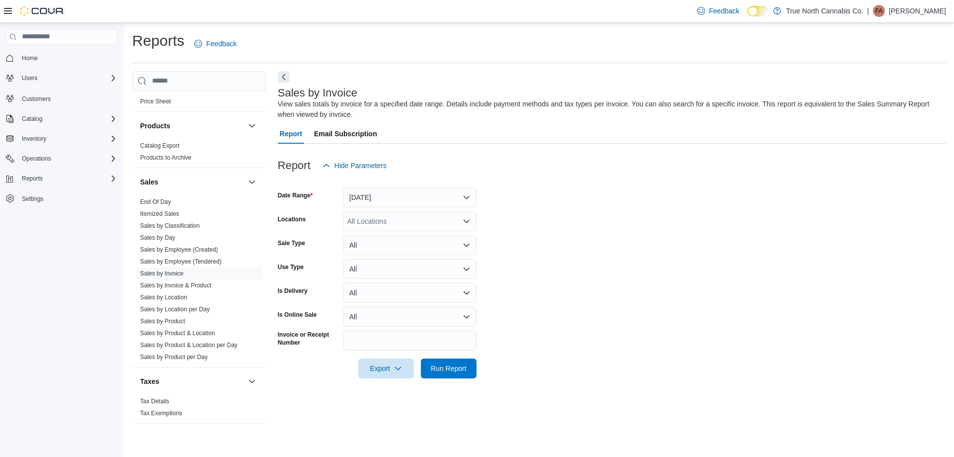
click at [383, 221] on div "All Locations" at bounding box center [409, 221] width 133 height 20
type input "***"
click at [379, 239] on span "Chatham - 85 King St W" at bounding box center [416, 238] width 103 height 10
click at [457, 369] on span "Run Report" at bounding box center [449, 368] width 36 height 10
click at [540, 277] on form "Date Range Today Locations Chatham - 85 King St W Sale Type All Use Type All Is…" at bounding box center [608, 276] width 661 height 203
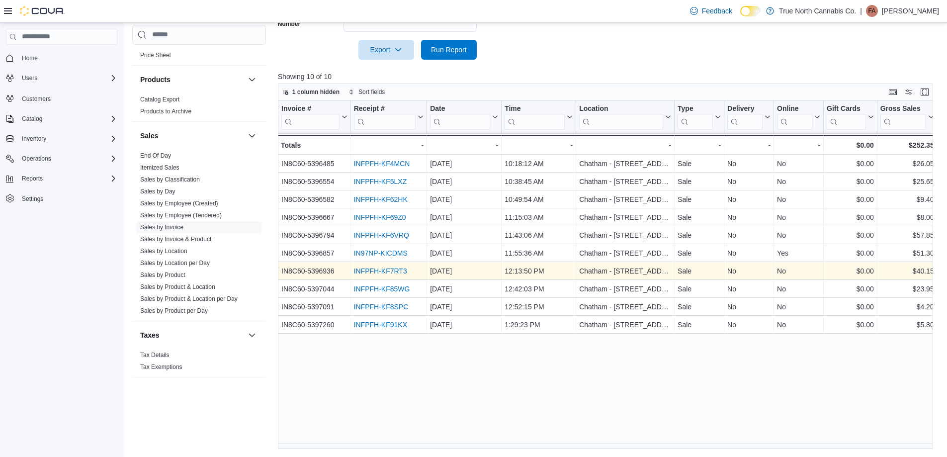
scroll to position [319, 0]
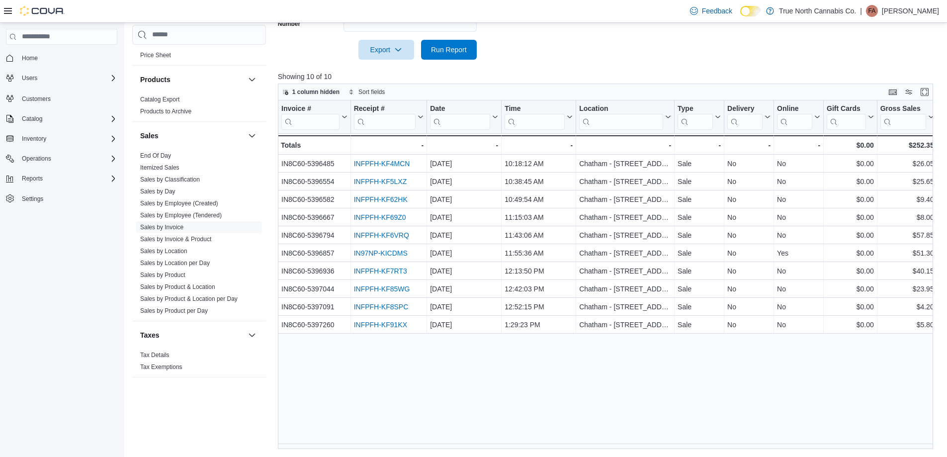
click at [562, 379] on div "Invoice # Click to view column header actions Receipt # Click to view column he…" at bounding box center [609, 274] width 662 height 348
click at [537, 386] on div "Invoice # Click to view column header actions Receipt # Click to view column he…" at bounding box center [609, 274] width 662 height 348
click at [450, 388] on div "Invoice # Click to view column header actions Receipt # Click to view column he…" at bounding box center [609, 274] width 662 height 348
click at [462, 379] on div "Invoice # Click to view column header actions Receipt # Click to view column he…" at bounding box center [609, 274] width 662 height 348
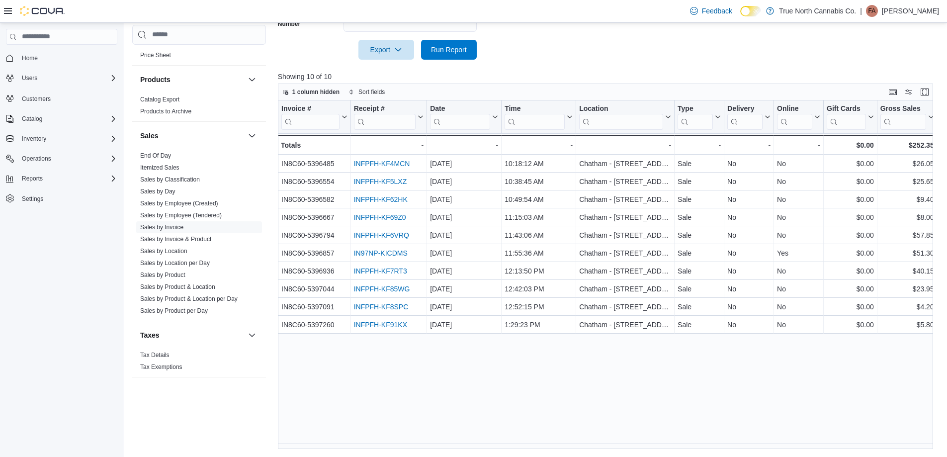
click at [462, 379] on div "Invoice # Click to view column header actions Receipt # Click to view column he…" at bounding box center [609, 274] width 662 height 348
click at [470, 375] on div "Invoice # Click to view column header actions Receipt # Click to view column he…" at bounding box center [609, 274] width 662 height 348
click at [161, 153] on link "End Of Day" at bounding box center [155, 155] width 31 height 7
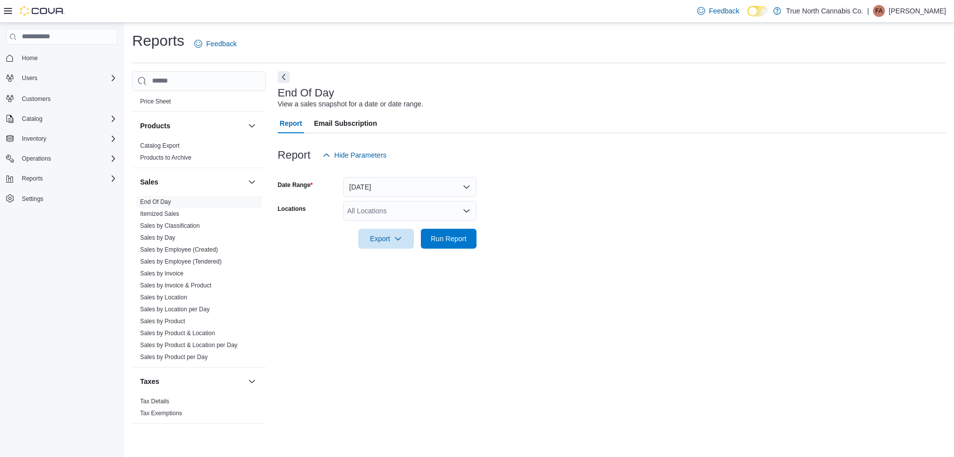
click at [400, 211] on div "All Locations" at bounding box center [409, 211] width 133 height 20
type input "***"
click at [424, 227] on span "Chatham - 85 King St W" at bounding box center [416, 228] width 103 height 10
drag, startPoint x: 527, startPoint y: 227, endPoint x: 477, endPoint y: 240, distance: 51.8
click at [526, 227] on div at bounding box center [612, 225] width 668 height 8
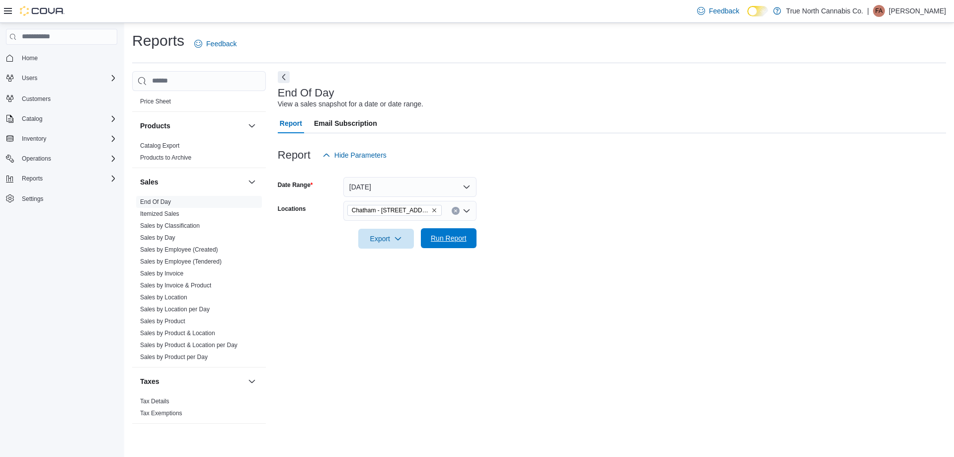
click at [465, 240] on span "Run Report" at bounding box center [449, 238] width 36 height 10
click at [552, 193] on form "Date Range Today Locations Chatham - 85 King St W Export Run Report" at bounding box center [608, 206] width 661 height 83
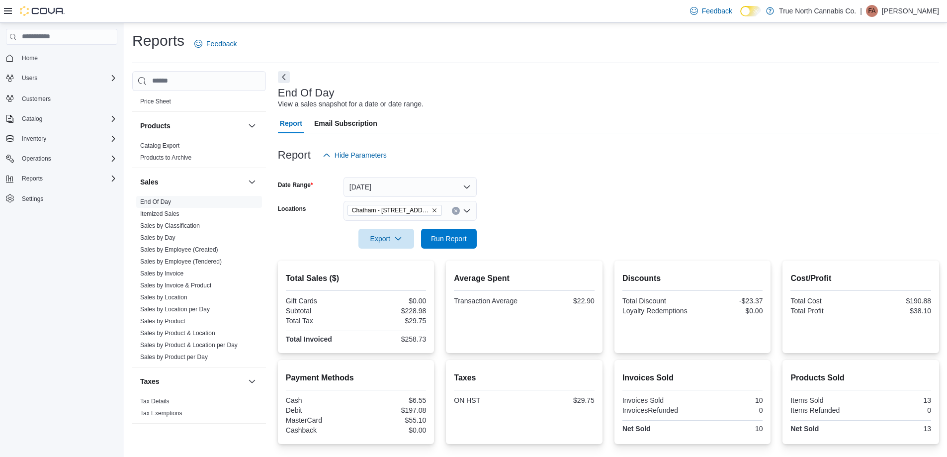
click at [552, 193] on form "Date Range Today Locations Chatham - 85 King St W Export Run Report" at bounding box center [608, 206] width 661 height 83
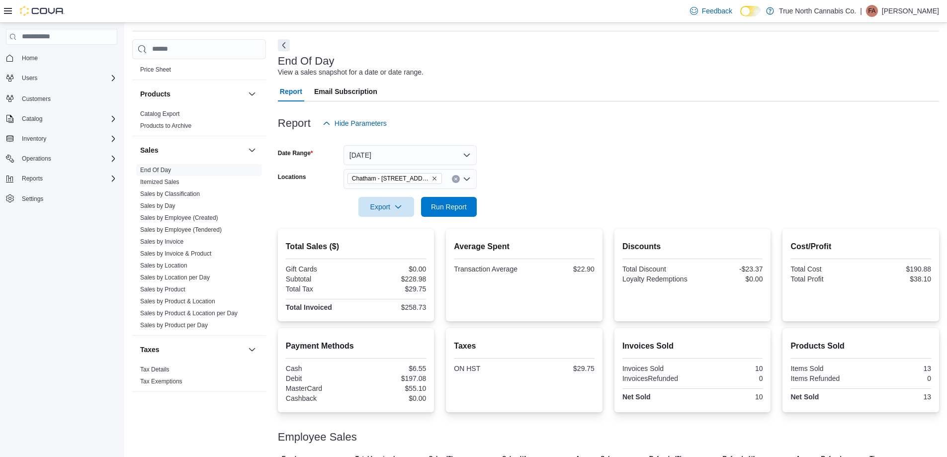
scroll to position [70, 0]
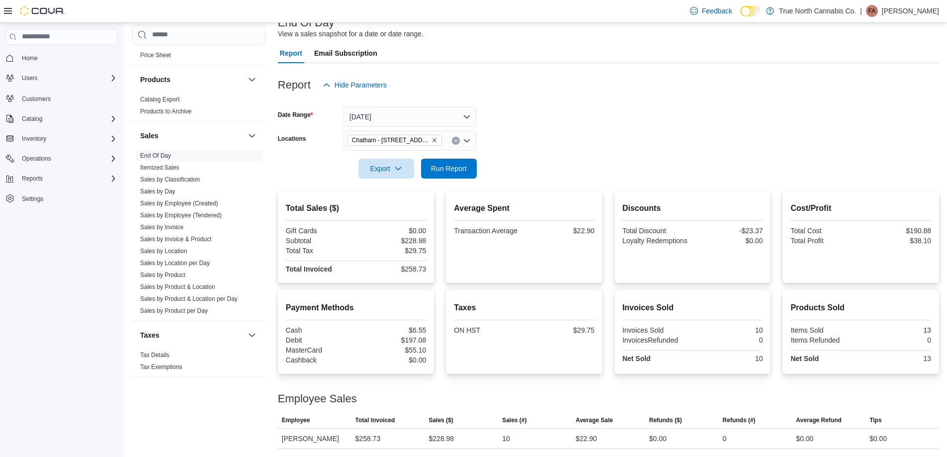
click at [541, 129] on form "Date Range Today Locations Chatham - 85 King St W Export Run Report" at bounding box center [608, 136] width 661 height 83
click at [557, 129] on form "Date Range Today Locations Chatham - 85 King St W Export Run Report" at bounding box center [608, 136] width 661 height 83
click at [557, 128] on form "Date Range Today Locations Chatham - 85 King St W Export Run Report" at bounding box center [608, 136] width 661 height 83
click at [558, 124] on form "Date Range Today Locations Chatham - 85 King St W Export Run Report" at bounding box center [608, 136] width 661 height 83
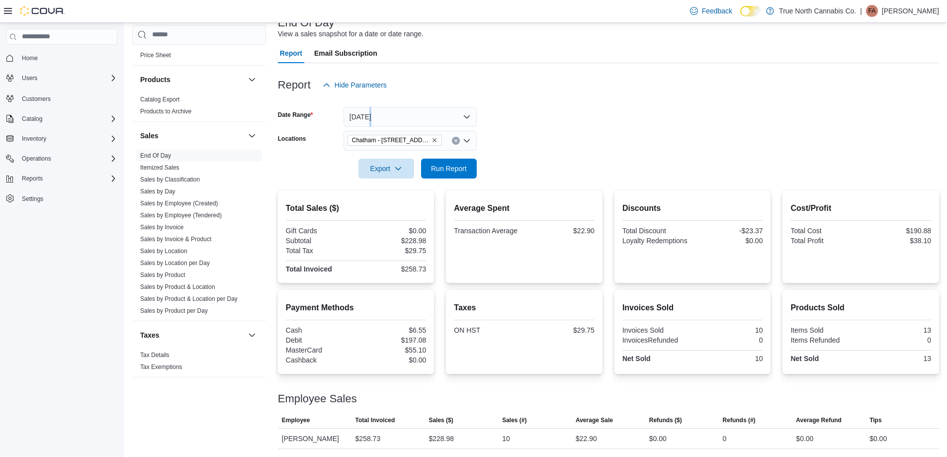
click at [558, 124] on form "Date Range Today Locations Chatham - 85 King St W Export Run Report" at bounding box center [608, 136] width 661 height 83
click at [522, 140] on form "Date Range Today Locations Chatham - 85 King St W Export Run Report" at bounding box center [608, 136] width 661 height 83
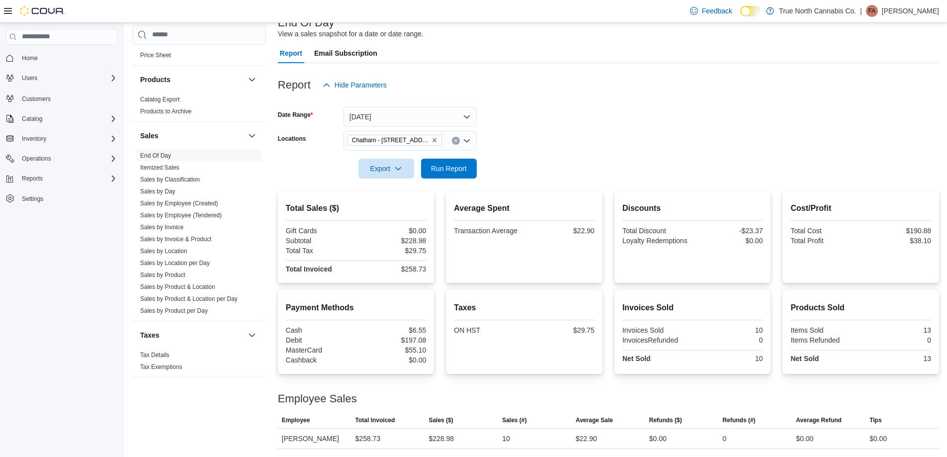
click at [546, 131] on form "Date Range Today Locations Chatham - 85 King St W Export Run Report" at bounding box center [608, 136] width 661 height 83
click at [543, 133] on form "Date Range Today Locations Chatham - 85 King St W Export Run Report" at bounding box center [608, 136] width 661 height 83
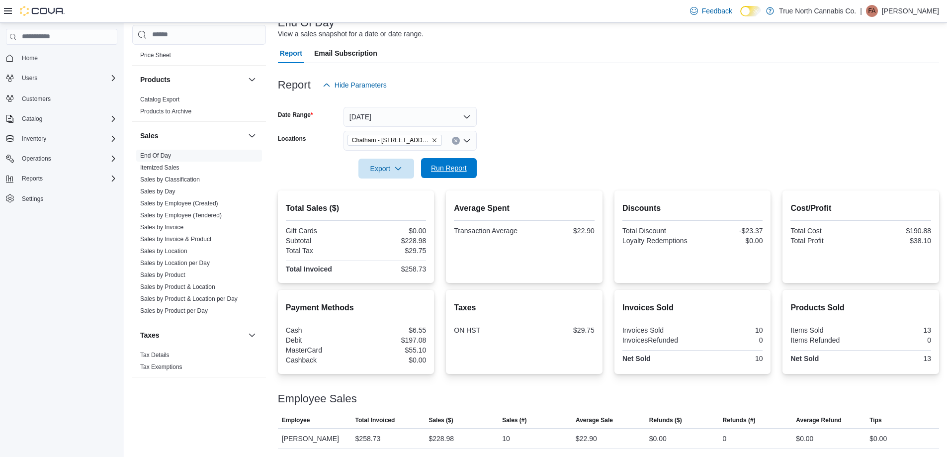
click at [468, 170] on span "Run Report" at bounding box center [449, 168] width 44 height 20
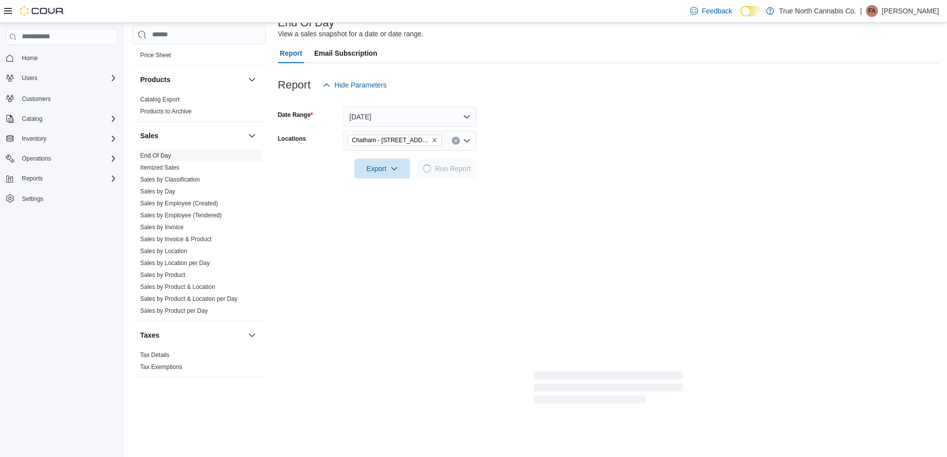
click at [533, 132] on form "Date Range Today Locations Chatham - 85 King St W Export Run Report" at bounding box center [608, 136] width 661 height 83
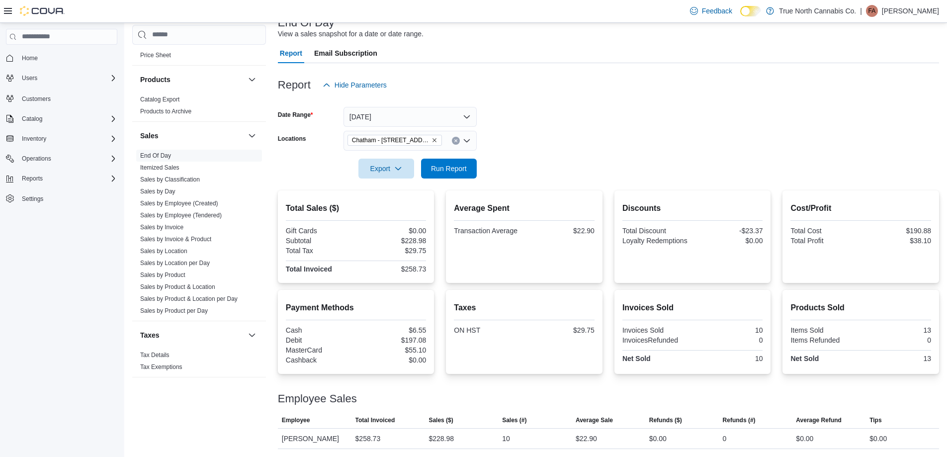
click at [542, 129] on form "Date Range Today Locations Chatham - 85 King St W Export Run Report" at bounding box center [608, 136] width 661 height 83
click at [545, 126] on form "Date Range Today Locations Chatham - 85 King St W Export Run Report" at bounding box center [608, 136] width 661 height 83
click at [522, 161] on form "Date Range Today Locations Chatham - 85 King St W Export Run Report" at bounding box center [608, 136] width 661 height 83
click at [519, 122] on form "Date Range Today Locations Chatham - 85 King St W Export Run Report" at bounding box center [608, 136] width 661 height 83
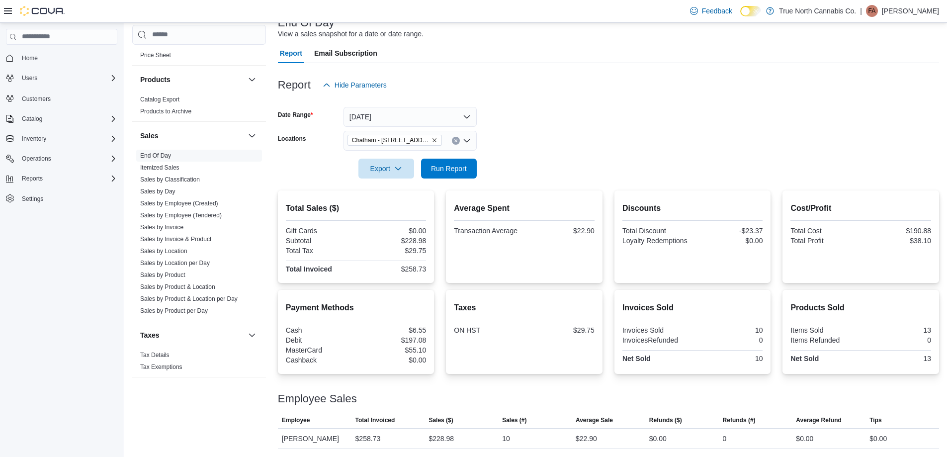
click at [587, 124] on form "Date Range Today Locations Chatham - 85 King St W Export Run Report" at bounding box center [608, 136] width 661 height 83
click at [573, 132] on form "Date Range Today Locations Chatham - 85 King St W Export Run Report" at bounding box center [608, 136] width 661 height 83
click at [528, 149] on form "Date Range Today Locations Chatham - 85 King St W Export Run Report" at bounding box center [608, 136] width 661 height 83
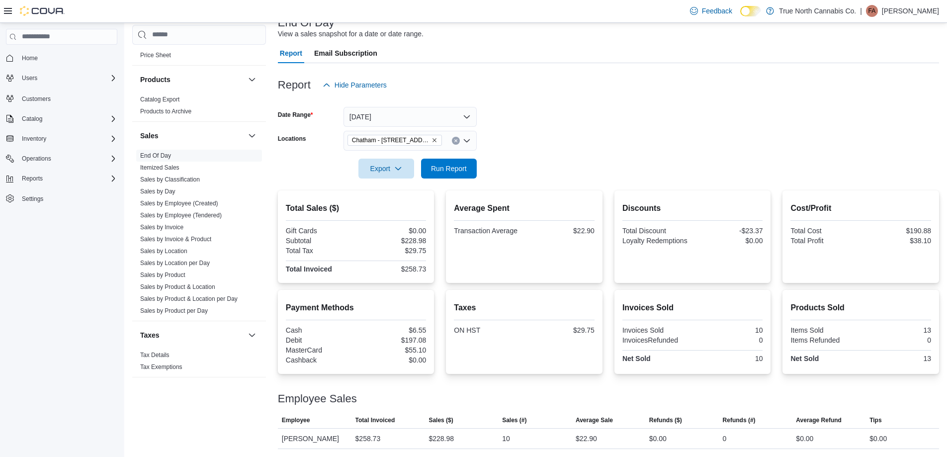
click at [528, 141] on form "Date Range Today Locations Chatham - 85 King St W Export Run Report" at bounding box center [608, 136] width 661 height 83
click at [467, 167] on span "Run Report" at bounding box center [449, 168] width 44 height 20
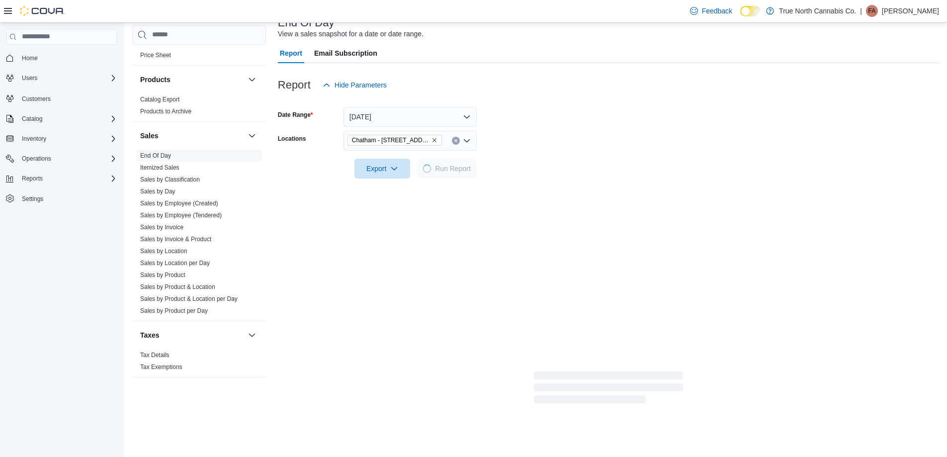
click at [516, 137] on form "Date Range Today Locations Chatham - 85 King St W Export Run Report" at bounding box center [608, 136] width 661 height 83
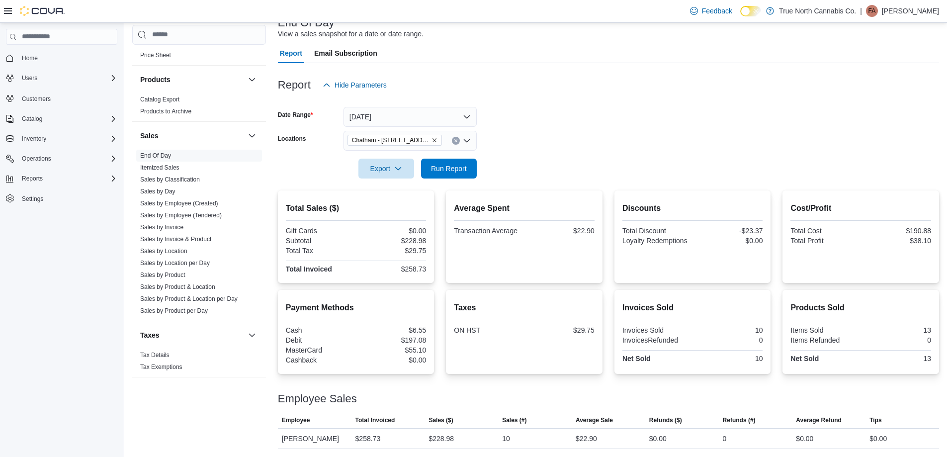
click at [527, 124] on form "Date Range Today Locations Chatham - 85 King St W Export Run Report" at bounding box center [608, 136] width 661 height 83
click at [542, 133] on form "Date Range Today Locations Chatham - 85 King St W Export Run Report" at bounding box center [608, 136] width 661 height 83
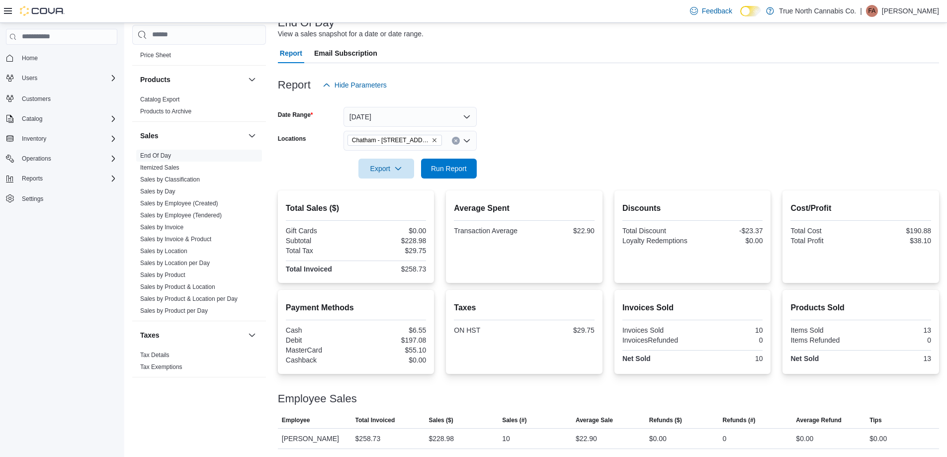
click at [542, 133] on form "Date Range Today Locations Chatham - 85 King St W Export Run Report" at bounding box center [608, 136] width 661 height 83
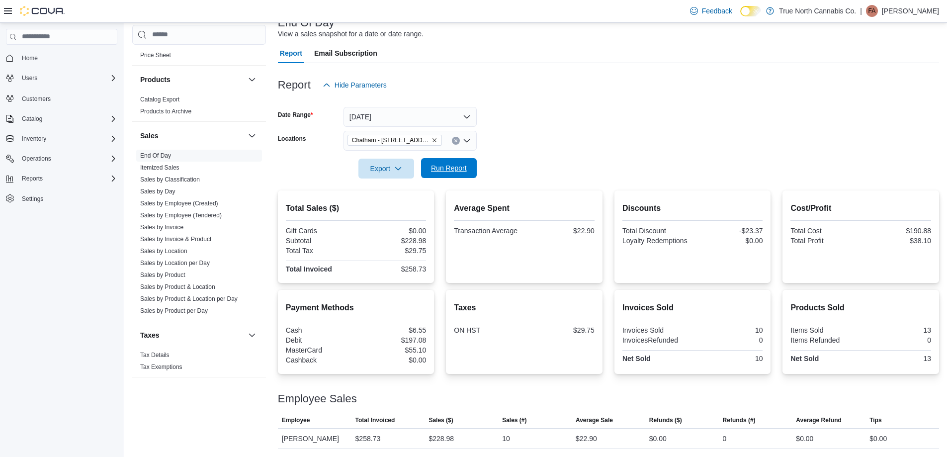
drag, startPoint x: 456, startPoint y: 164, endPoint x: 545, endPoint y: 138, distance: 93.4
click at [457, 164] on span "Run Report" at bounding box center [449, 168] width 36 height 10
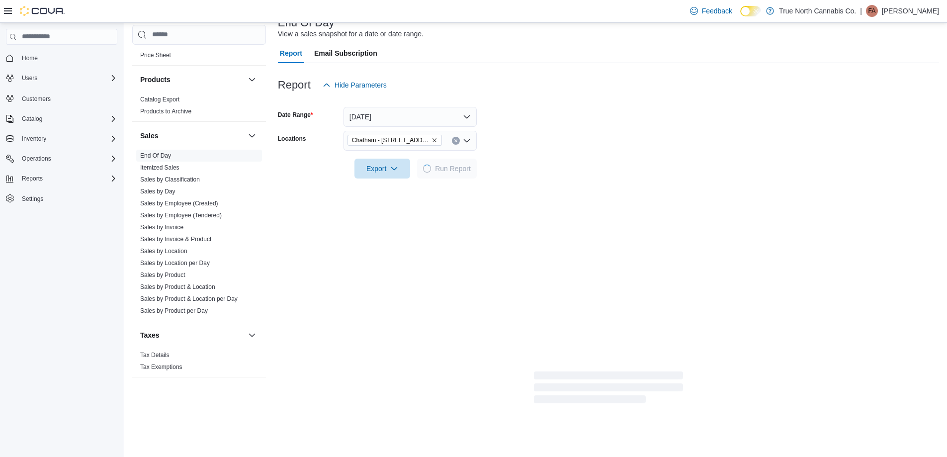
click at [545, 138] on form "Date Range Today Locations Chatham - 85 King St W Export Run Report" at bounding box center [608, 136] width 661 height 83
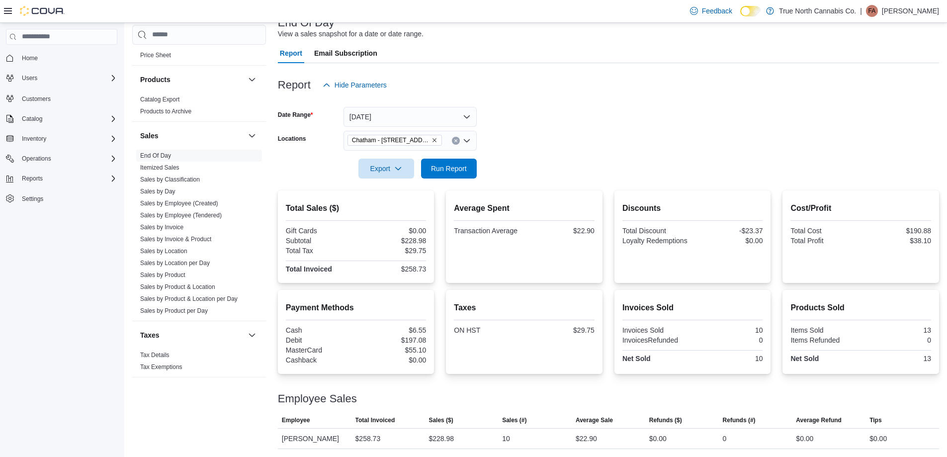
click at [536, 170] on form "Date Range Today Locations Chatham - 85 King St W Export Run Report" at bounding box center [608, 136] width 661 height 83
click at [568, 141] on form "Date Range Today Locations Chatham - 85 King St W Export Run Report" at bounding box center [608, 136] width 661 height 83
click at [519, 156] on div at bounding box center [608, 155] width 661 height 8
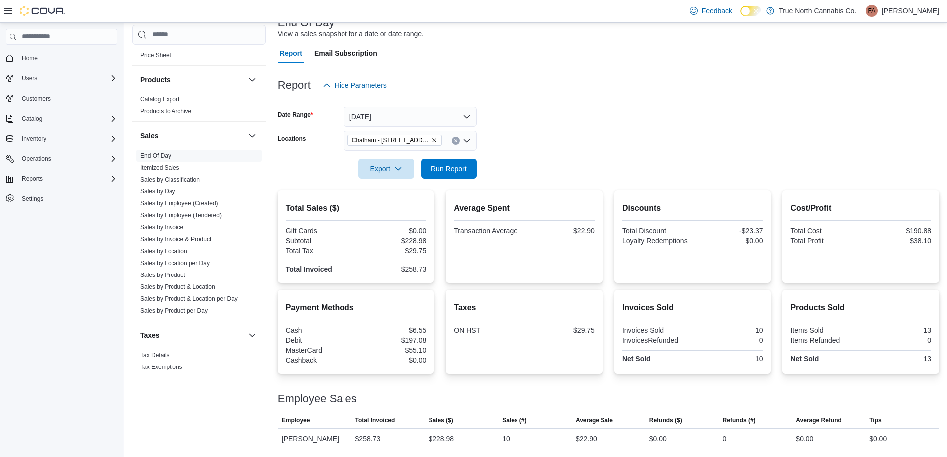
click at [519, 156] on div at bounding box center [608, 155] width 661 height 8
click at [540, 142] on form "Date Range Today Locations Chatham - 85 King St W Export Run Report" at bounding box center [608, 136] width 661 height 83
click at [571, 134] on form "Date Range Today Locations Chatham - 85 King St W Export Run Report" at bounding box center [608, 136] width 661 height 83
click at [586, 125] on form "Date Range Today Locations Chatham - 85 King St W Export Run Report" at bounding box center [608, 136] width 661 height 83
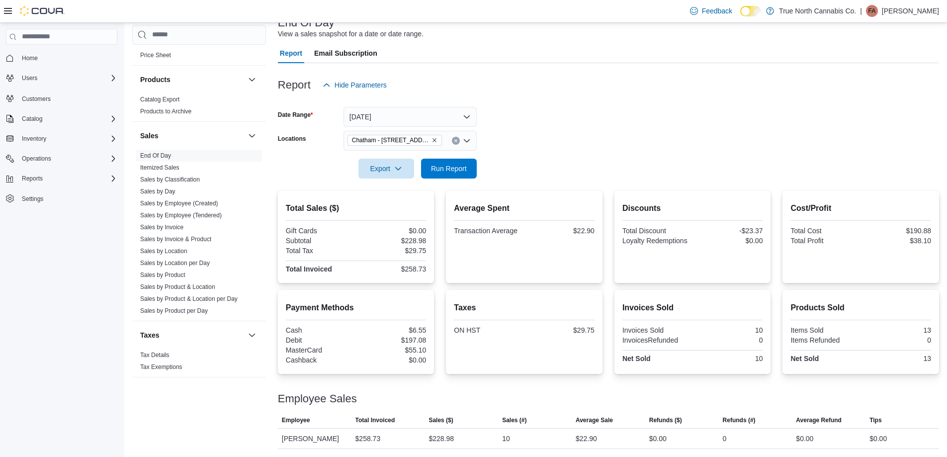
click at [586, 125] on form "Date Range Today Locations Chatham - 85 King St W Export Run Report" at bounding box center [608, 136] width 661 height 83
click at [544, 157] on div at bounding box center [608, 155] width 661 height 8
click at [551, 139] on form "Date Range Today Locations Chatham - 85 King St W Export Run Report" at bounding box center [608, 136] width 661 height 83
click at [451, 173] on span "Run Report" at bounding box center [449, 168] width 44 height 20
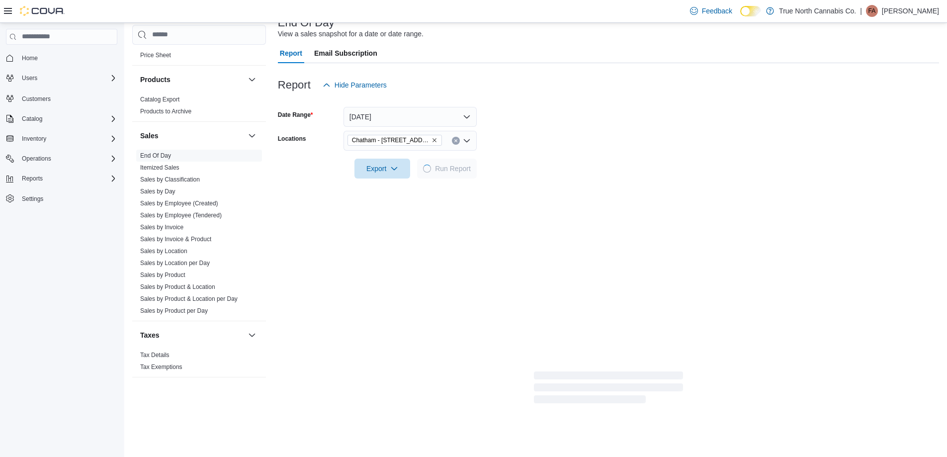
click at [595, 130] on form "Date Range Today Locations Chatham - 85 King St W Export Run Report" at bounding box center [608, 136] width 661 height 83
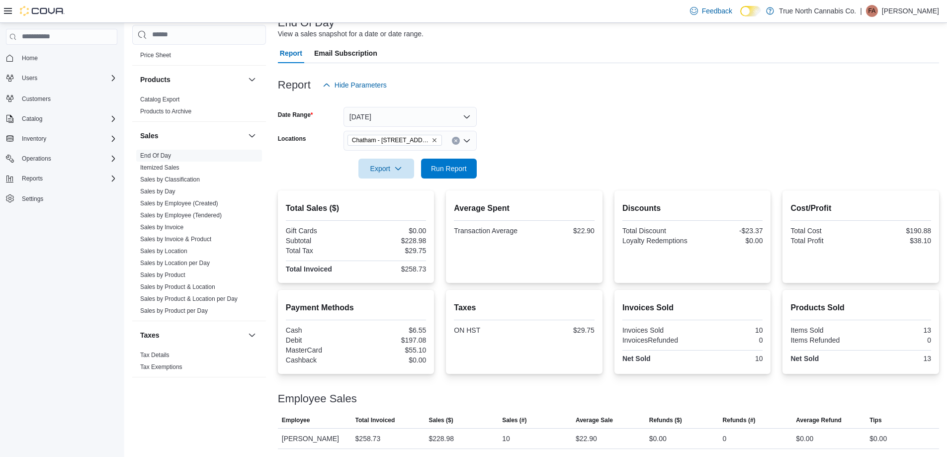
click at [547, 132] on form "Date Range Today Locations Chatham - 85 King St W Export Run Report" at bounding box center [608, 136] width 661 height 83
click at [545, 131] on form "Date Range Today Locations Chatham - 85 King St W Export Run Report" at bounding box center [608, 136] width 661 height 83
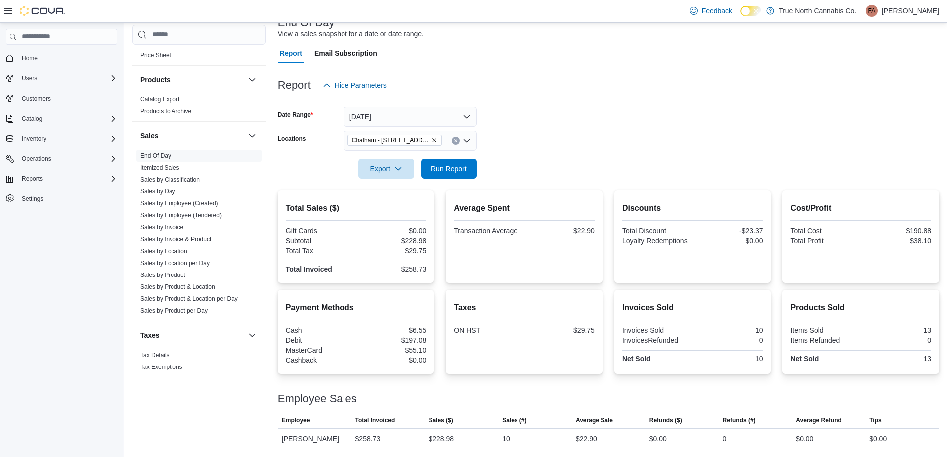
click at [545, 131] on form "Date Range Today Locations Chatham - 85 King St W Export Run Report" at bounding box center [608, 136] width 661 height 83
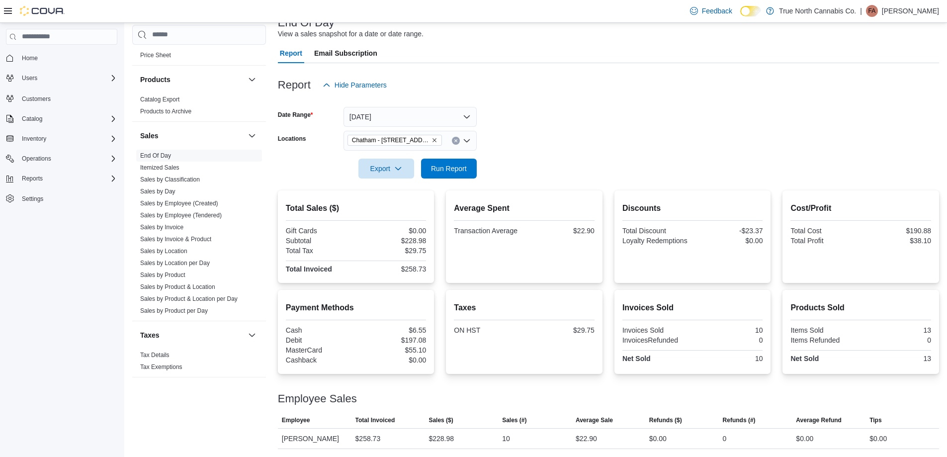
click at [566, 120] on form "Date Range Today Locations Chatham - 85 King St W Export Run Report" at bounding box center [608, 136] width 661 height 83
click at [540, 139] on form "Date Range Today Locations Chatham - 85 King St W Export Run Report" at bounding box center [608, 136] width 661 height 83
click at [470, 168] on span "Run Report" at bounding box center [449, 168] width 44 height 20
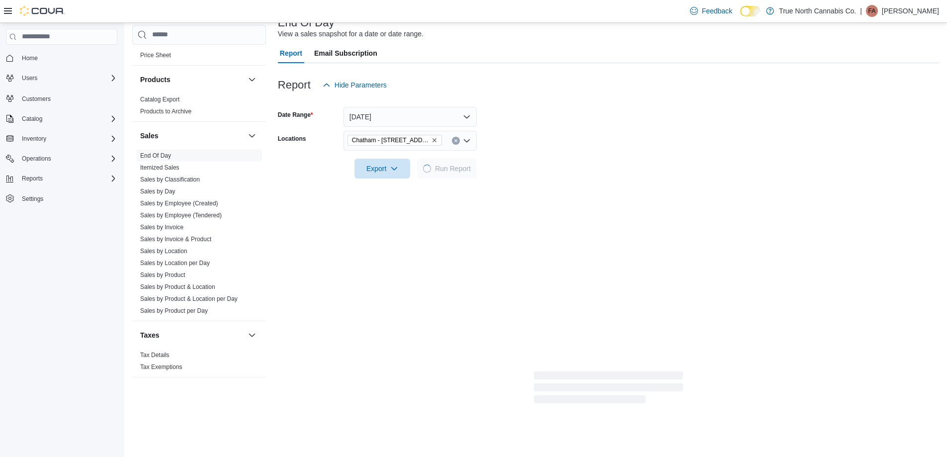
click at [577, 145] on form "Date Range Today Locations Chatham - 85 King St W Export Run Report" at bounding box center [608, 136] width 661 height 83
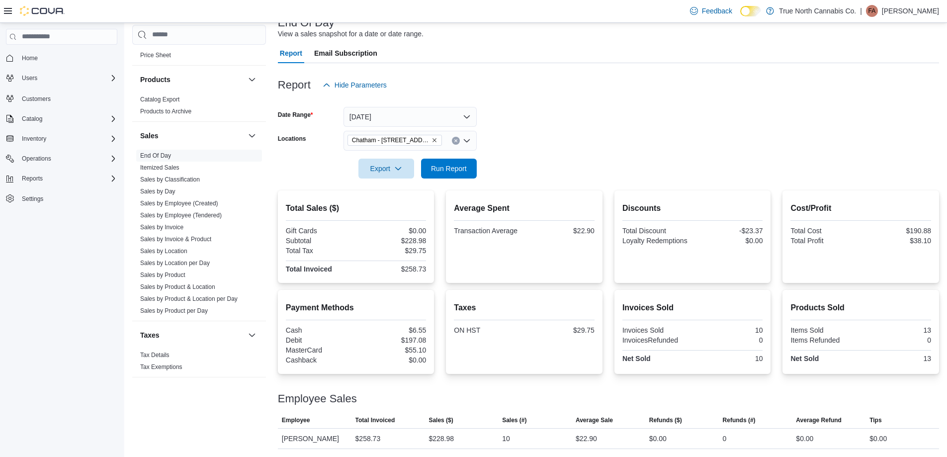
click at [567, 130] on form "Date Range Today Locations Chatham - 85 King St W Export Run Report" at bounding box center [608, 136] width 661 height 83
click at [563, 127] on form "Date Range Today Locations Chatham - 85 King St W Export Run Report" at bounding box center [608, 136] width 661 height 83
click at [456, 141] on icon "Clear input" at bounding box center [455, 140] width 2 height 2
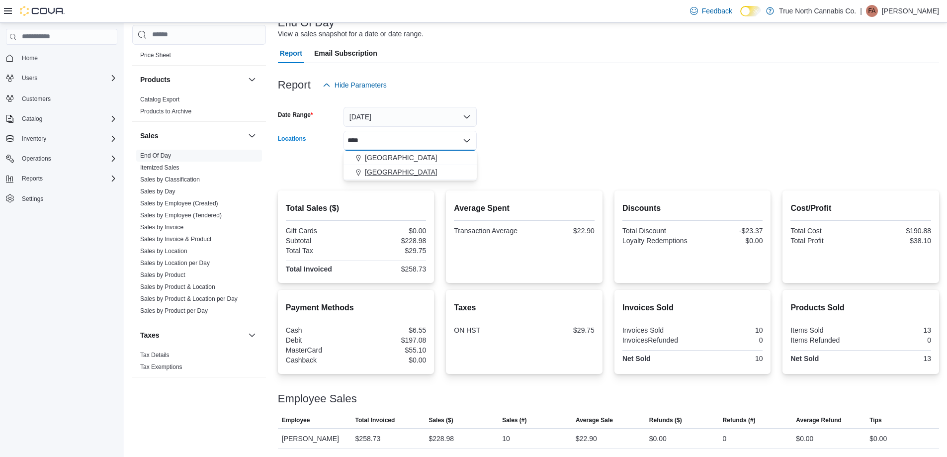
type input "****"
click at [397, 169] on span "Wallaceburg" at bounding box center [401, 172] width 73 height 10
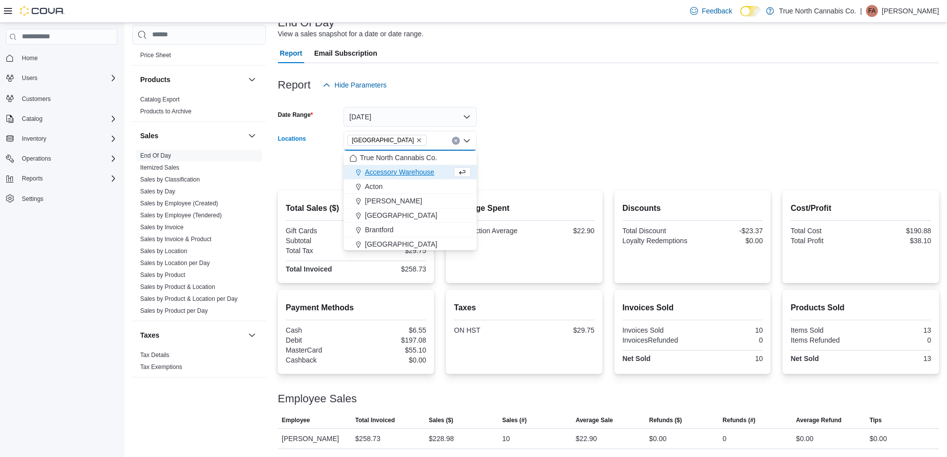
click at [538, 147] on form "Date Range Today Locations Wallaceburg Combo box. Selected. Wallaceburg. Press …" at bounding box center [608, 136] width 661 height 83
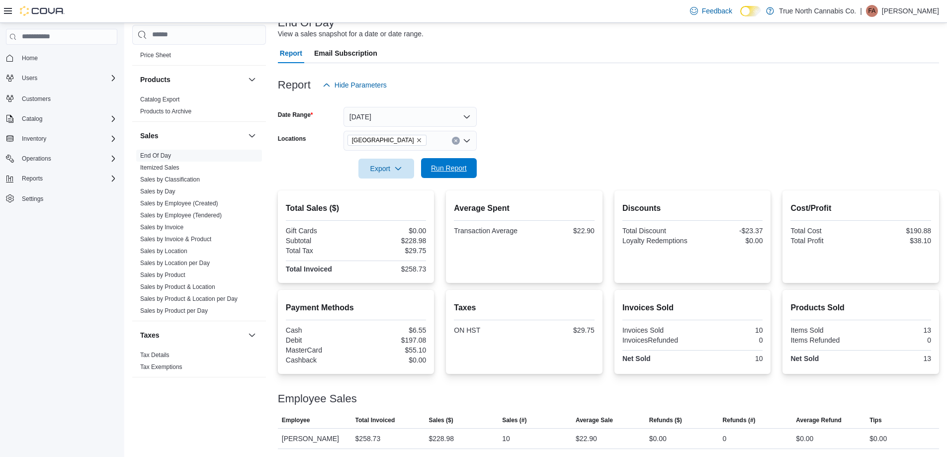
click at [464, 177] on span "Run Report" at bounding box center [449, 168] width 44 height 20
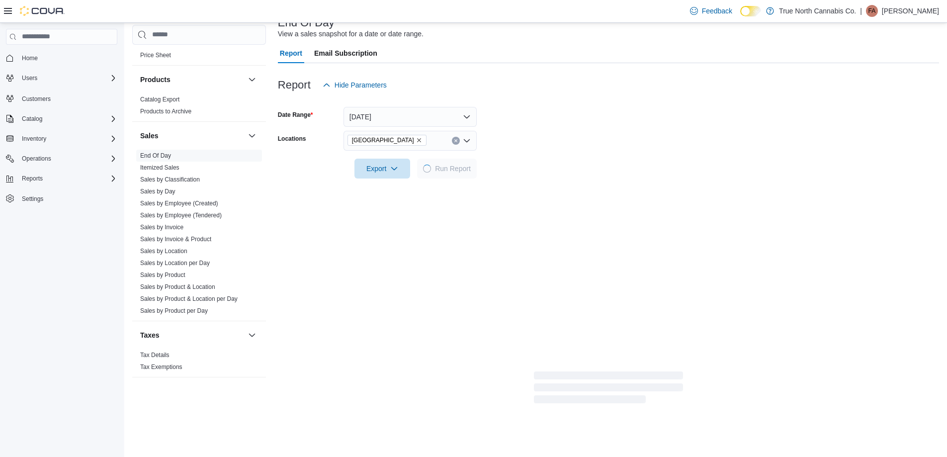
click at [567, 151] on div at bounding box center [608, 155] width 661 height 8
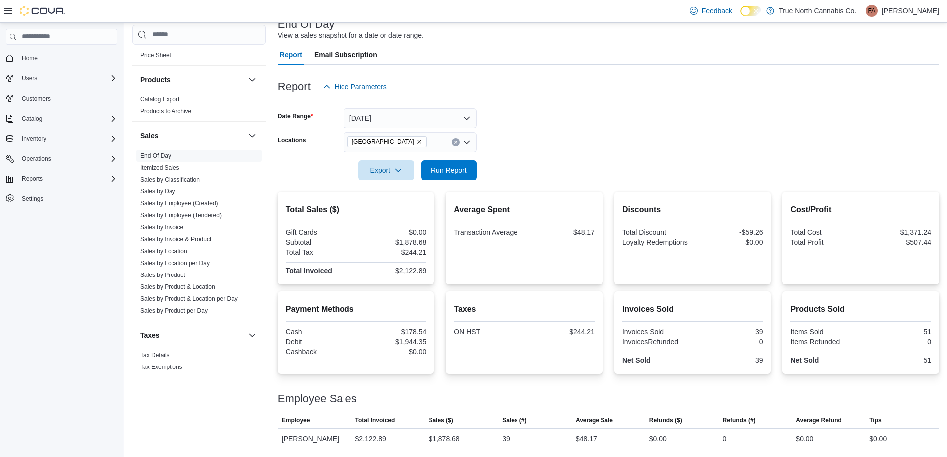
click at [575, 123] on form "Date Range Today Locations Wallaceburg Export Run Report" at bounding box center [608, 137] width 661 height 83
click at [563, 118] on form "Date Range Today Locations Wallaceburg Export Run Report" at bounding box center [608, 137] width 661 height 83
click at [572, 127] on form "Date Range Today Locations Wallaceburg Export Run Report" at bounding box center [608, 137] width 661 height 83
click at [542, 130] on form "Date Range Today Locations Wallaceburg Export Run Report" at bounding box center [608, 137] width 661 height 83
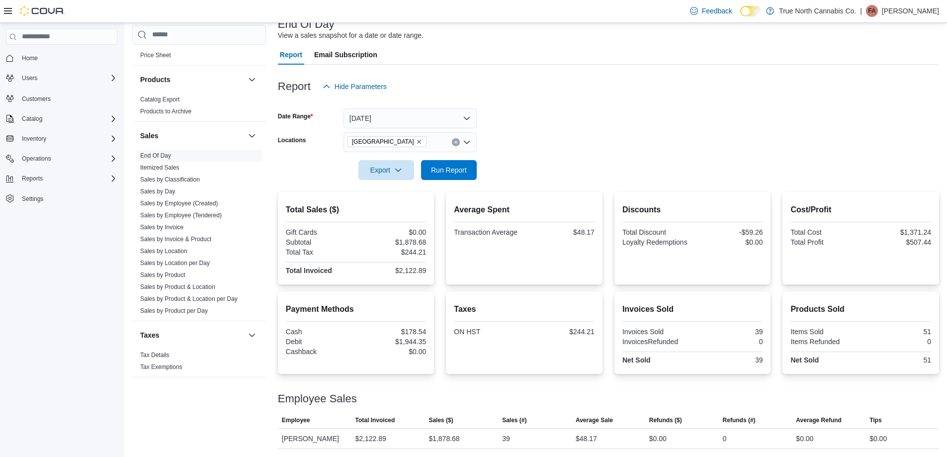
click at [456, 141] on icon "Clear input" at bounding box center [456, 142] width 4 height 4
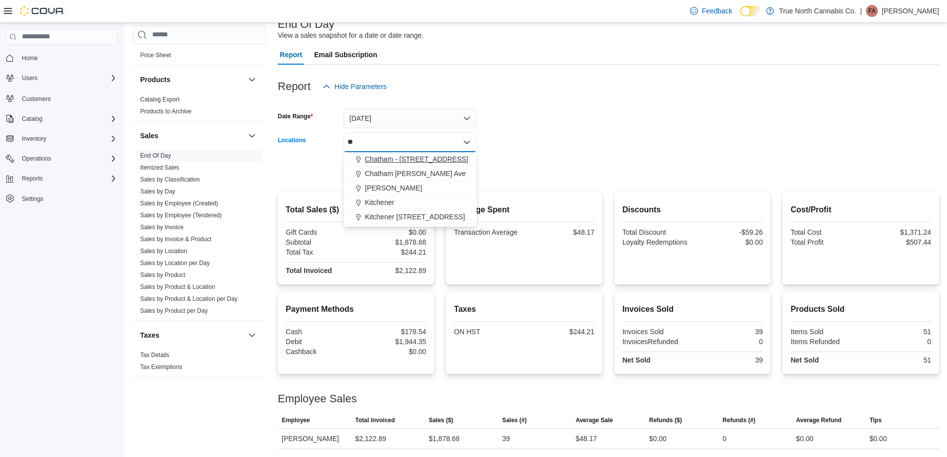
type input "**"
click at [438, 160] on span "Chatham - 85 King St W" at bounding box center [416, 159] width 103 height 10
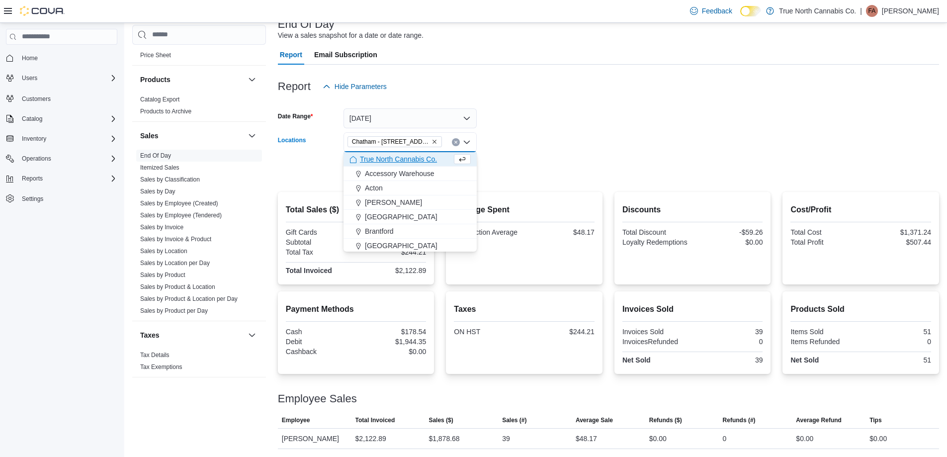
click at [536, 171] on form "Date Range Today Locations Chatham - 85 King St W Combo box. Selected. Chatham …" at bounding box center [608, 137] width 661 height 83
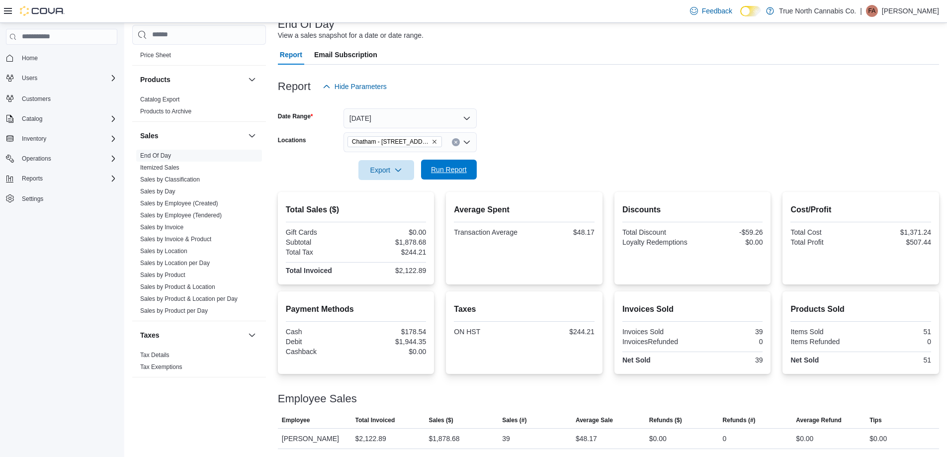
click at [459, 173] on span "Run Report" at bounding box center [449, 169] width 36 height 10
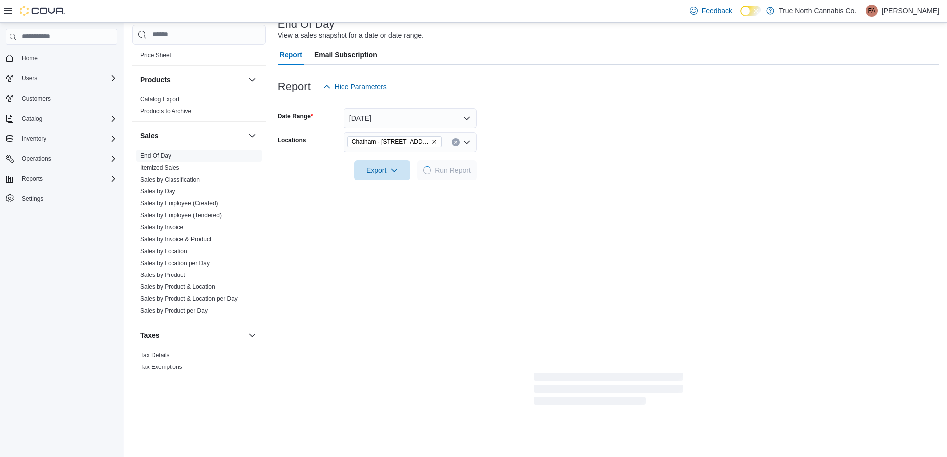
click at [559, 144] on form "Date Range Today Locations Chatham - 85 King St W Export Run Report" at bounding box center [608, 137] width 661 height 83
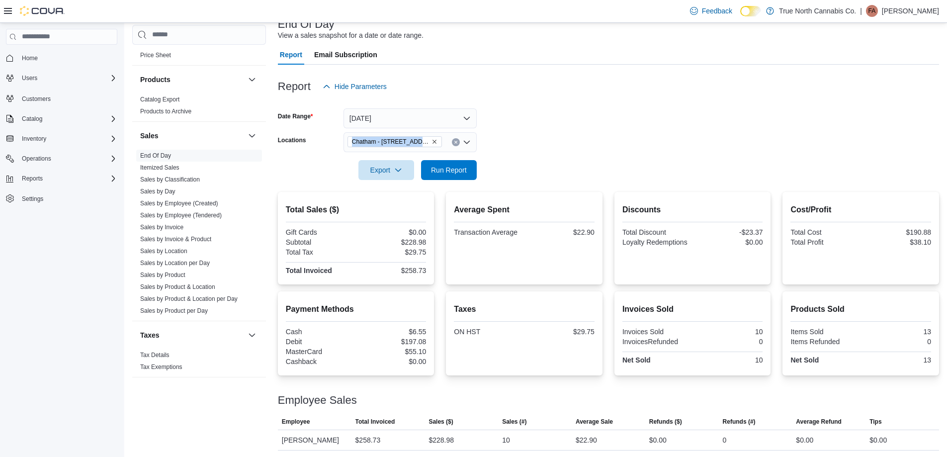
click at [560, 138] on form "Date Range Today Locations Chatham - 85 King St W Export Run Report" at bounding box center [608, 137] width 661 height 83
click at [453, 139] on button "Clear input" at bounding box center [456, 142] width 8 height 8
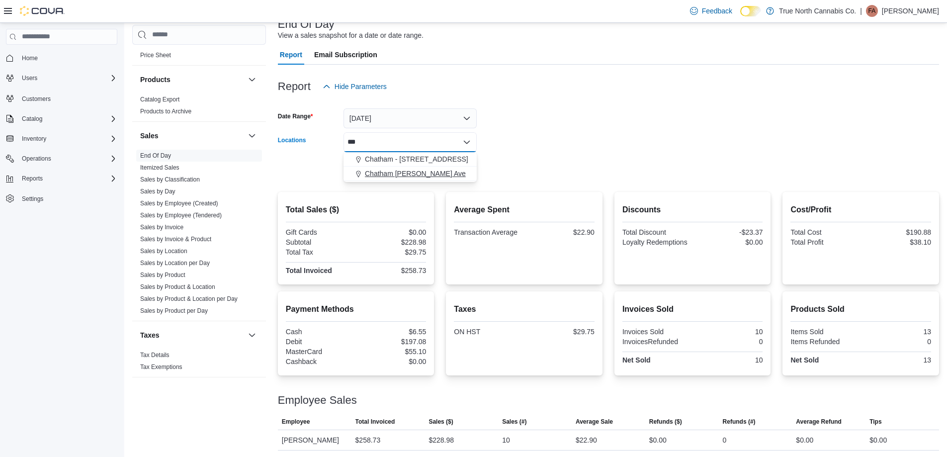
type input "***"
click at [433, 173] on span "Chatham McNaughton Ave" at bounding box center [415, 173] width 101 height 10
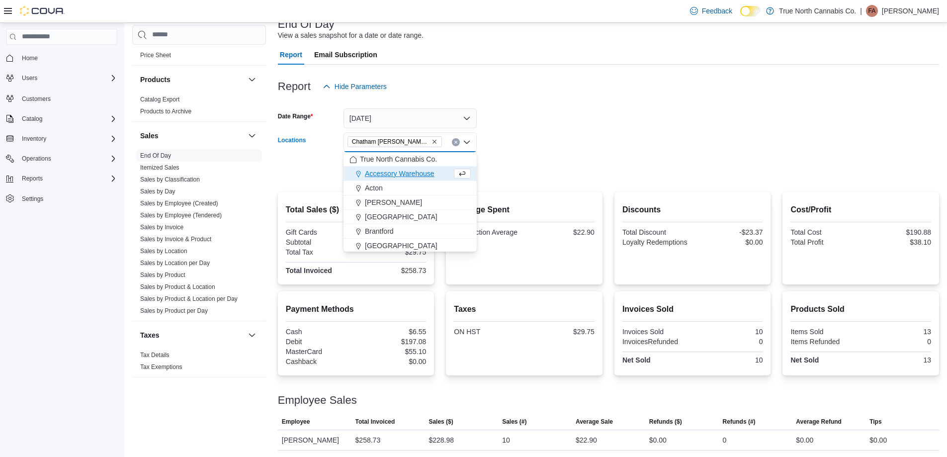
click at [491, 154] on div at bounding box center [608, 156] width 661 height 8
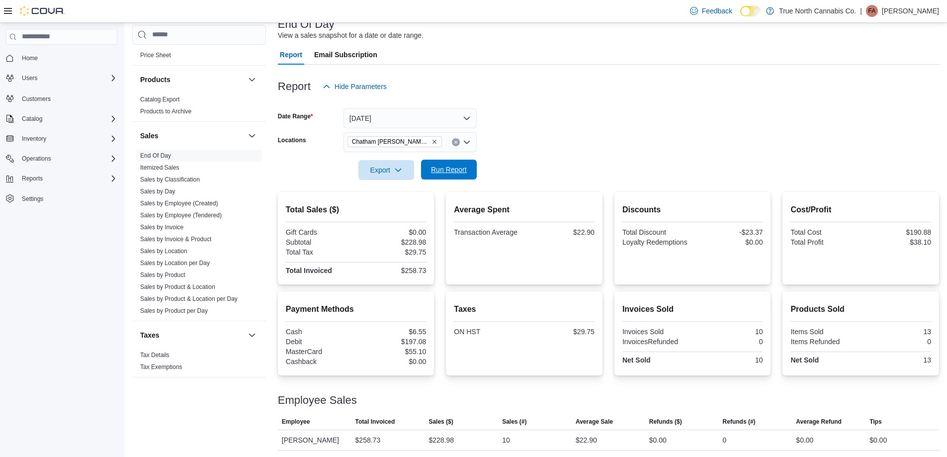
click at [471, 165] on button "Run Report" at bounding box center [449, 170] width 56 height 20
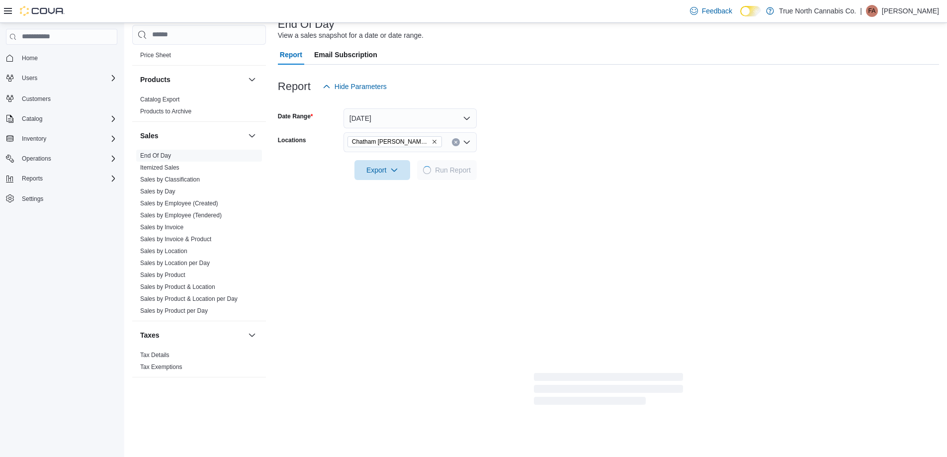
click at [526, 150] on form "Date Range Today Locations Chatham McNaughton Ave Export Run Report" at bounding box center [608, 137] width 661 height 83
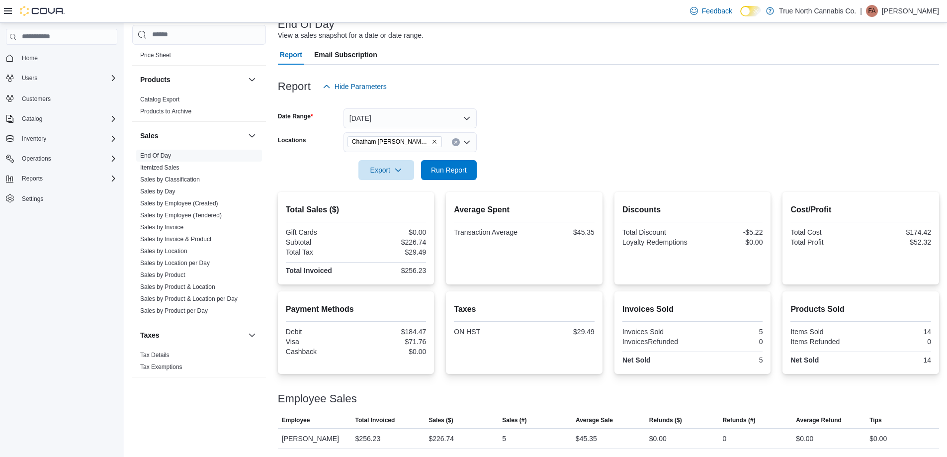
click at [594, 139] on form "Date Range Today Locations Chatham McNaughton Ave Export Run Report" at bounding box center [608, 137] width 661 height 83
click at [462, 165] on span "Run Report" at bounding box center [449, 169] width 36 height 10
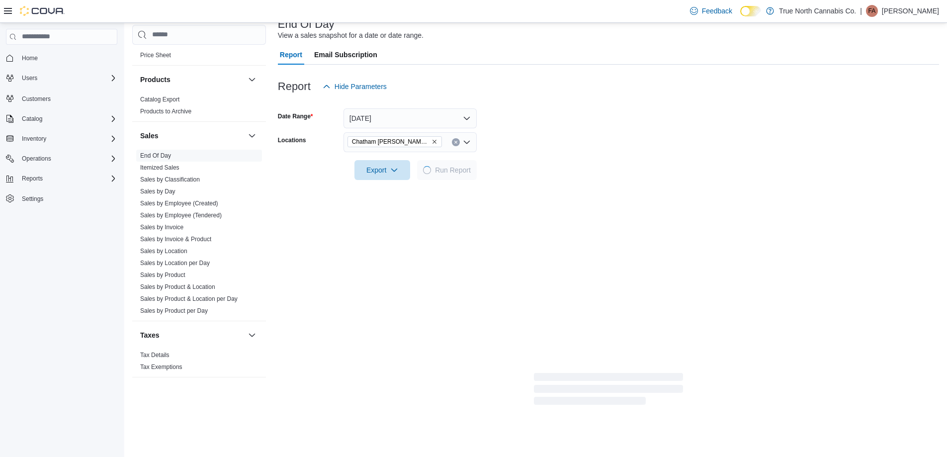
click at [519, 144] on form "Date Range Today Locations Chatham McNaughton Ave Export Run Report" at bounding box center [608, 137] width 661 height 83
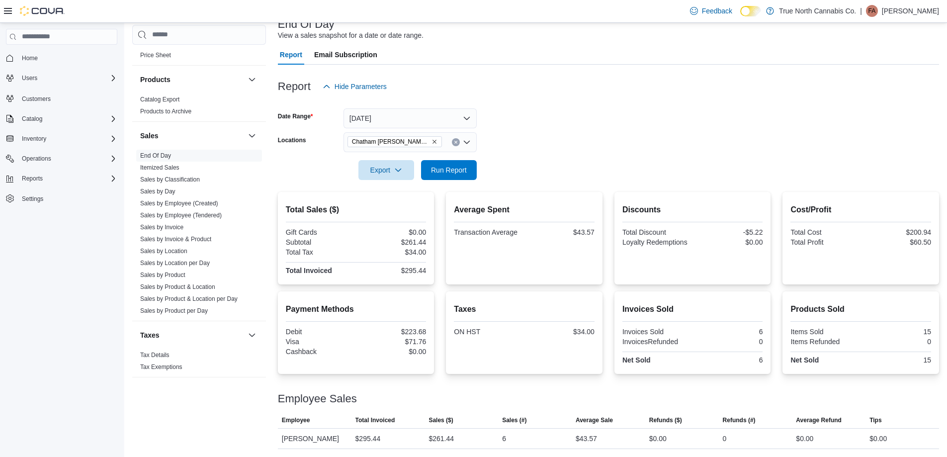
click at [454, 142] on icon "Clear input" at bounding box center [456, 142] width 4 height 4
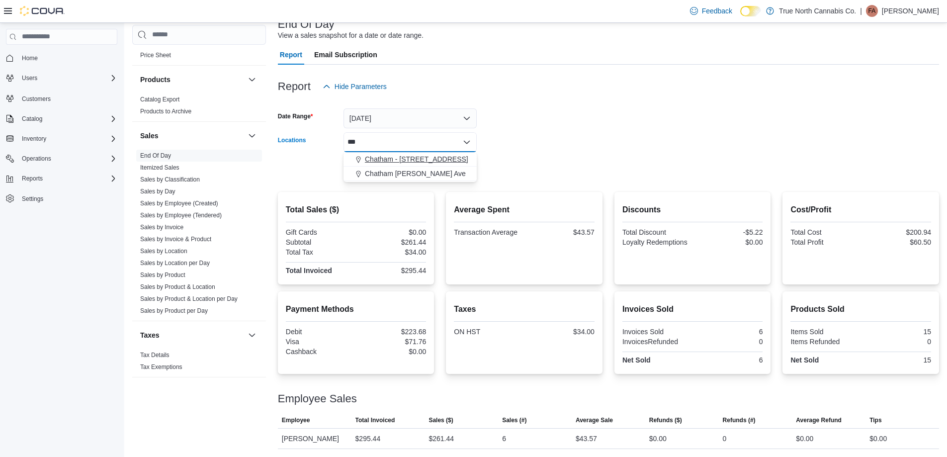
type input "***"
click at [433, 161] on span "Chatham - 85 King St W" at bounding box center [416, 159] width 103 height 10
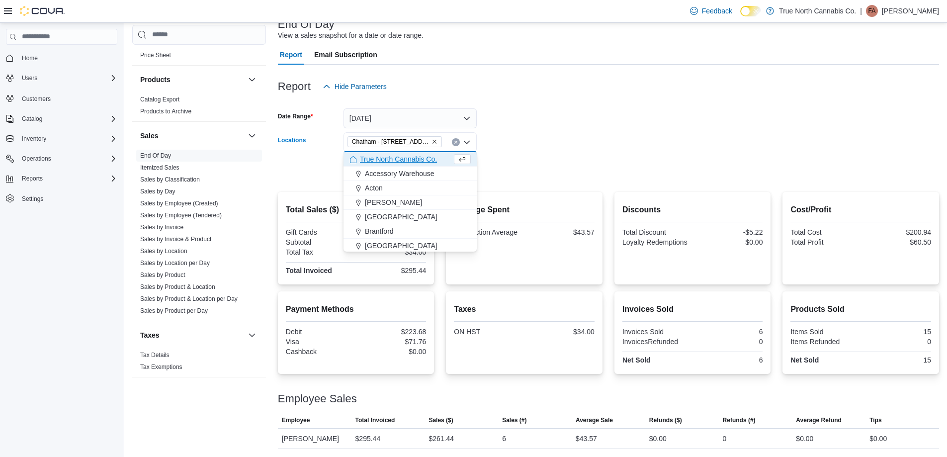
click at [491, 150] on form "Date Range Today Locations Chatham - 85 King St W Combo box. Selected. Chatham …" at bounding box center [608, 137] width 661 height 83
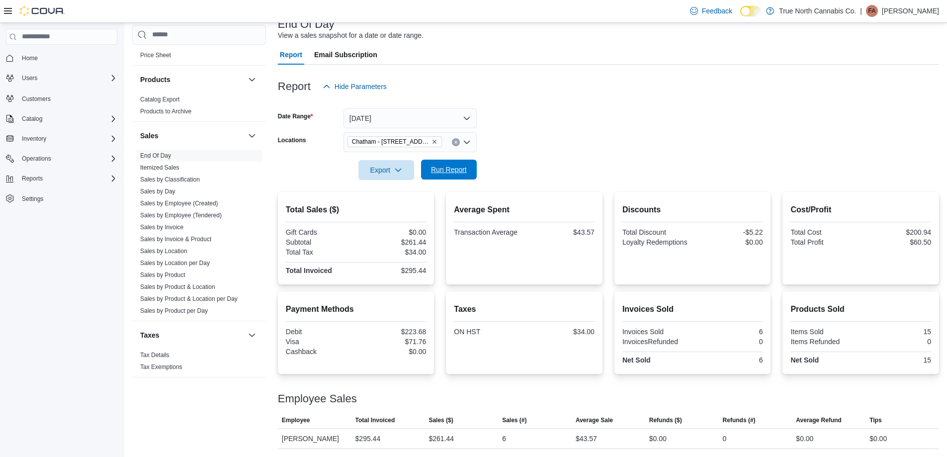
click at [459, 169] on span "Run Report" at bounding box center [449, 169] width 36 height 10
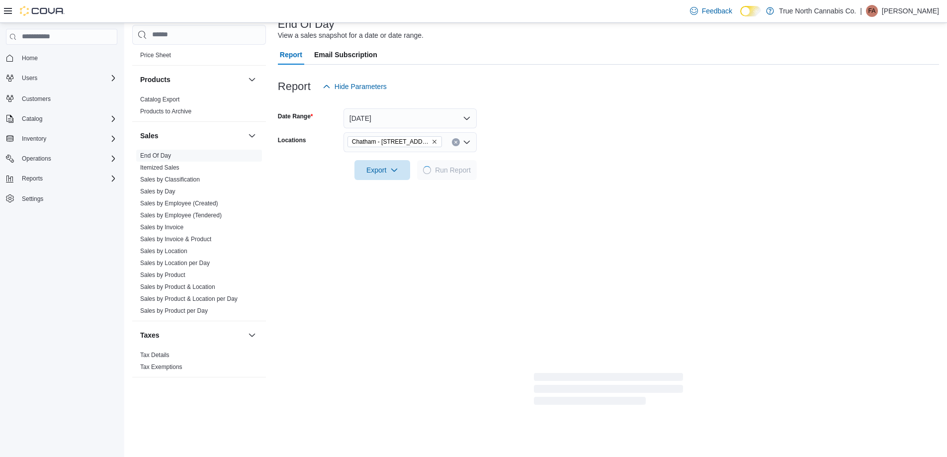
click at [532, 148] on form "Date Range Today Locations Chatham - 85 King St W Export Run Report" at bounding box center [608, 137] width 661 height 83
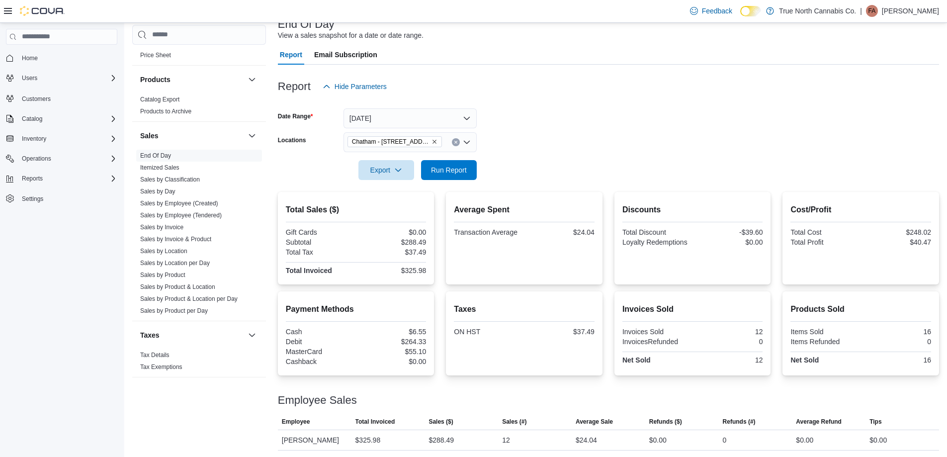
click at [557, 128] on form "Date Range Today Locations Chatham - 85 King St W Export Run Report" at bounding box center [608, 137] width 661 height 83
click at [558, 112] on form "Date Range Today Locations Chatham - 85 King St W Export Run Report" at bounding box center [608, 136] width 661 height 83
click at [456, 169] on span "Run Report" at bounding box center [449, 168] width 36 height 10
click at [579, 160] on form "Date Range Today Locations Chatham - 85 King St W Export Run Report" at bounding box center [608, 136] width 661 height 83
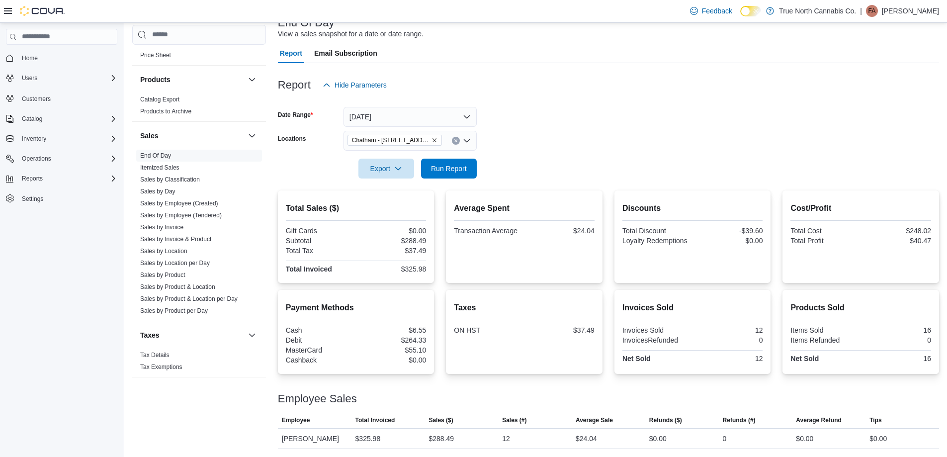
click at [535, 151] on div at bounding box center [608, 155] width 661 height 8
drag, startPoint x: 460, startPoint y: 165, endPoint x: 565, endPoint y: 147, distance: 107.0
click at [461, 166] on span "Run Report" at bounding box center [449, 168] width 36 height 10
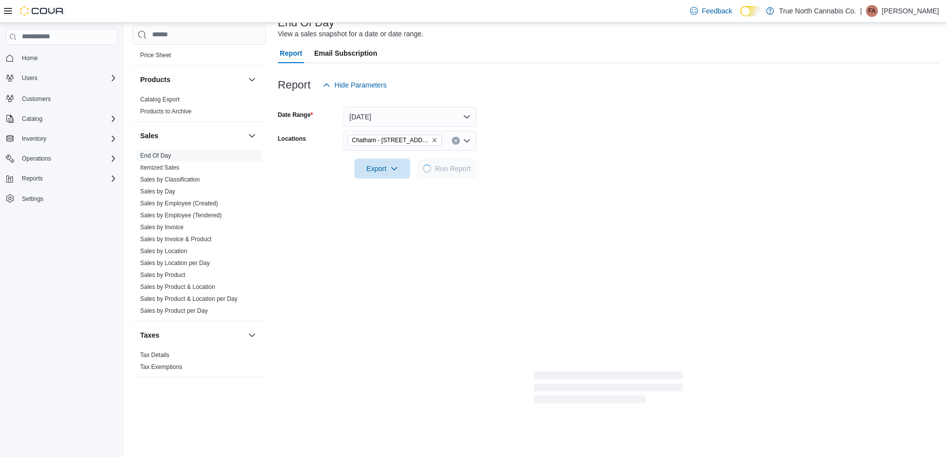
click at [565, 147] on form "Date Range Today Locations Chatham - 85 King St W Export Run Report" at bounding box center [608, 136] width 661 height 83
click at [547, 145] on form "Date Range Today Locations Chatham - 85 King St W Export Run Report" at bounding box center [608, 136] width 661 height 83
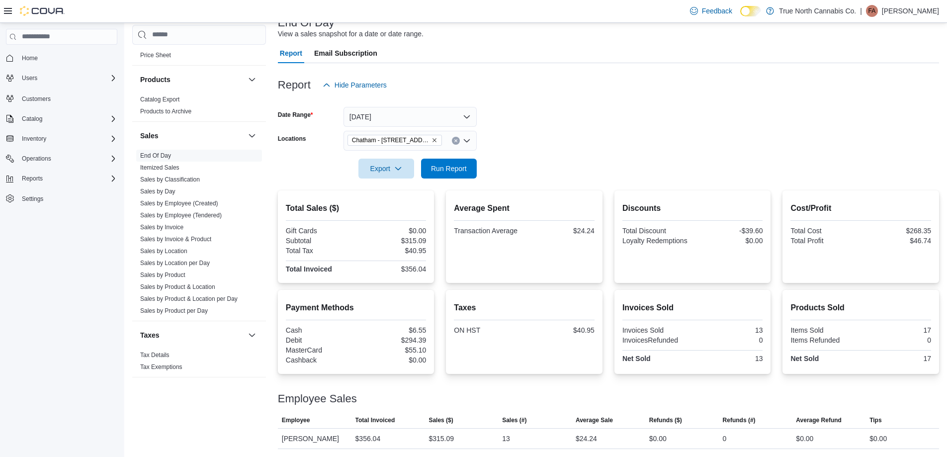
click at [546, 145] on form "Date Range Today Locations Chatham - 85 King St W Export Run Report" at bounding box center [608, 136] width 661 height 83
click at [454, 140] on icon "Clear input" at bounding box center [456, 141] width 4 height 4
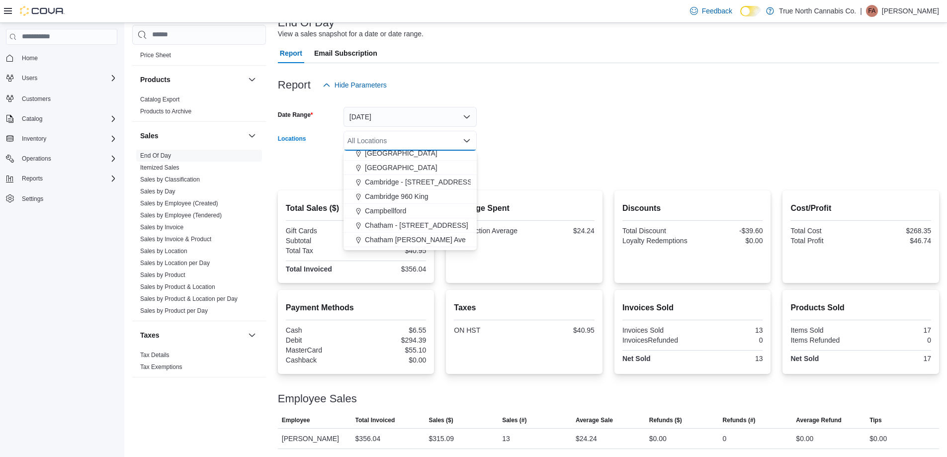
scroll to position [99, 0]
click at [426, 228] on span "Chatham McNaughton Ave" at bounding box center [415, 231] width 101 height 10
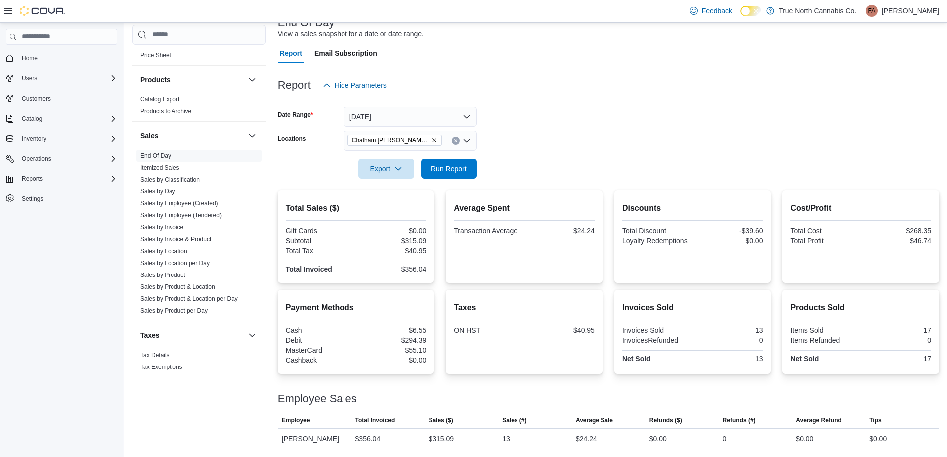
click at [484, 153] on div at bounding box center [608, 155] width 661 height 8
click at [468, 166] on span "Run Report" at bounding box center [449, 168] width 44 height 20
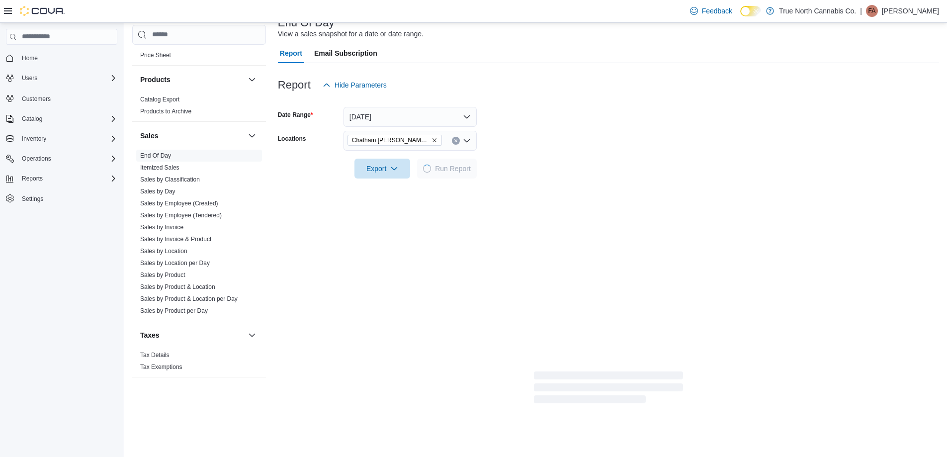
click at [556, 150] on form "Date Range Today Locations Chatham McNaughton Ave Export Run Report" at bounding box center [608, 136] width 661 height 83
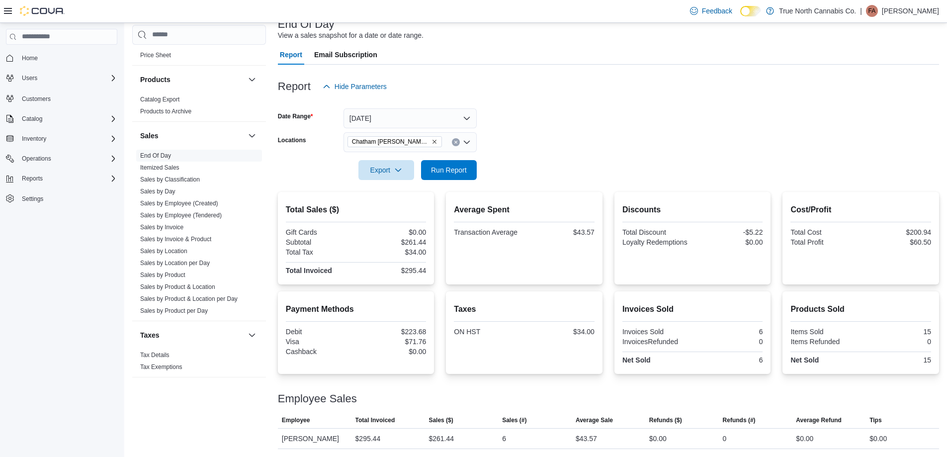
click at [559, 139] on form "Date Range Today Locations Chatham McNaughton Ave Export Run Report" at bounding box center [608, 137] width 661 height 83
click at [460, 139] on div "Chatham McNaughton Ave" at bounding box center [409, 142] width 133 height 20
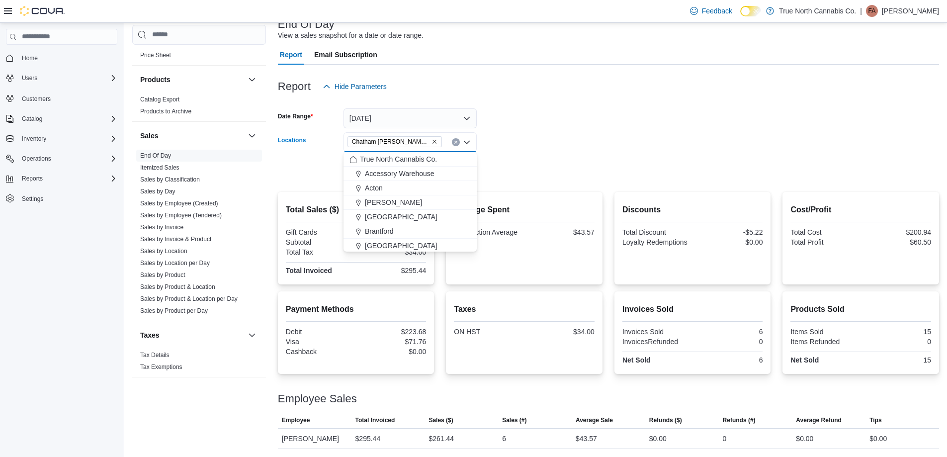
click at [454, 142] on icon "Clear input" at bounding box center [456, 142] width 4 height 4
drag, startPoint x: 425, startPoint y: 218, endPoint x: 509, endPoint y: 178, distance: 92.7
click at [425, 217] on span "Chatham - 85 King St W" at bounding box center [416, 218] width 103 height 10
click at [510, 171] on form "Date Range Today Locations Chatham - 85 King St W Combo box. Selected. Chatham …" at bounding box center [608, 137] width 661 height 83
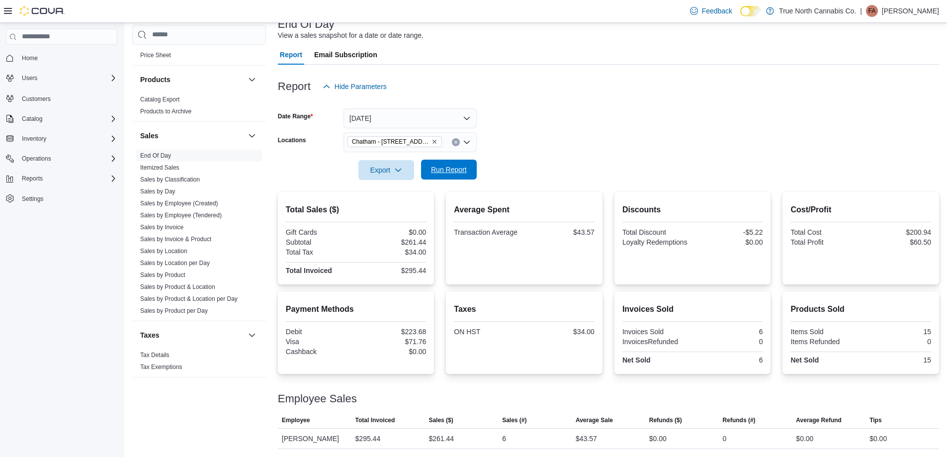
click at [459, 175] on span "Run Report" at bounding box center [449, 170] width 44 height 20
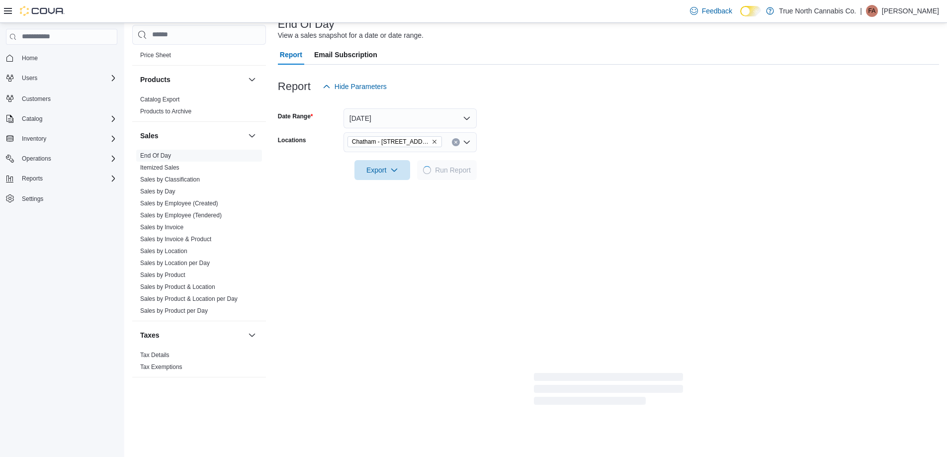
click at [564, 142] on form "Date Range Today Locations Chatham - 85 King St W Export Run Report" at bounding box center [608, 137] width 661 height 83
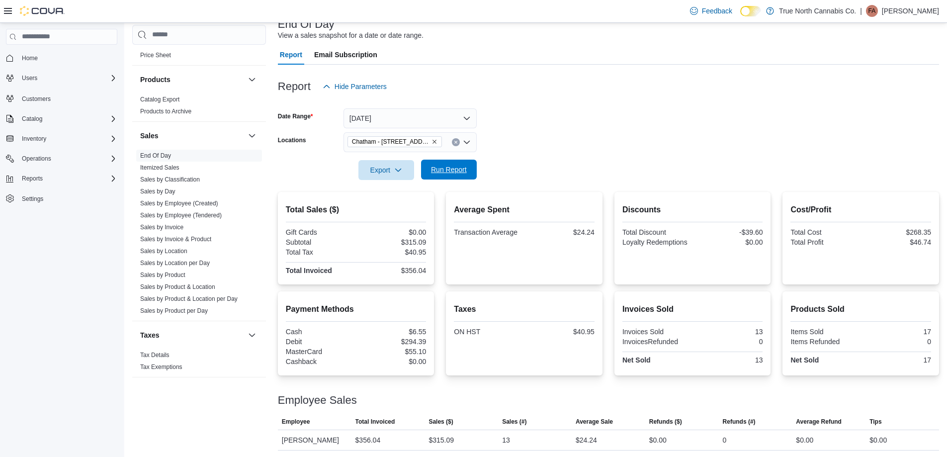
click at [470, 174] on span "Run Report" at bounding box center [449, 170] width 44 height 20
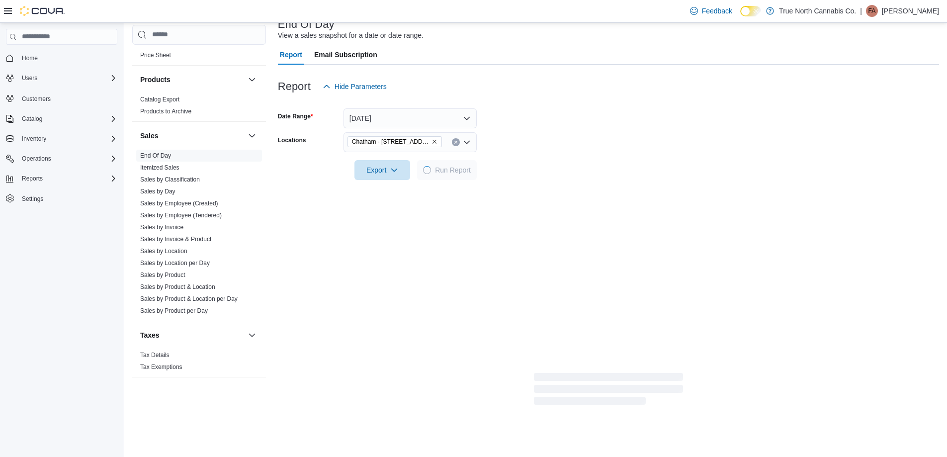
click at [504, 158] on div at bounding box center [608, 156] width 661 height 8
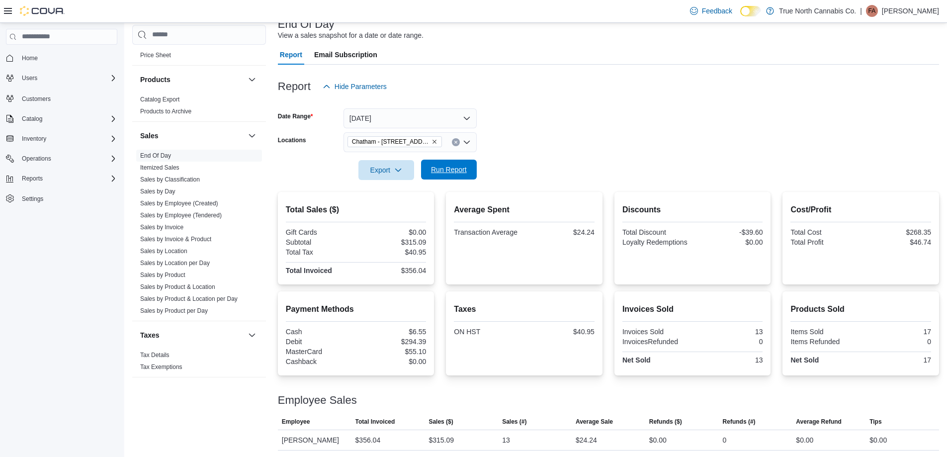
click at [458, 174] on span "Run Report" at bounding box center [449, 169] width 36 height 10
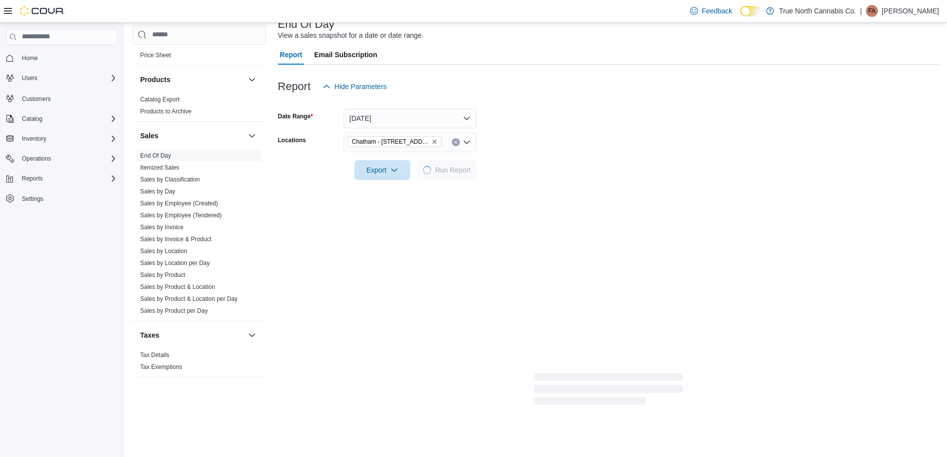
click at [561, 128] on form "Date Range Today Locations Chatham - 85 King St W Export Run Report" at bounding box center [608, 137] width 661 height 83
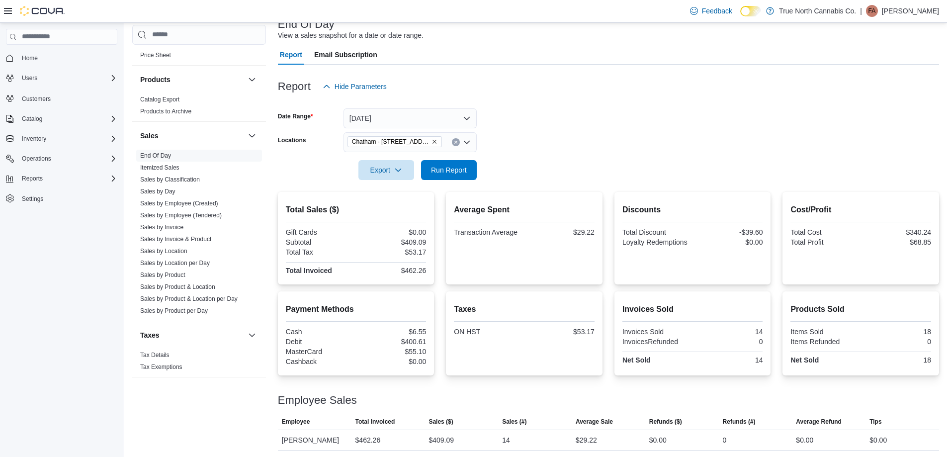
click at [561, 139] on form "Date Range Today Locations Chatham - 85 King St W Export Run Report" at bounding box center [608, 137] width 661 height 83
click at [456, 138] on button "Clear input" at bounding box center [456, 141] width 8 height 8
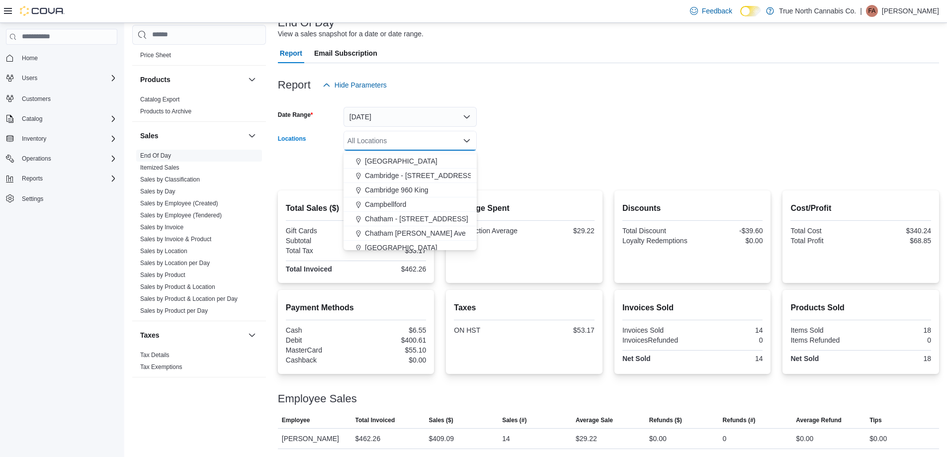
scroll to position [99, 0]
click at [423, 230] on span "Chatham McNaughton Ave" at bounding box center [415, 231] width 101 height 10
click at [489, 158] on div at bounding box center [608, 155] width 661 height 8
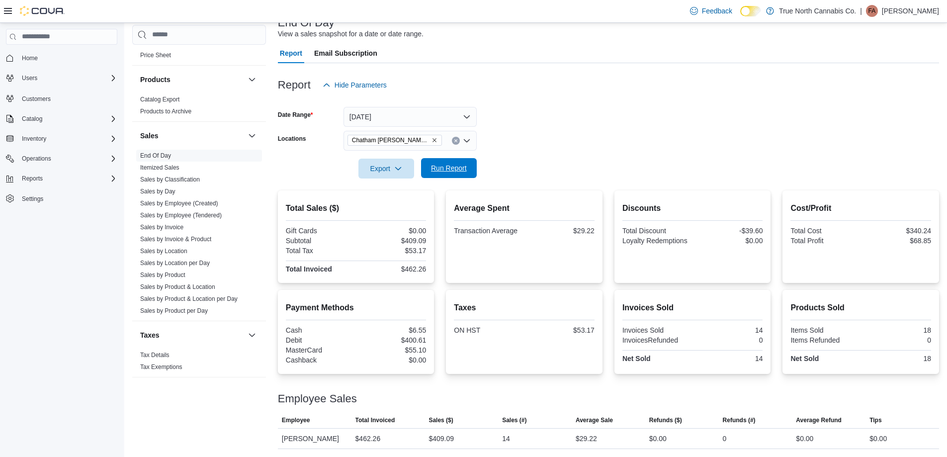
click at [463, 169] on span "Run Report" at bounding box center [449, 168] width 36 height 10
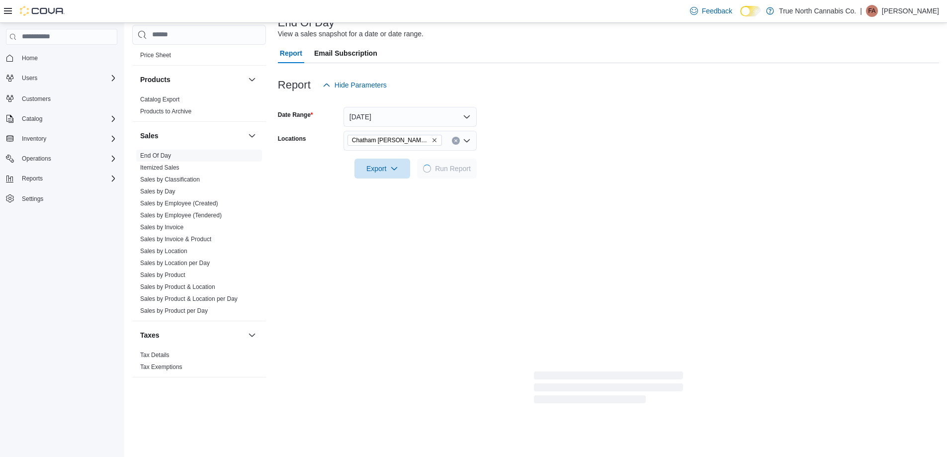
click at [521, 151] on div at bounding box center [608, 155] width 661 height 8
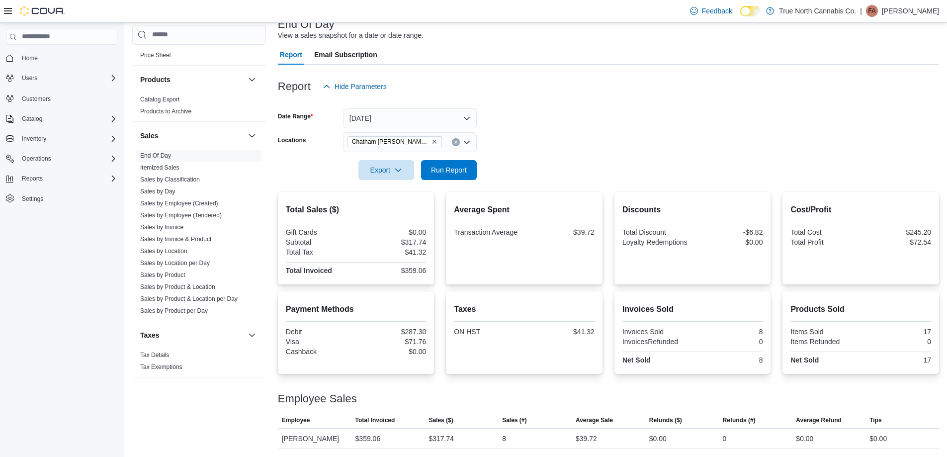
click at [521, 150] on form "Date Range Today Locations Chatham McNaughton Ave Export Run Report" at bounding box center [608, 137] width 661 height 83
click at [456, 142] on icon "Clear input" at bounding box center [455, 142] width 2 height 2
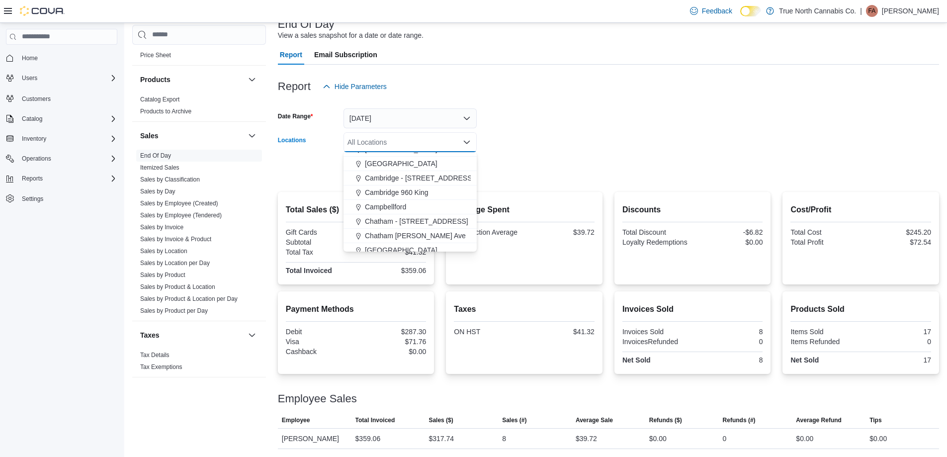
scroll to position [99, 0]
click at [425, 214] on span "Chatham - 85 King St W" at bounding box center [416, 218] width 103 height 10
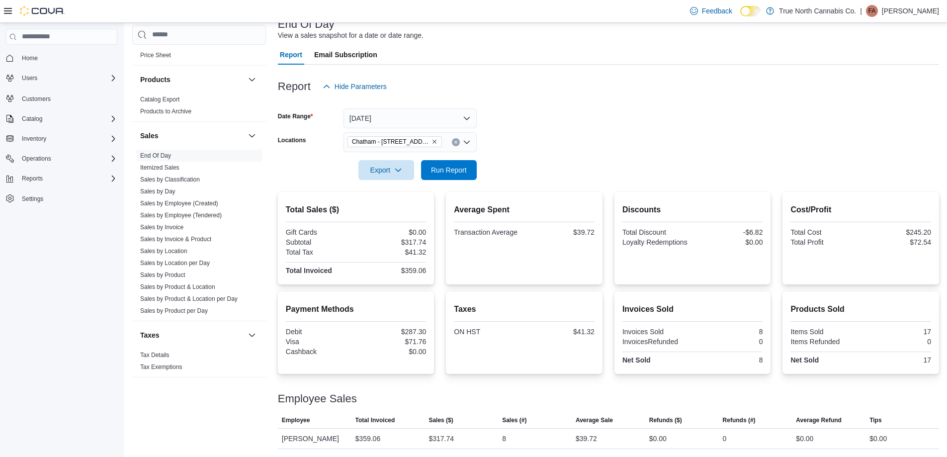
drag, startPoint x: 498, startPoint y: 151, endPoint x: 476, endPoint y: 167, distance: 27.3
click at [497, 151] on form "Date Range Today Locations Chatham - 85 King St W Export Run Report" at bounding box center [608, 137] width 661 height 83
click at [467, 172] on span "Run Report" at bounding box center [449, 170] width 44 height 20
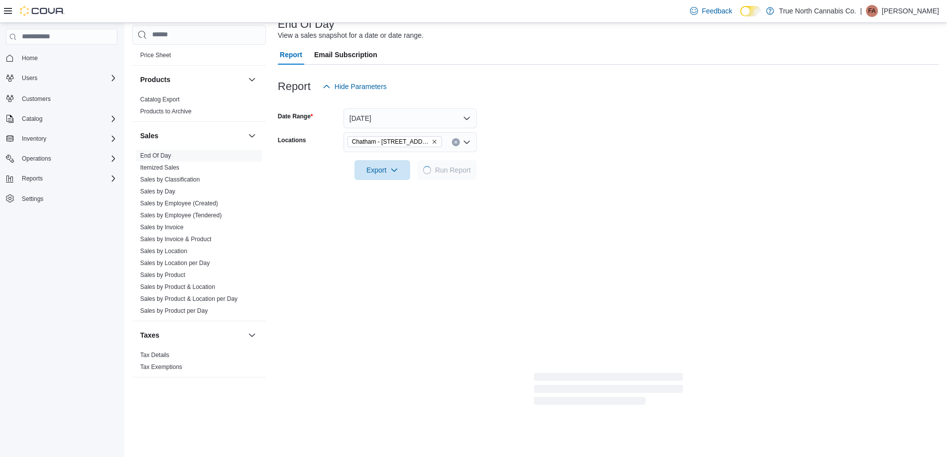
click at [546, 142] on form "Date Range Today Locations Chatham - 85 King St W Export Run Report" at bounding box center [608, 137] width 661 height 83
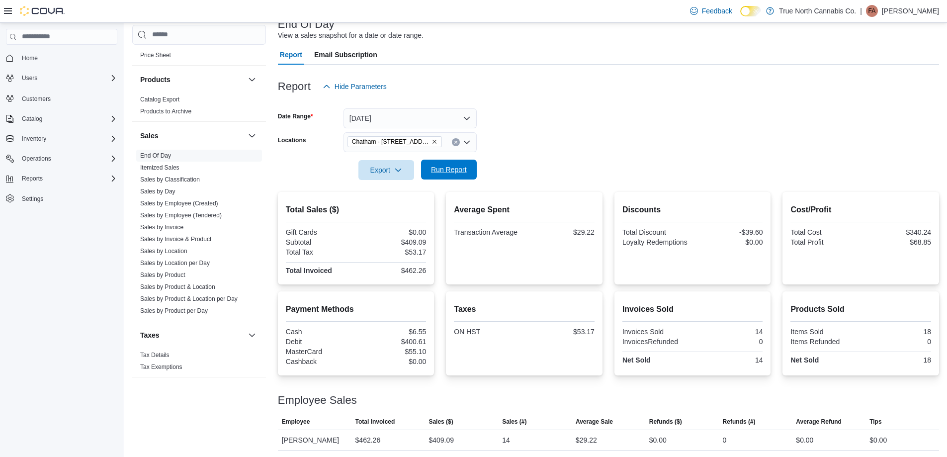
click at [458, 174] on span "Run Report" at bounding box center [449, 170] width 44 height 20
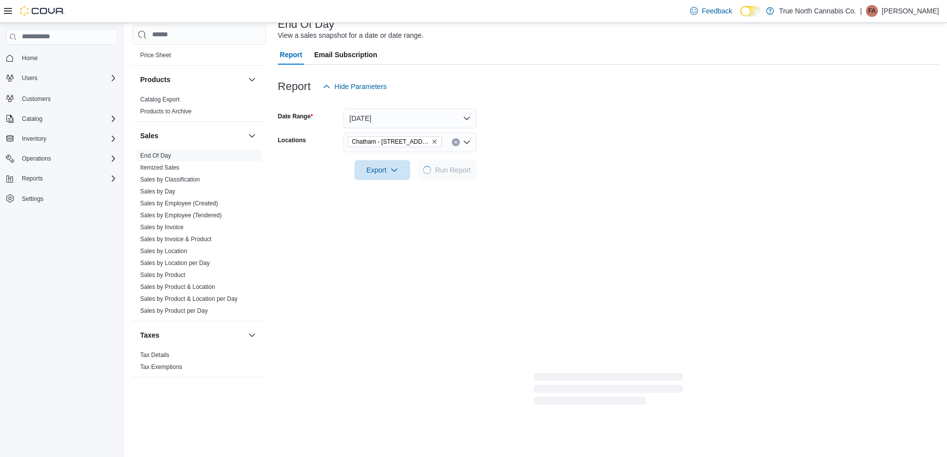
click at [534, 140] on form "Date Range Today Locations Chatham - 85 King St W Export Run Report" at bounding box center [608, 137] width 661 height 83
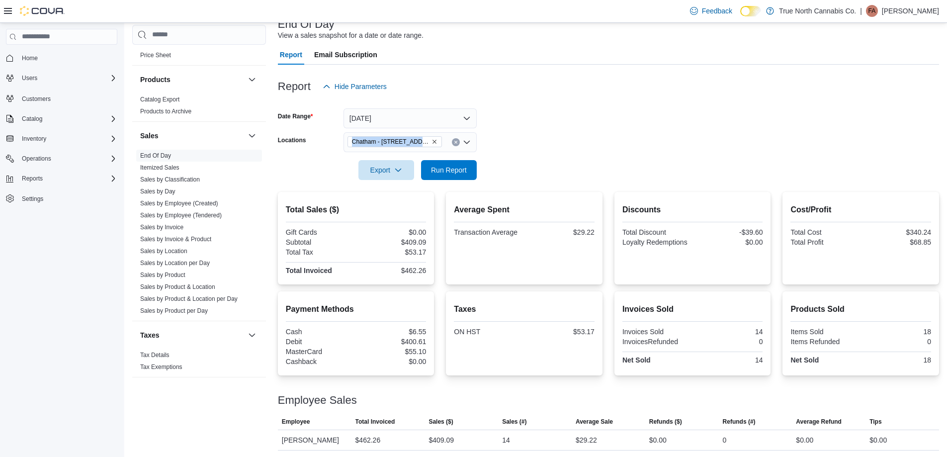
click at [534, 140] on form "Date Range Today Locations Chatham - 85 King St W Export Run Report" at bounding box center [608, 137] width 661 height 83
click at [456, 140] on icon "Clear input" at bounding box center [456, 142] width 4 height 4
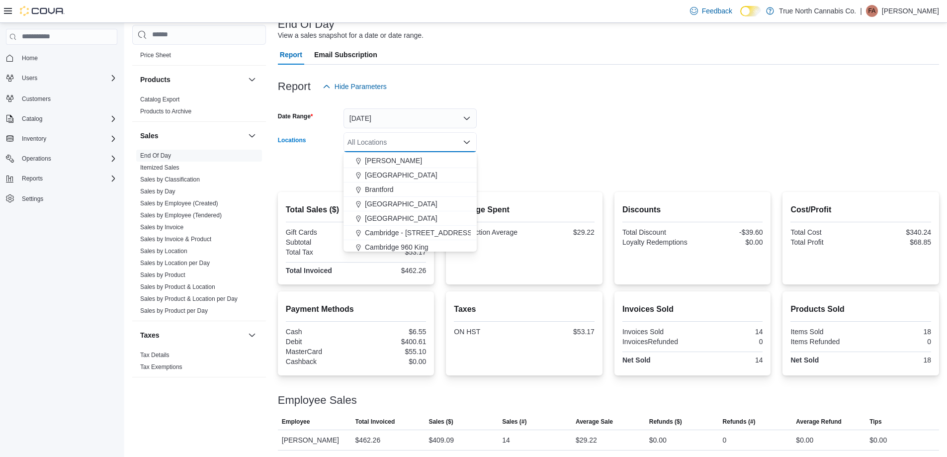
scroll to position [99, 0]
click at [432, 235] on span "Chatham McNaughton Ave" at bounding box center [415, 233] width 101 height 10
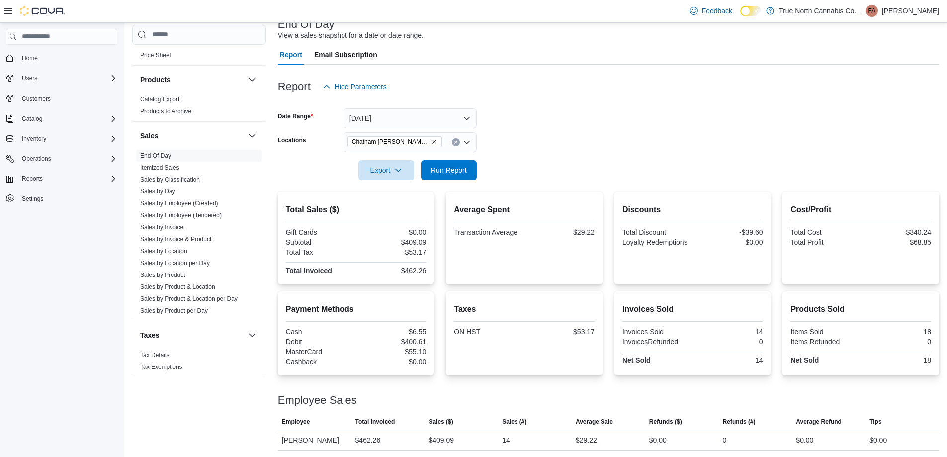
click at [523, 145] on form "Date Range Today Locations Chatham McNaughton Ave Export Run Report" at bounding box center [608, 137] width 661 height 83
click at [465, 169] on span "Run Report" at bounding box center [449, 169] width 36 height 10
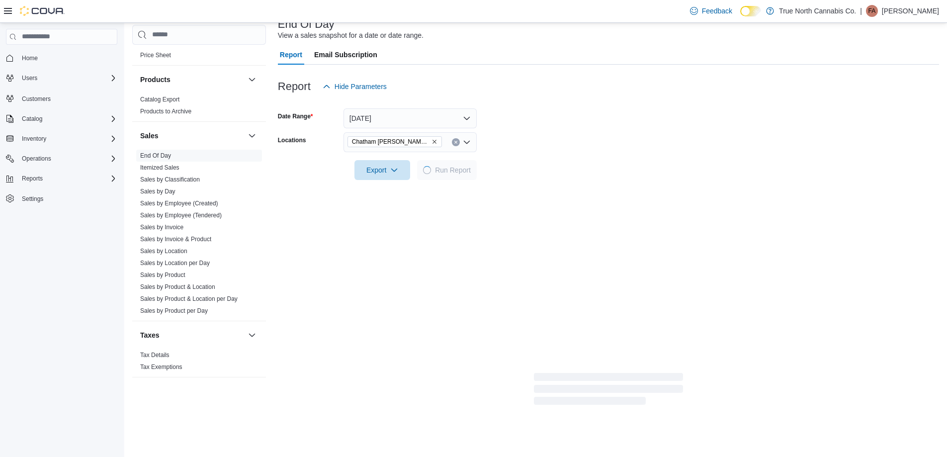
click at [520, 149] on form "Date Range Today Locations Chatham McNaughton Ave Export Run Report" at bounding box center [608, 137] width 661 height 83
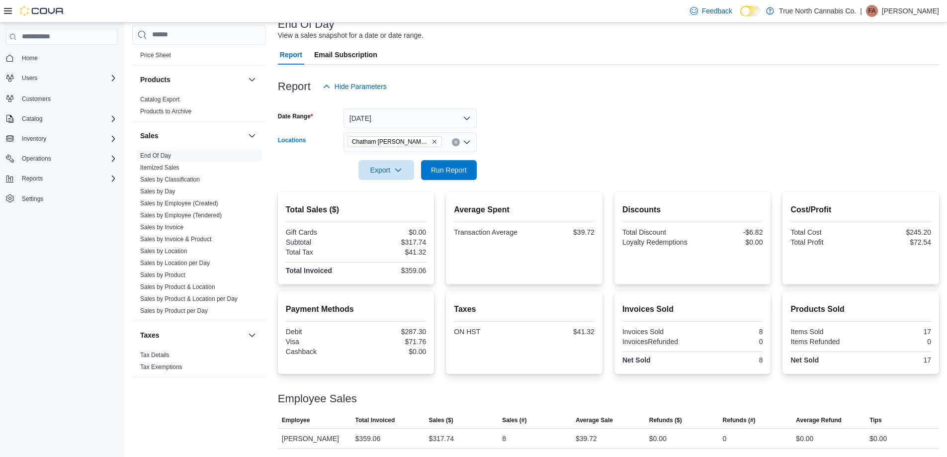
click at [457, 145] on button "Clear input" at bounding box center [456, 142] width 8 height 8
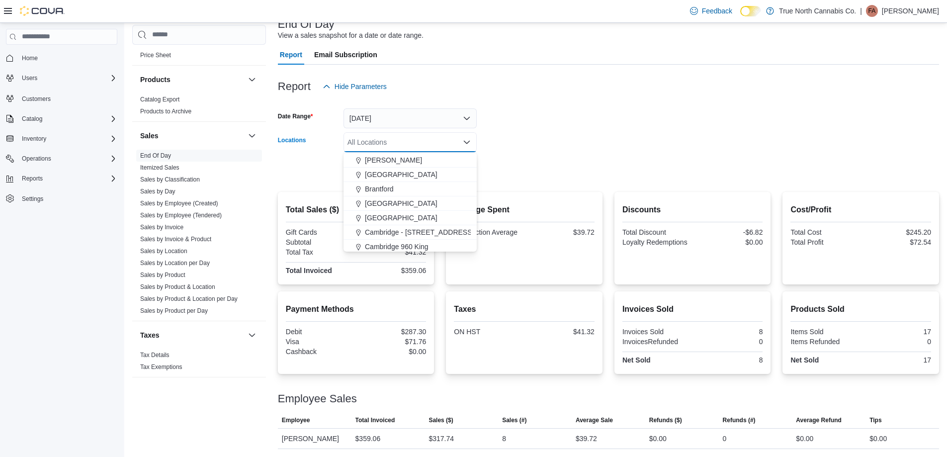
scroll to position [99, 0]
click at [429, 220] on span "Chatham - 85 King St W" at bounding box center [416, 218] width 103 height 10
click at [498, 152] on div at bounding box center [608, 156] width 661 height 8
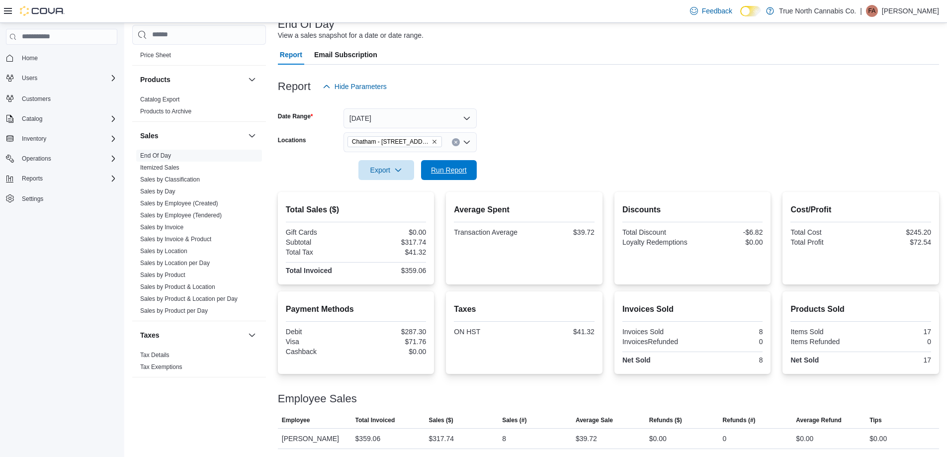
drag, startPoint x: 470, startPoint y: 173, endPoint x: 526, endPoint y: 143, distance: 64.0
click at [471, 173] on button "Run Report" at bounding box center [449, 170] width 56 height 20
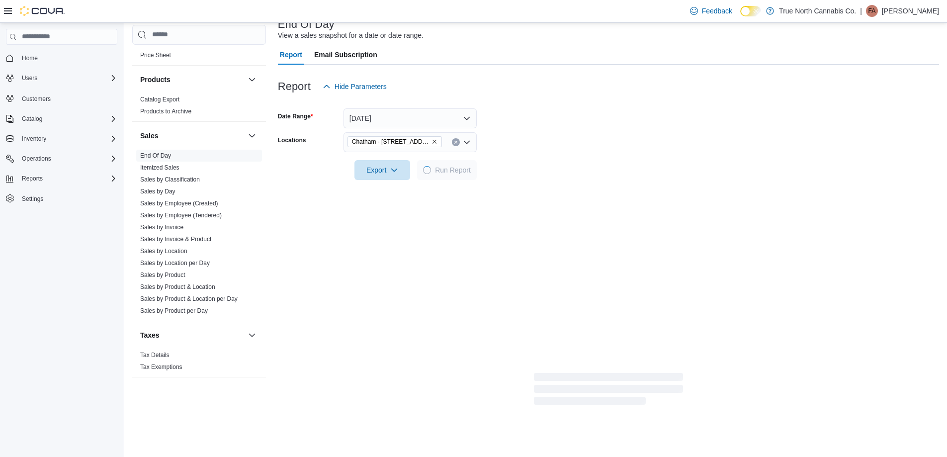
click at [530, 141] on form "Date Range Today Locations Chatham - 85 King St W Export Run Report" at bounding box center [608, 137] width 661 height 83
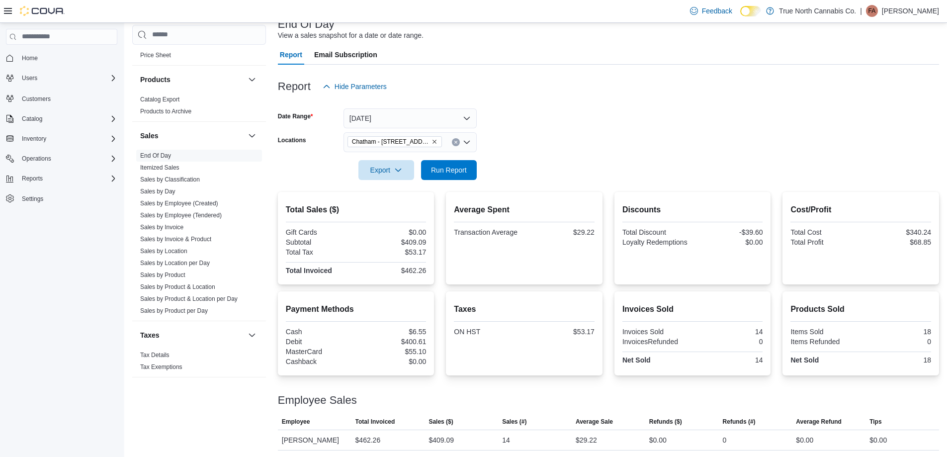
click at [530, 141] on form "Date Range Today Locations Chatham - 85 King St W Export Run Report" at bounding box center [608, 137] width 661 height 83
click at [454, 177] on span "Run Report" at bounding box center [449, 170] width 44 height 20
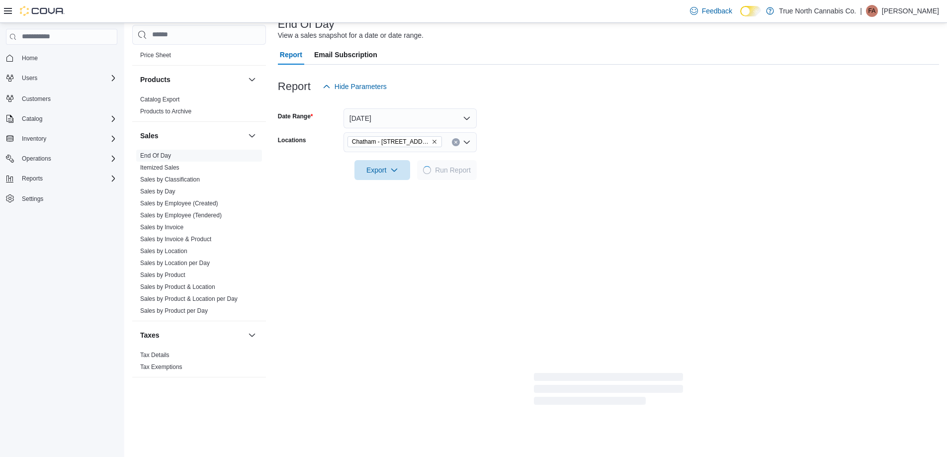
click at [518, 153] on div at bounding box center [608, 156] width 661 height 8
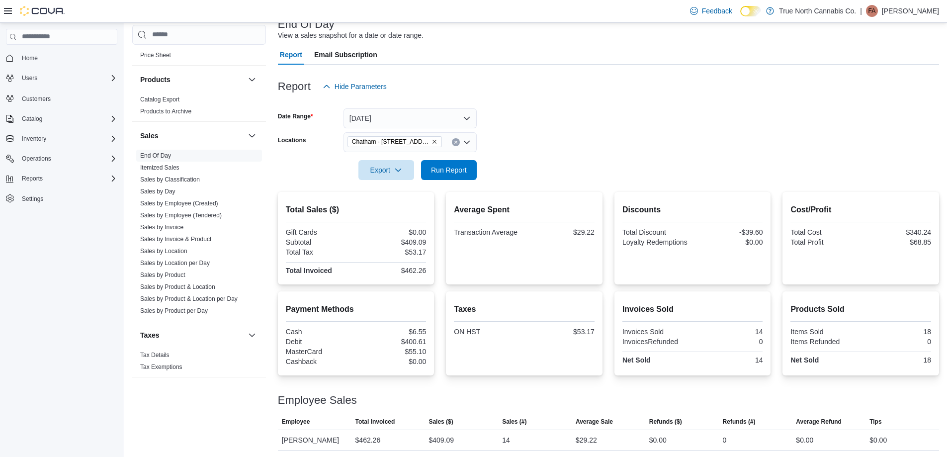
click at [456, 142] on icon "Clear input" at bounding box center [455, 142] width 2 height 2
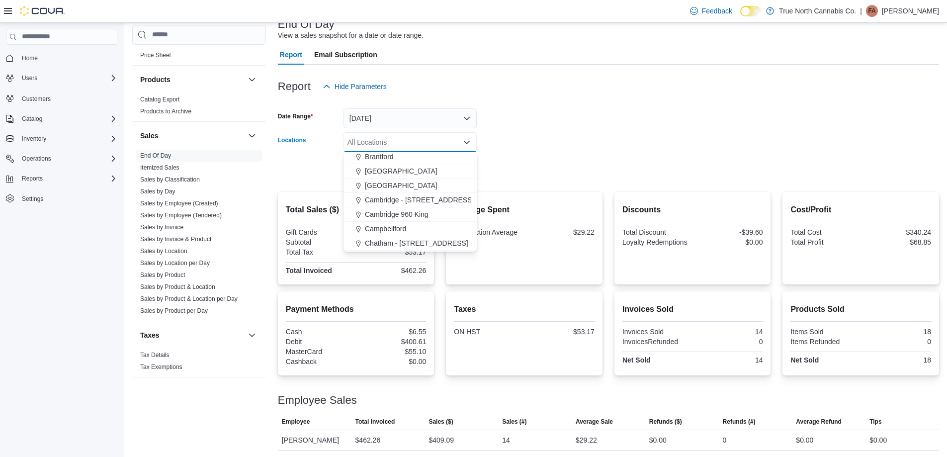
scroll to position [99, 0]
click at [417, 218] on span "Chatham - 85 King St W" at bounding box center [416, 218] width 103 height 10
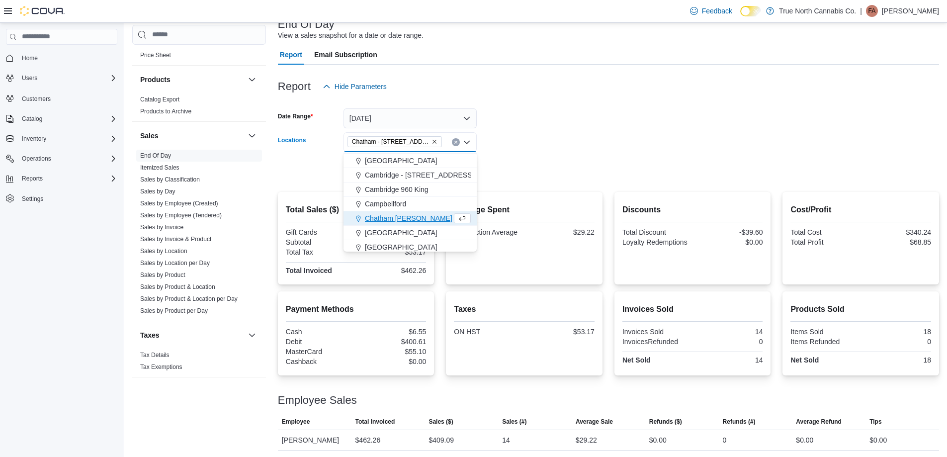
click at [427, 220] on span "Chatham McNaughton Ave" at bounding box center [415, 218] width 101 height 10
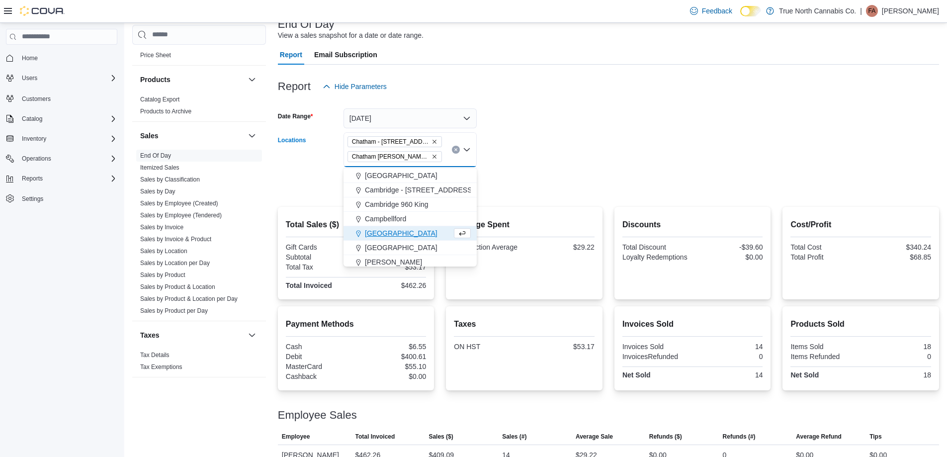
drag, startPoint x: 517, startPoint y: 144, endPoint x: 465, endPoint y: 171, distance: 58.7
click at [517, 145] on form "Date Range Today Locations Chatham - 85 King St W Chatham McNaughton Ave Combo …" at bounding box center [608, 145] width 661 height 98
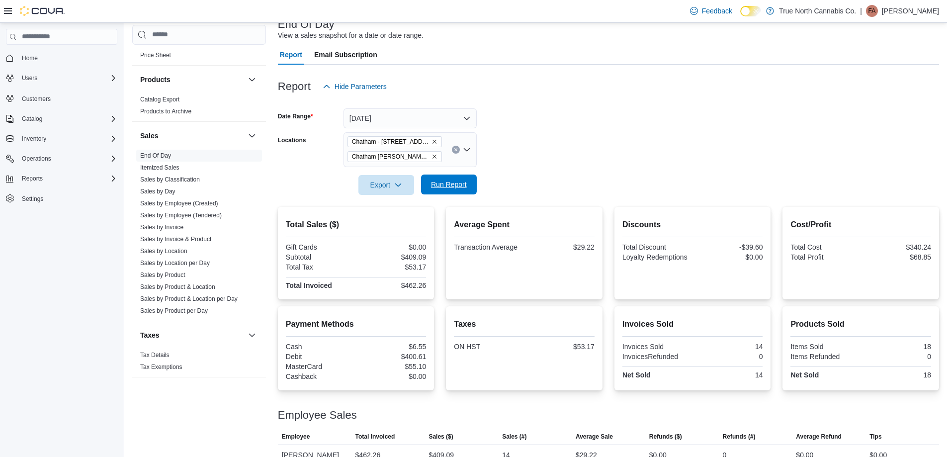
click at [444, 191] on span "Run Report" at bounding box center [449, 184] width 44 height 20
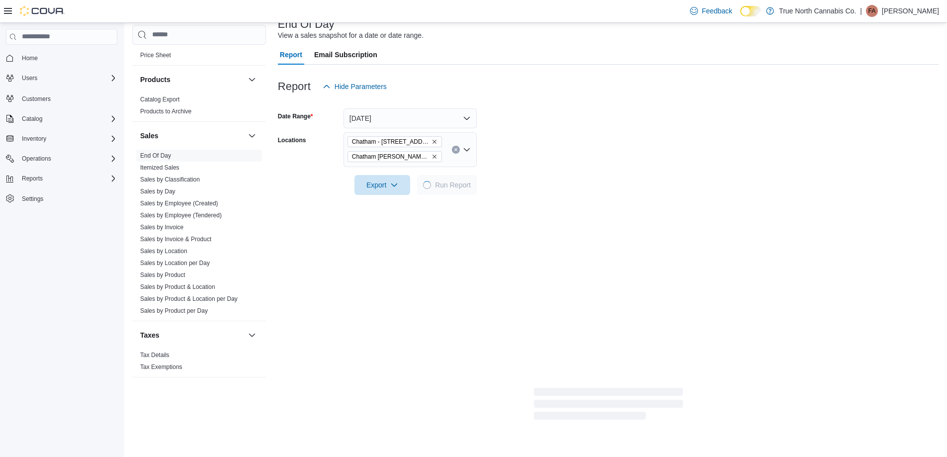
click at [597, 148] on form "Date Range Today Locations Chatham - 85 King St W Chatham McNaughton Ave Export…" at bounding box center [608, 145] width 661 height 98
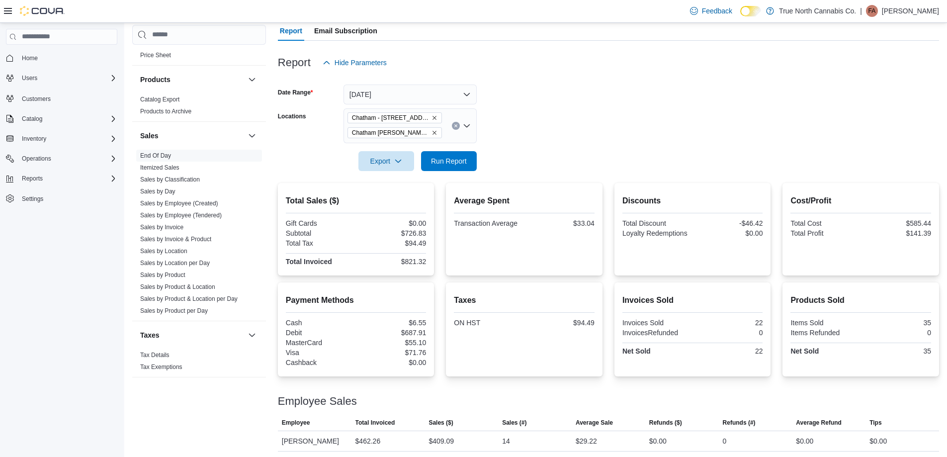
scroll to position [115, 0]
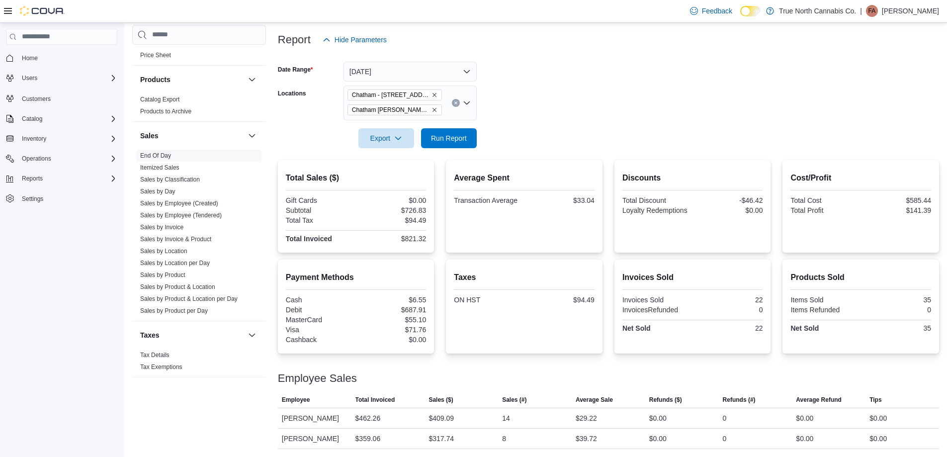
click at [578, 115] on form "Date Range Today Locations Chatham - 85 King St W Chatham McNaughton Ave Export…" at bounding box center [608, 99] width 661 height 98
click at [539, 134] on form "Date Range Today Locations Chatham - 85 King St W Chatham McNaughton Ave Export…" at bounding box center [608, 99] width 661 height 98
click at [432, 111] on icon "Remove Chatham McNaughton Ave from selection in this group" at bounding box center [434, 110] width 6 height 6
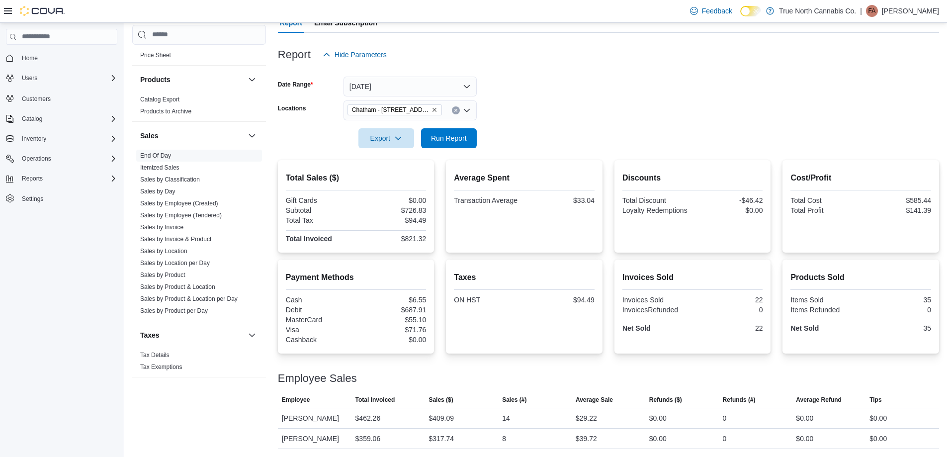
drag, startPoint x: 545, startPoint y: 113, endPoint x: 505, endPoint y: 127, distance: 41.6
click at [533, 117] on form "Date Range Today Locations Chatham - 85 King St W Export Run Report" at bounding box center [608, 106] width 661 height 83
click at [447, 139] on span "Run Report" at bounding box center [449, 138] width 36 height 10
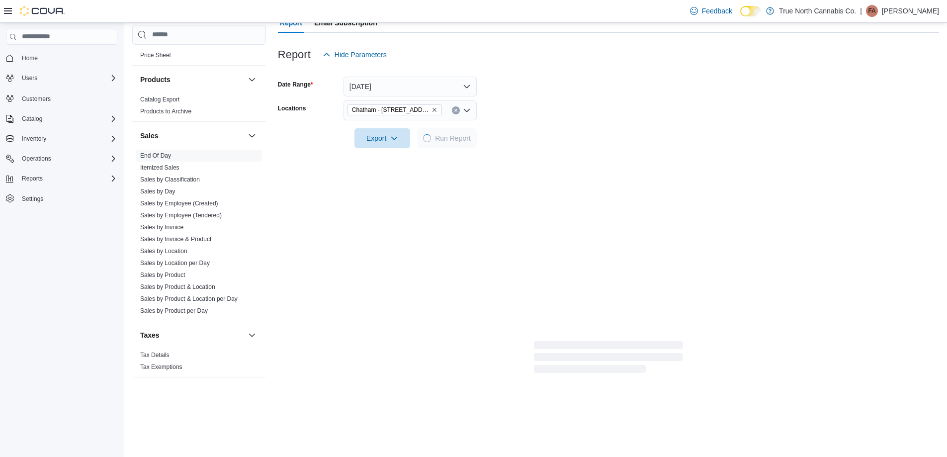
click at [538, 116] on form "Date Range Today Locations Chatham - 85 King St W Export Run Report" at bounding box center [608, 106] width 661 height 83
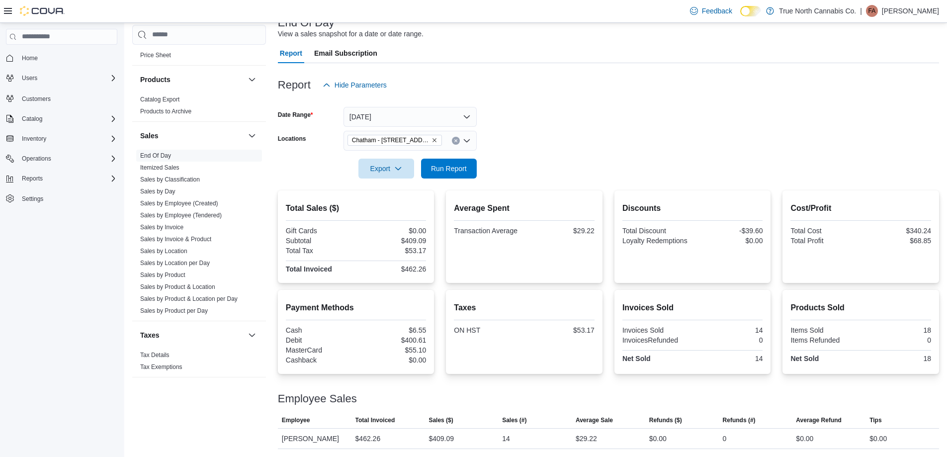
click at [569, 119] on form "Date Range Today Locations Chatham - 85 King St W Export Run Report" at bounding box center [608, 136] width 661 height 83
click at [565, 134] on form "Date Range Today Locations Chatham - 85 King St W Export Run Report" at bounding box center [608, 136] width 661 height 83
click at [468, 163] on span "Run Report" at bounding box center [449, 168] width 44 height 20
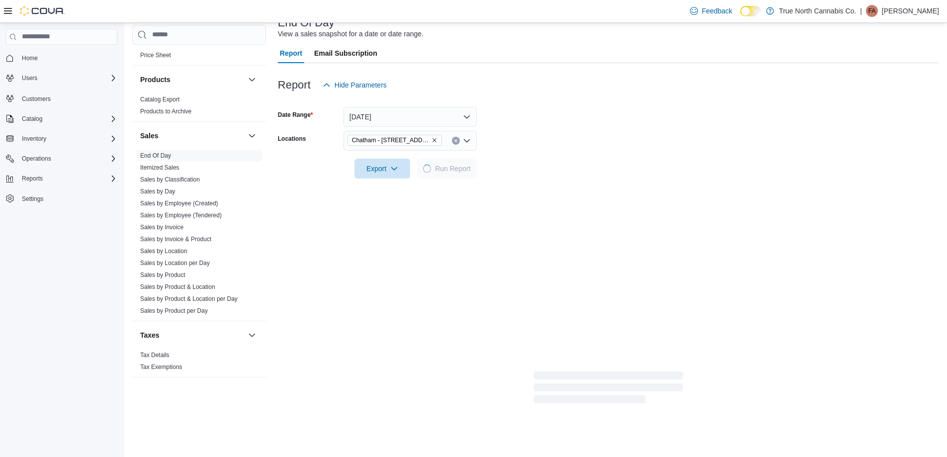
click at [544, 148] on form "Date Range Today Locations Chatham - 85 King St W Export Run Report" at bounding box center [608, 136] width 661 height 83
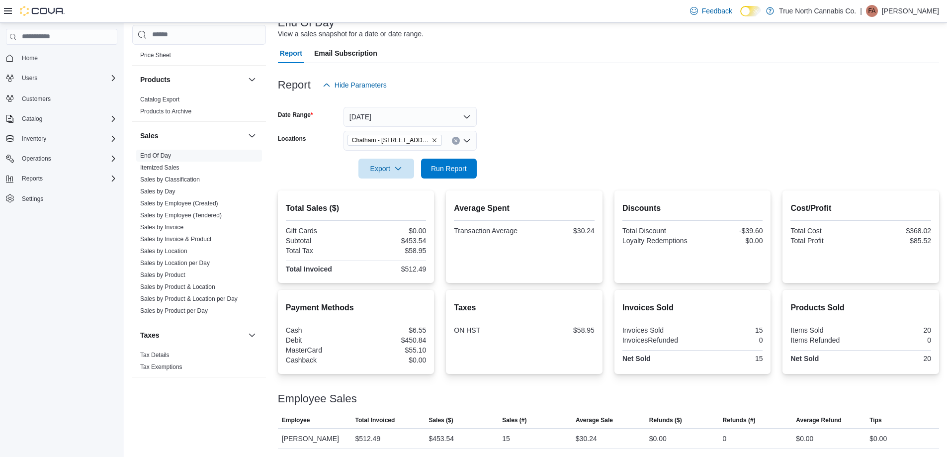
click at [544, 148] on form "Date Range Today Locations Chatham - 85 King St W Export Run Report" at bounding box center [608, 136] width 661 height 83
click at [457, 140] on icon "Clear input" at bounding box center [456, 141] width 4 height 4
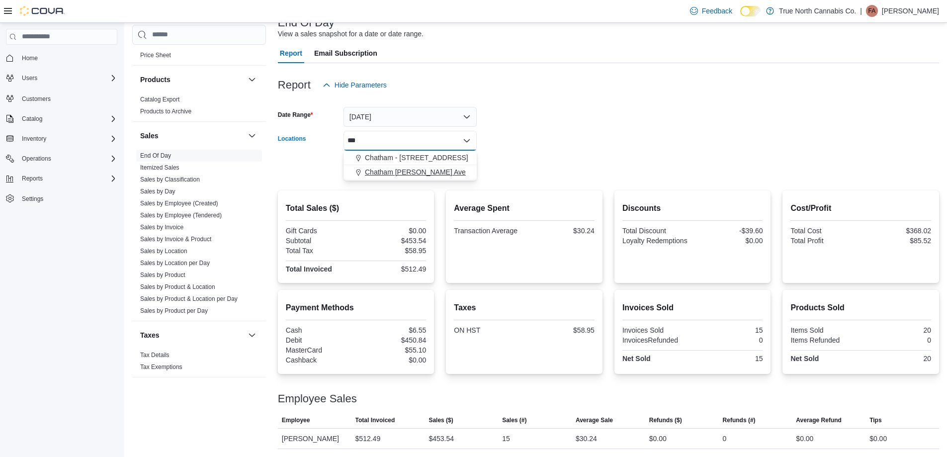
type input "***"
click at [444, 173] on span "Chatham McNaughton Ave" at bounding box center [415, 172] width 101 height 10
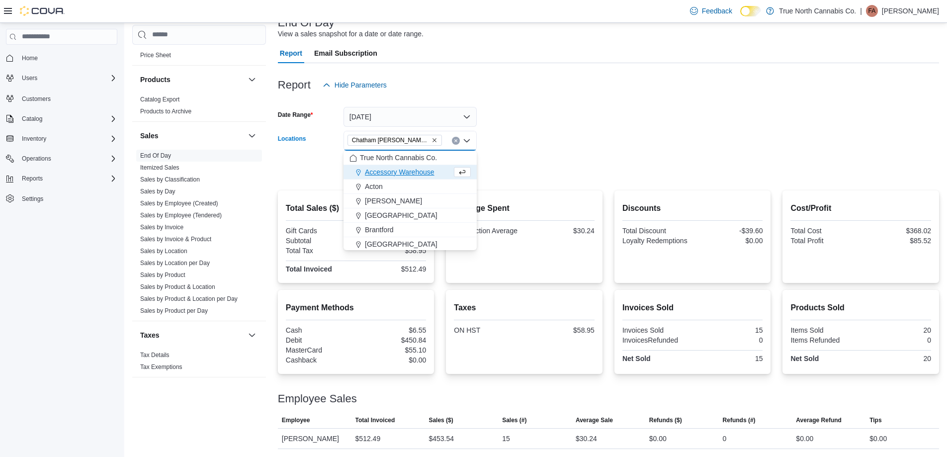
drag, startPoint x: 536, startPoint y: 150, endPoint x: 515, endPoint y: 158, distance: 21.9
click at [534, 150] on form "Date Range Today Locations Chatham McNaughton Ave Combo box. Selected. Chatham …" at bounding box center [608, 136] width 661 height 83
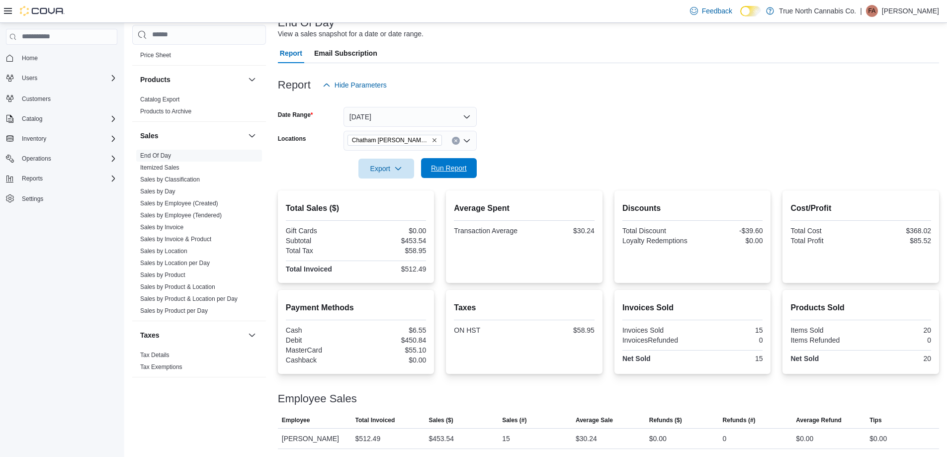
click at [465, 163] on span "Run Report" at bounding box center [449, 168] width 44 height 20
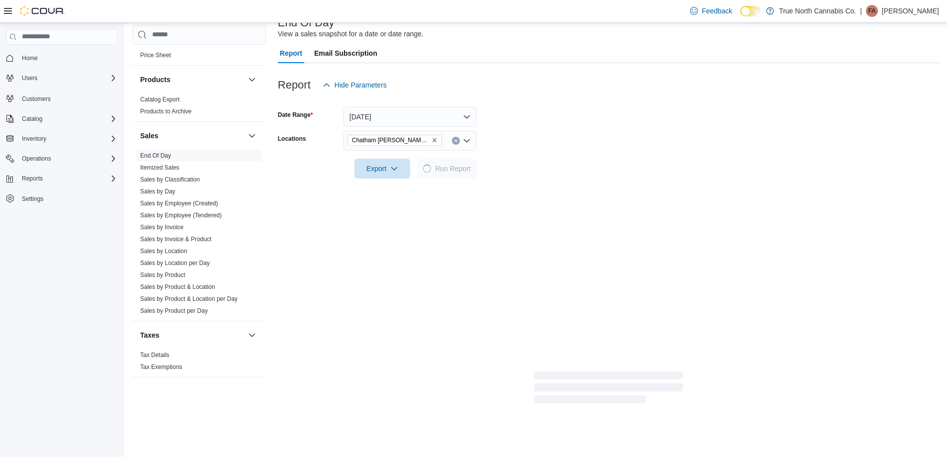
click at [536, 153] on div at bounding box center [608, 155] width 661 height 8
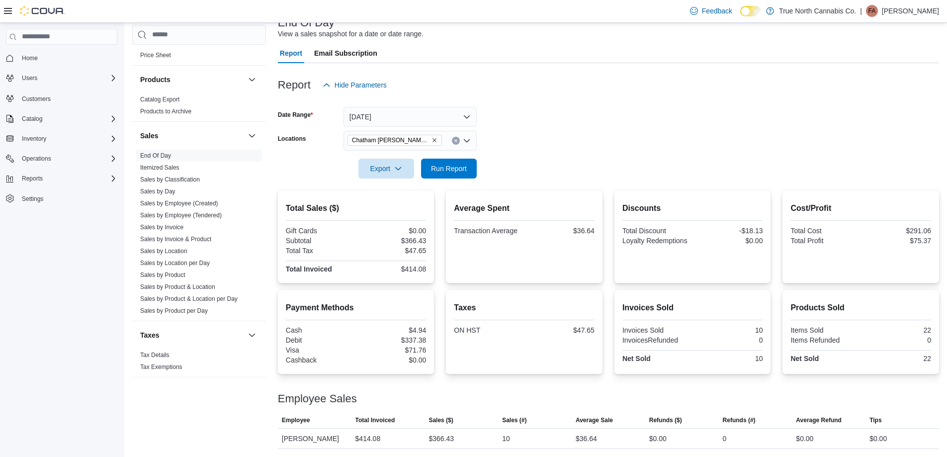
click at [536, 153] on div at bounding box center [608, 155] width 661 height 8
click at [454, 136] on div "Chatham McNaughton Ave" at bounding box center [409, 141] width 133 height 20
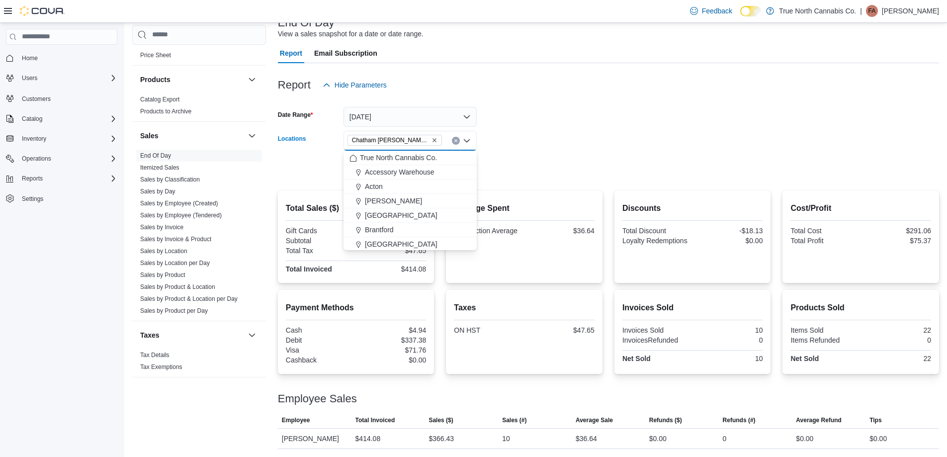
click at [455, 142] on icon "Clear input" at bounding box center [456, 141] width 4 height 4
click at [512, 133] on form "Date Range Today Locations All Locations Combo box. Selected. Combo box input. …" at bounding box center [608, 136] width 661 height 83
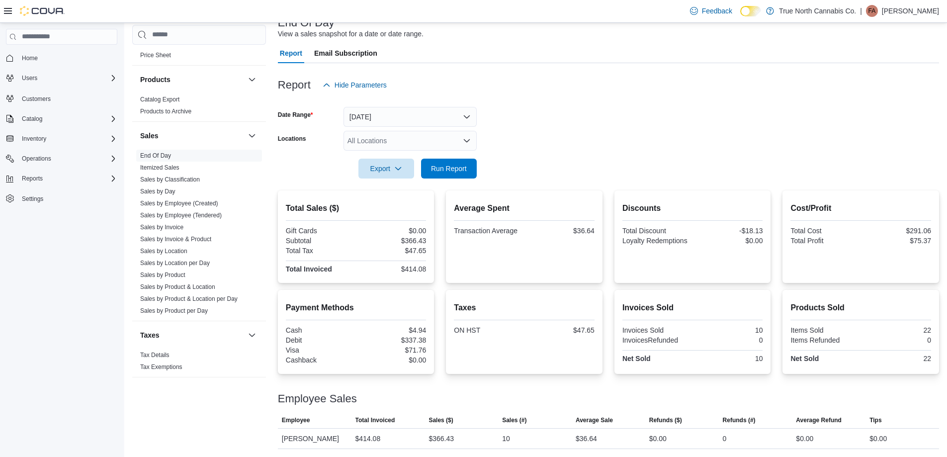
click at [433, 139] on div "All Locations" at bounding box center [409, 141] width 133 height 20
type input "***"
click at [434, 139] on div "***" at bounding box center [409, 141] width 133 height 20
click at [430, 161] on span "Chatham - 85 King St W" at bounding box center [416, 158] width 103 height 10
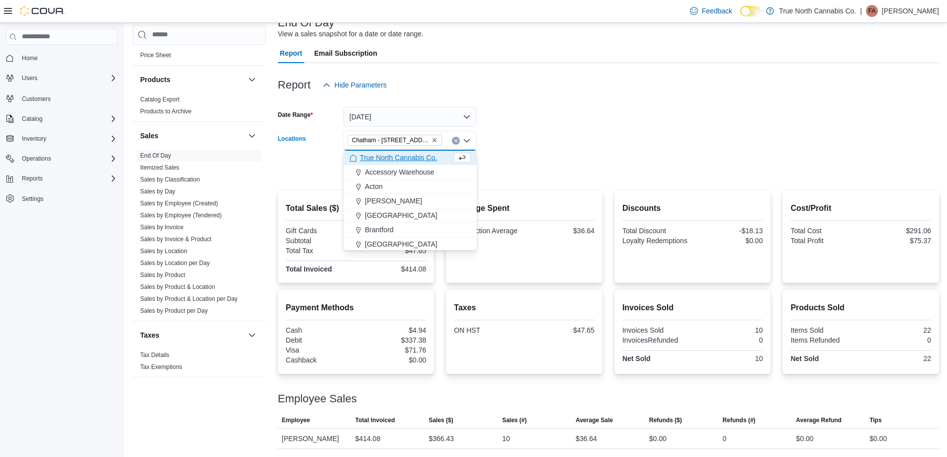
click at [502, 153] on div at bounding box center [608, 155] width 661 height 8
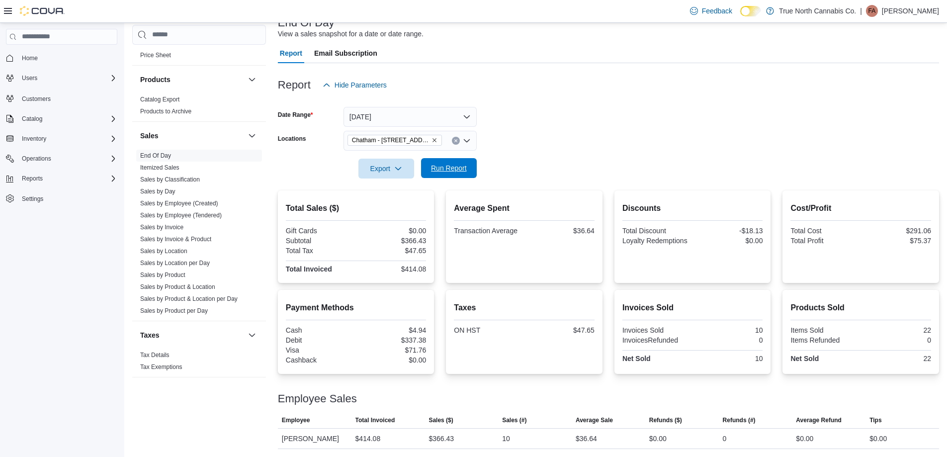
click at [458, 162] on span "Run Report" at bounding box center [449, 168] width 44 height 20
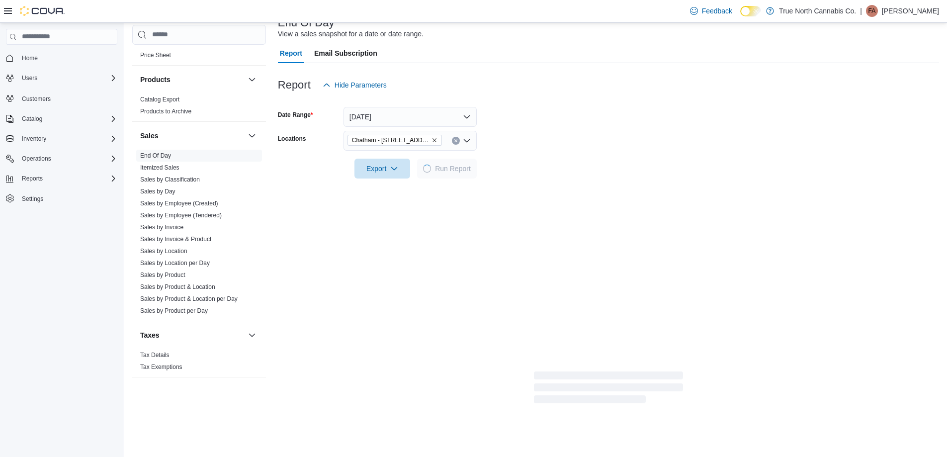
click at [553, 149] on form "Date Range Today Locations Chatham - 85 King St W Export Run Report" at bounding box center [608, 136] width 661 height 83
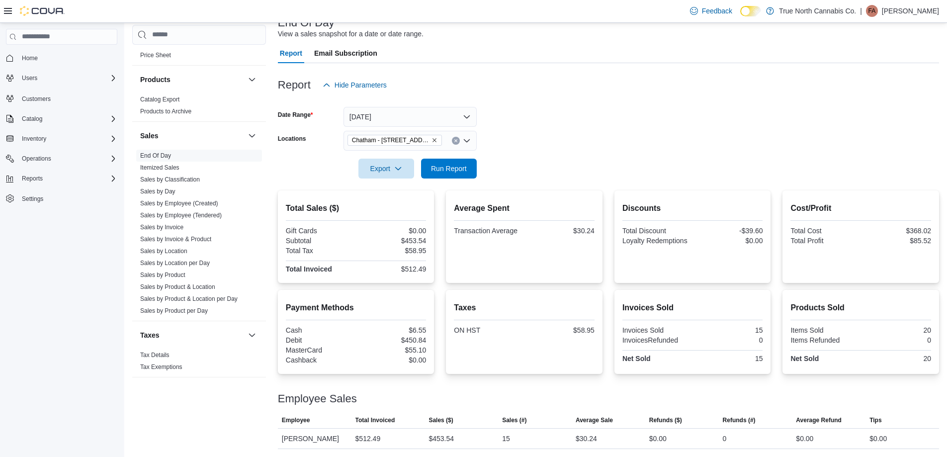
click at [560, 143] on form "Date Range Today Locations Chatham - 85 King St W Export Run Report" at bounding box center [608, 136] width 661 height 83
